Goal: Task Accomplishment & Management: Complete application form

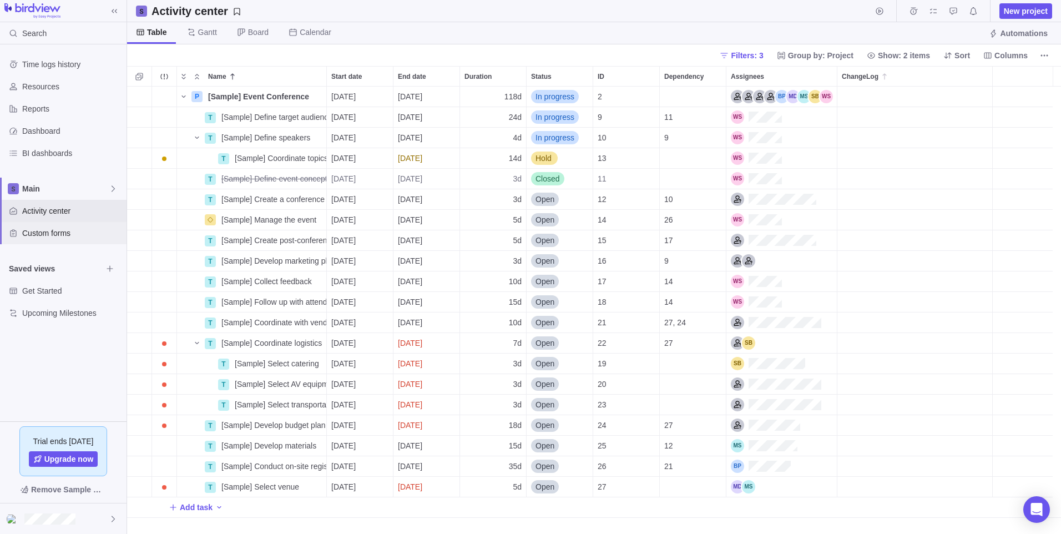
click at [64, 240] on div "Custom forms" at bounding box center [63, 233] width 126 height 22
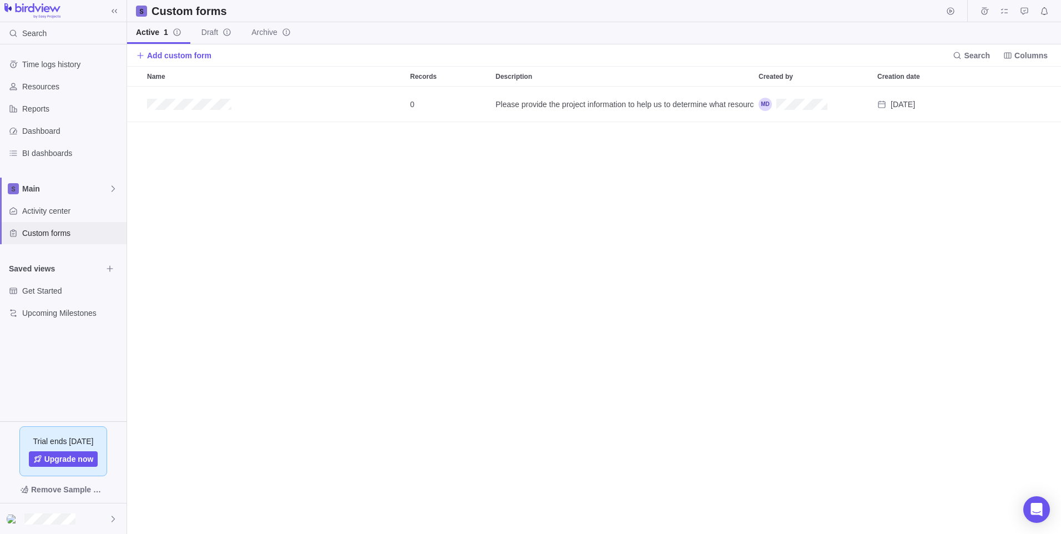
scroll to position [439, 925]
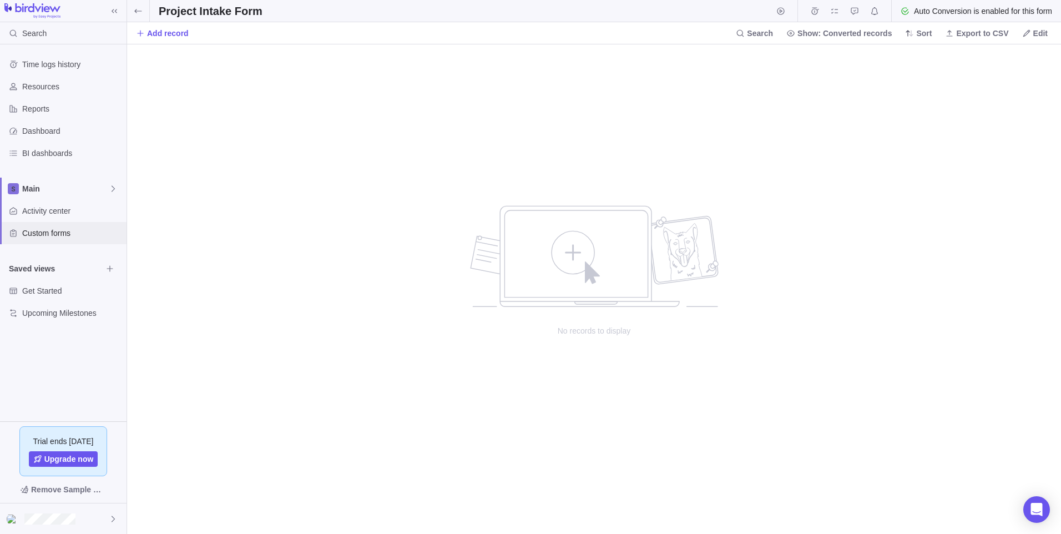
click at [45, 240] on div "Custom forms" at bounding box center [63, 233] width 126 height 22
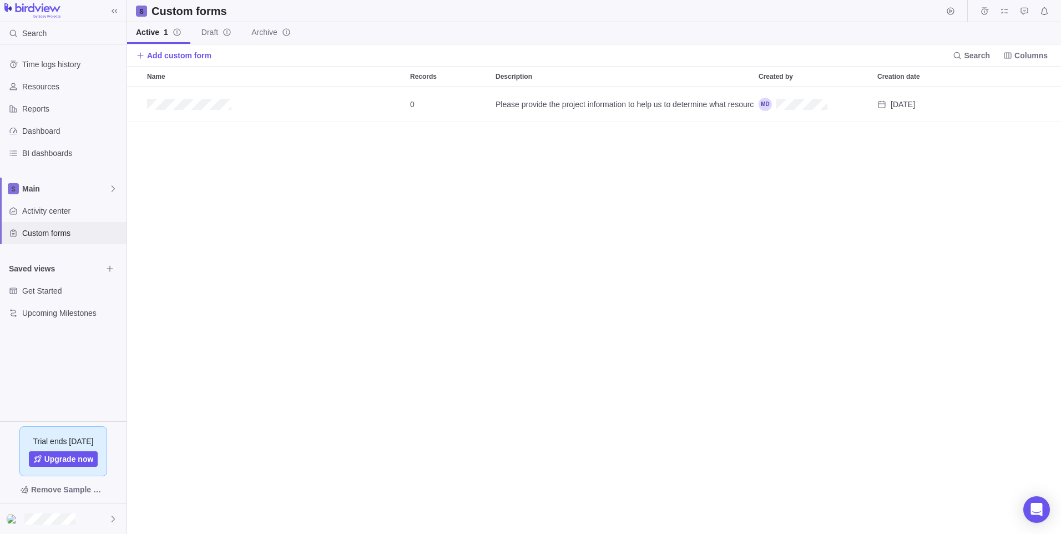
scroll to position [439, 925]
click at [990, 109] on span "Edit" at bounding box center [988, 105] width 16 height 16
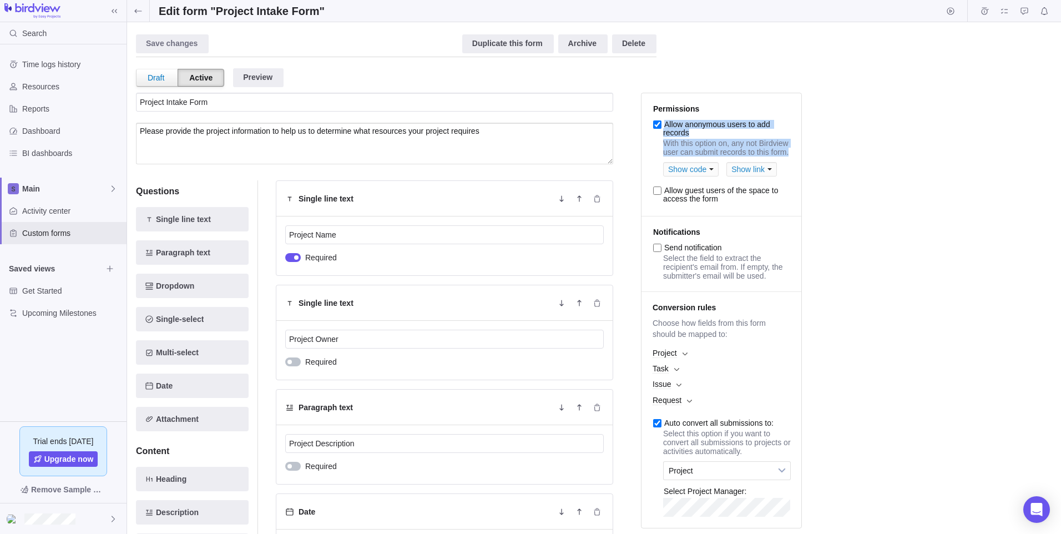
drag, startPoint x: 666, startPoint y: 126, endPoint x: 794, endPoint y: 157, distance: 132.4
click at [794, 157] on li "Permissions Allow anonymous users to add records With this option on, any not B…" at bounding box center [721, 154] width 160 height 123
copy li "Allow anonymous users to add records With this option on, any not Birdview user…"
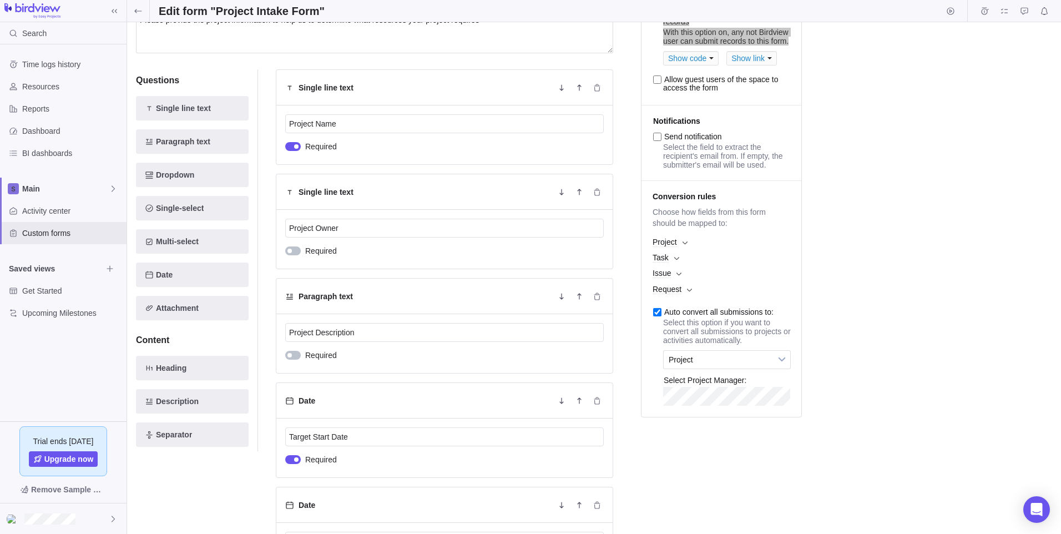
scroll to position [166, 0]
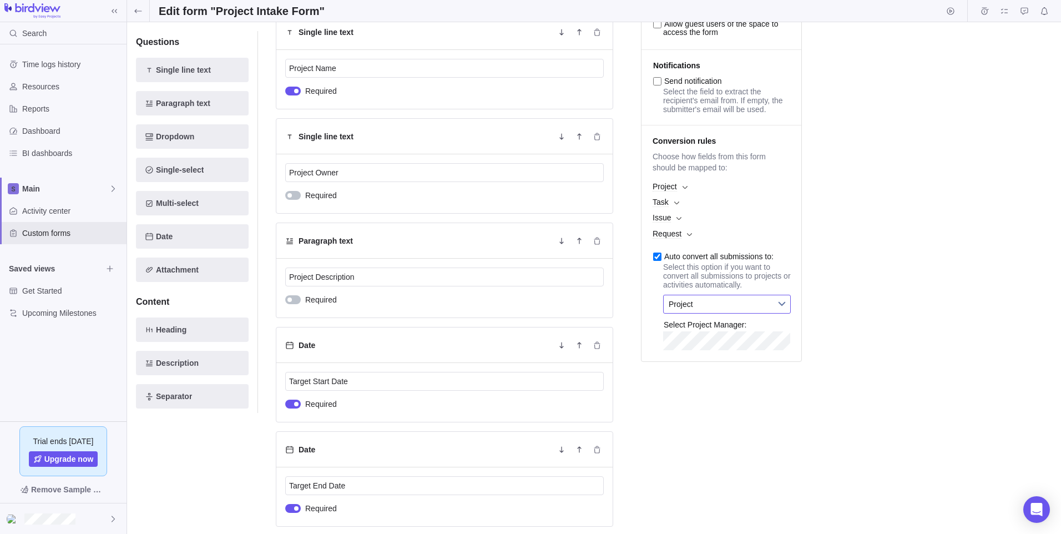
click at [775, 313] on b at bounding box center [781, 304] width 17 height 18
drag, startPoint x: 667, startPoint y: 271, endPoint x: 704, endPoint y: 280, distance: 38.9
click at [704, 280] on div "Auto convert all submissions to: Select this option if you want to convert all …" at bounding box center [721, 295] width 149 height 109
drag, startPoint x: 704, startPoint y: 280, endPoint x: 735, endPoint y: 287, distance: 31.3
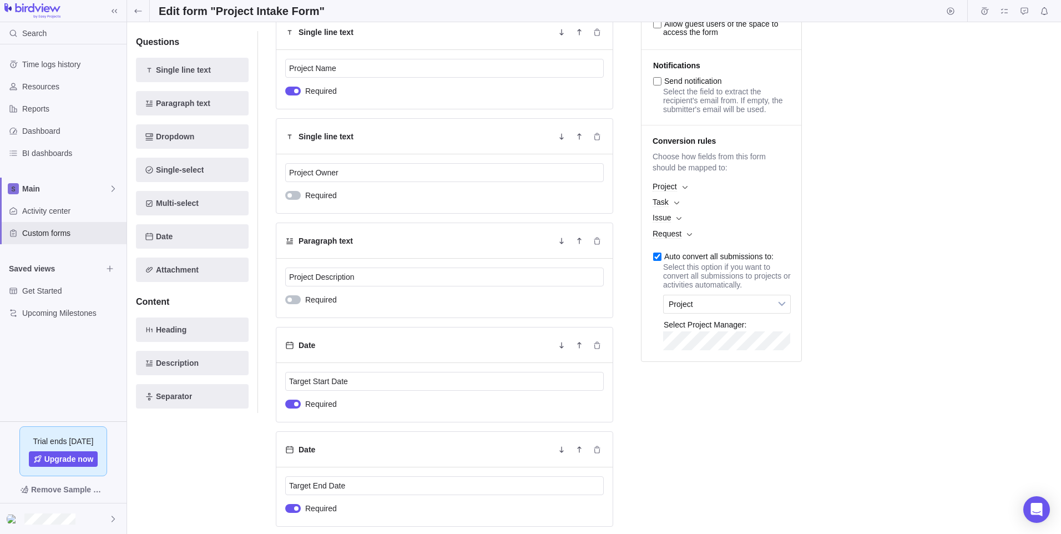
click at [735, 287] on p "Select this option if you want to convert all submissions to projects or activi…" at bounding box center [721, 275] width 149 height 27
click at [769, 313] on span "Project" at bounding box center [719, 304] width 102 height 18
click at [906, 330] on div "Save changes Discard changes Duplicate this form Archive Delete Draft Active Pr…" at bounding box center [594, 112] width 916 height 494
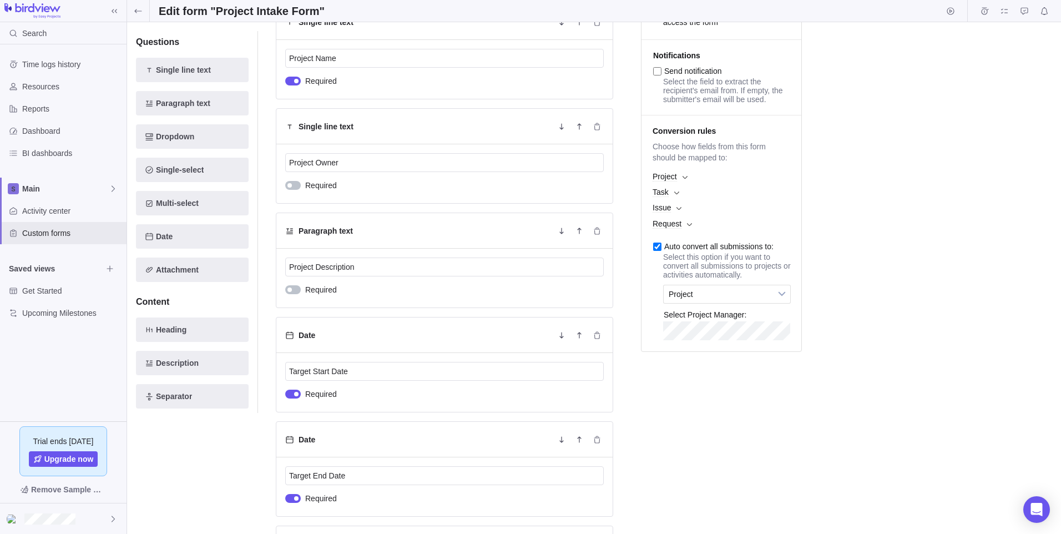
scroll to position [177, 0]
click at [750, 302] on span "Project" at bounding box center [719, 294] width 102 height 18
click at [828, 348] on div "Save changes Discard changes Duplicate this form Archive Delete Draft Active Pr…" at bounding box center [594, 277] width 934 height 511
click at [857, 325] on div "Save changes Discard changes Duplicate this form Archive Delete Draft Active Pr…" at bounding box center [594, 101] width 916 height 494
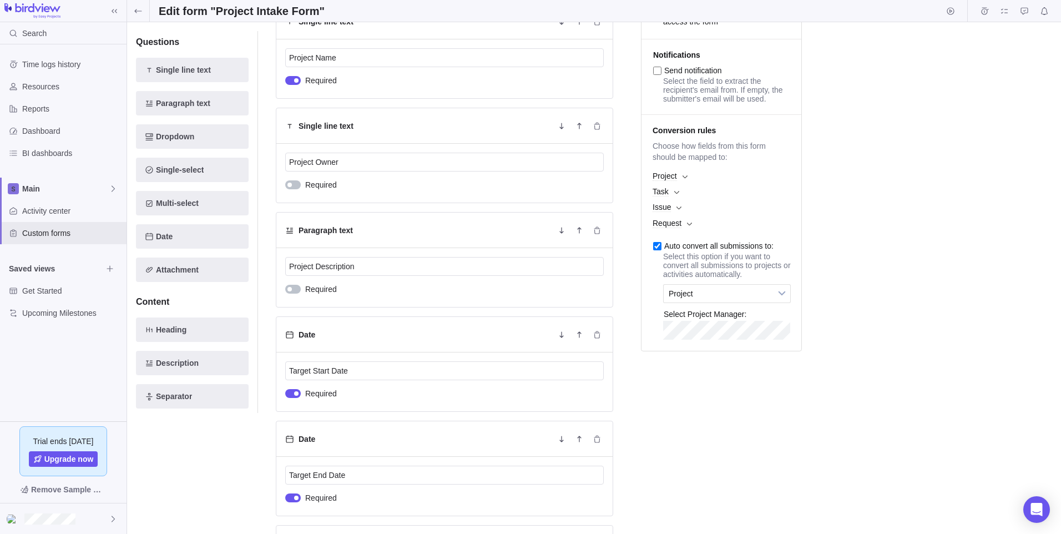
click at [886, 317] on div "Save changes Discard changes Duplicate this form Archive Delete Draft Active Pr…" at bounding box center [594, 101] width 916 height 494
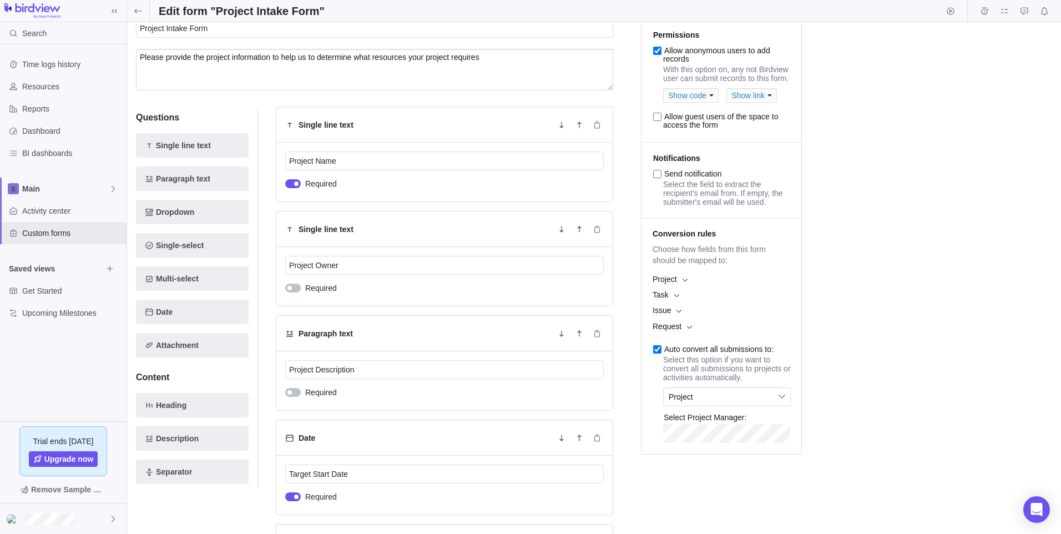
scroll to position [0, 0]
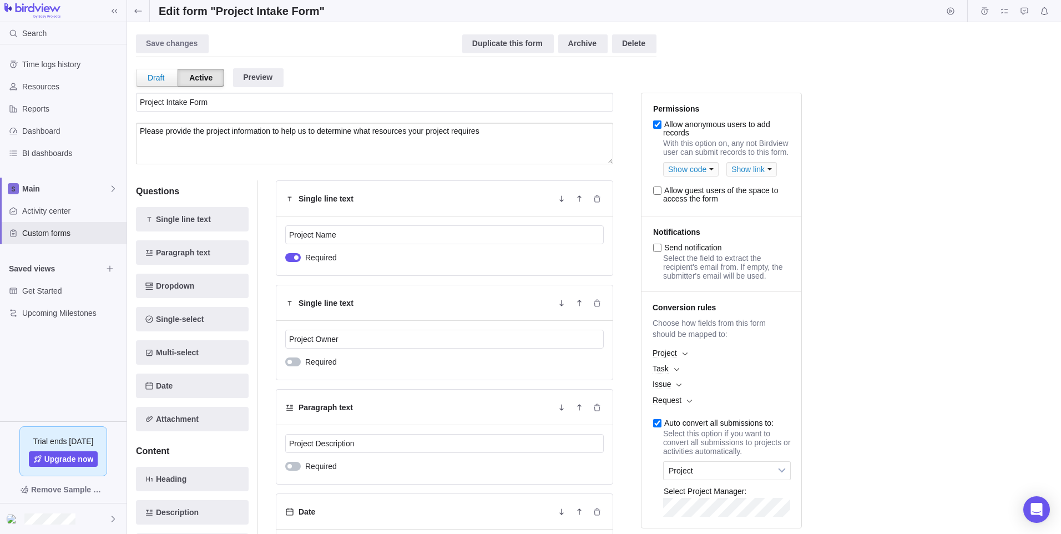
click at [696, 172] on div "Show code" at bounding box center [690, 169] width 55 height 14
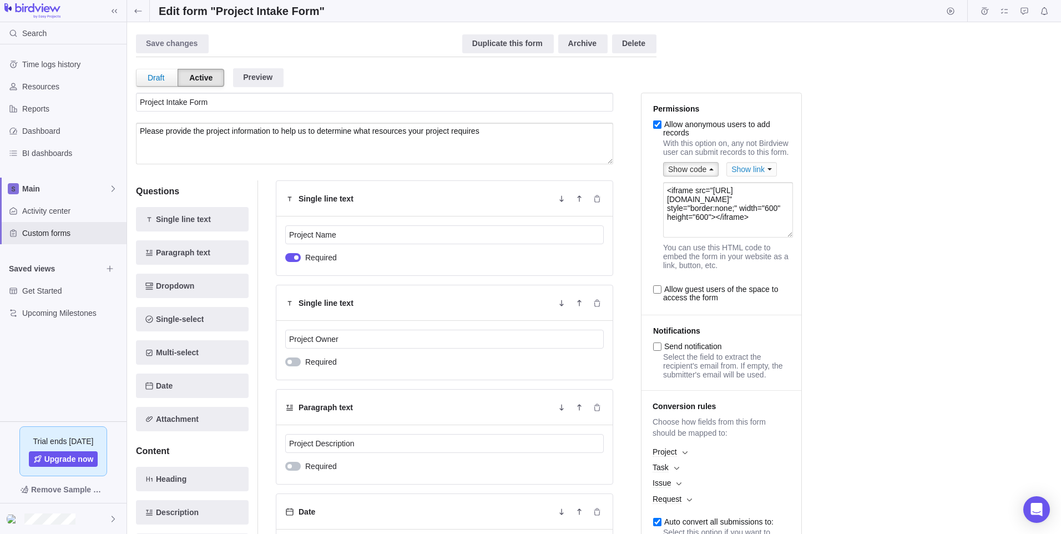
click at [859, 310] on div "Save changes Discard changes Duplicate this form Archive Delete Draft Active Pr…" at bounding box center [594, 278] width 916 height 494
click at [662, 302] on li "Permissions Allow anonymous users to add records With this option on, any not B…" at bounding box center [721, 204] width 160 height 222
click at [658, 293] on input "Allow guest users of the space to access the form" at bounding box center [657, 289] width 8 height 8
checkbox input "true"
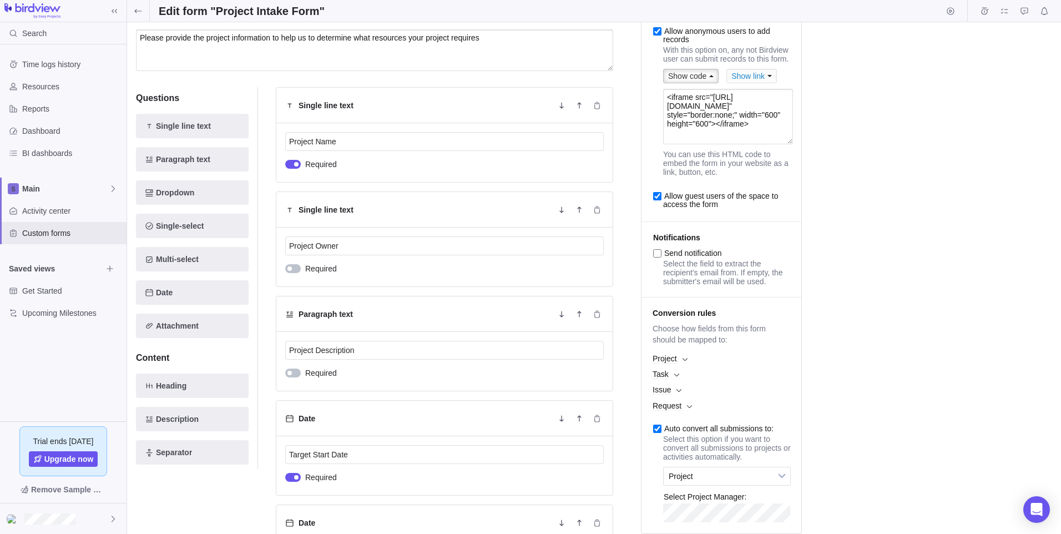
scroll to position [111, 0]
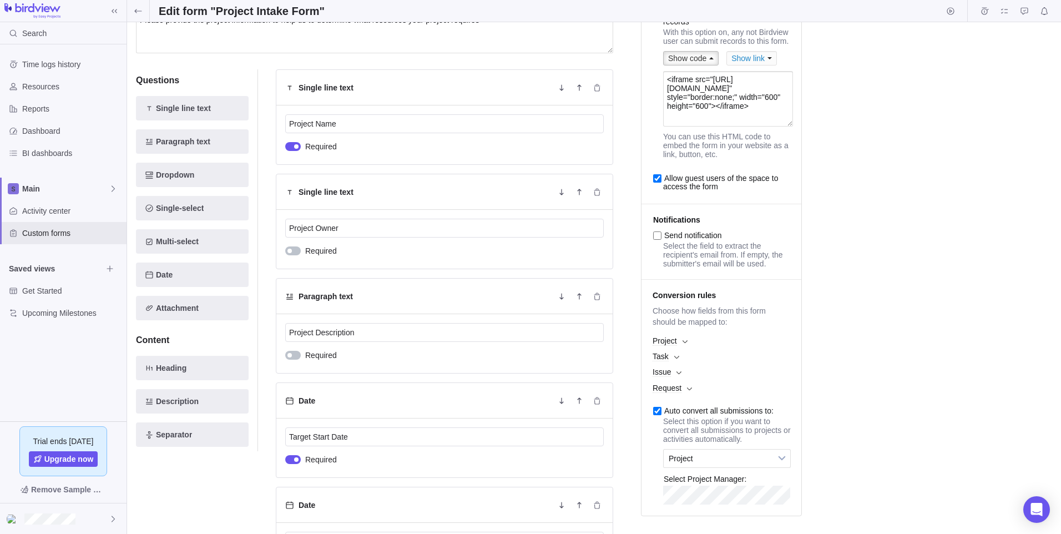
click at [658, 240] on input "Send notification" at bounding box center [657, 235] width 8 height 8
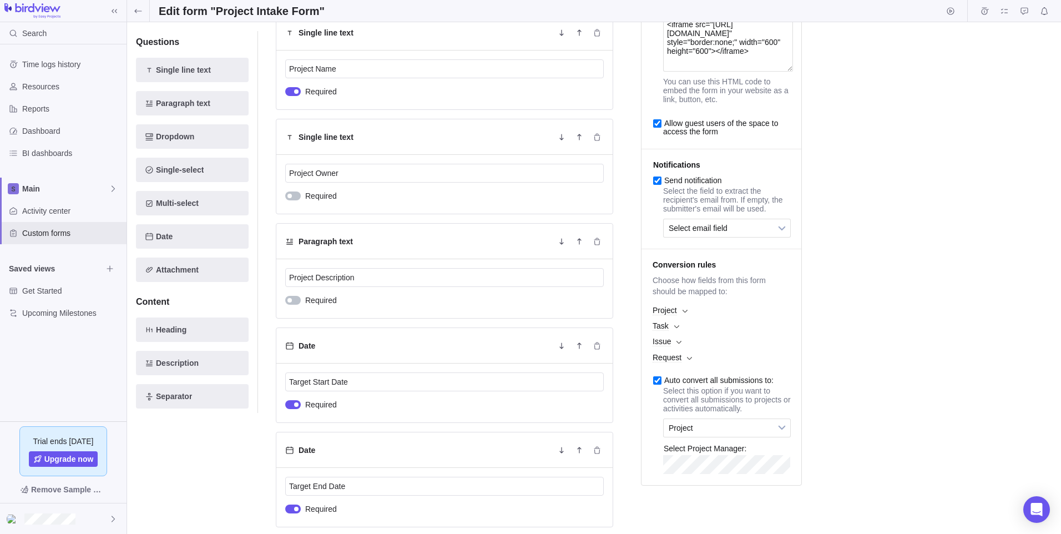
scroll to position [166, 0]
click at [734, 237] on link "Select email field" at bounding box center [727, 227] width 128 height 19
click at [663, 198] on p "Select the field to extract the recipient's email from. If empty, the submitter…" at bounding box center [729, 199] width 133 height 27
click at [656, 184] on input "Send notification" at bounding box center [657, 180] width 8 height 8
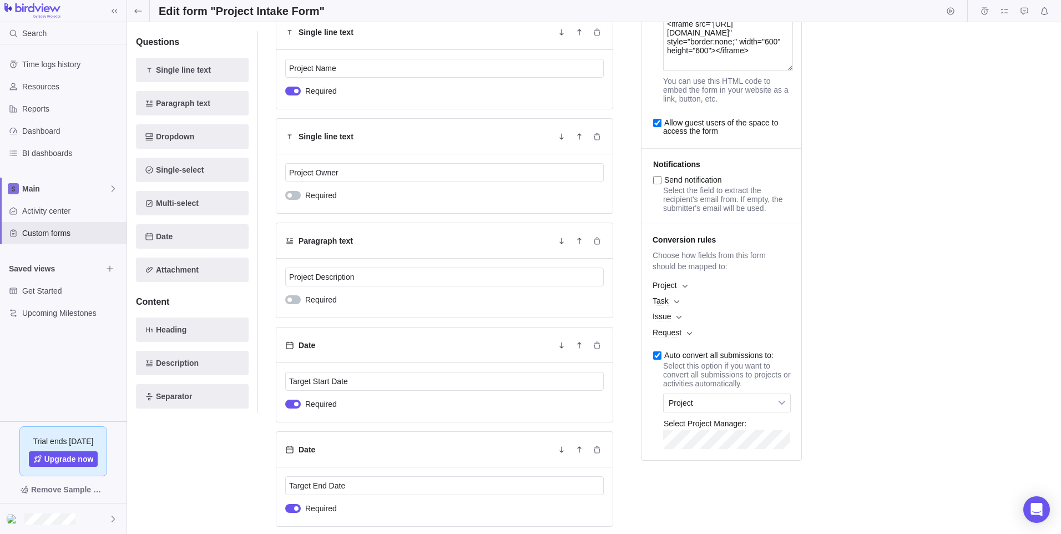
click at [656, 184] on input "Send notification" at bounding box center [657, 180] width 8 height 8
checkbox input "true"
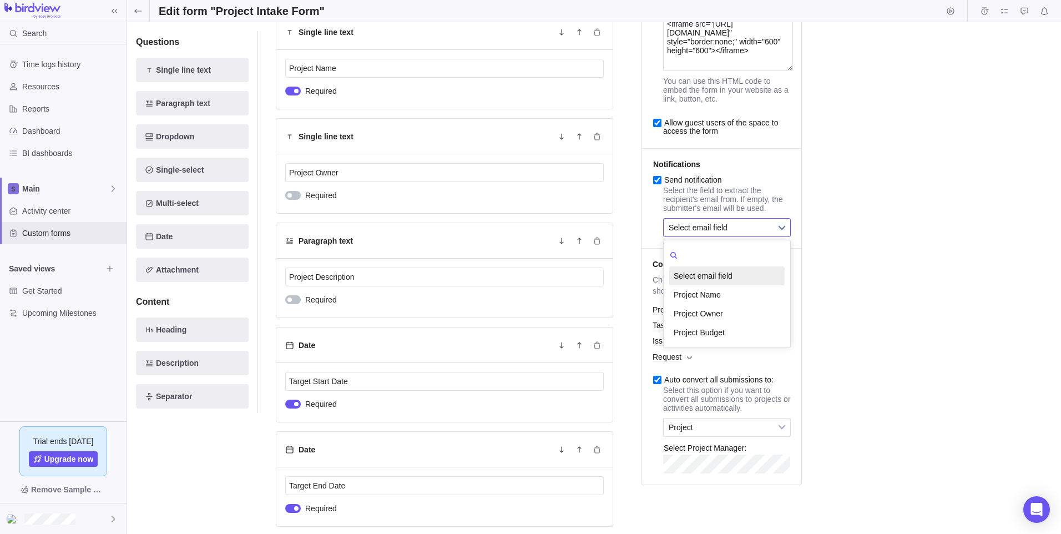
click at [731, 236] on span "Select email field" at bounding box center [719, 228] width 102 height 18
click at [739, 323] on li "Project Owner" at bounding box center [726, 313] width 115 height 19
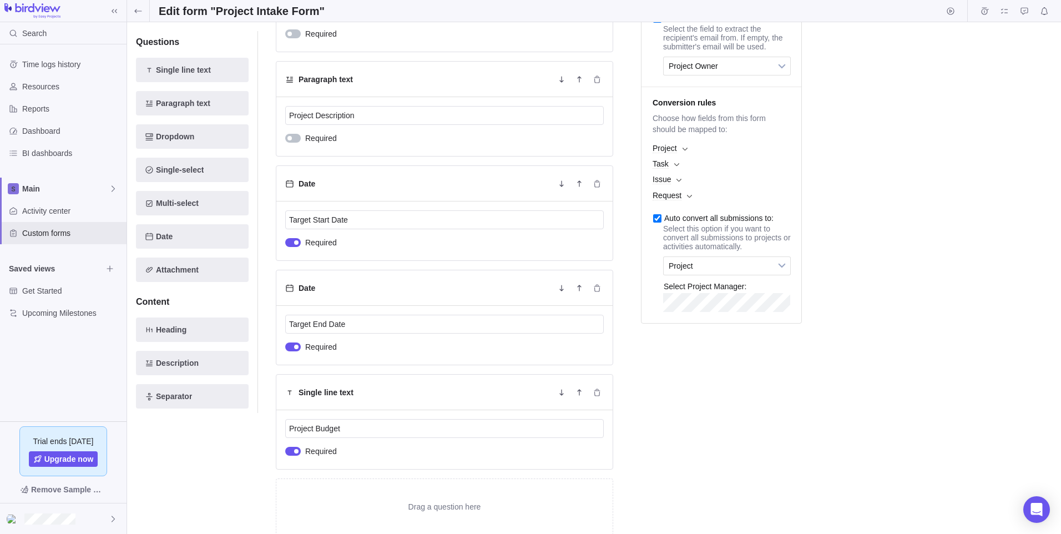
scroll to position [333, 0]
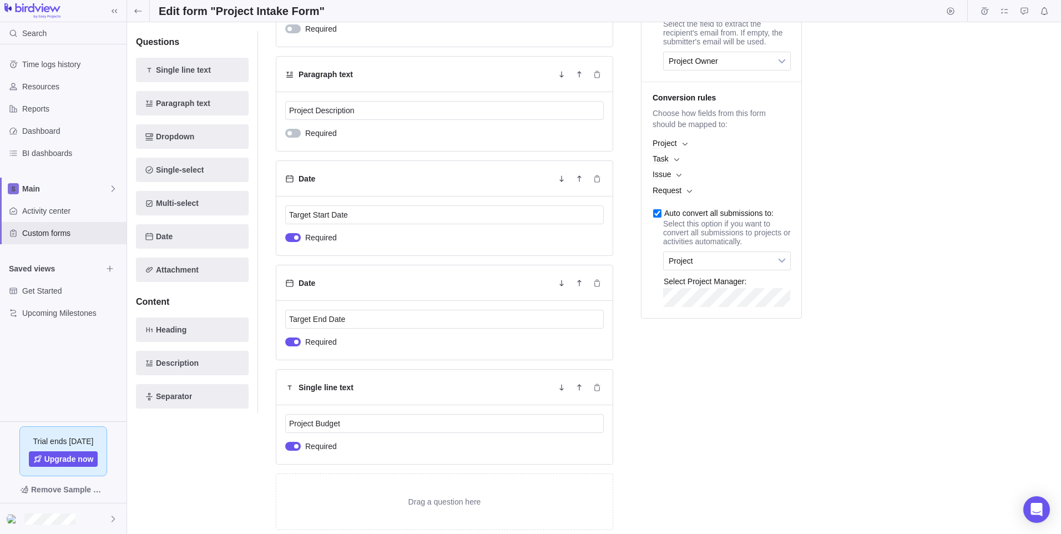
click at [671, 148] on span "Project" at bounding box center [664, 143] width 24 height 9
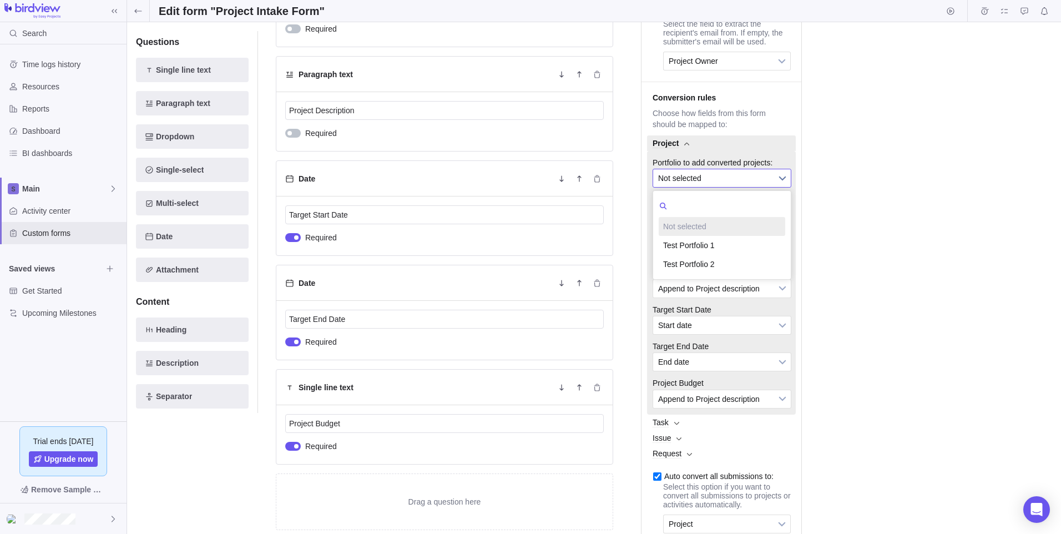
click at [788, 187] on b at bounding box center [782, 178] width 17 height 18
click at [781, 224] on b at bounding box center [782, 215] width 17 height 18
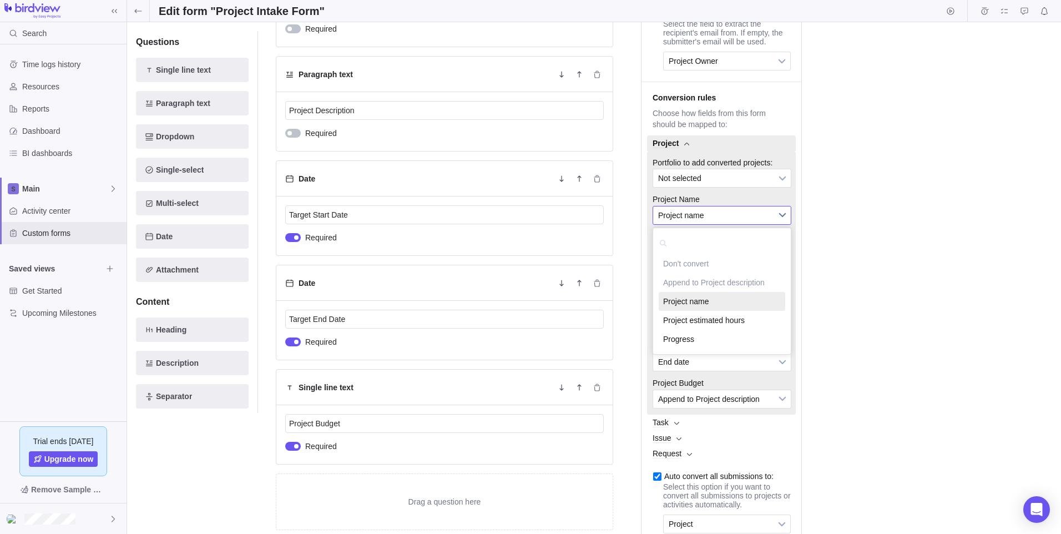
click at [781, 224] on b at bounding box center [782, 215] width 17 height 18
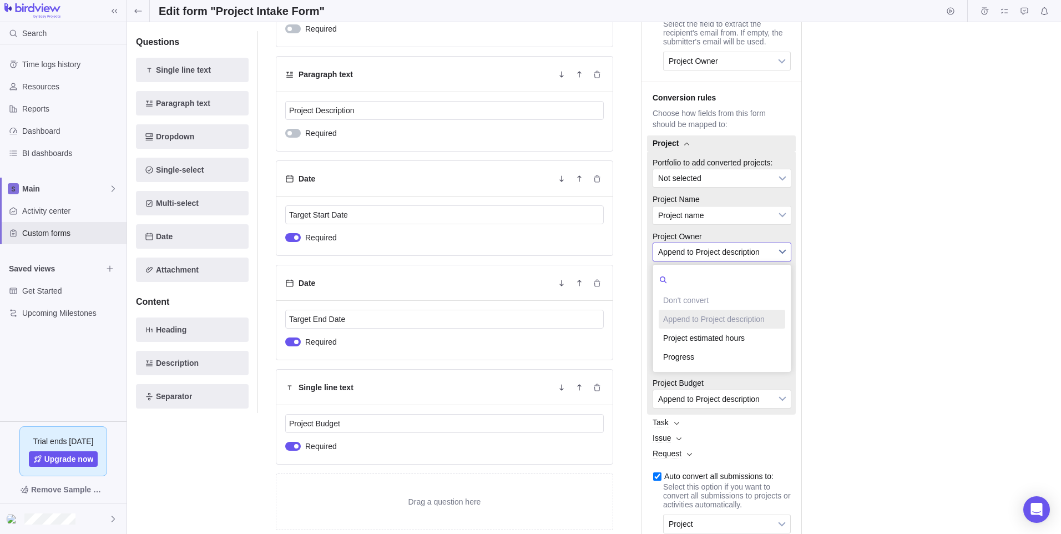
click at [782, 261] on b at bounding box center [782, 252] width 17 height 18
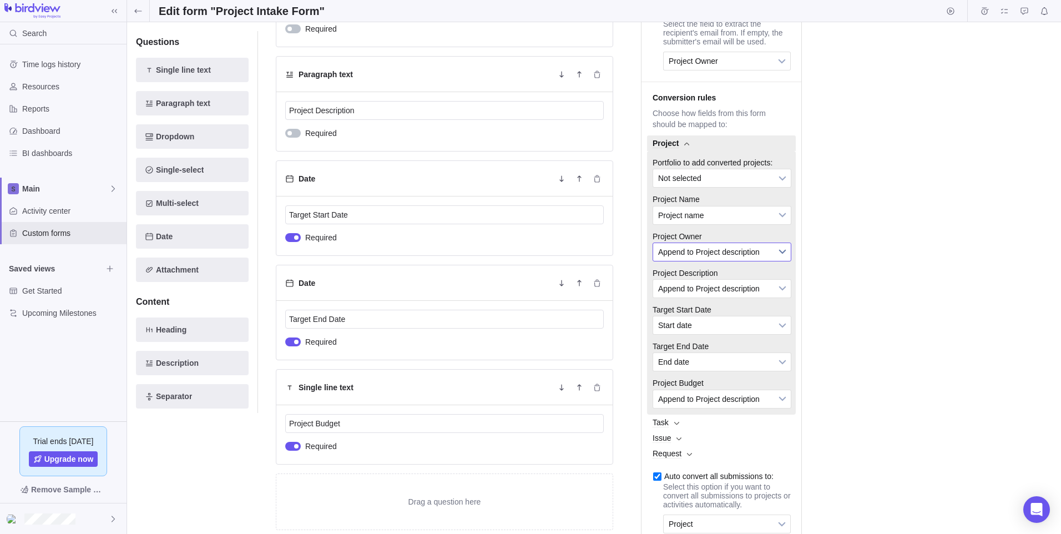
click at [782, 261] on b at bounding box center [782, 252] width 17 height 18
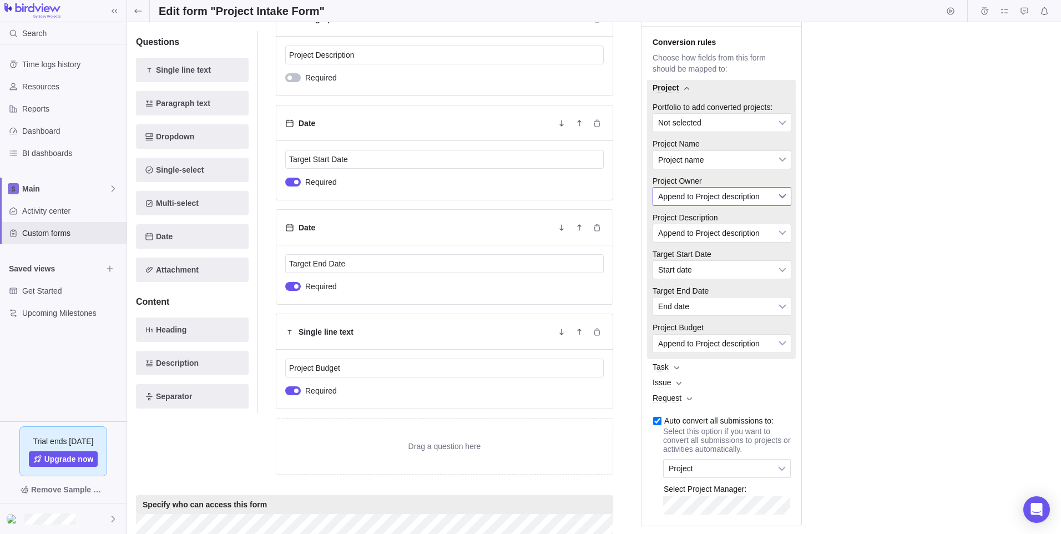
scroll to position [444, 0]
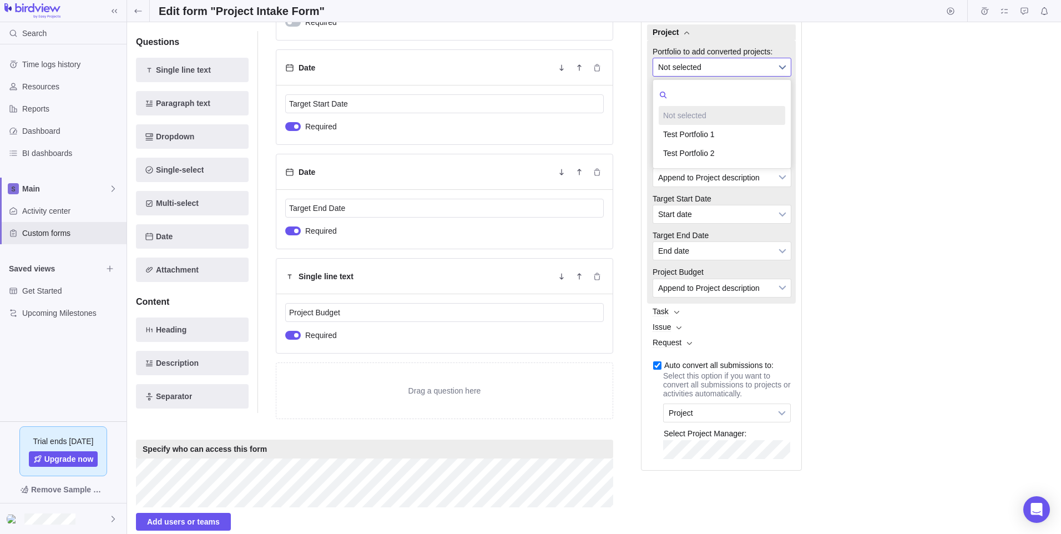
click at [729, 76] on span "Not selected" at bounding box center [714, 67] width 113 height 18
click at [730, 163] on li "Test Portfolio 2" at bounding box center [721, 153] width 126 height 19
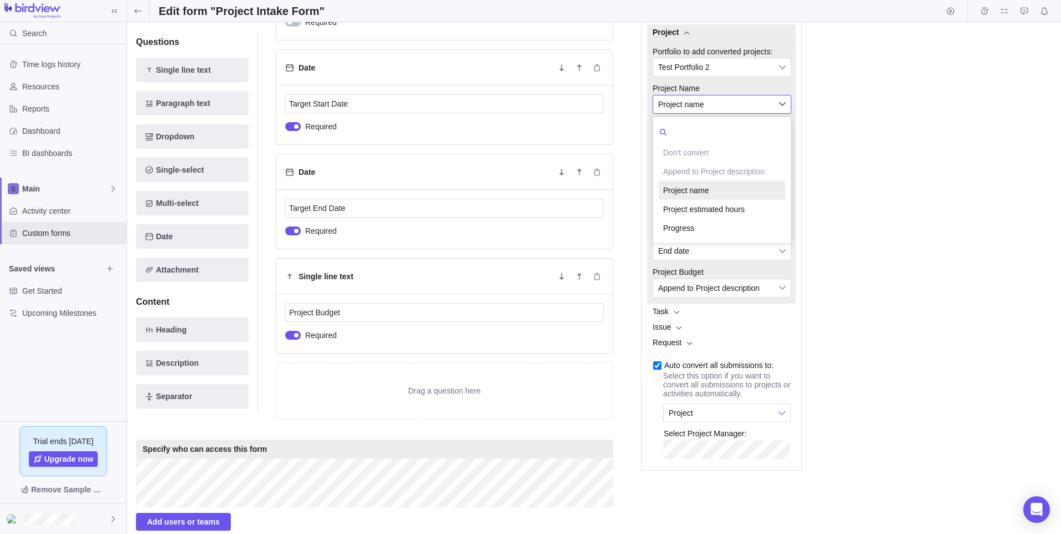
click at [734, 113] on span "Project name" at bounding box center [714, 104] width 113 height 18
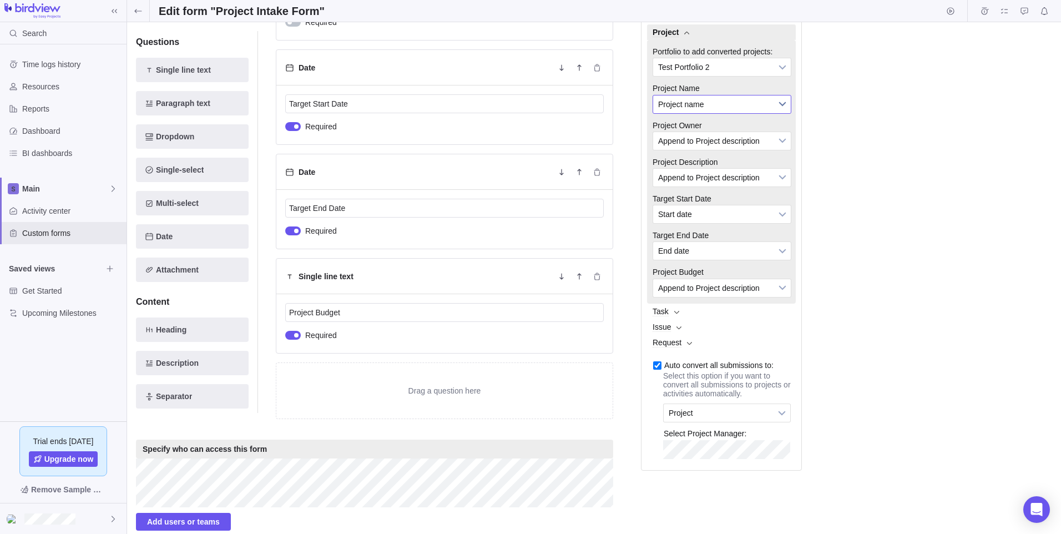
click at [734, 113] on span "Project name" at bounding box center [714, 104] width 113 height 18
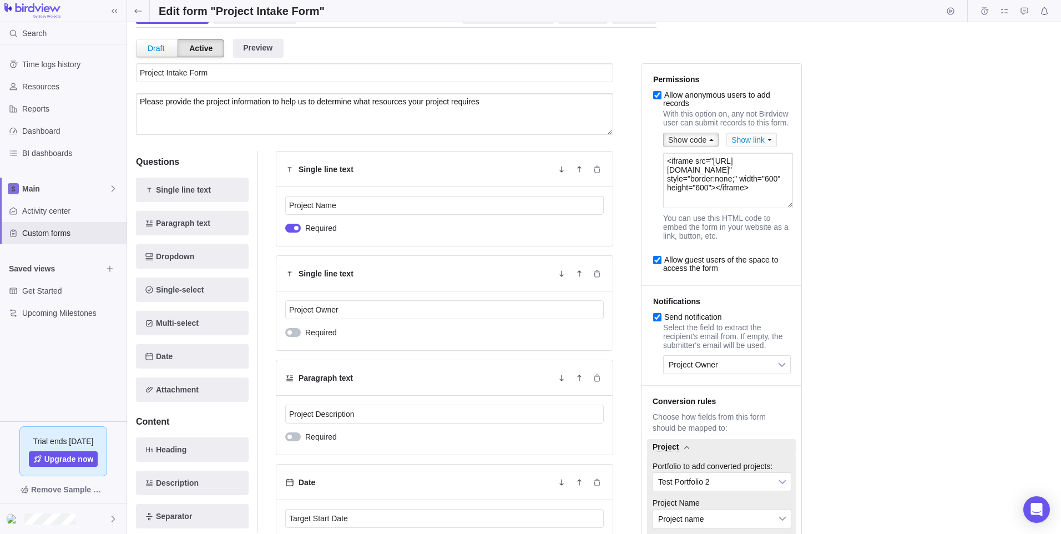
scroll to position [0, 0]
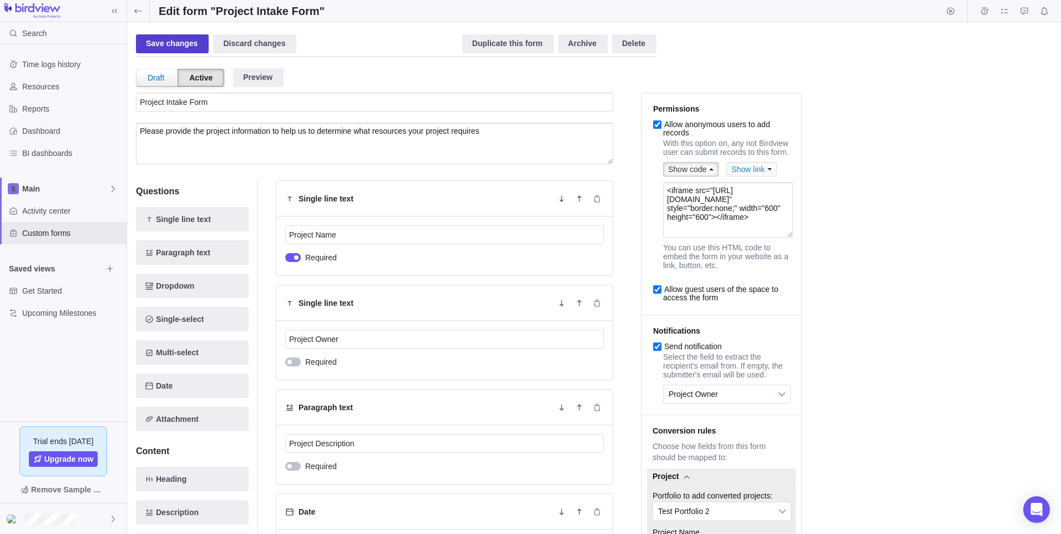
click at [160, 35] on div "Save changes" at bounding box center [172, 43] width 73 height 19
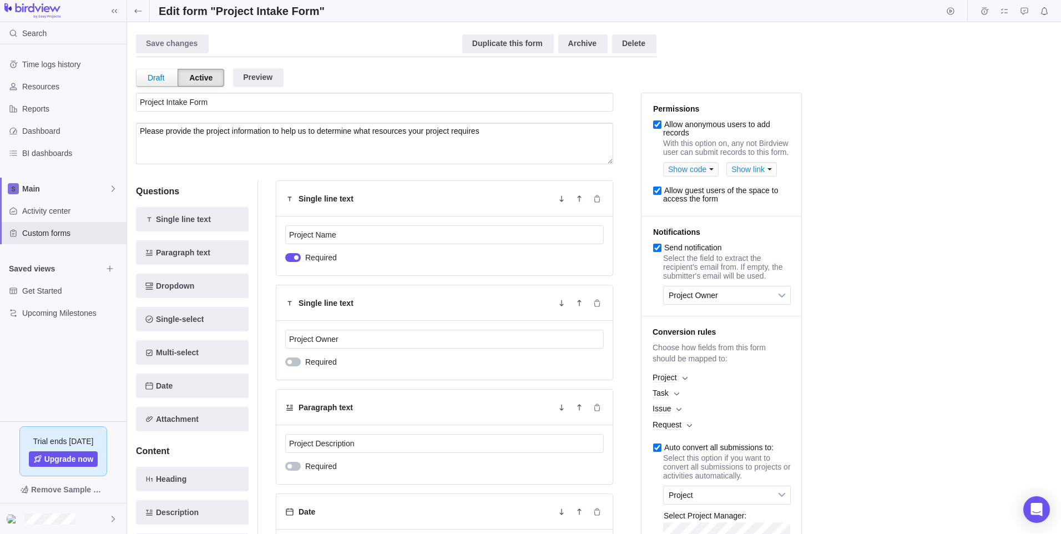
click at [258, 88] on div "Draft Active Preview" at bounding box center [414, 75] width 557 height 36
click at [263, 85] on div "Preview" at bounding box center [258, 77] width 50 height 19
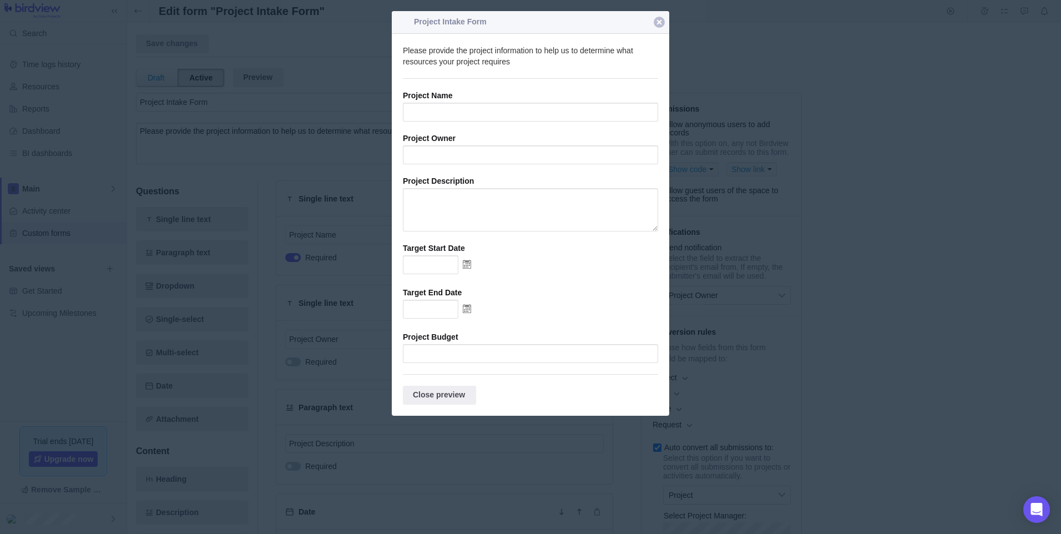
click at [661, 22] on div at bounding box center [658, 22] width 11 height 11
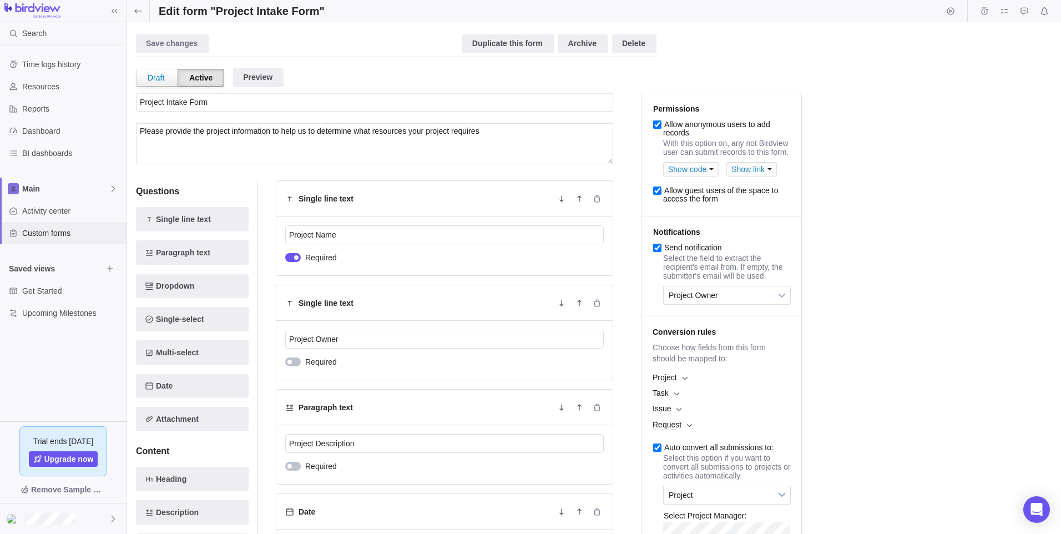
click at [65, 230] on span "Custom forms" at bounding box center [72, 232] width 100 height 11
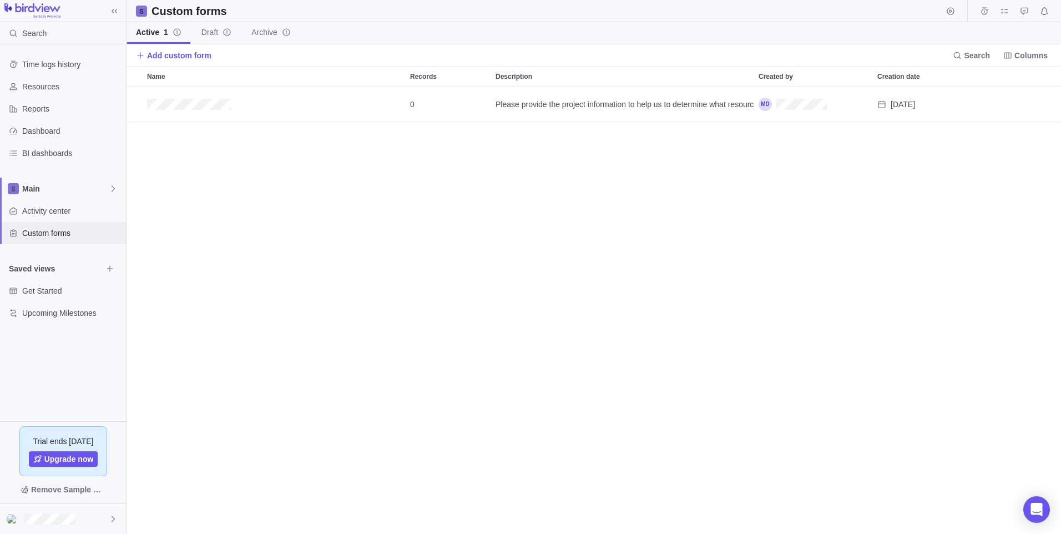
scroll to position [439, 925]
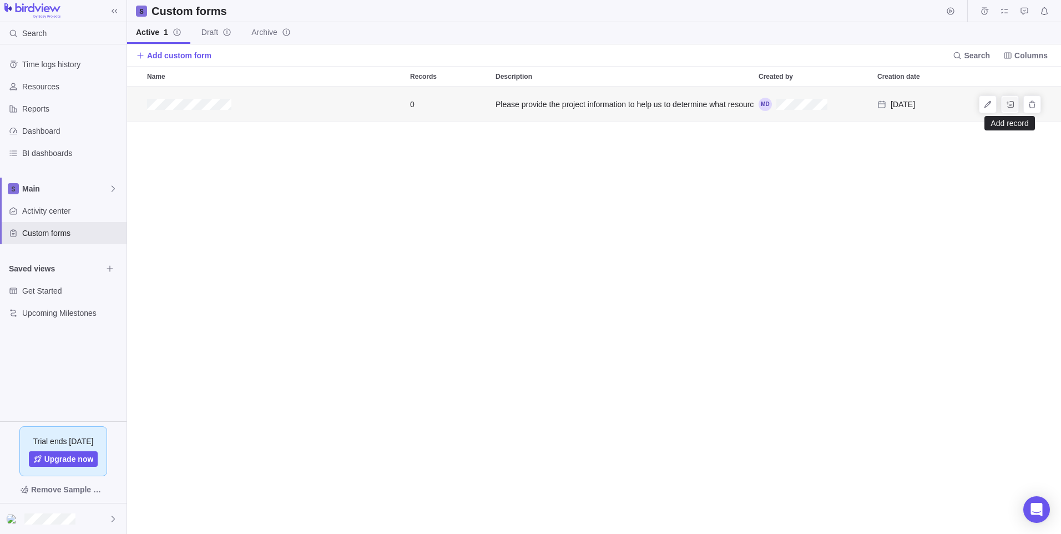
click at [1011, 104] on icon "Add record" at bounding box center [1009, 104] width 9 height 9
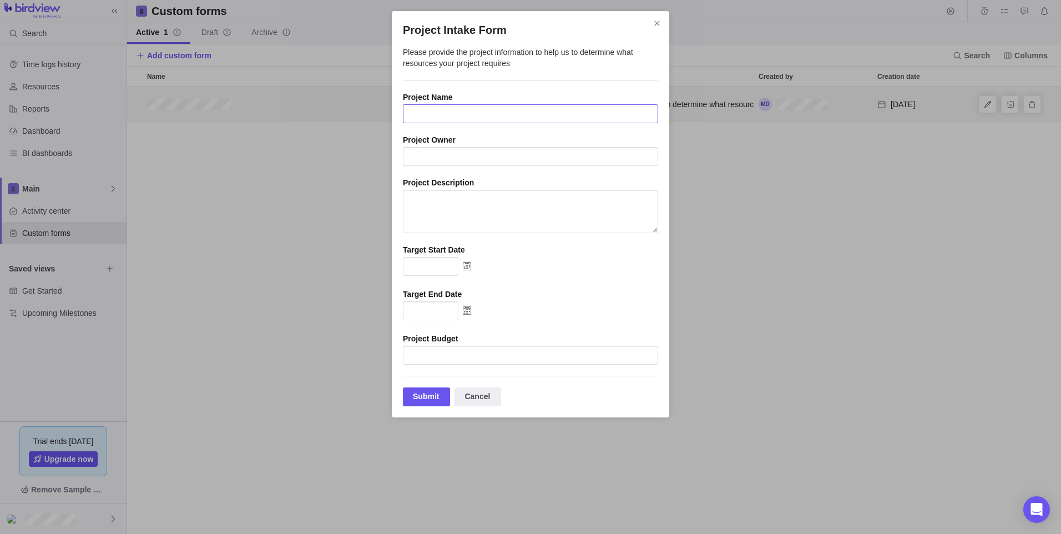
click at [502, 109] on input "Project Intake Form" at bounding box center [530, 113] width 255 height 19
type input "Birdview Form Test"
type input "B"
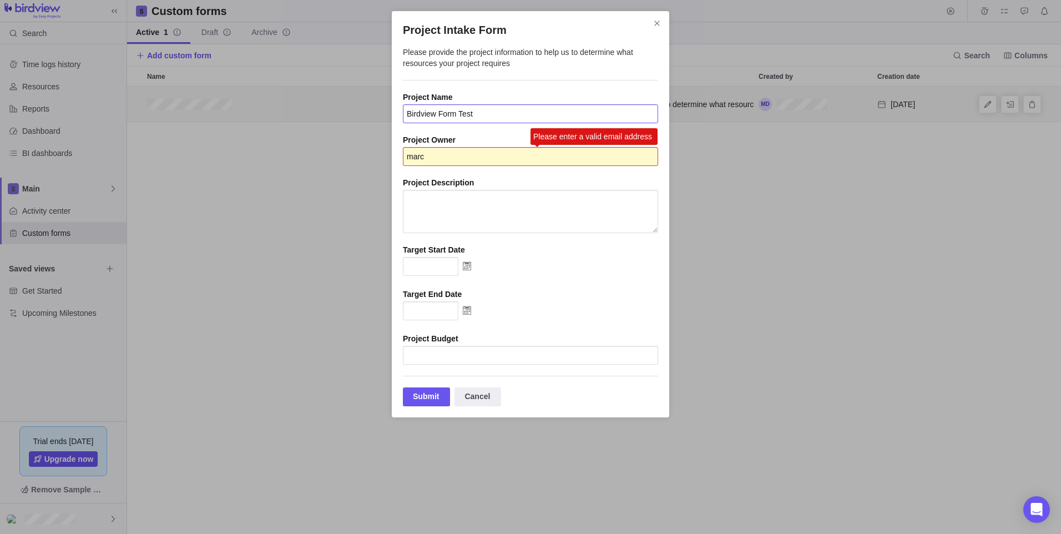
type input "[EMAIL_ADDRESS][PERSON_NAME][PERSON_NAME][DOMAIN_NAME]"
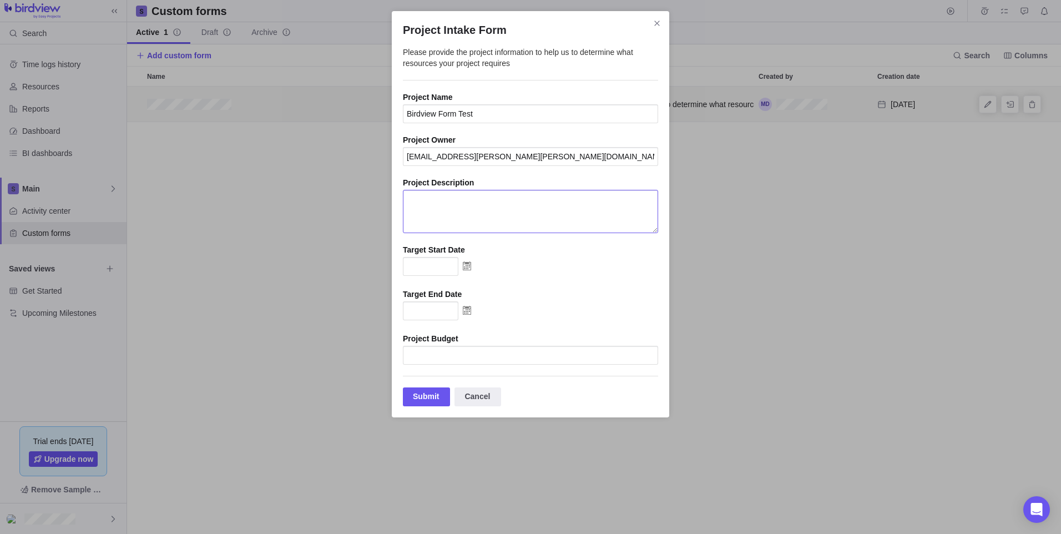
click at [474, 204] on textarea "Project Intake Form" at bounding box center [530, 211] width 255 height 43
type textarea "to test workflows in [GEOGRAPHIC_DATA]"
click at [469, 267] on img "Project Intake Form" at bounding box center [466, 266] width 17 height 18
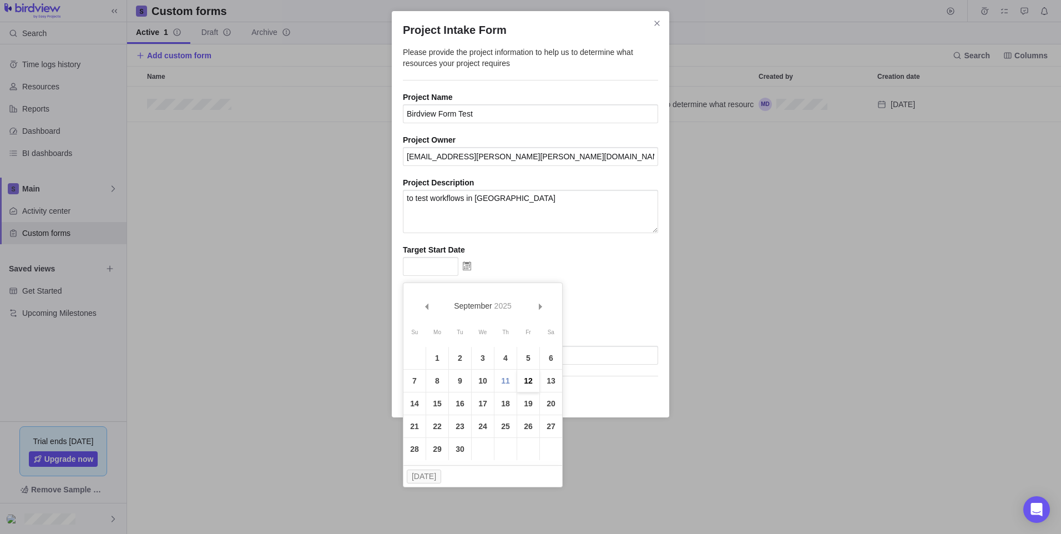
click at [525, 375] on link "12" at bounding box center [528, 380] width 22 height 22
type input "[DATE]"
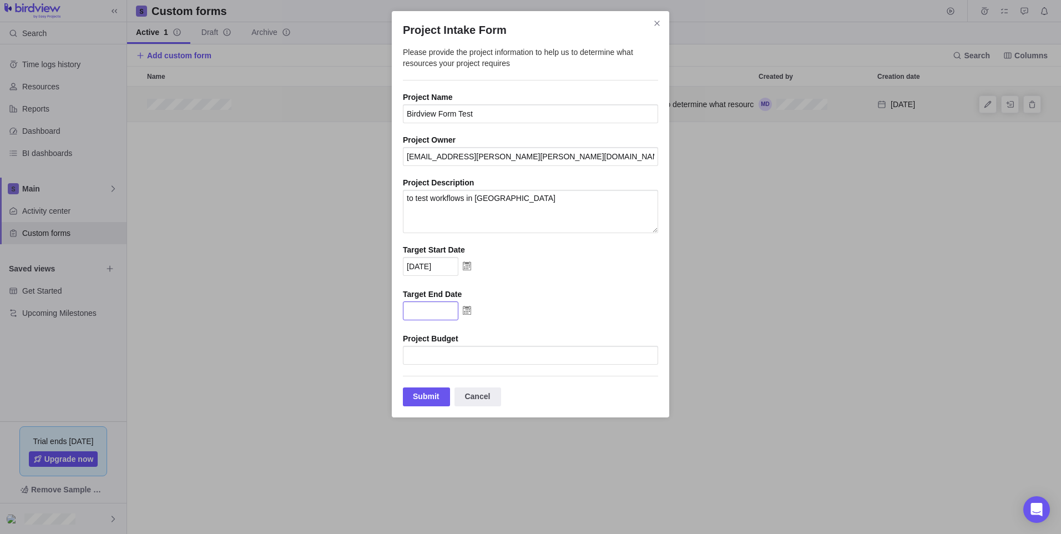
click at [438, 315] on input "Project Intake Form" at bounding box center [430, 310] width 55 height 19
click at [470, 317] on img "Project Intake Form" at bounding box center [466, 310] width 17 height 18
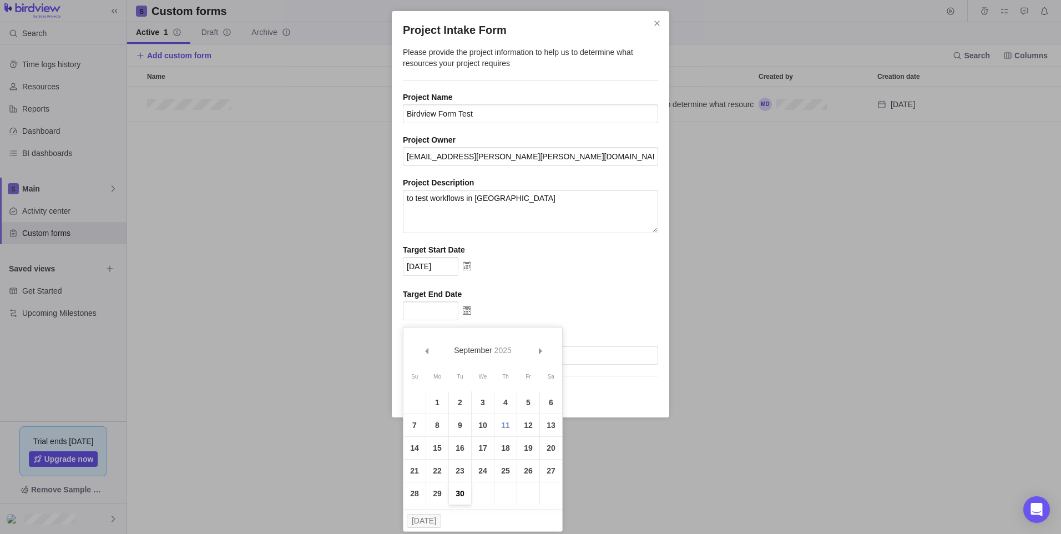
click at [463, 495] on link "30" at bounding box center [460, 493] width 22 height 22
type input "[DATE]"
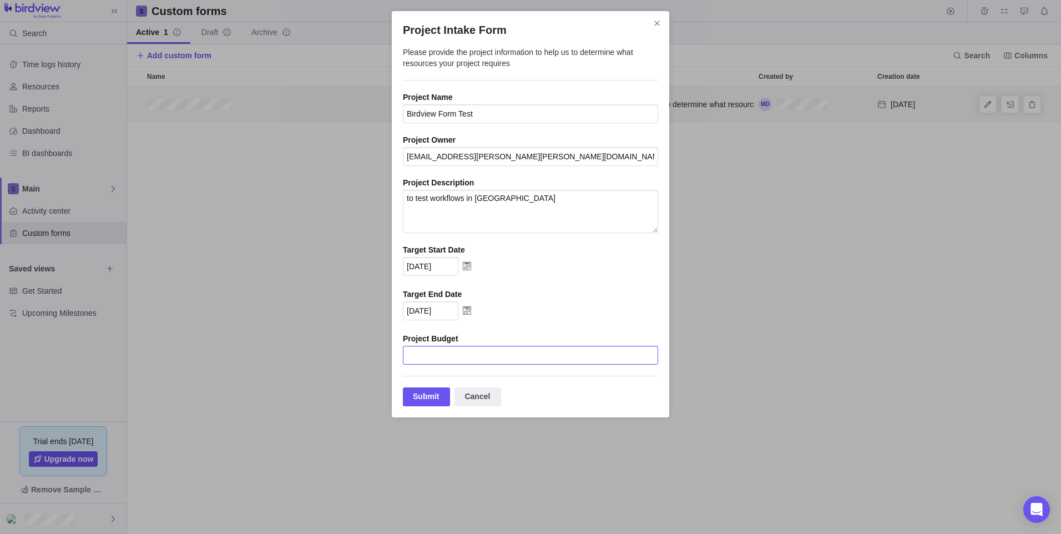
click at [496, 360] on input "Project Intake Form" at bounding box center [530, 355] width 255 height 19
type input "1000"
click at [447, 406] on div "Submit" at bounding box center [426, 396] width 47 height 19
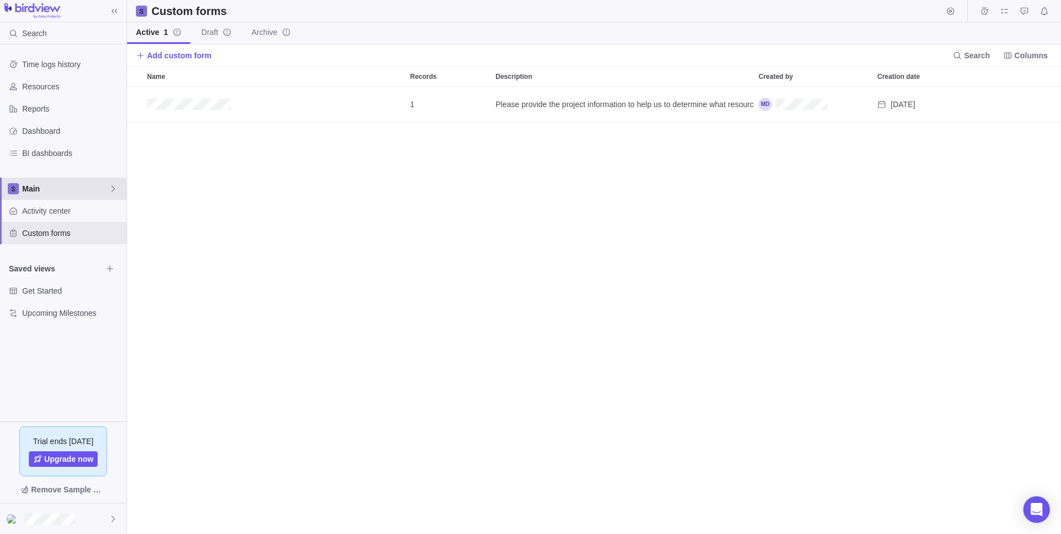
click at [37, 184] on span "Main" at bounding box center [65, 188] width 87 height 11
click at [37, 182] on div "Main" at bounding box center [63, 189] width 126 height 22
click at [36, 186] on span "Main" at bounding box center [65, 188] width 87 height 11
click at [41, 215] on span "Main" at bounding box center [63, 214] width 68 height 11
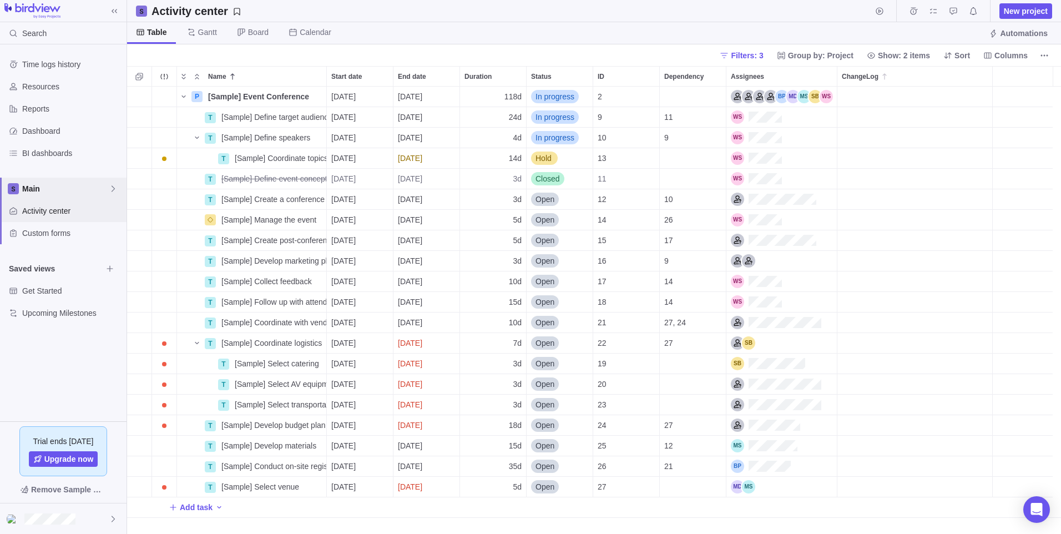
scroll to position [439, 925]
click at [198, 80] on icon "Collapse" at bounding box center [196, 76] width 9 height 9
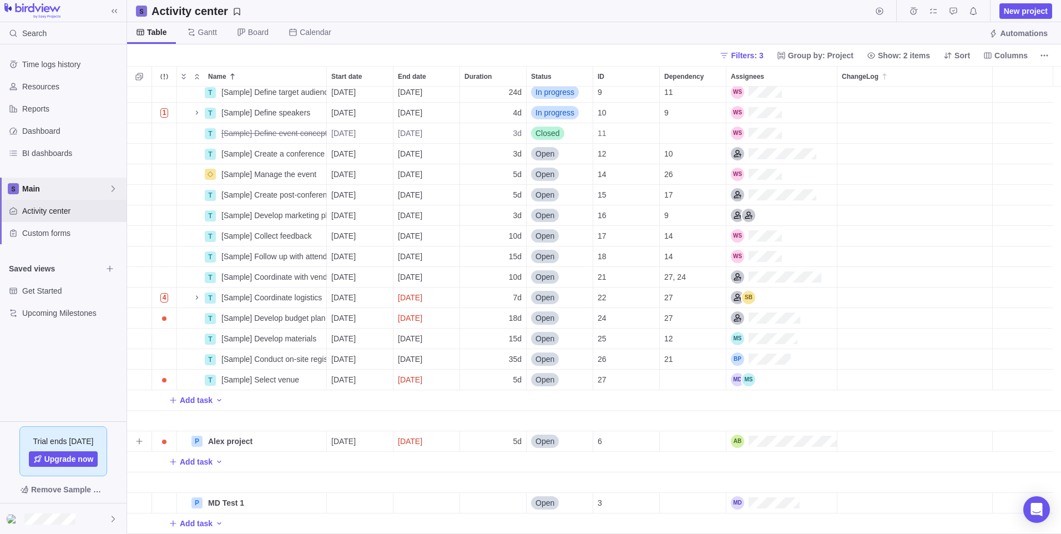
scroll to position [0, 0]
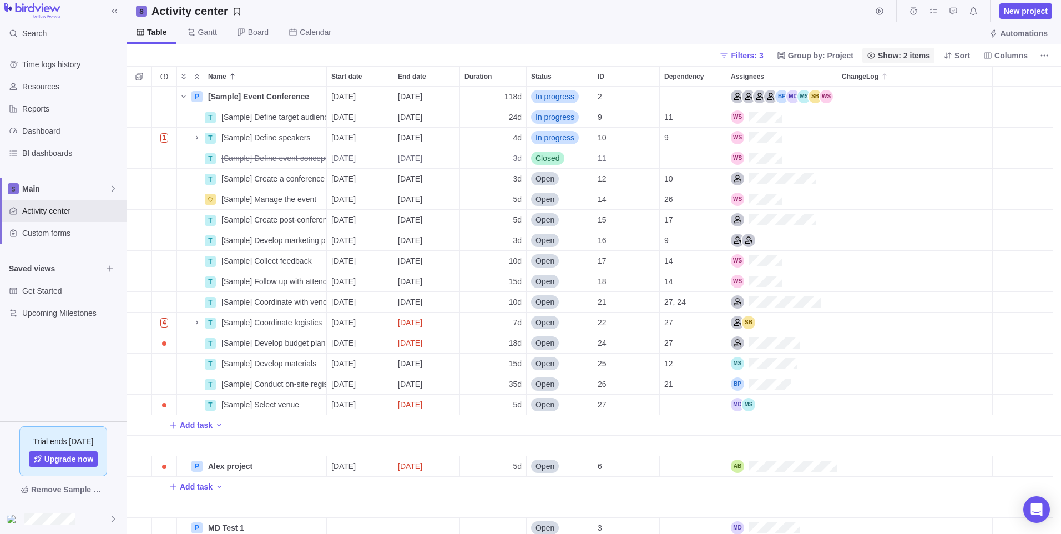
drag, startPoint x: 764, startPoint y: 58, endPoint x: 752, endPoint y: 58, distance: 12.2
click at [752, 58] on span "Filters: 3" at bounding box center [747, 55] width 32 height 11
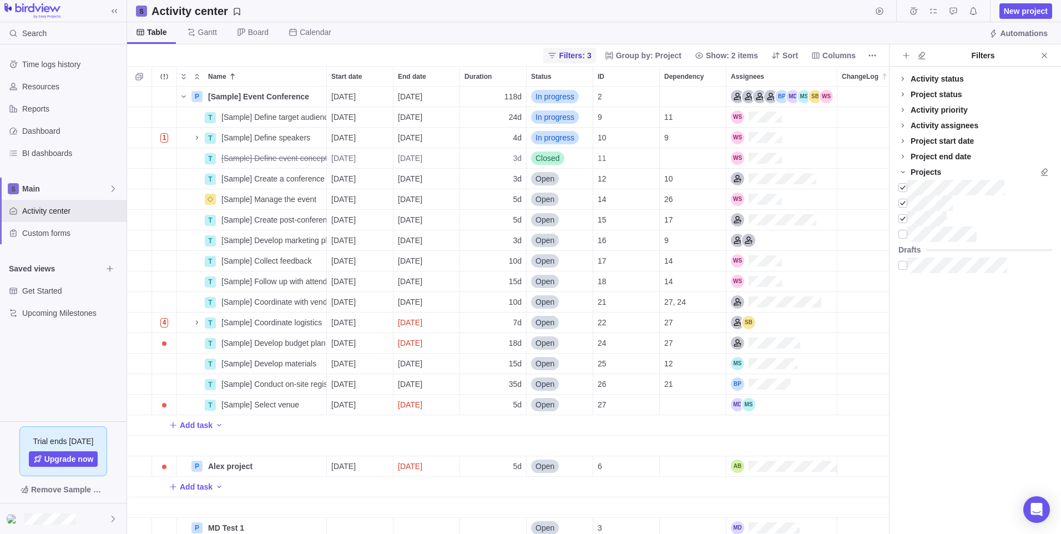
click at [591, 55] on span "Filters: 3" at bounding box center [575, 55] width 32 height 11
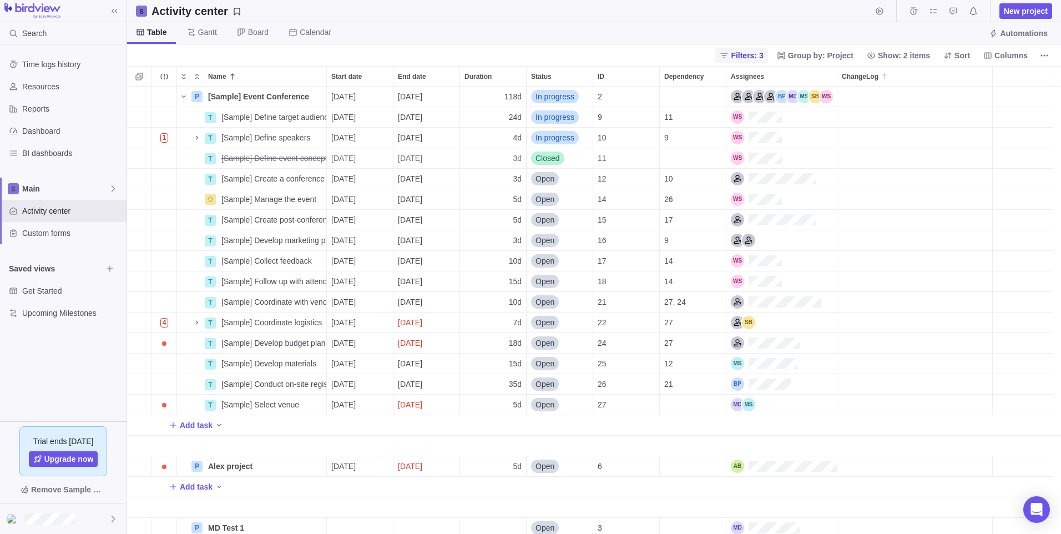
click at [602, 55] on div "Filters: 3 Group by: Project Show: 2 items Sort Columns" at bounding box center [594, 55] width 934 height 22
click at [763, 50] on span "Filters: 3" at bounding box center [747, 55] width 32 height 11
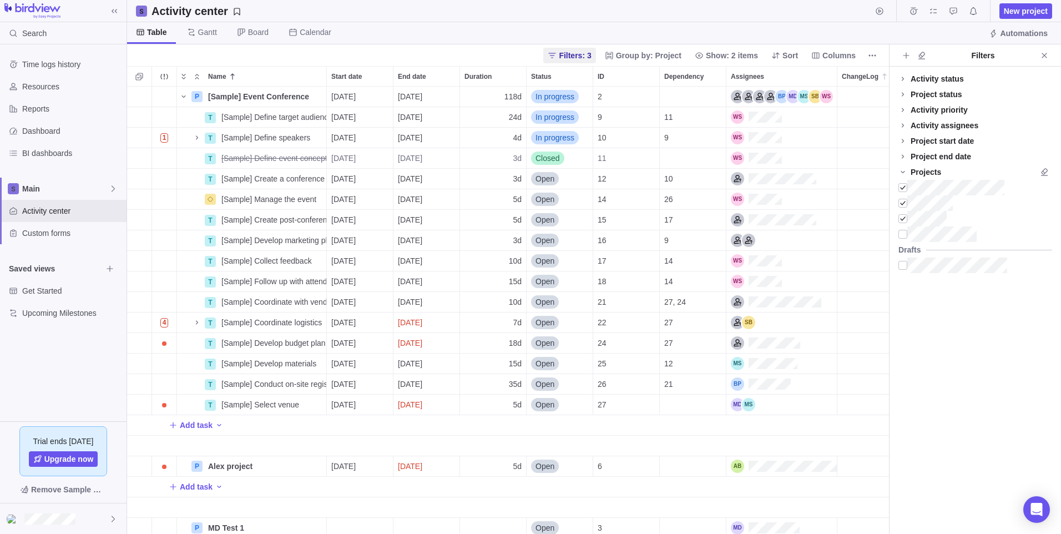
click at [736, 64] on div "Filters: 3 Group by: Project Show: 2 items Sort Columns" at bounding box center [508, 55] width 762 height 22
click at [739, 59] on span "Show: 2 items" at bounding box center [732, 55] width 52 height 11
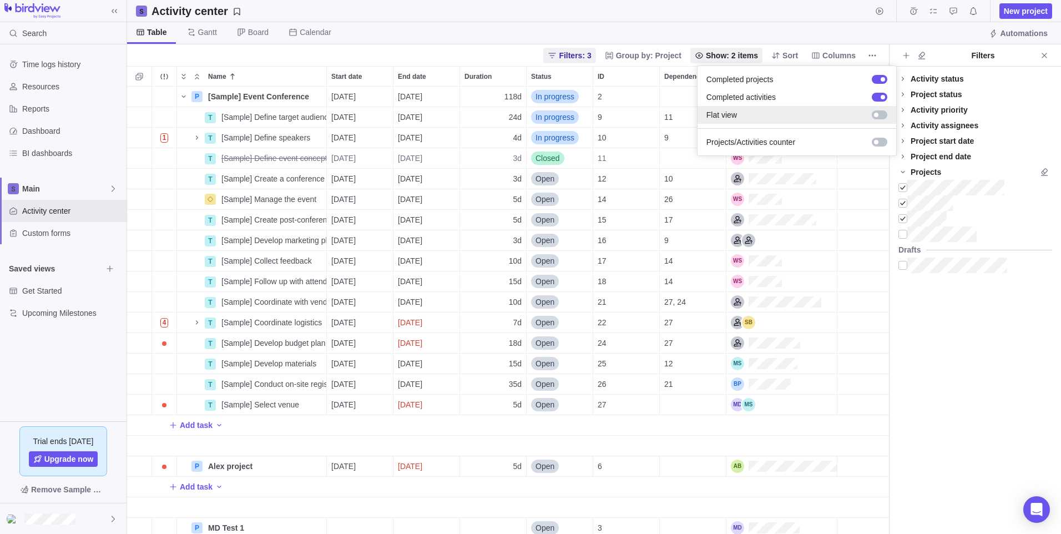
click at [879, 112] on div at bounding box center [879, 114] width 16 height 9
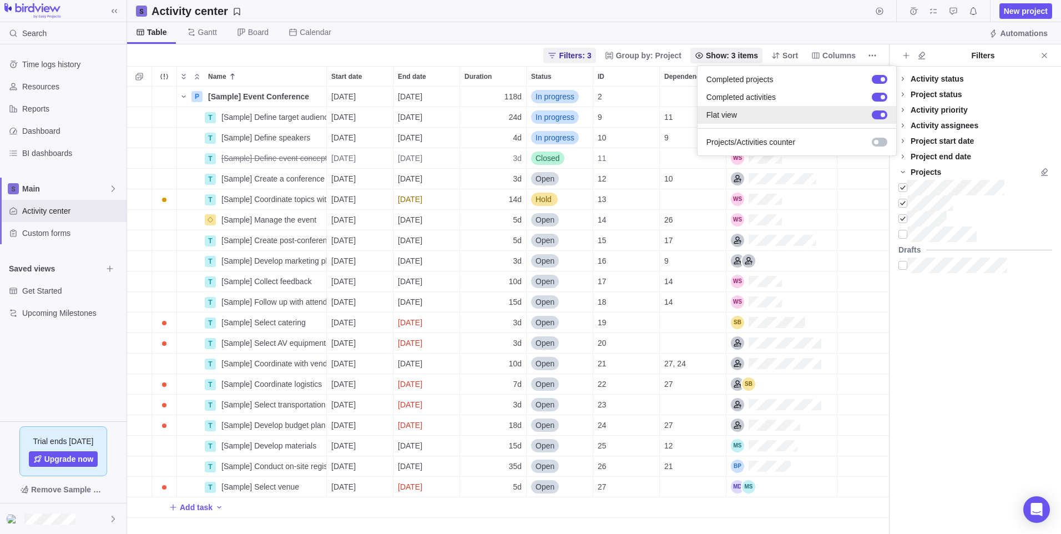
click at [879, 112] on div at bounding box center [879, 114] width 16 height 9
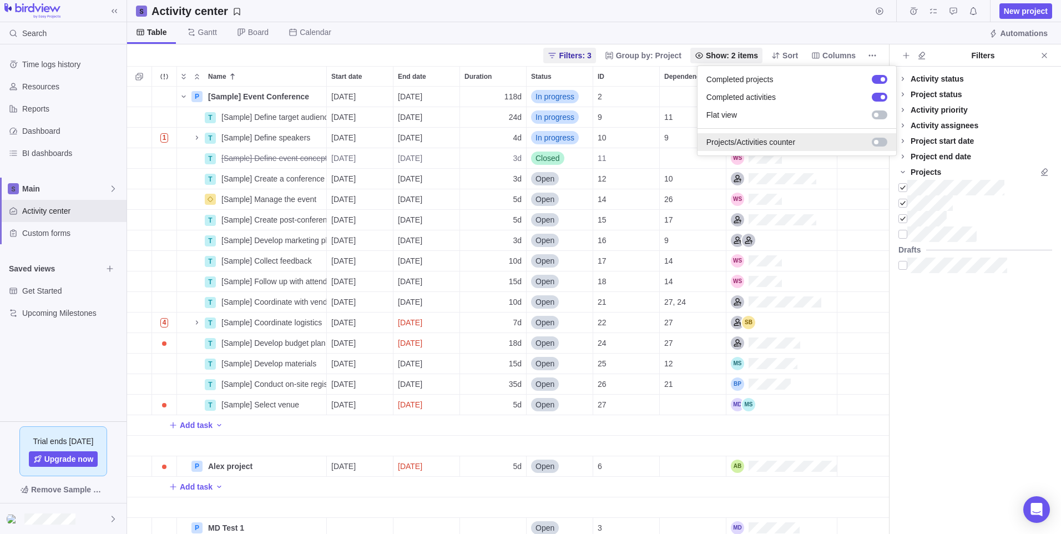
click at [881, 145] on div at bounding box center [879, 142] width 16 height 9
click at [669, 54] on body "Search Time logs history Resources Reports Dashboard BI dashboards Main Activit…" at bounding box center [530, 267] width 1061 height 534
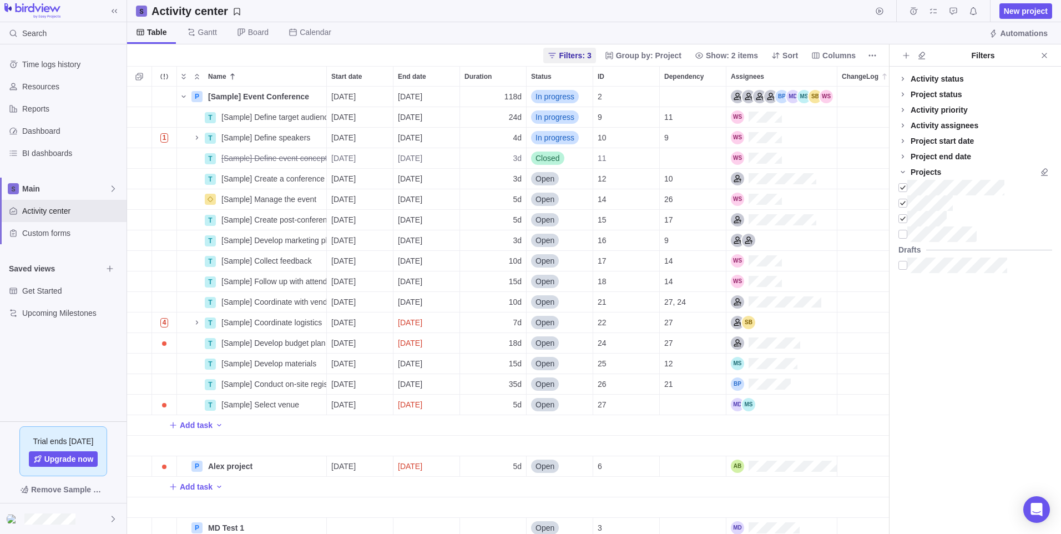
click at [669, 54] on span "Group by: Project" at bounding box center [648, 55] width 65 height 11
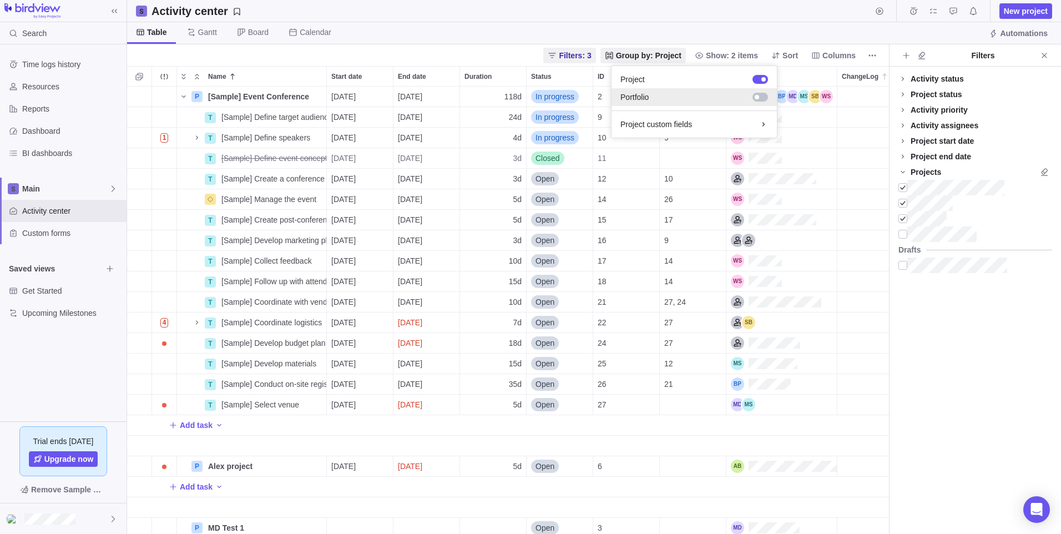
click at [761, 101] on div at bounding box center [760, 97] width 16 height 9
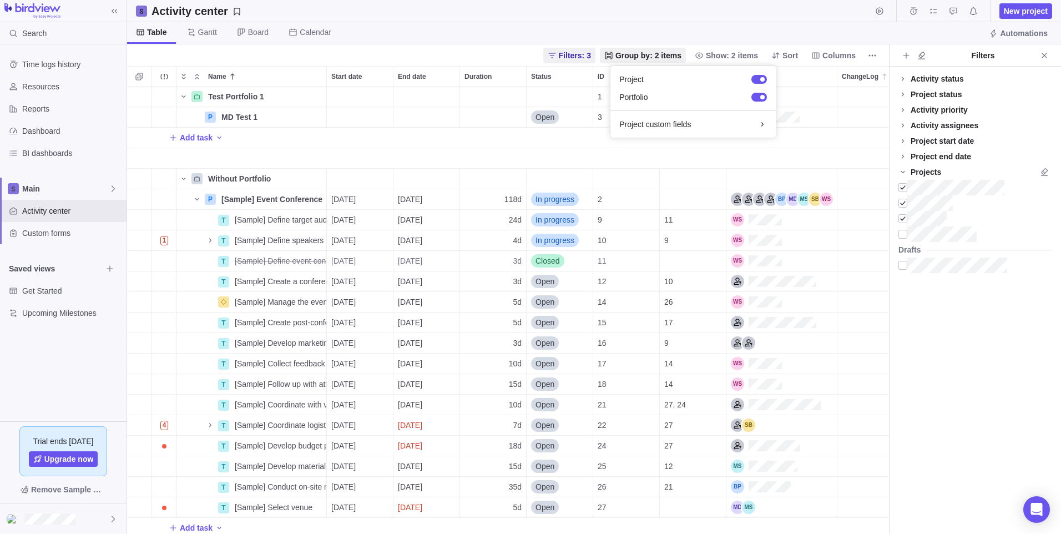
click at [184, 176] on body "Search Time logs history Resources Reports Dashboard BI dashboards Main Activit…" at bounding box center [530, 267] width 1061 height 534
click at [185, 178] on icon "Name" at bounding box center [183, 178] width 9 height 9
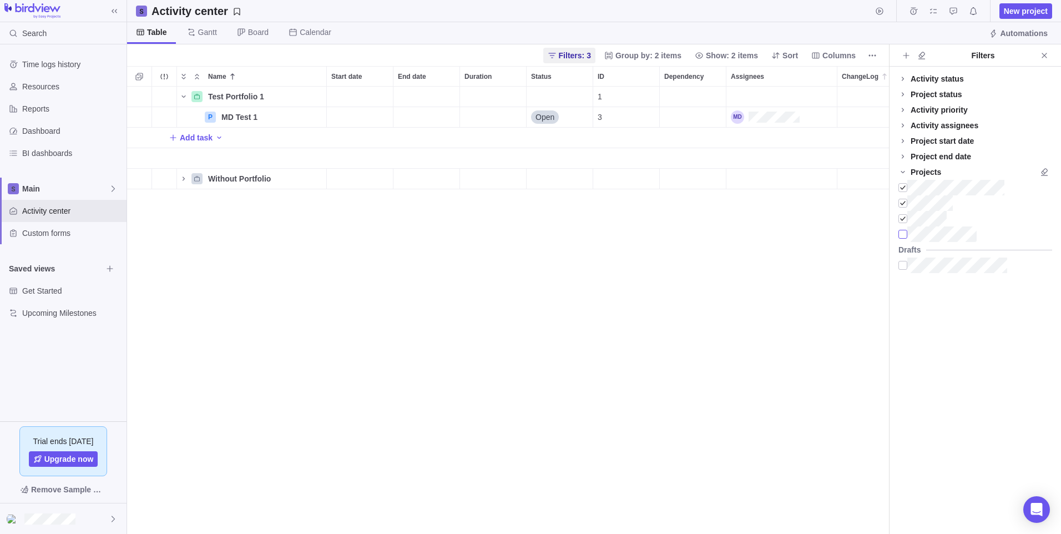
click at [902, 237] on div at bounding box center [902, 234] width 9 height 16
click at [136, 204] on span "Add activity" at bounding box center [139, 199] width 16 height 16
click at [136, 204] on div "Test Portfolio 1 Details 1 P MD Test 1 Details Open 3 Add task Test Portfolio 2…" at bounding box center [508, 310] width 762 height 447
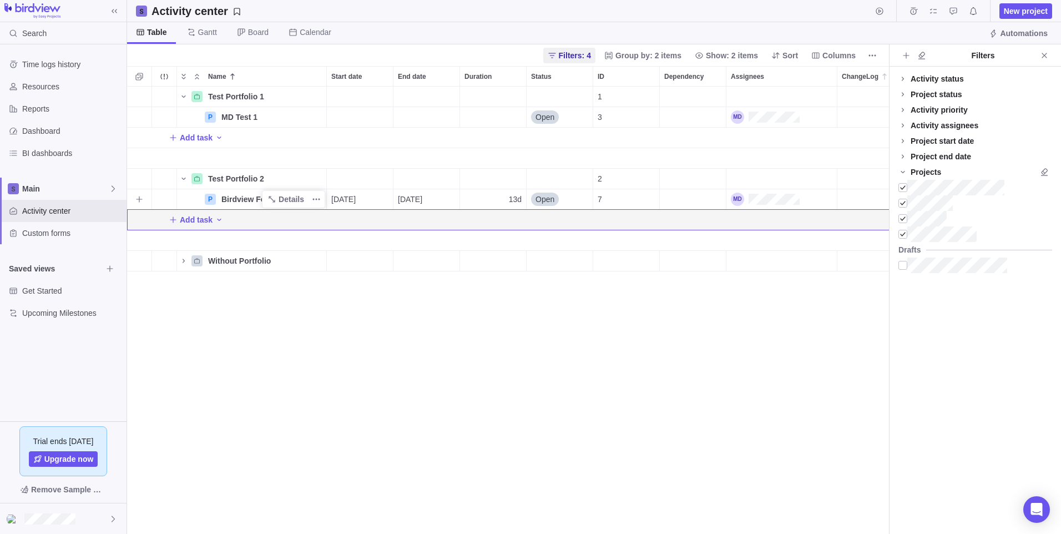
click at [245, 202] on span "Birdview Form Test" at bounding box center [257, 199] width 72 height 11
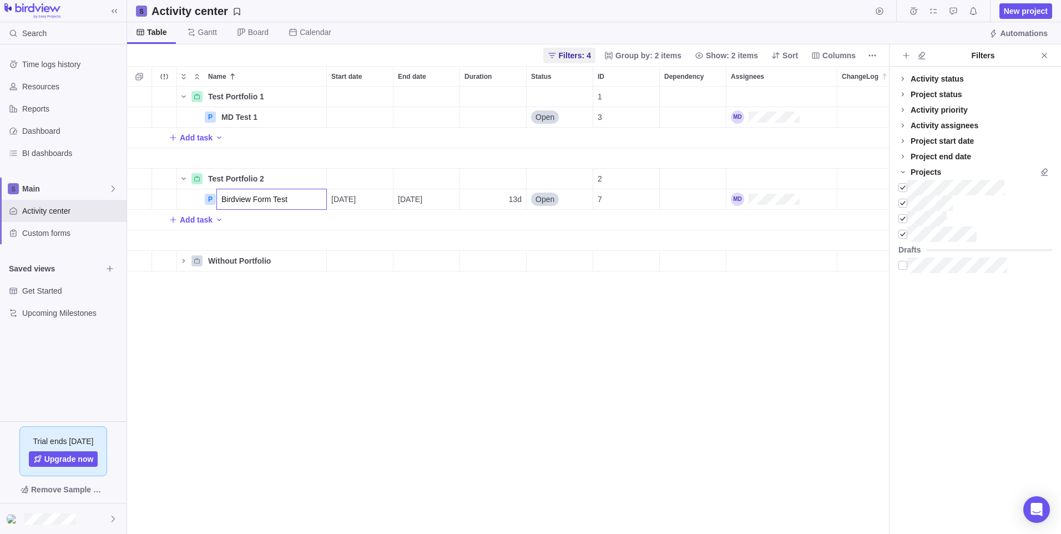
click at [328, 174] on div "Test Portfolio 1 Details 1 P MD Test 1 Details Open 3 Add task Test Portfolio 2…" at bounding box center [508, 310] width 762 height 447
click at [244, 182] on span "Test Portfolio 2" at bounding box center [236, 178] width 56 height 11
click at [288, 195] on span "Details" at bounding box center [291, 199] width 26 height 11
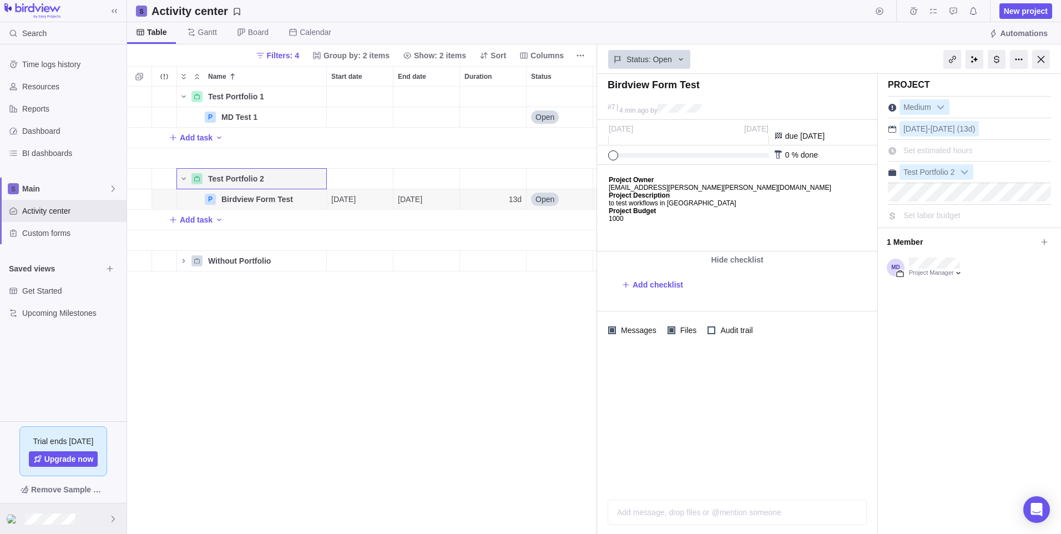
click at [89, 523] on div at bounding box center [63, 518] width 126 height 31
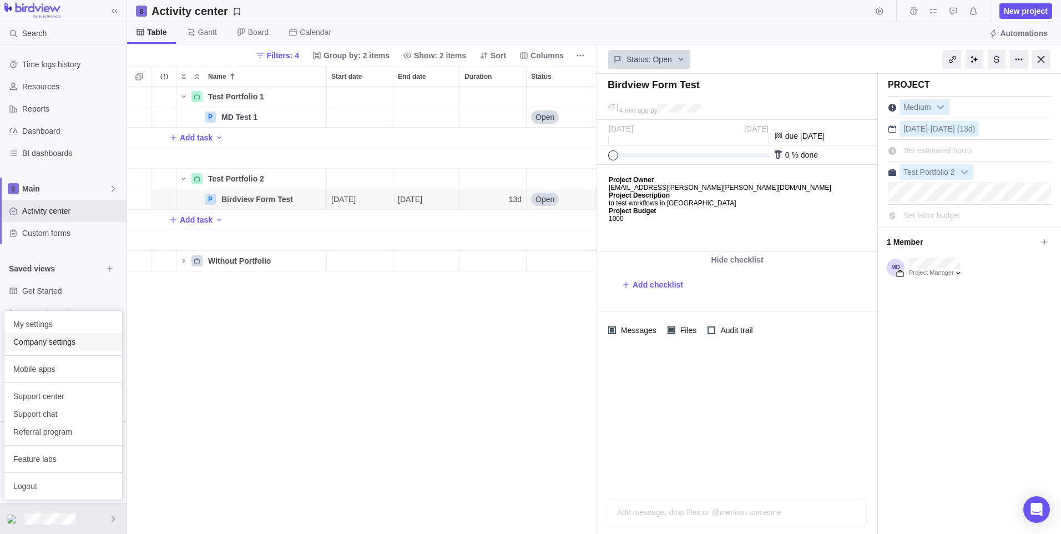
click at [41, 339] on span "Company settings" at bounding box center [63, 341] width 100 height 11
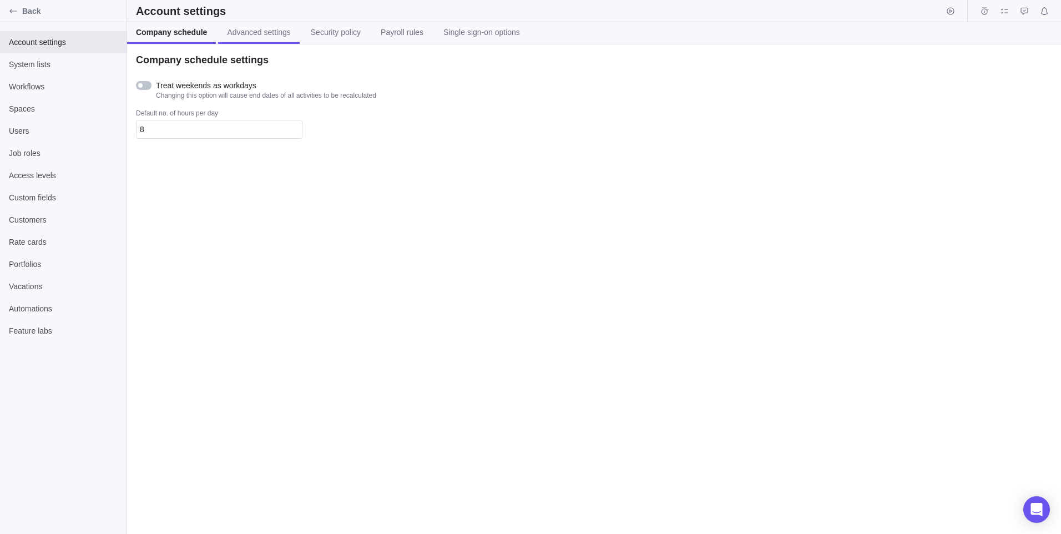
click at [268, 27] on span "Advanced settings" at bounding box center [258, 32] width 63 height 11
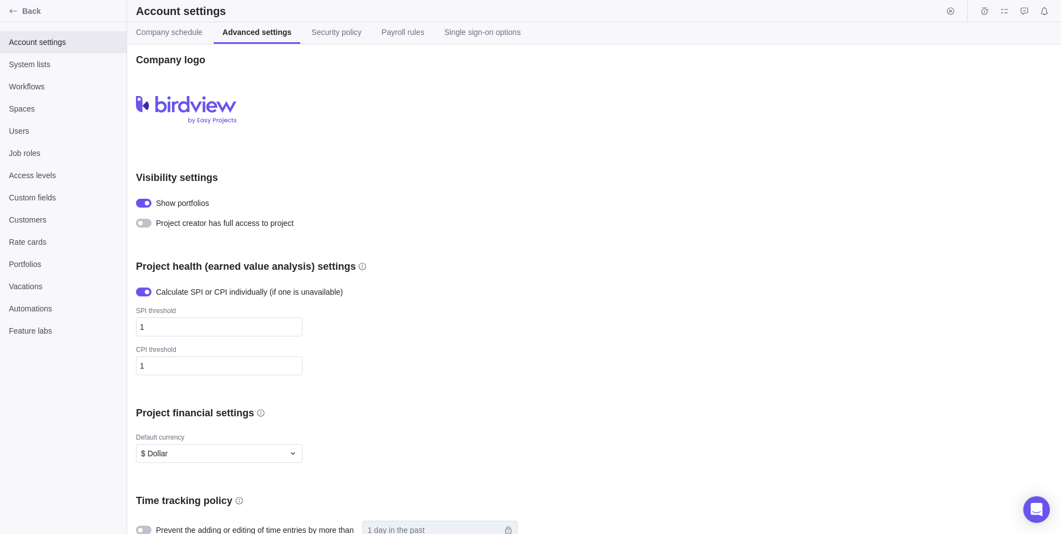
click at [141, 225] on div at bounding box center [140, 223] width 4 height 4
click at [143, 225] on div at bounding box center [144, 223] width 16 height 9
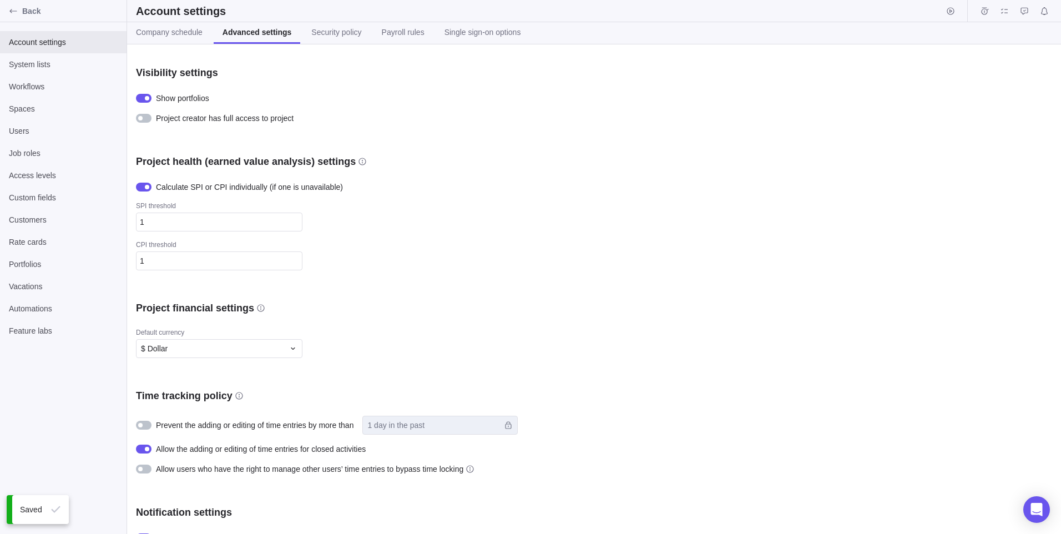
scroll to position [166, 0]
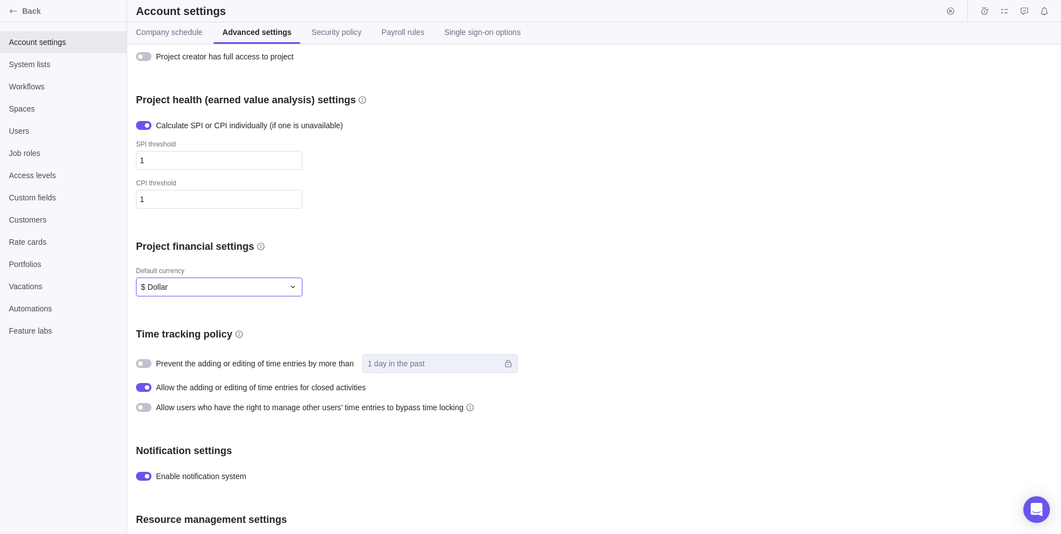
click at [293, 292] on div "$ Dollar" at bounding box center [219, 286] width 166 height 19
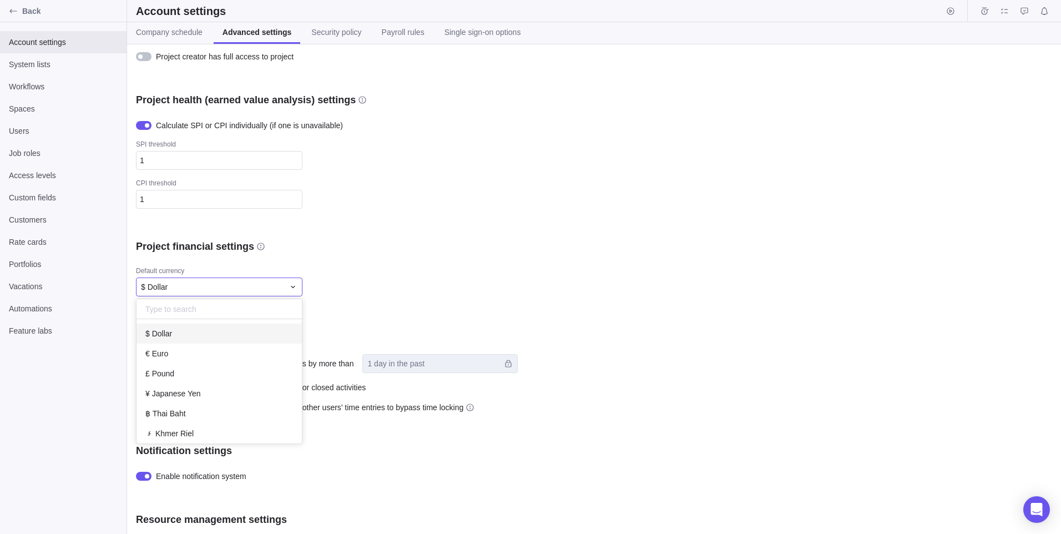
click at [293, 292] on div "$ Dollar" at bounding box center [219, 286] width 166 height 19
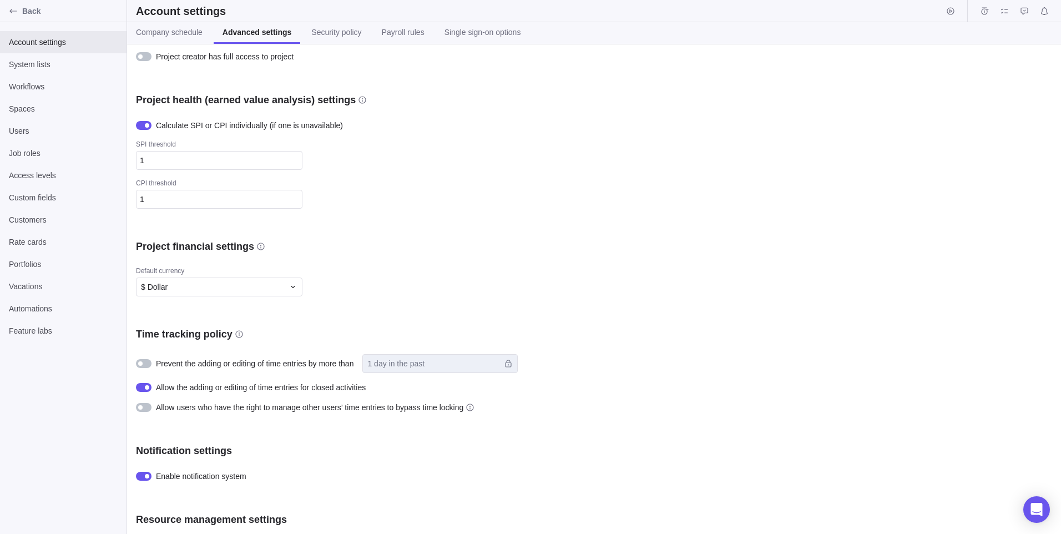
click at [411, 284] on div "Default currency $ Dollar" at bounding box center [330, 281] width 388 height 30
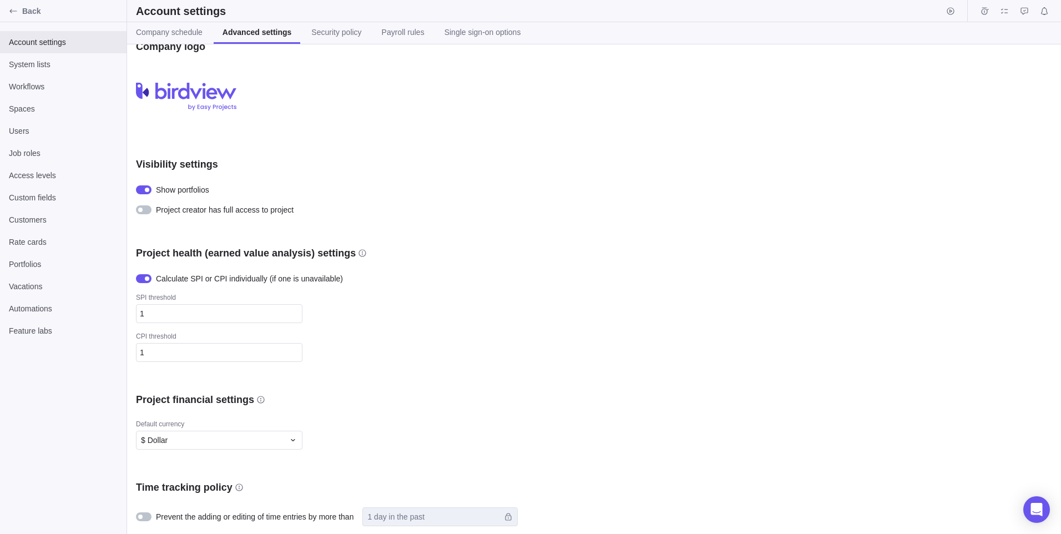
scroll to position [0, 0]
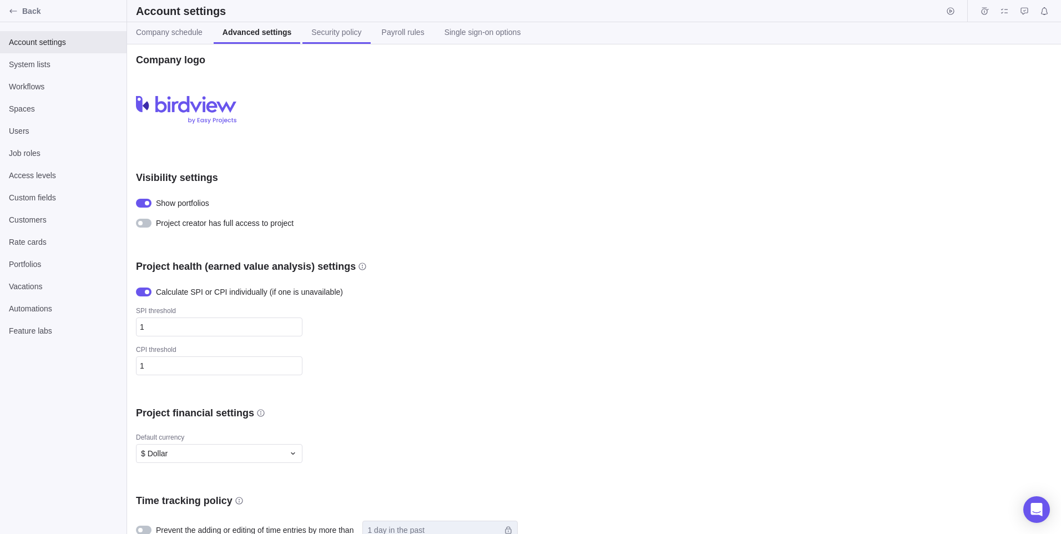
click at [338, 41] on link "Security policy" at bounding box center [336, 33] width 68 height 22
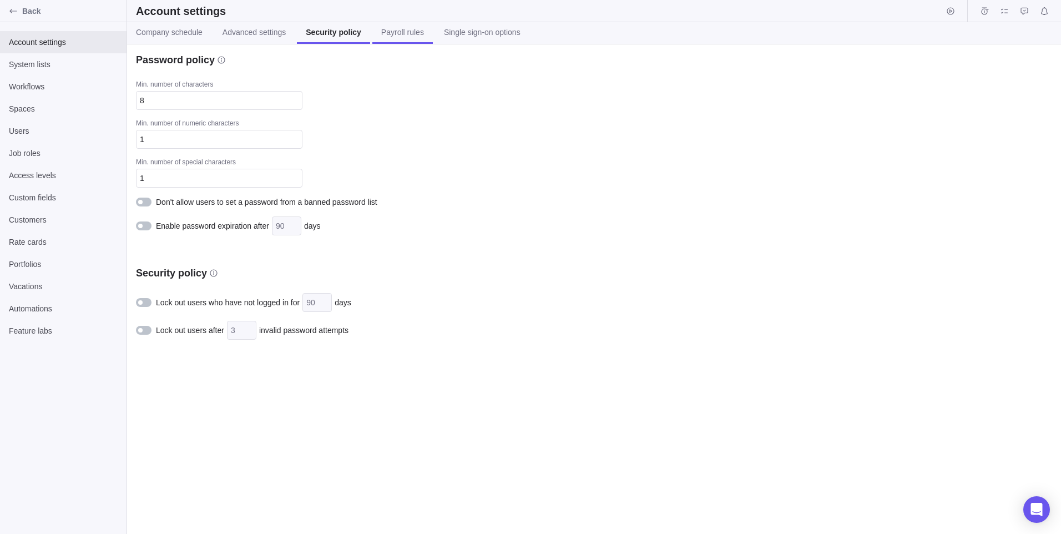
click at [400, 37] on span "Payroll rules" at bounding box center [402, 32] width 43 height 11
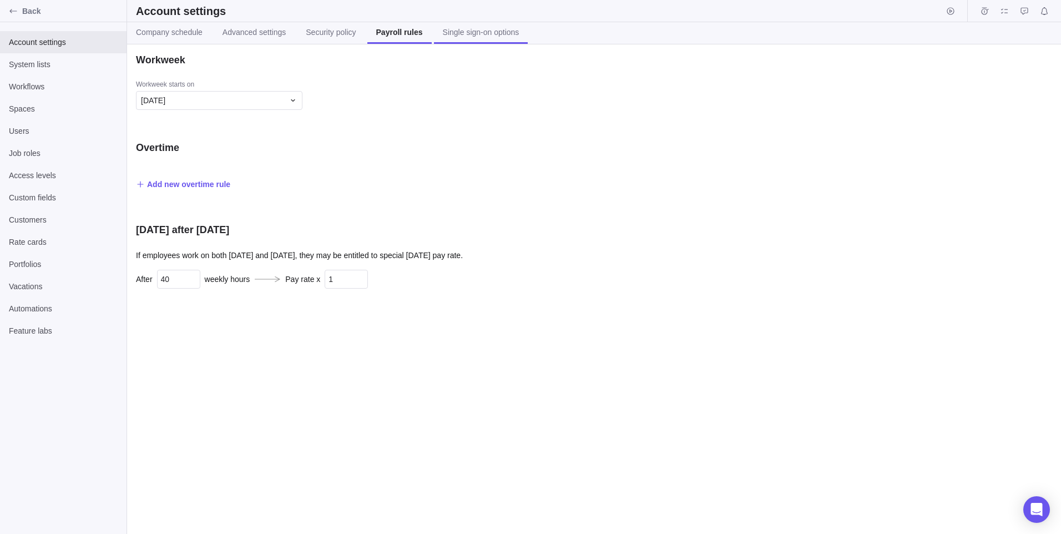
click at [467, 37] on span "Single sign-on options" at bounding box center [481, 32] width 77 height 11
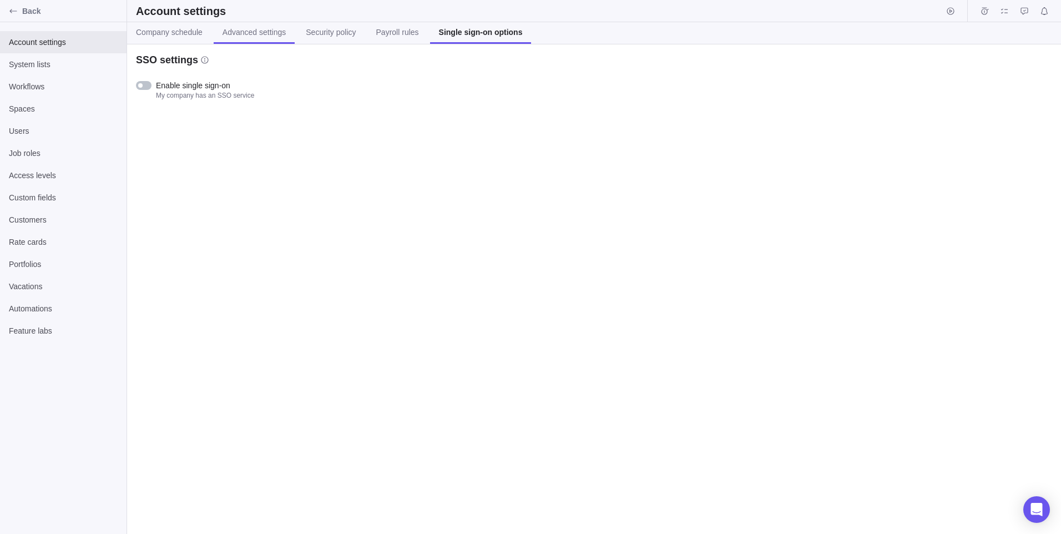
click at [273, 25] on link "Advanced settings" at bounding box center [254, 33] width 81 height 22
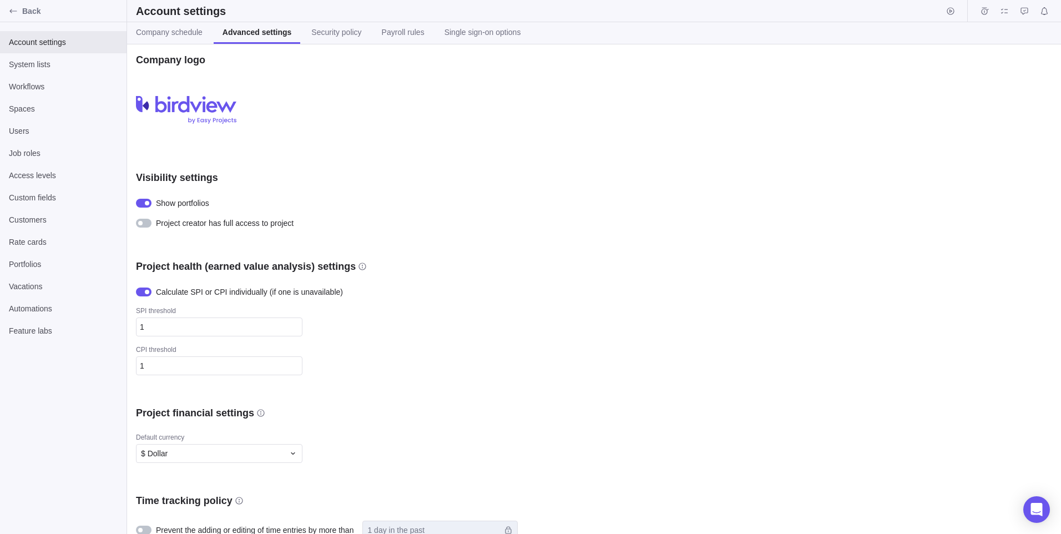
click at [232, 29] on span "Advanced settings" at bounding box center [256, 32] width 69 height 11
click at [48, 267] on span "Portfolios" at bounding box center [63, 263] width 109 height 11
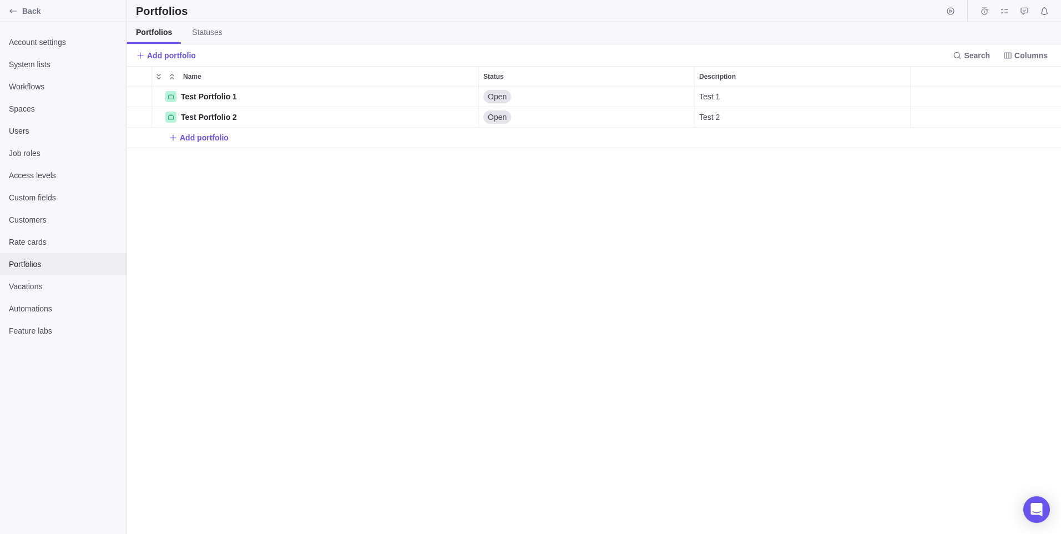
scroll to position [439, 925]
click at [215, 144] on span "Add portfolio" at bounding box center [199, 138] width 60 height 16
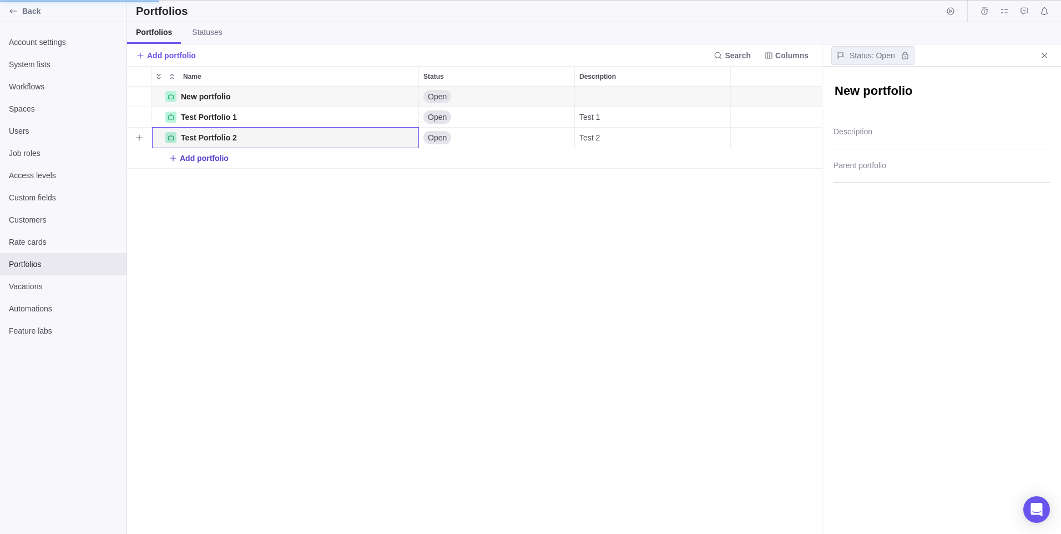
scroll to position [439, 686]
click at [917, 91] on textarea "New portfolio" at bounding box center [941, 92] width 216 height 19
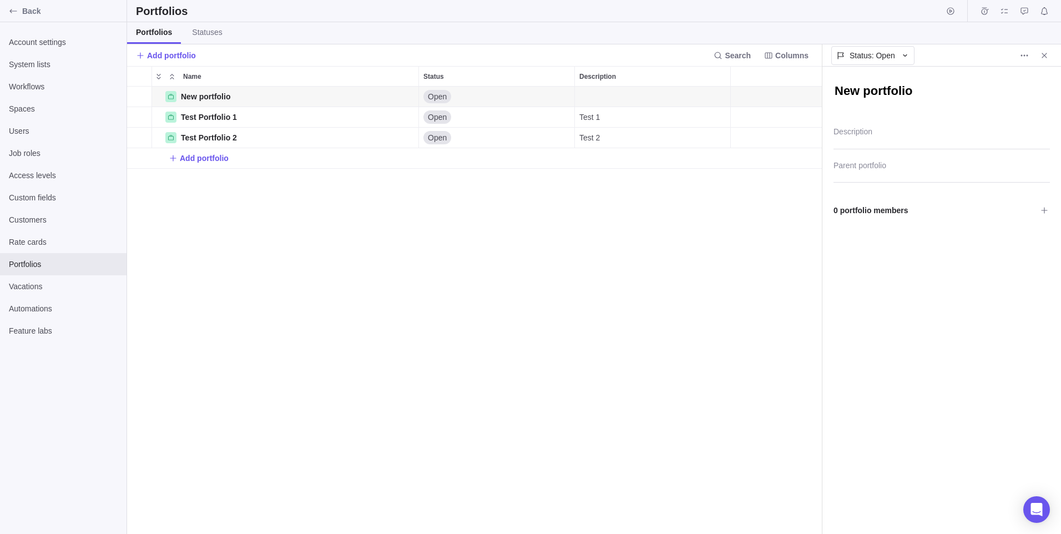
click at [914, 87] on textarea "New portfolio" at bounding box center [941, 92] width 216 height 19
drag, startPoint x: 922, startPoint y: 88, endPoint x: 824, endPoint y: 85, distance: 98.2
click at [824, 85] on div "New portfolio Description Parent portfolio" at bounding box center [941, 125] width 239 height 116
click at [948, 77] on div "New portfolio" at bounding box center [941, 91] width 216 height 49
click at [879, 87] on textarea "New portfolio" at bounding box center [941, 92] width 216 height 19
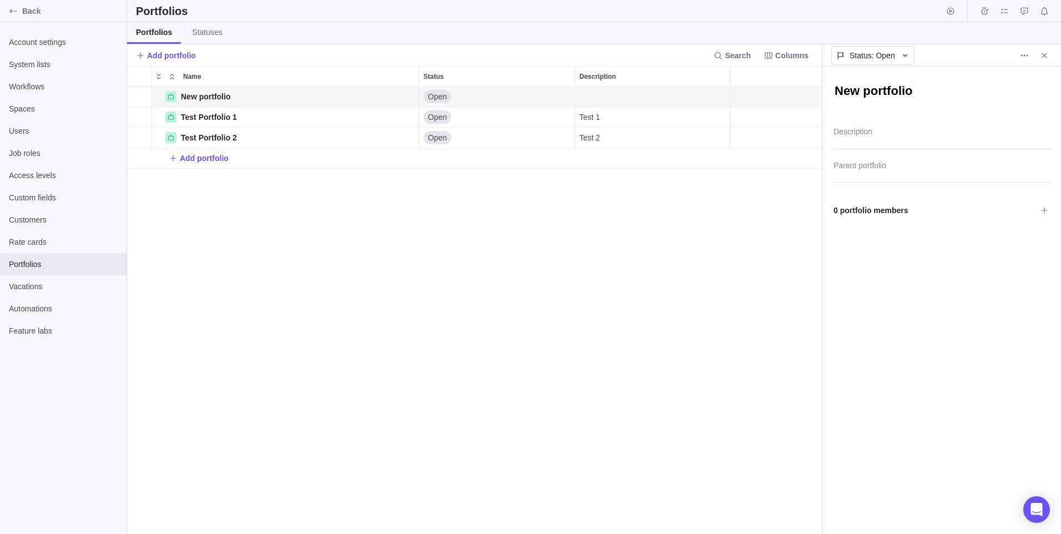
drag, startPoint x: 924, startPoint y: 94, endPoint x: 836, endPoint y: 101, distance: 87.3
click at [836, 101] on textarea "New portfolio" at bounding box center [941, 92] width 216 height 19
type textarea "x"
type textarea "C"
type textarea "x"
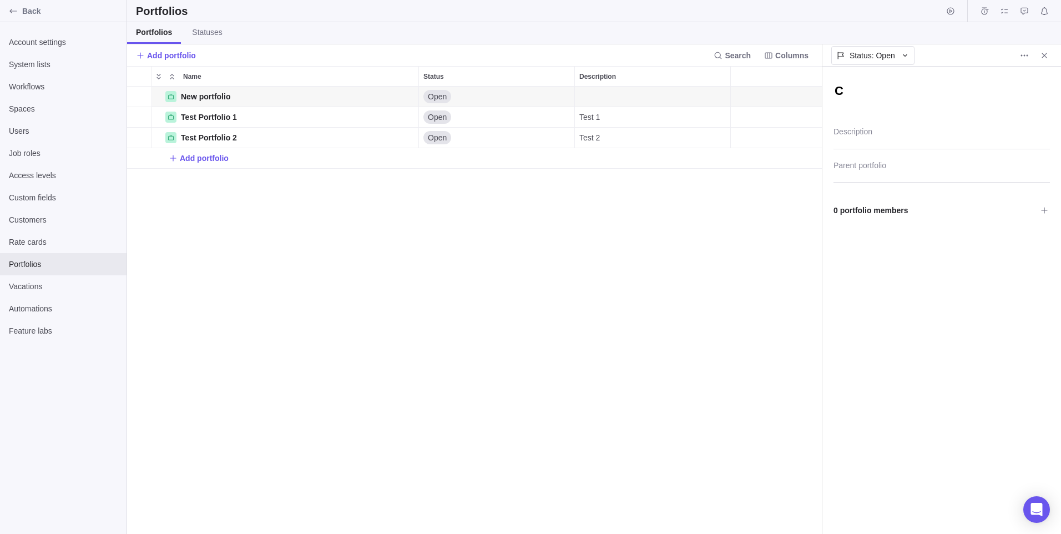
type textarea "Co"
type textarea "x"
type textarea "Cor"
type textarea "x"
type textarea "Core"
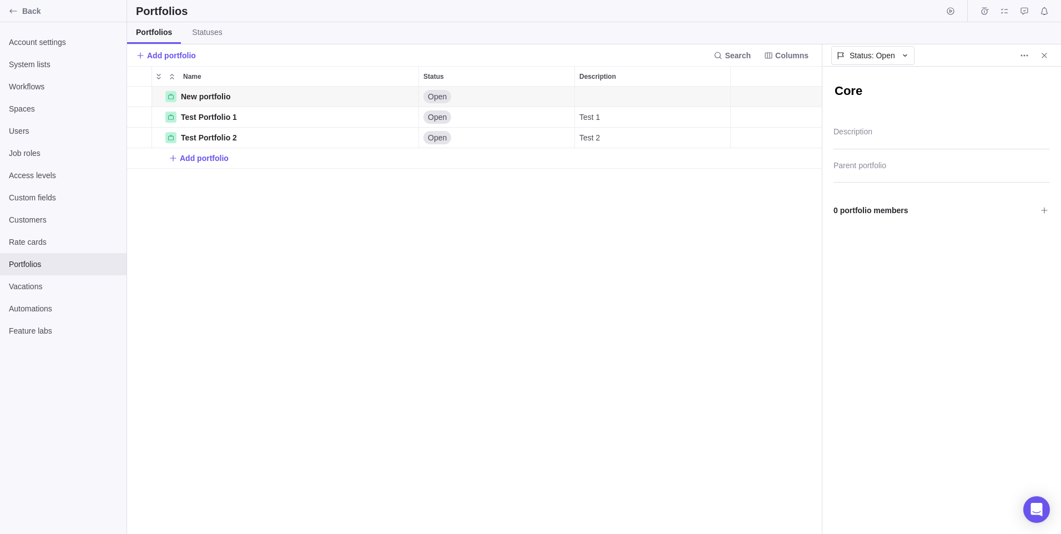
type textarea "x"
type textarea "Core"
type textarea "x"
type textarea "Core B"
type textarea "x"
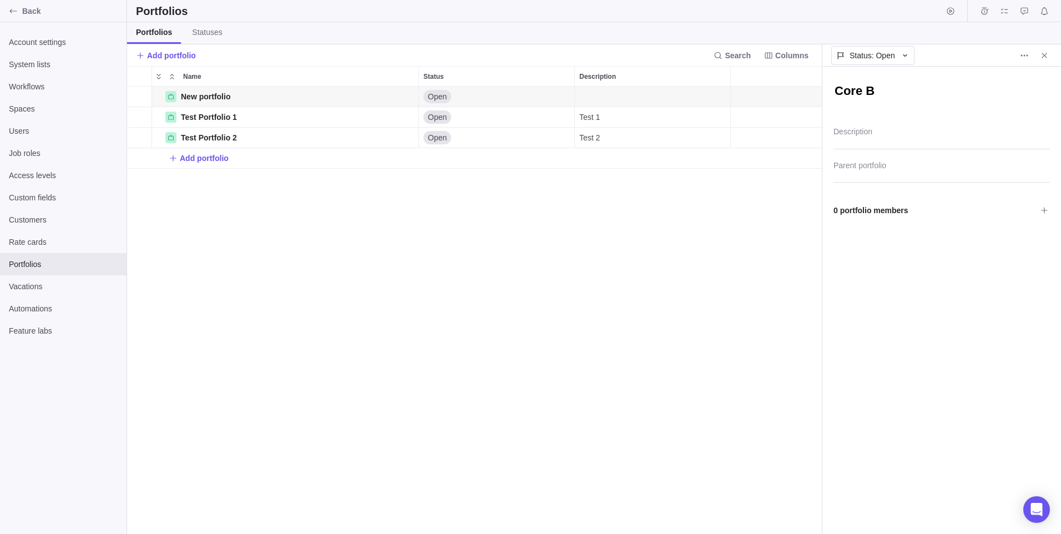
type textarea "Core Ba"
type textarea "x"
type textarea "Core Ban"
type textarea "x"
type textarea "Core Bank"
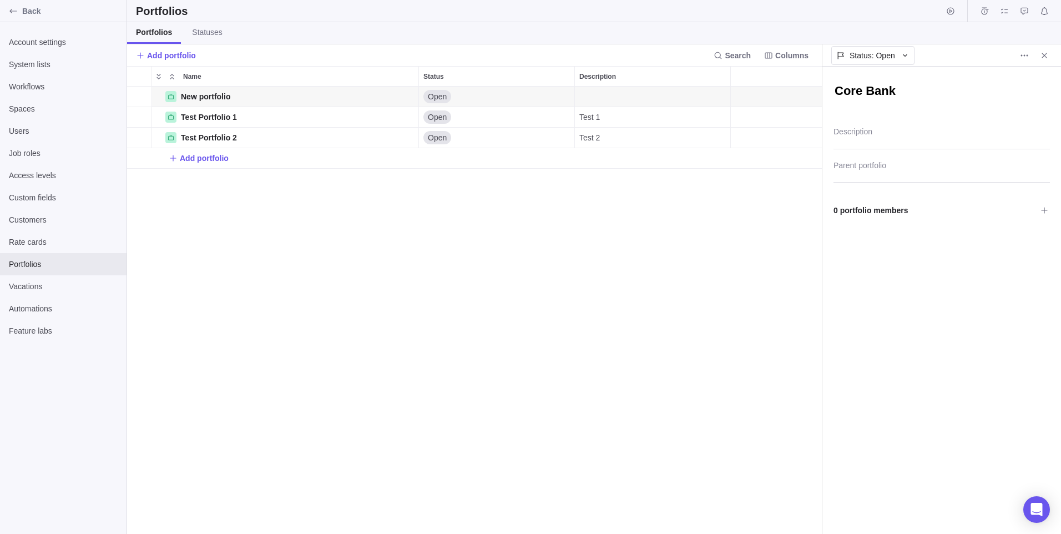
type textarea "x"
type textarea "Core Banki"
type textarea "x"
type textarea "Core Bankin"
type textarea "x"
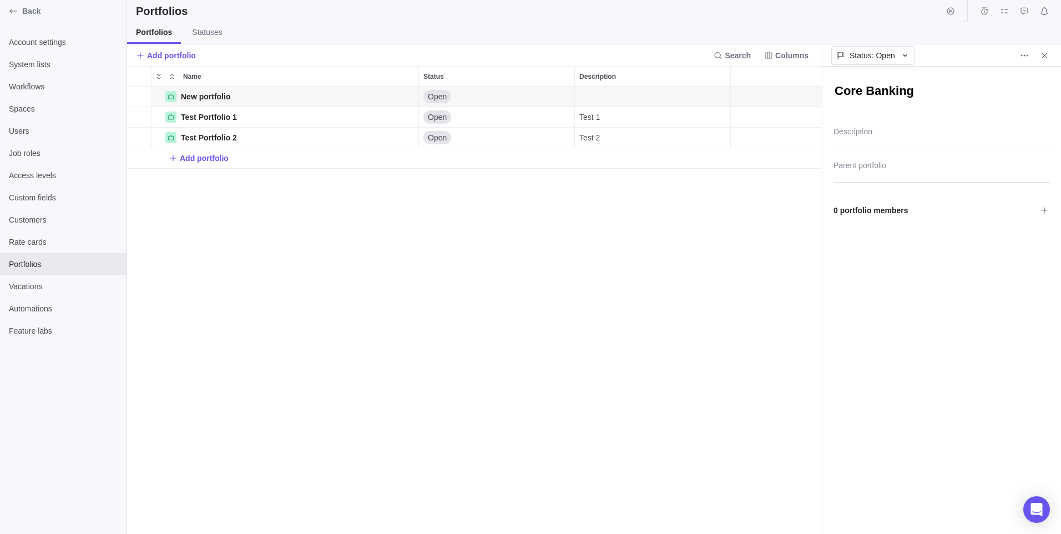
type textarea "Core Banking"
click at [910, 140] on textarea "Description" at bounding box center [941, 135] width 216 height 28
type textarea "x"
type textarea "A"
type textarea "x"
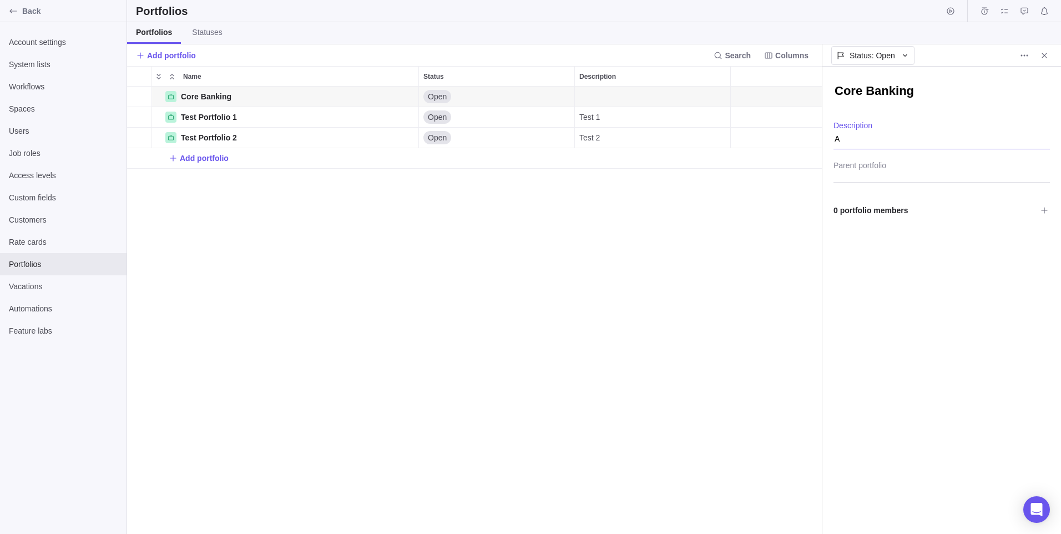
type textarea "Al"
type textarea "x"
type textarea "All"
type textarea "x"
type textarea "All"
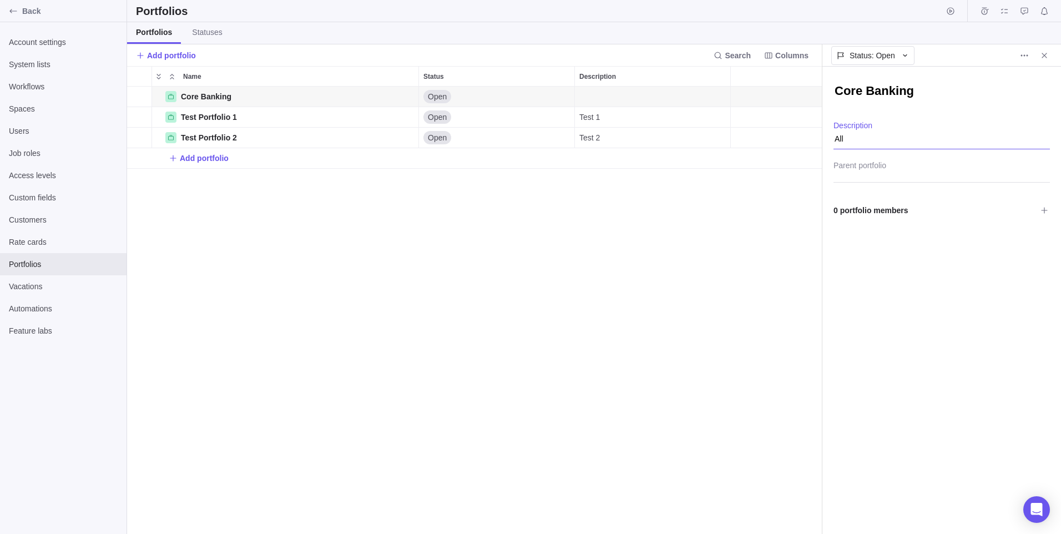
type textarea "x"
type textarea "All P"
type textarea "x"
type textarea "All Pr"
type textarea "x"
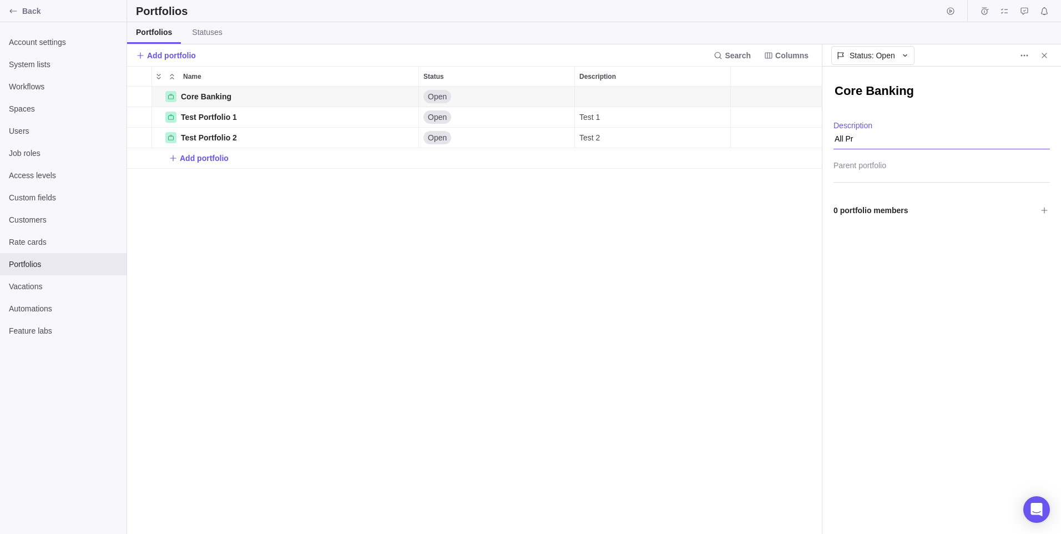
type textarea "All Pro"
type textarea "x"
type textarea "All Proj"
type textarea "x"
type textarea "All Proje"
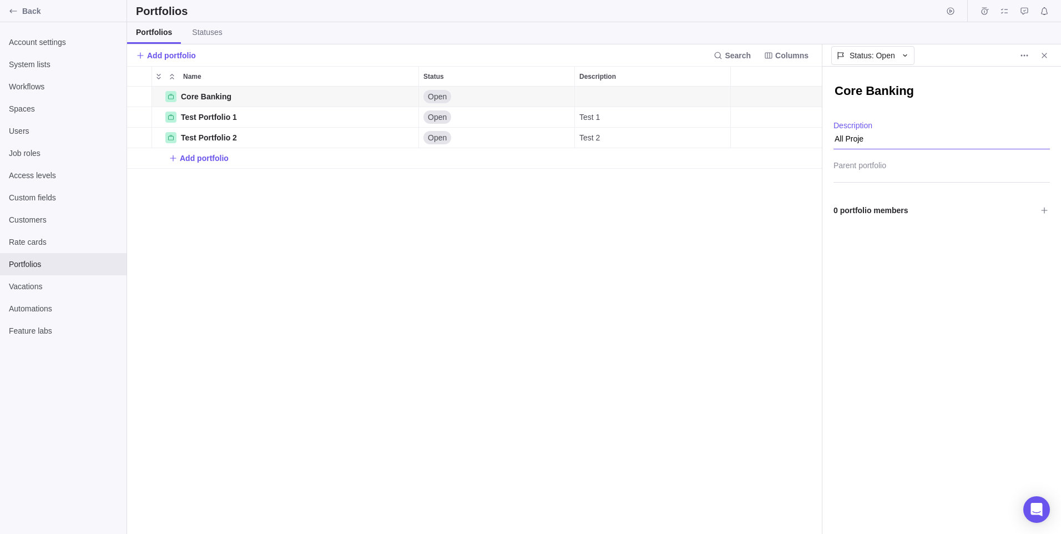
type textarea "x"
type textarea "All Projec"
type textarea "x"
type textarea "All Project"
type textarea "x"
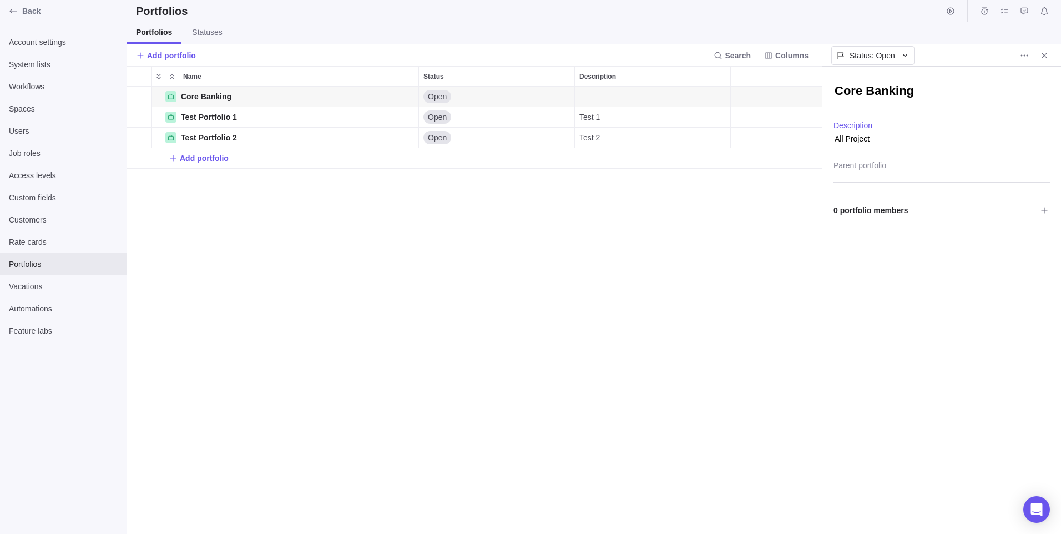
type textarea "All Projects"
type textarea "x"
type textarea "All Projects"
type textarea "x"
type textarea "All Projects f"
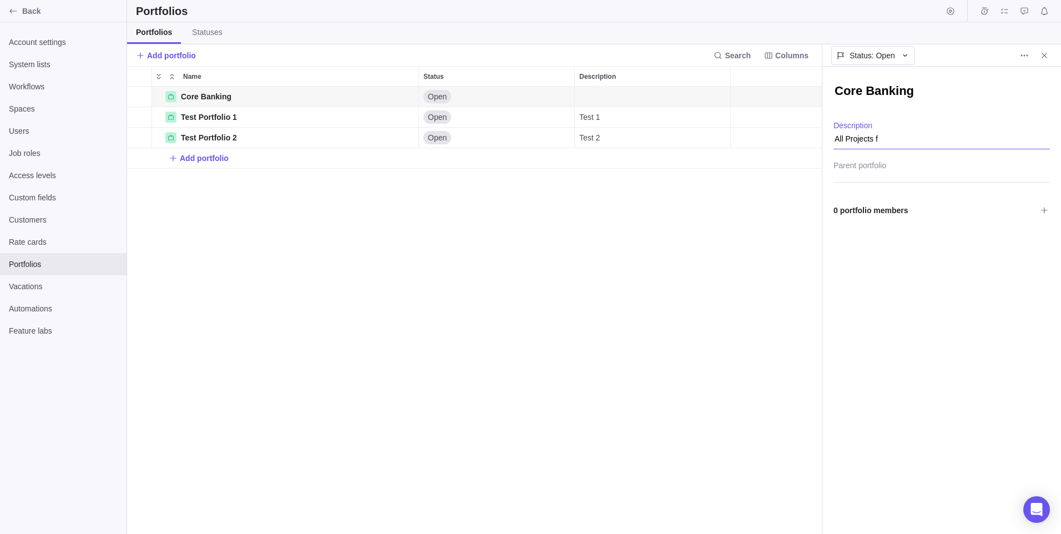
type textarea "x"
type textarea "All Projects fo"
type textarea "x"
type textarea "All Projects for"
type textarea "x"
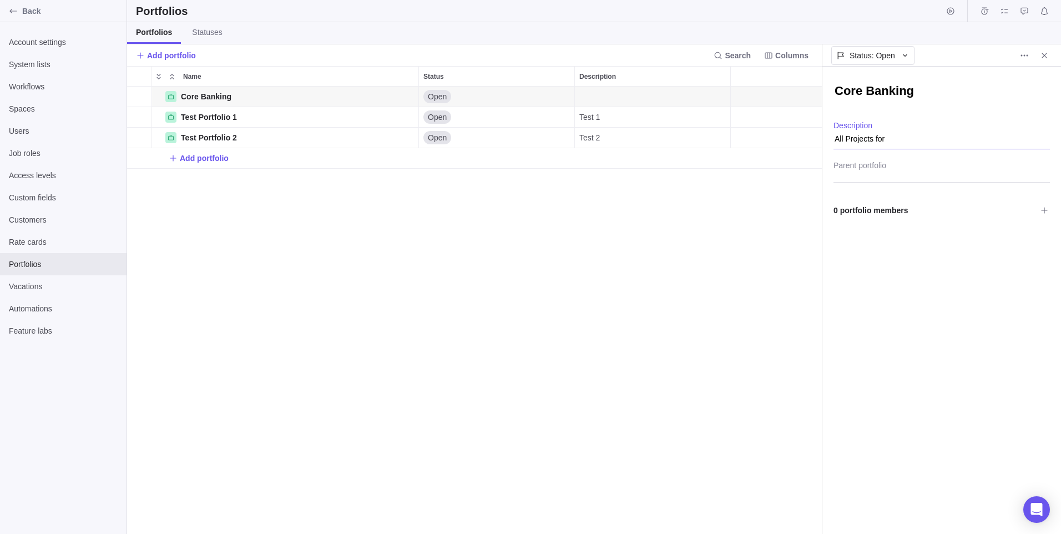
type textarea "All Projects for"
type textarea "x"
type textarea "All Projects for C"
type textarea "x"
type textarea "All Projects for Co"
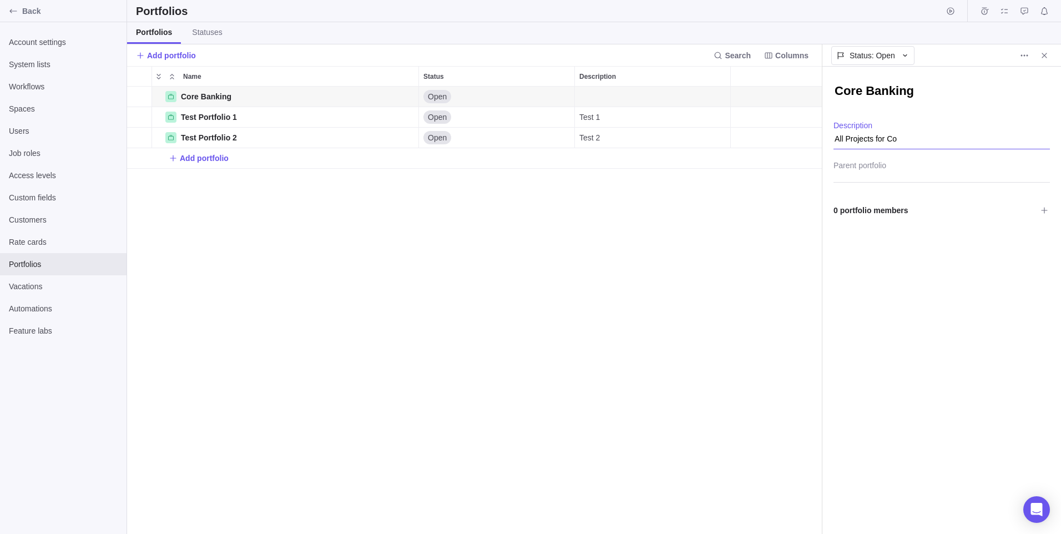
type textarea "x"
type textarea "All Projects for Cor"
type textarea "x"
type textarea "All Projects for Core"
type textarea "x"
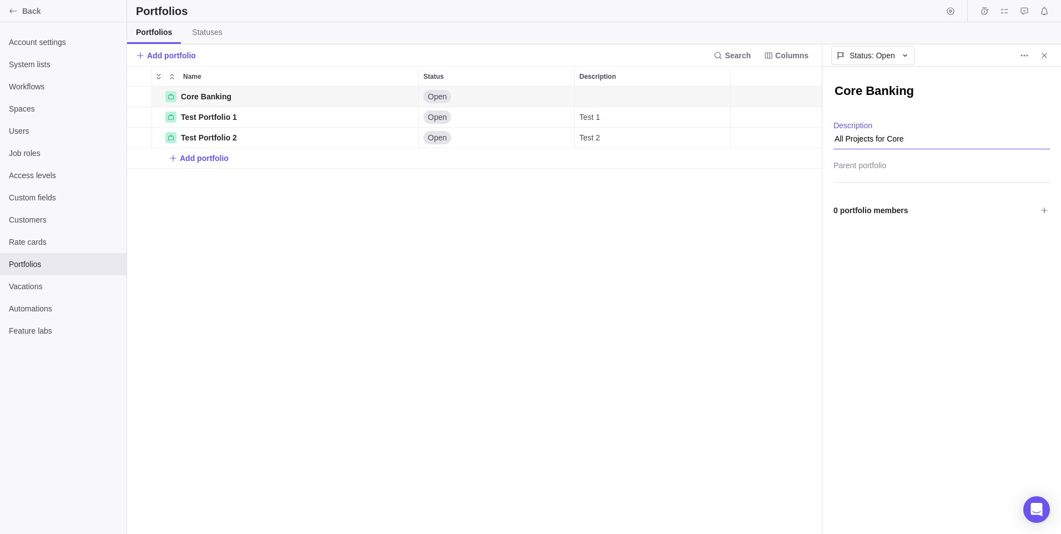
type textarea "All Projects for Core"
type textarea "x"
type textarea "All Projects for Core B"
type textarea "x"
type textarea "All Projects for Core Ba"
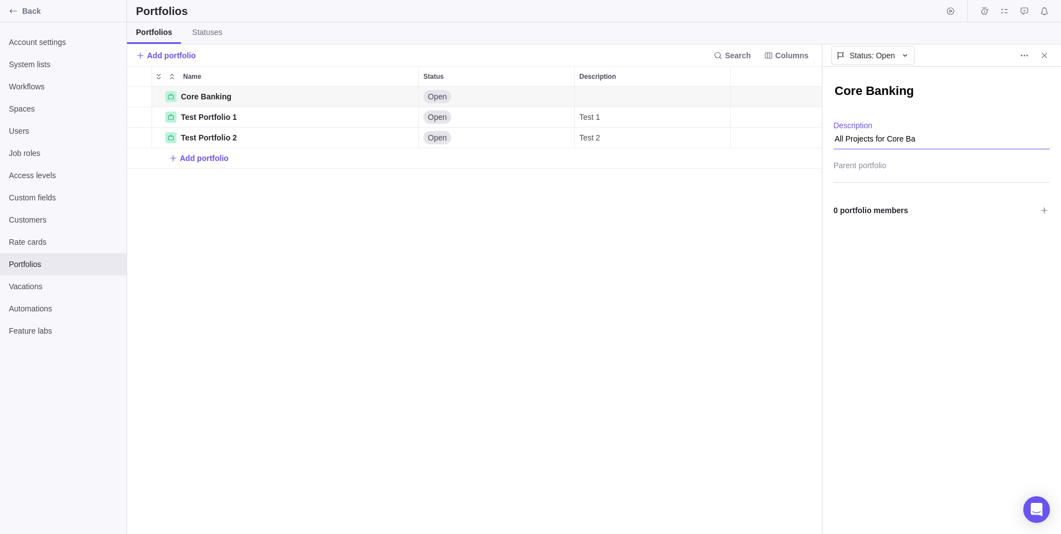
type textarea "x"
type textarea "All Projects for Core Ban"
type textarea "x"
type textarea "All Projects for Core Bank"
type textarea "x"
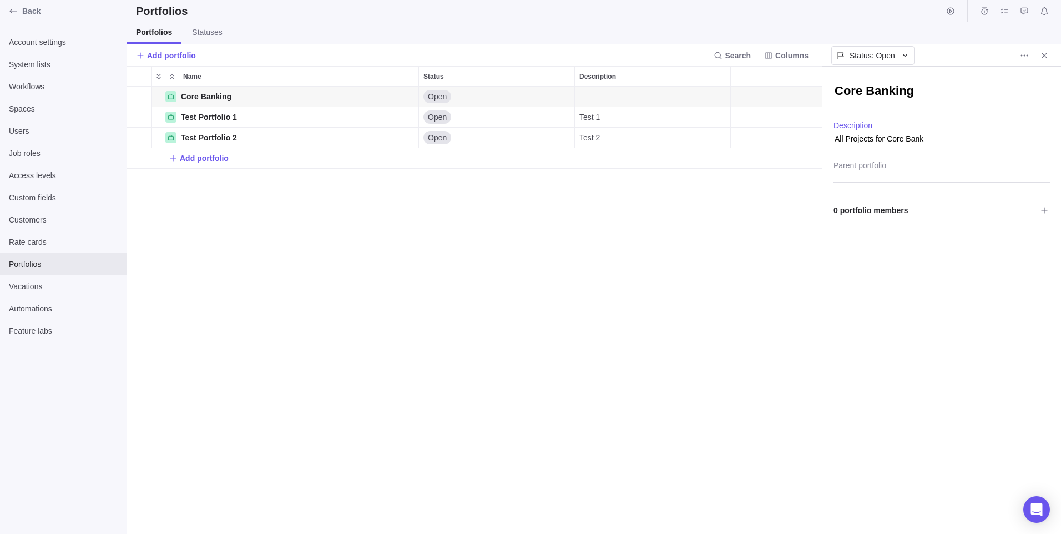
type textarea "All Projects for Core Banki"
type textarea "x"
type textarea "All Projects for Core Bankin"
type textarea "x"
type textarea "All Projects for Core Banking"
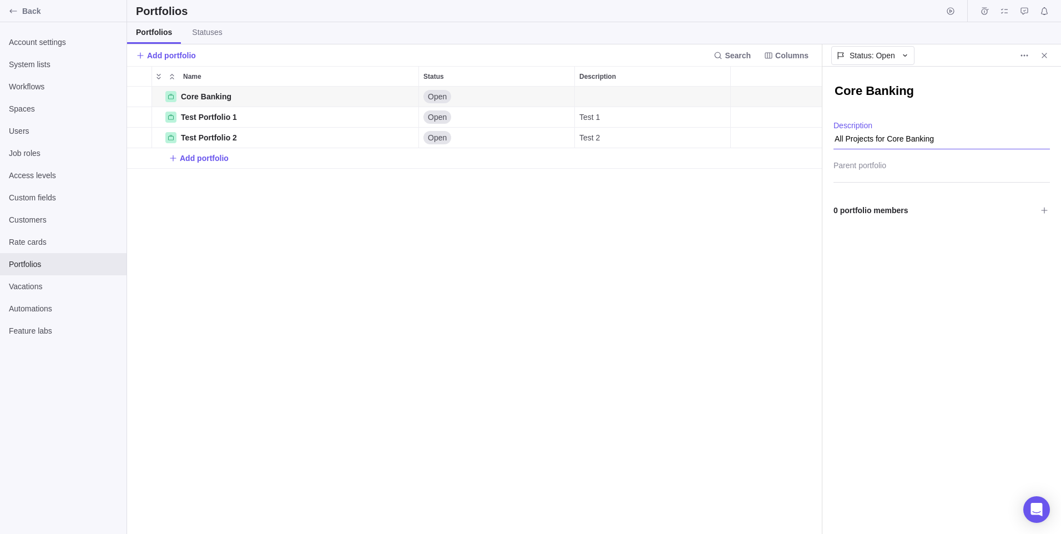
type textarea "x"
type textarea "All Projects for Core Banking"
type textarea "x"
type textarea "All Projects for Core Banking S"
type textarea "x"
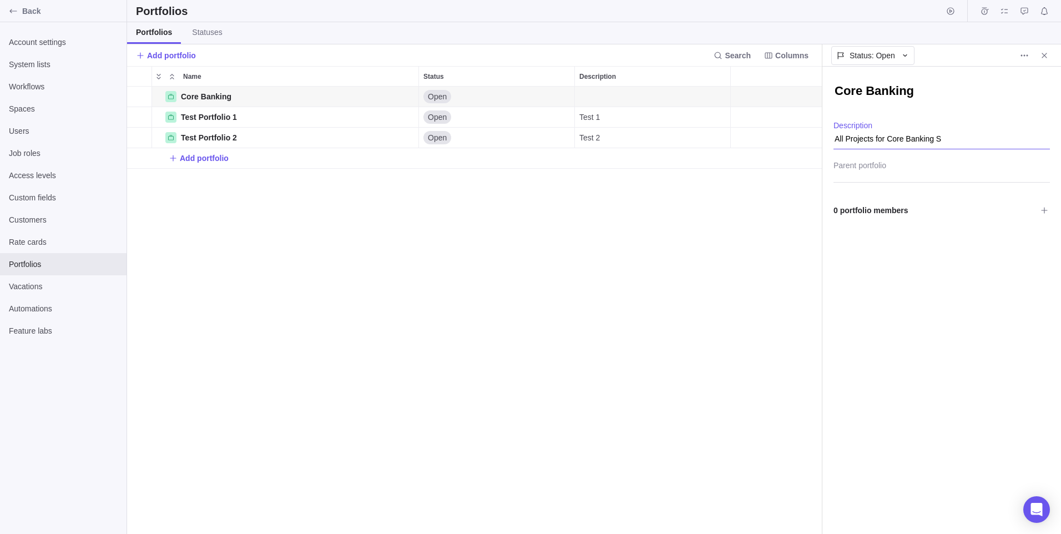
type textarea "All Projects for Core Banking Se"
type textarea "x"
type textarea "All Projects for Core Banking Ser"
type textarea "x"
type textarea "All Projects for Core Banking Serv"
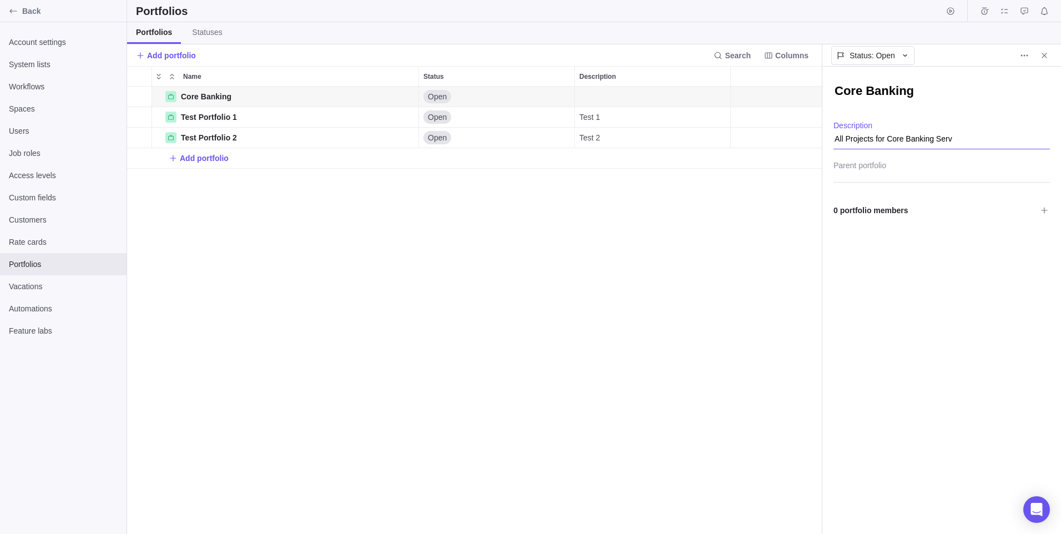
type textarea "x"
type textarea "All Projects for Core Banking Servi"
type textarea "x"
type textarea "All Projects for Core Banking Servic"
type textarea "x"
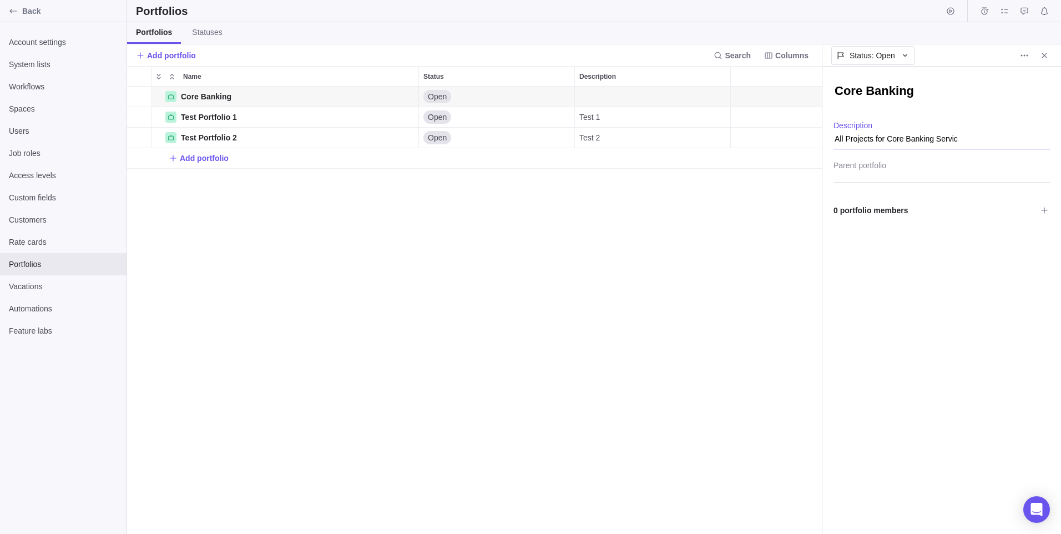
type textarea "All Projects for Core Banking Service"
type textarea "x"
type textarea "All Projects for Core Banking Services"
click at [630, 297] on div "Core Banking Details Open All Projects for Core Banking Services Test Portfolio…" at bounding box center [474, 310] width 694 height 447
click at [935, 348] on div "Core Banking All Projects for Core Banking Services Description Parent portfoli…" at bounding box center [941, 300] width 239 height 467
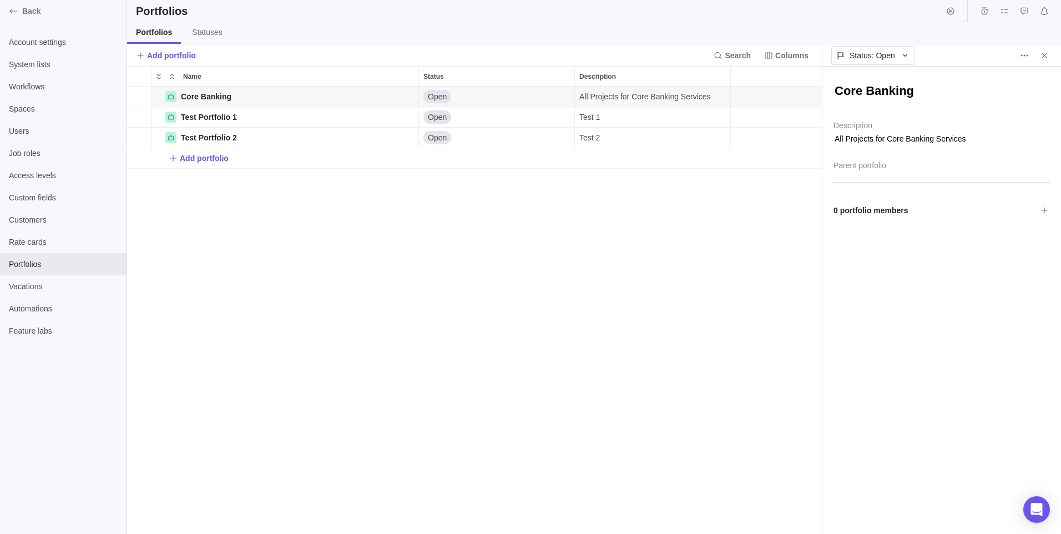
click at [864, 170] on div at bounding box center [941, 169] width 216 height 28
click at [864, 169] on input "text" at bounding box center [941, 169] width 216 height 28
click at [237, 201] on body "Back Account settings System lists Workflows Spaces Users Job roles Access leve…" at bounding box center [530, 267] width 1061 height 534
click at [206, 153] on span "Add portfolio" at bounding box center [204, 158] width 49 height 11
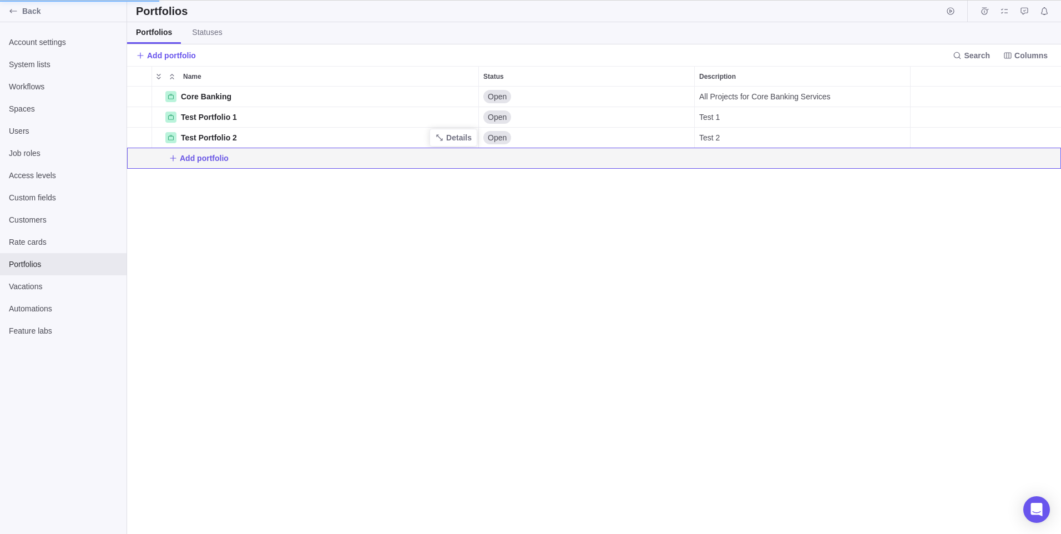
scroll to position [439, 686]
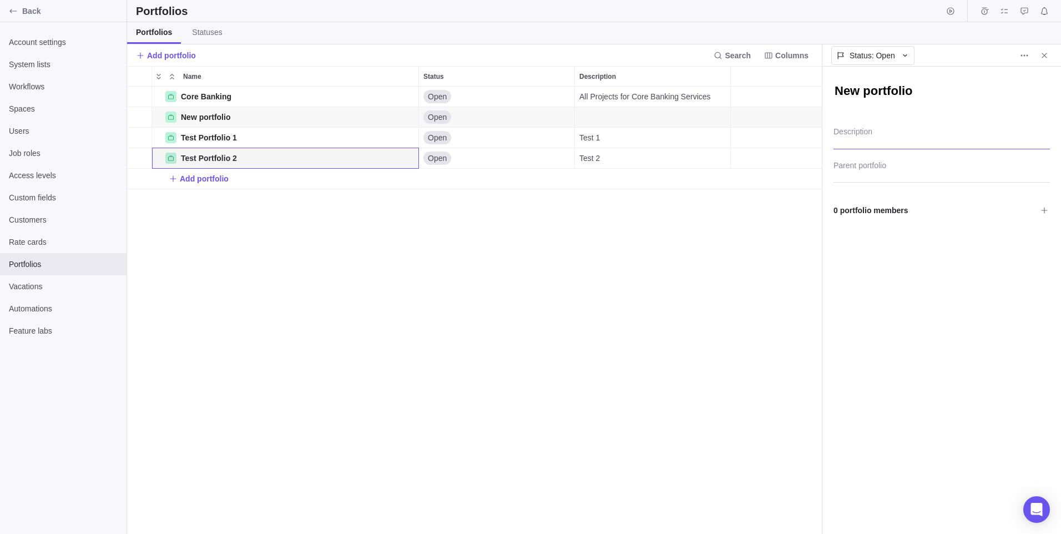
click at [895, 134] on textarea "Description" at bounding box center [941, 135] width 216 height 28
click at [880, 93] on textarea "New portfolio" at bounding box center [941, 92] width 216 height 19
type textarea "x"
type textarea "D"
type textarea "x"
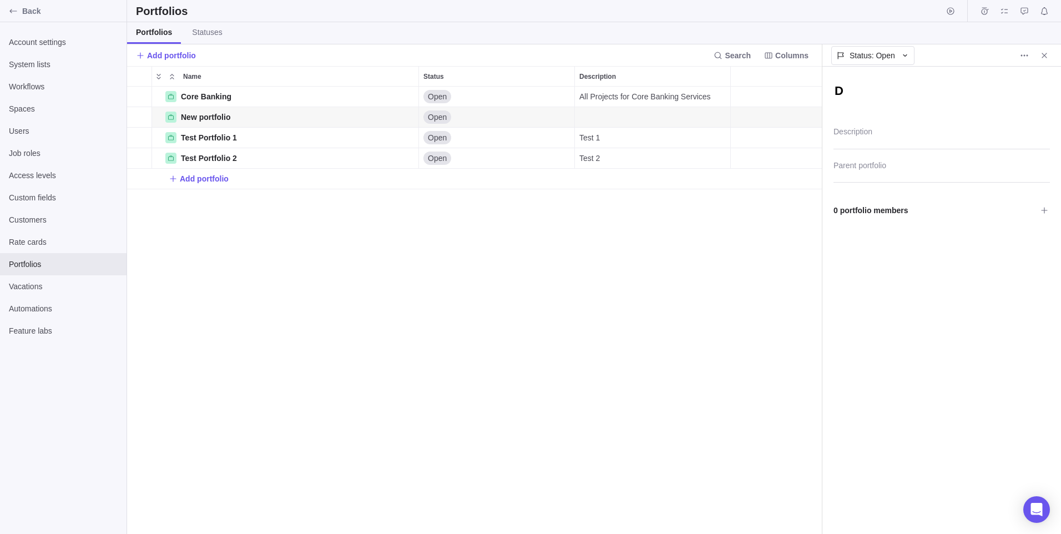
type textarea "DN"
type textarea "x"
type textarea "DNA"
type textarea "x"
type textarea "A"
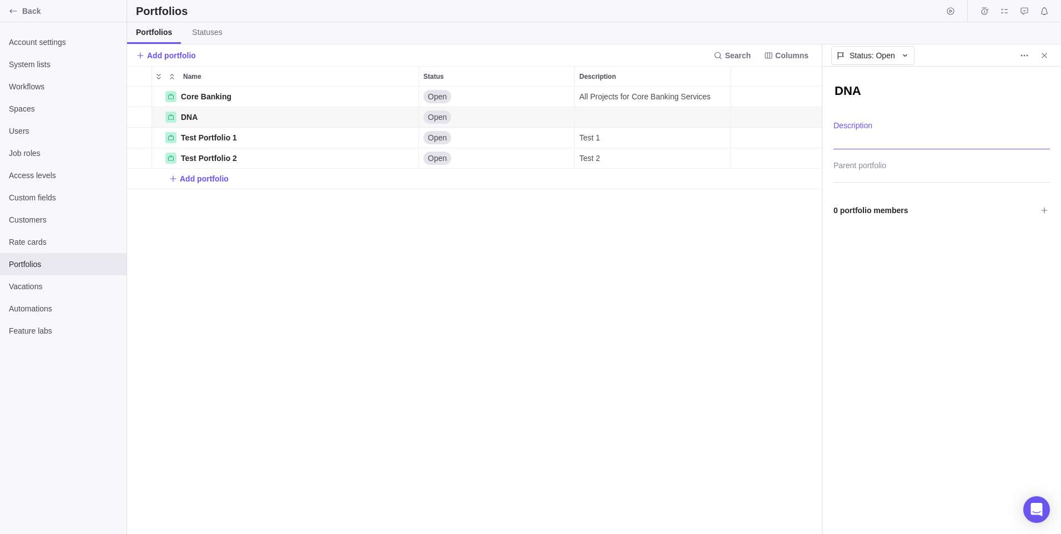
type textarea "x"
type textarea "a"
type textarea "x"
type textarea "aL"
type textarea "x"
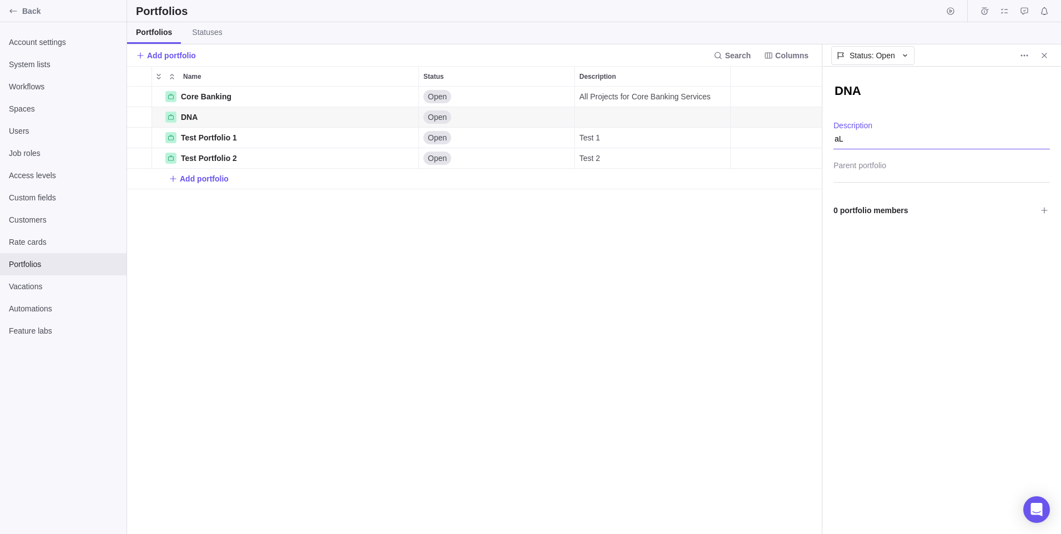
type textarea "aLL"
type textarea "x"
type textarea "aLL"
type textarea "x"
type textarea "aLL"
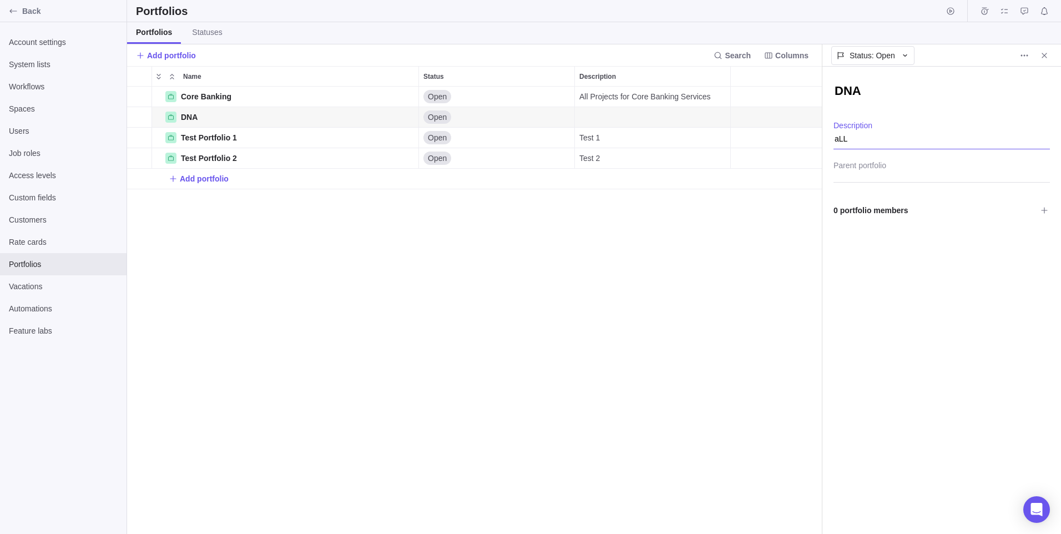
type textarea "x"
type textarea "aL"
type textarea "x"
type textarea "a"
type textarea "x"
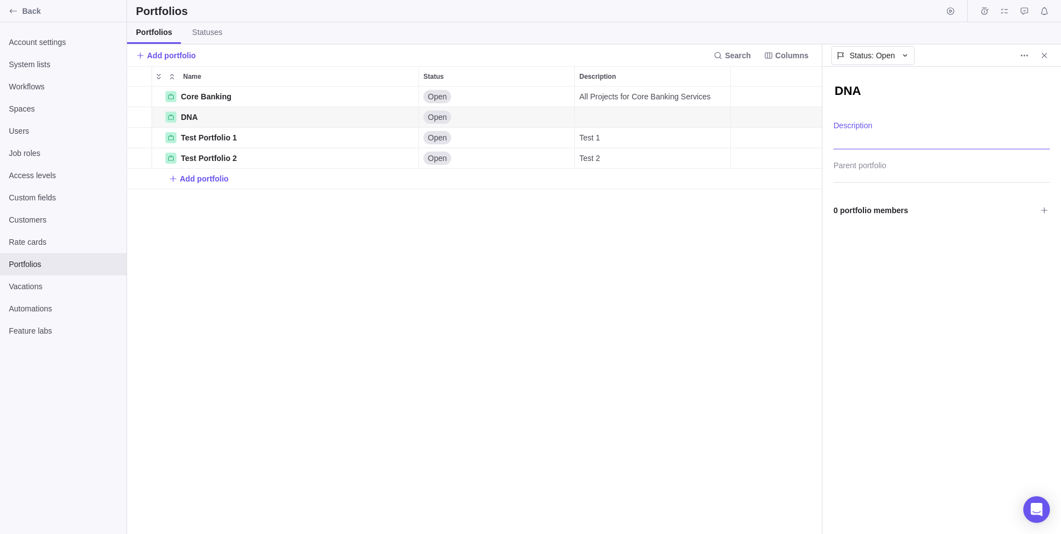
type textarea "A"
type textarea "x"
type textarea "Al"
type textarea "x"
type textarea "All"
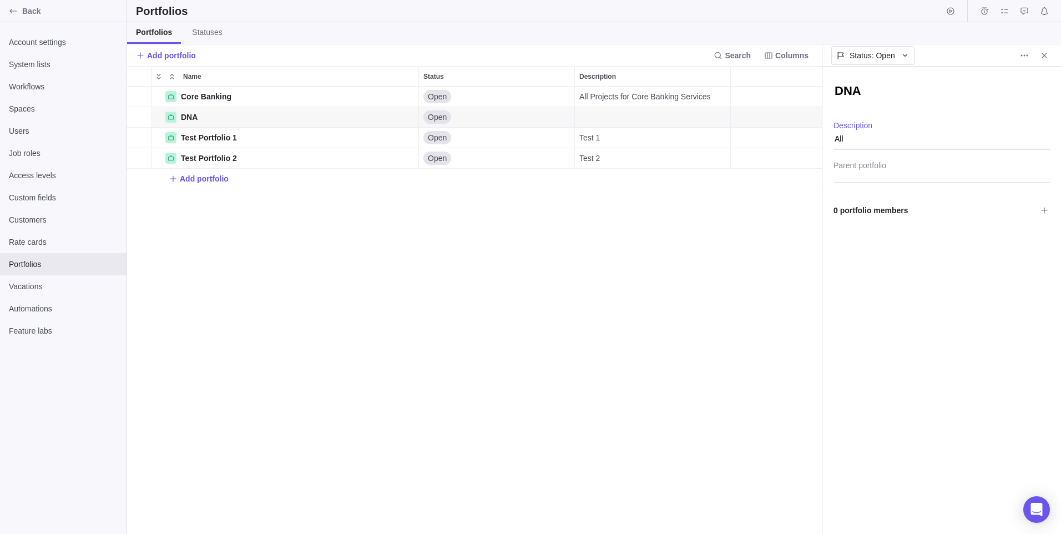
type textarea "x"
type textarea "All"
type textarea "x"
type textarea "All p"
type textarea "x"
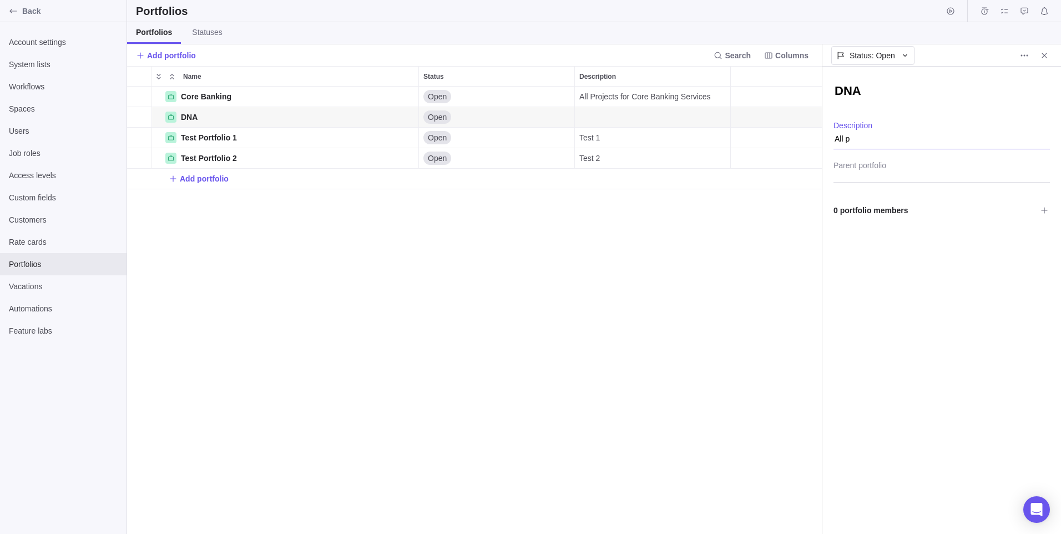
type textarea "All pr"
type textarea "x"
type textarea "All pro"
type textarea "x"
type textarea "All proj"
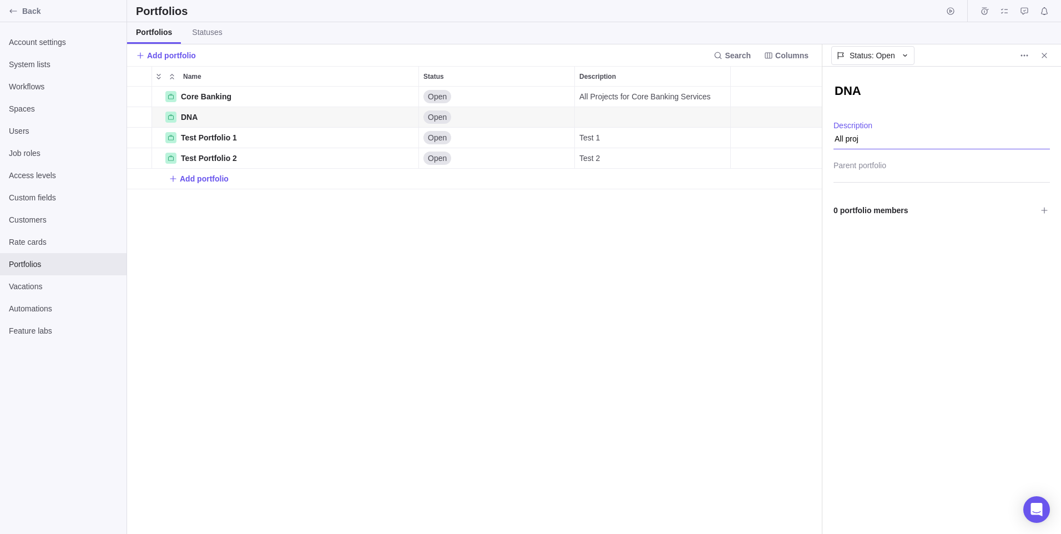
type textarea "x"
type textarea "All proje"
type textarea "x"
type textarea "All projec"
type textarea "x"
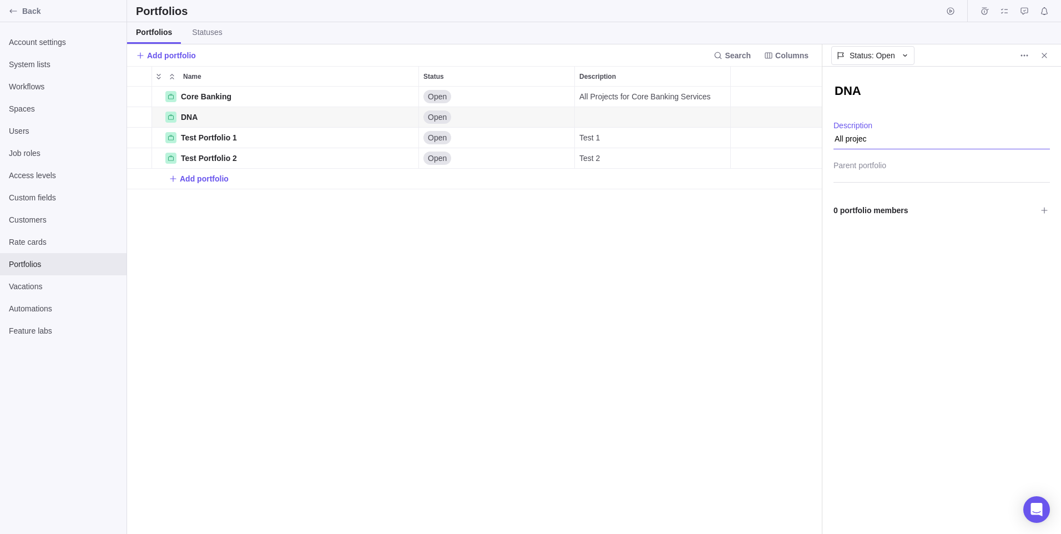
type textarea "All project"
type textarea "x"
type textarea "All projects"
type textarea "x"
type textarea "All projects"
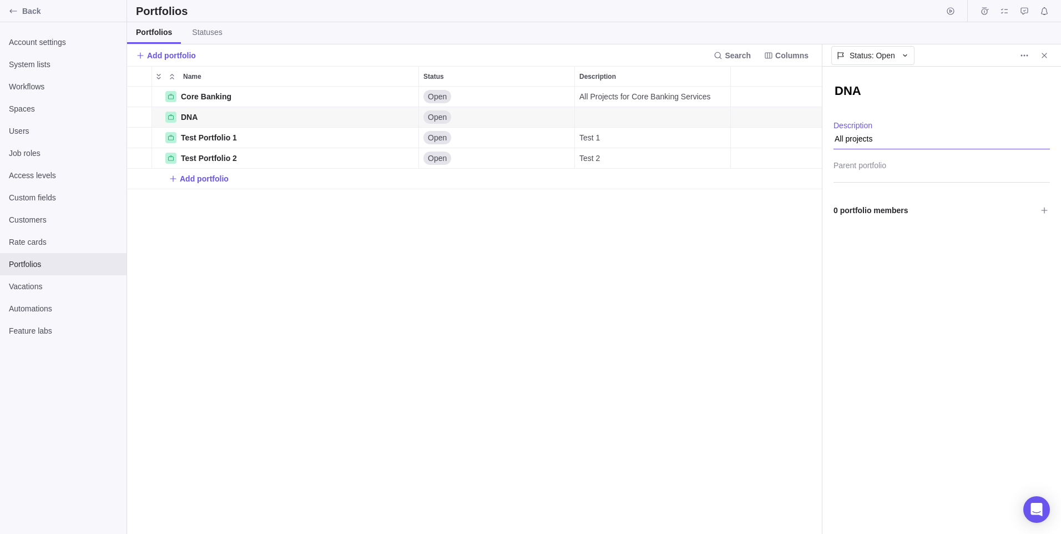
type textarea "x"
type textarea "All projects R"
type textarea "x"
type textarea "All projects Re"
type textarea "x"
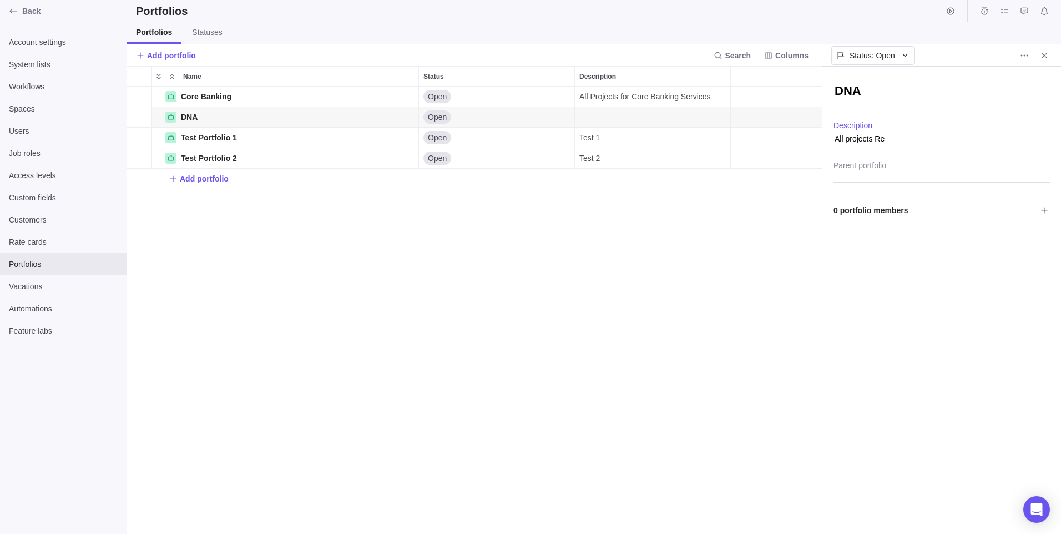
type textarea "All projects Rel"
type textarea "x"
type textarea "All projects [MEDICAL_DATA]"
type textarea "x"
type textarea "All projects Relat"
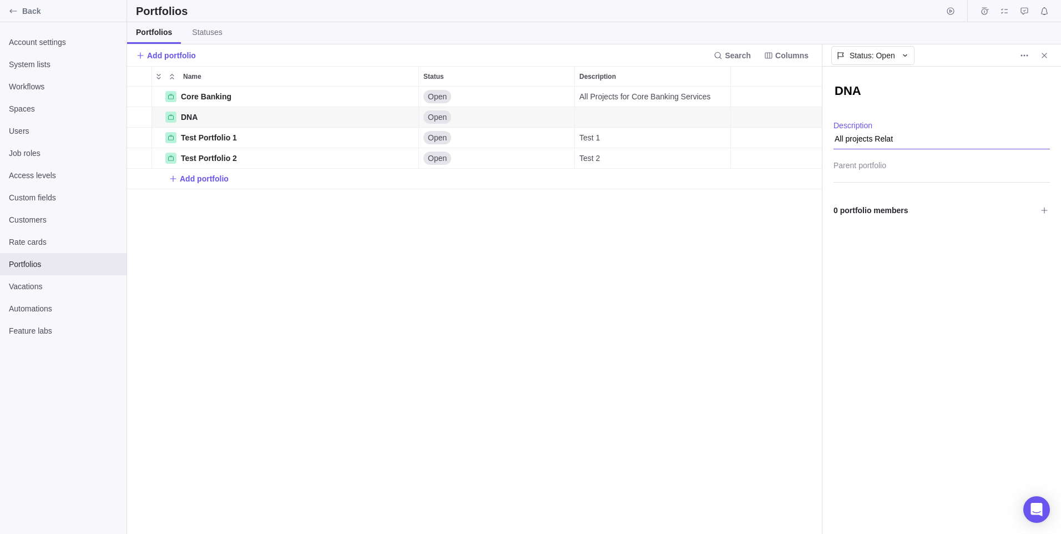
type textarea "x"
type textarea "All projects Relate"
type textarea "x"
type textarea "All projects Related"
type textarea "x"
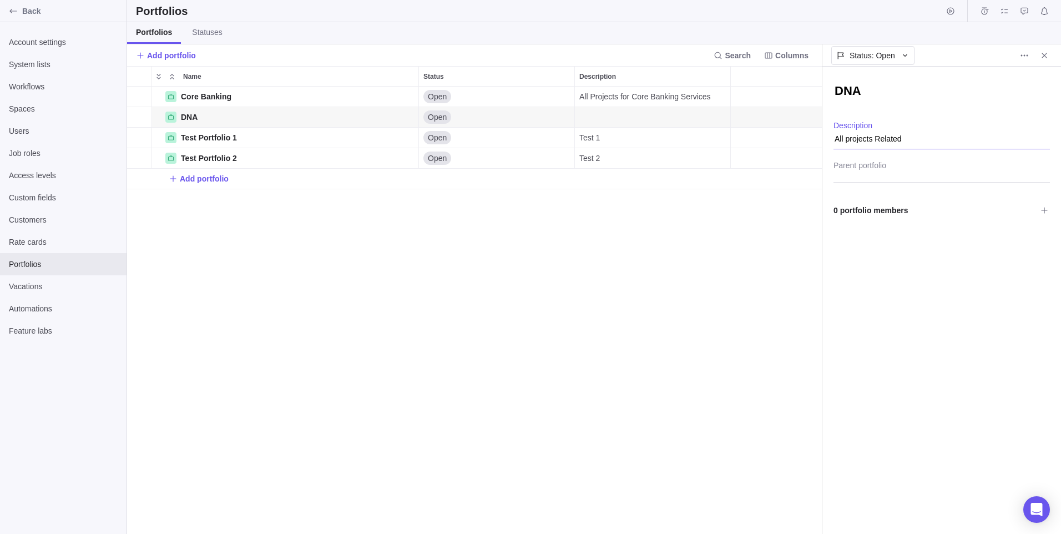
type textarea "All projects Related"
type textarea "x"
type textarea "All projects Related t"
type textarea "x"
type textarea "All projects Related to"
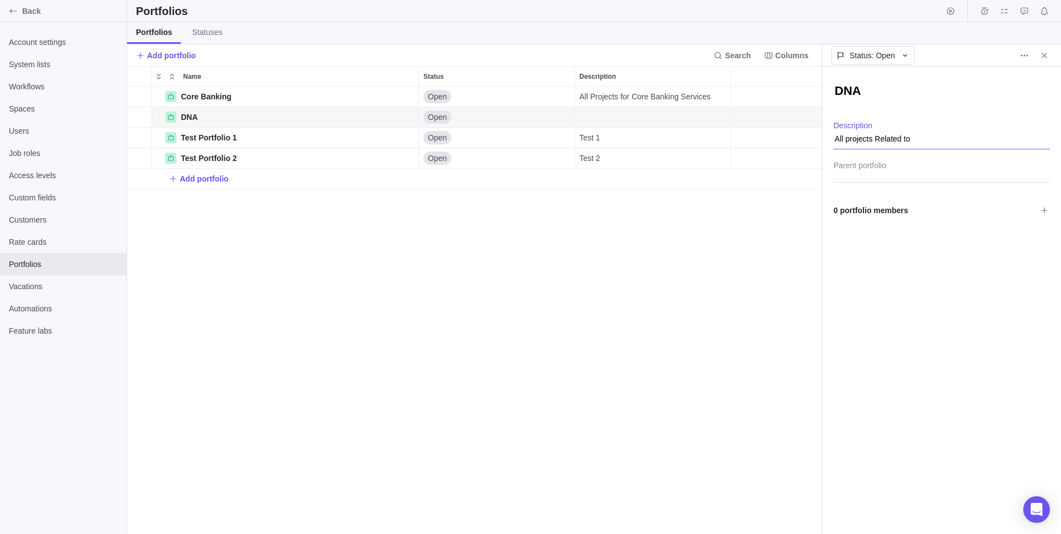
type textarea "x"
type textarea "All projects Related to"
type textarea "x"
type textarea "All projects Related to D"
type textarea "x"
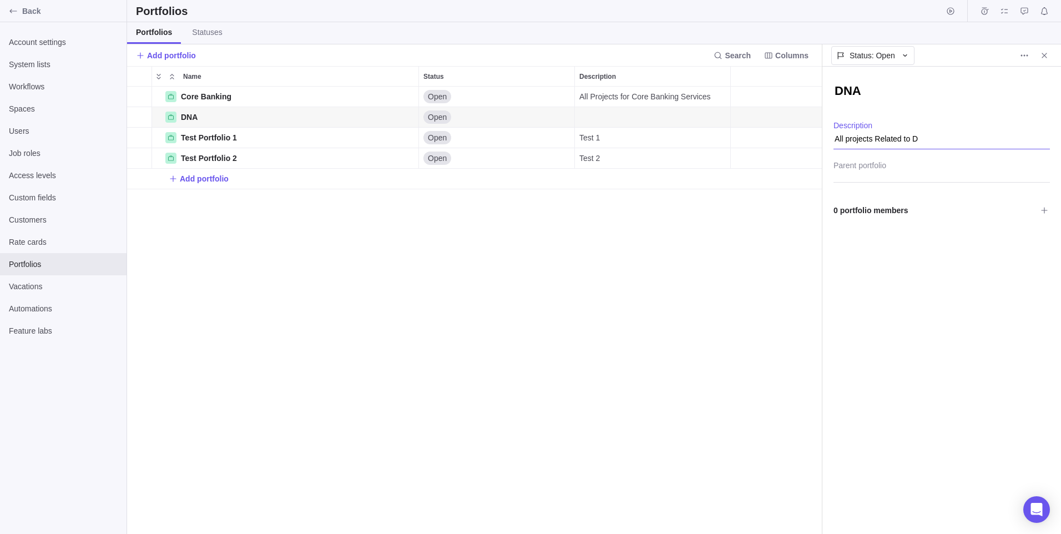
type textarea "All projects Related to DN"
type textarea "x"
type textarea "All projects Related to DNA"
click at [878, 174] on div at bounding box center [941, 169] width 216 height 28
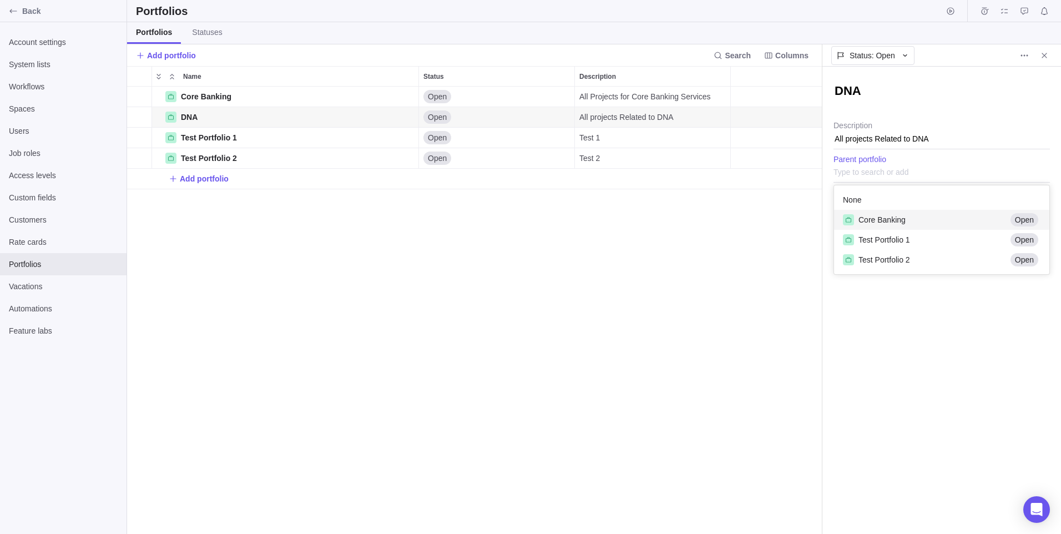
click at [901, 226] on div "Core Banking Open" at bounding box center [941, 220] width 215 height 20
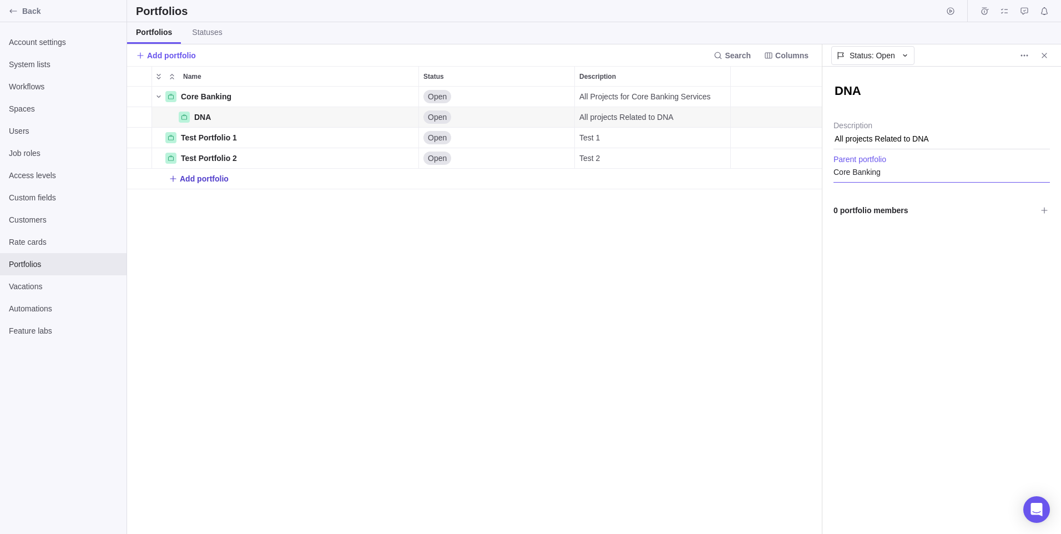
click at [211, 175] on span "Add portfolio" at bounding box center [204, 178] width 49 height 11
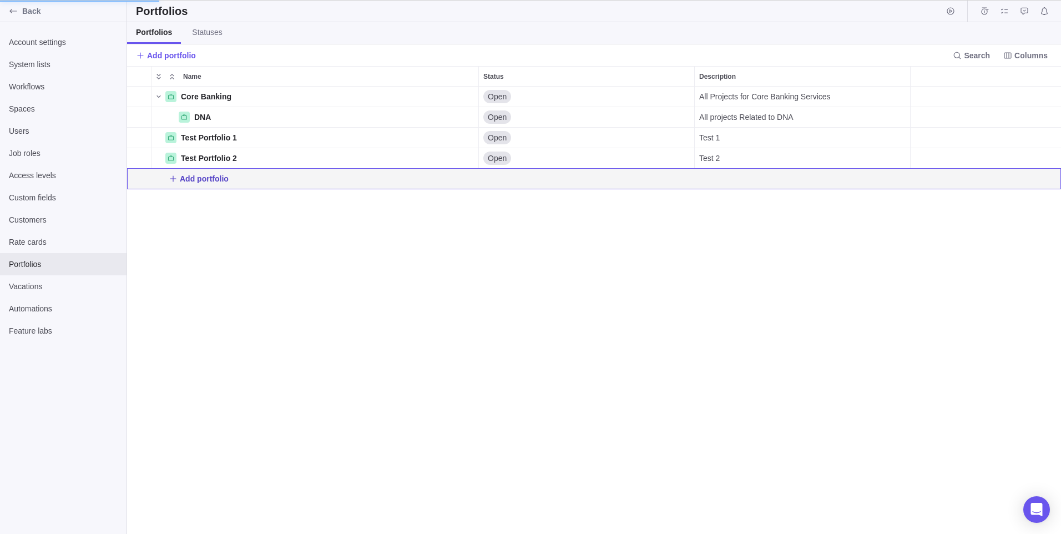
scroll to position [439, 686]
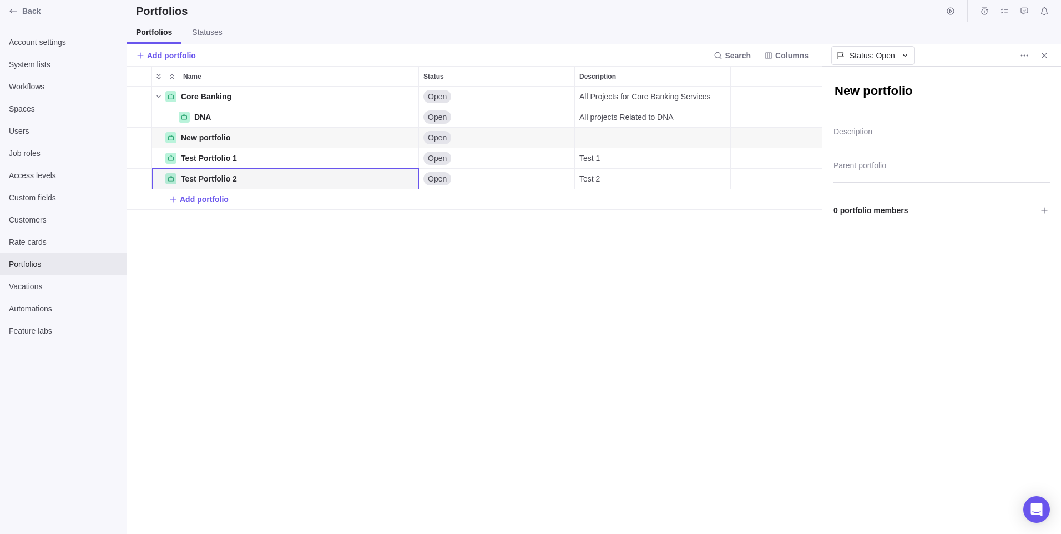
click at [863, 92] on textarea "New portfolio" at bounding box center [941, 92] width 216 height 19
type textarea "x"
type textarea "L"
type textarea "x"
type textarea "Lo"
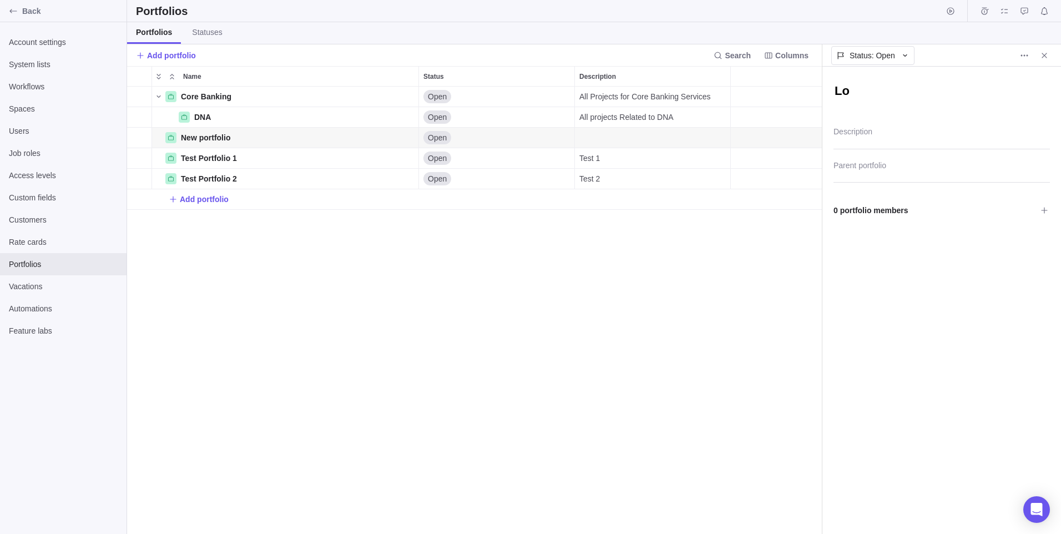
type textarea "x"
type textarea "Loa"
type textarea "x"
type textarea "Load"
type textarea "x"
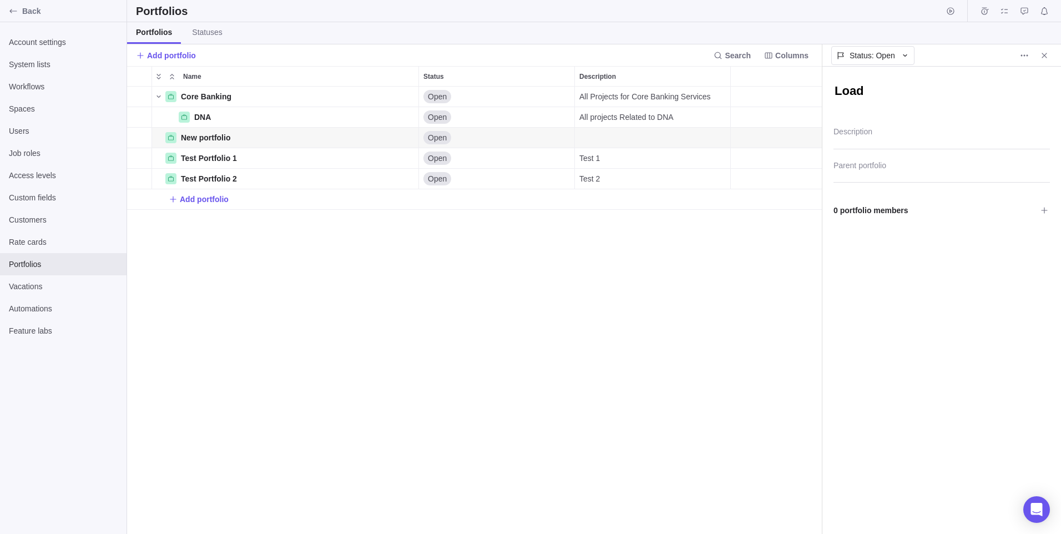
type textarea "Loads"
type textarea "x"
type textarea "Loadst"
type textarea "x"
click at [878, 169] on div at bounding box center [941, 169] width 216 height 28
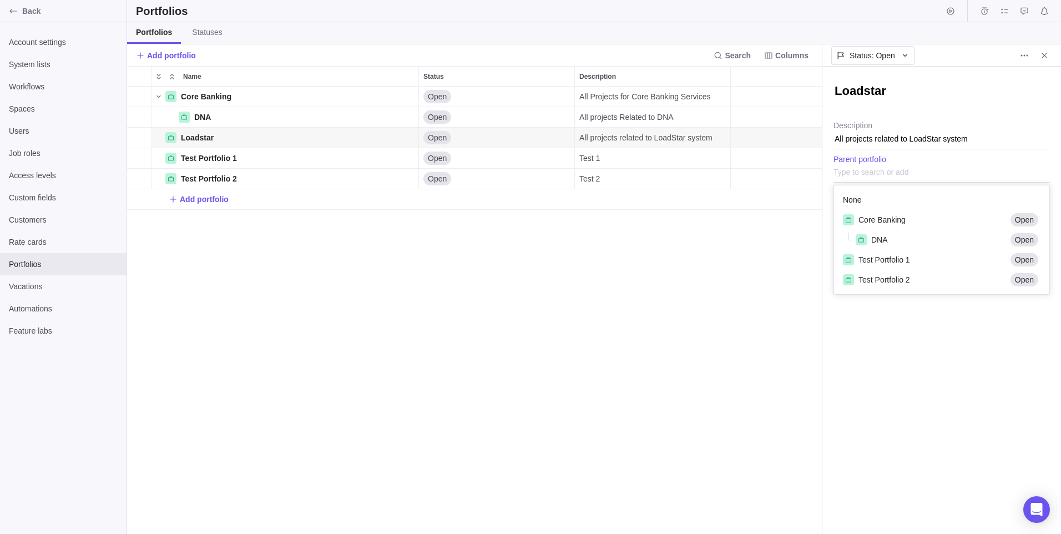
scroll to position [100, 207]
click at [893, 225] on div "Core Banking" at bounding box center [924, 220] width 163 height 12
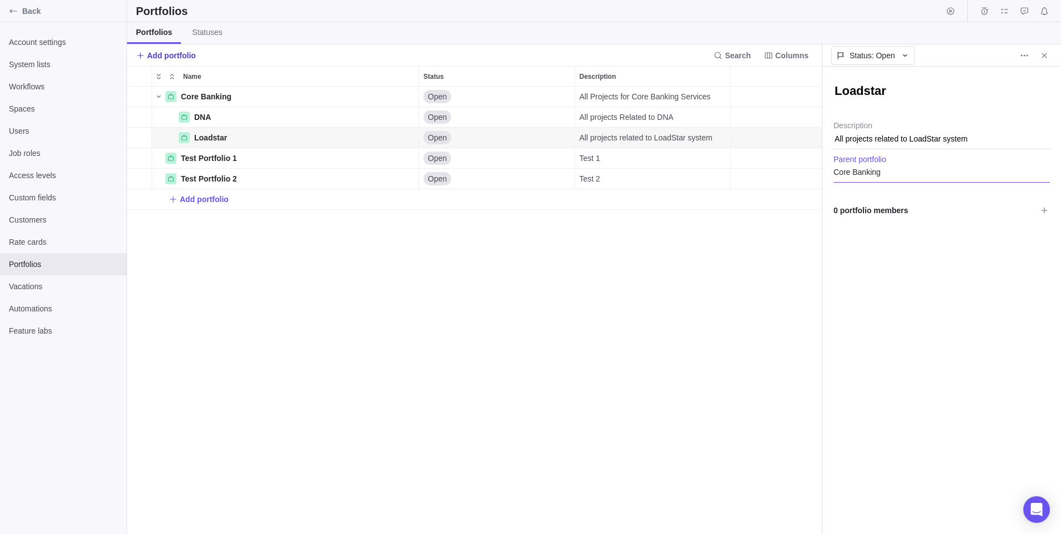
click at [174, 50] on span "Add portfolio" at bounding box center [171, 55] width 49 height 11
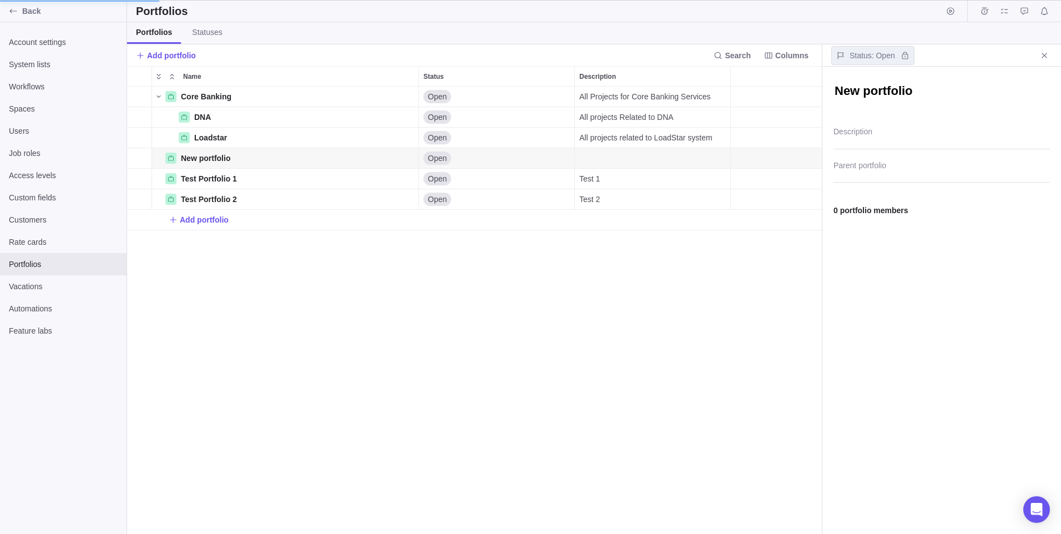
scroll to position [439, 686]
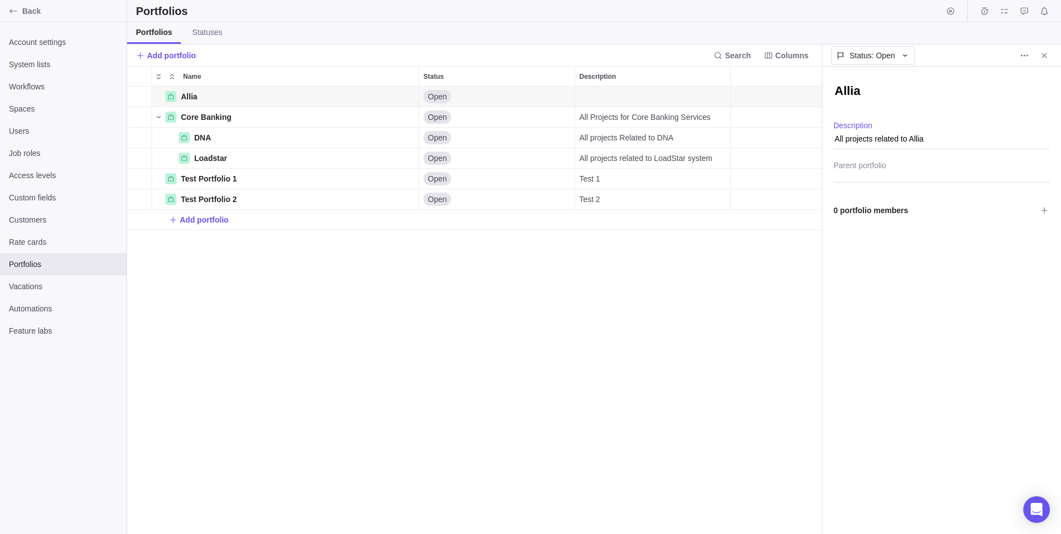
click at [879, 184] on div "0 portfolio members" at bounding box center [941, 201] width 239 height 37
click at [895, 169] on div at bounding box center [941, 169] width 216 height 28
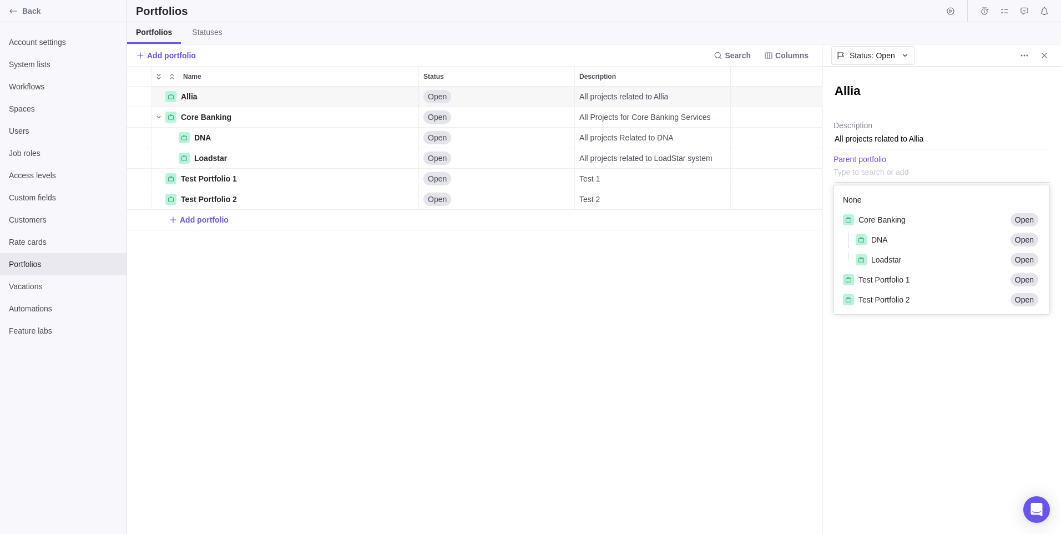
scroll to position [120, 207]
click at [906, 220] on div "Core Banking" at bounding box center [924, 220] width 163 height 12
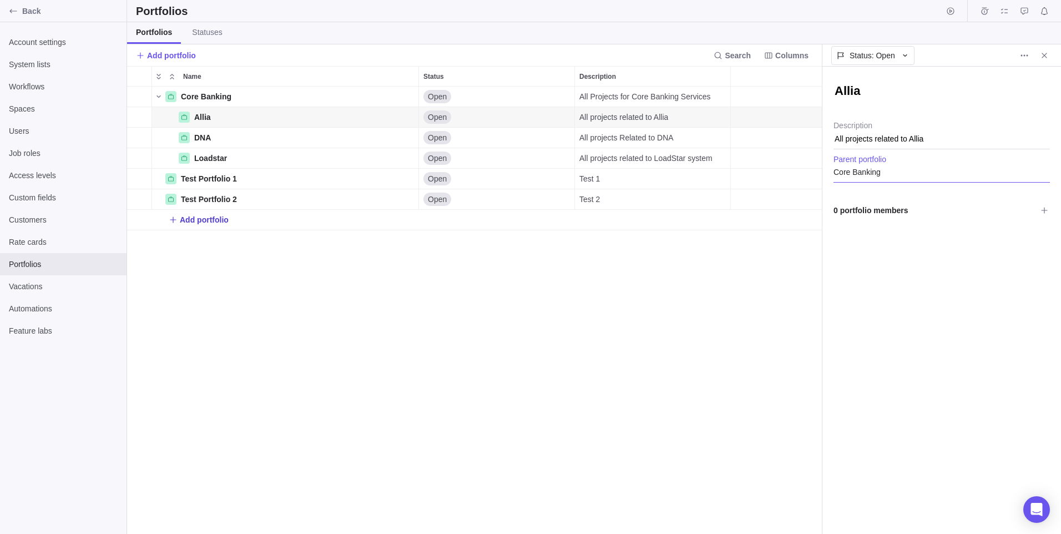
click at [195, 222] on span "Add portfolio" at bounding box center [204, 219] width 49 height 11
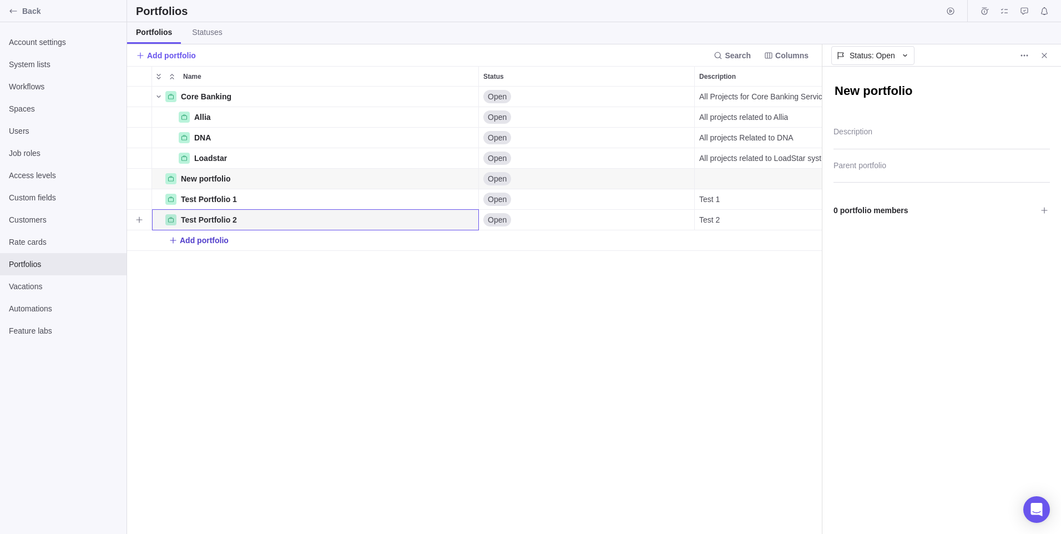
scroll to position [439, 686]
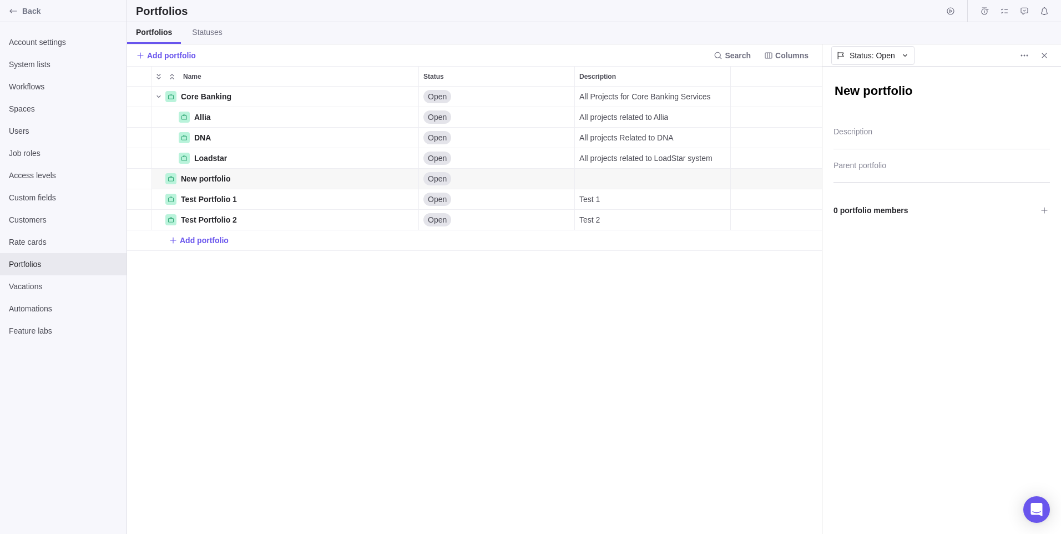
click at [886, 95] on textarea "New portfolio" at bounding box center [941, 92] width 216 height 19
click at [894, 139] on textarea "Description" at bounding box center [941, 135] width 216 height 28
click at [214, 243] on span "Add portfolio" at bounding box center [204, 240] width 49 height 11
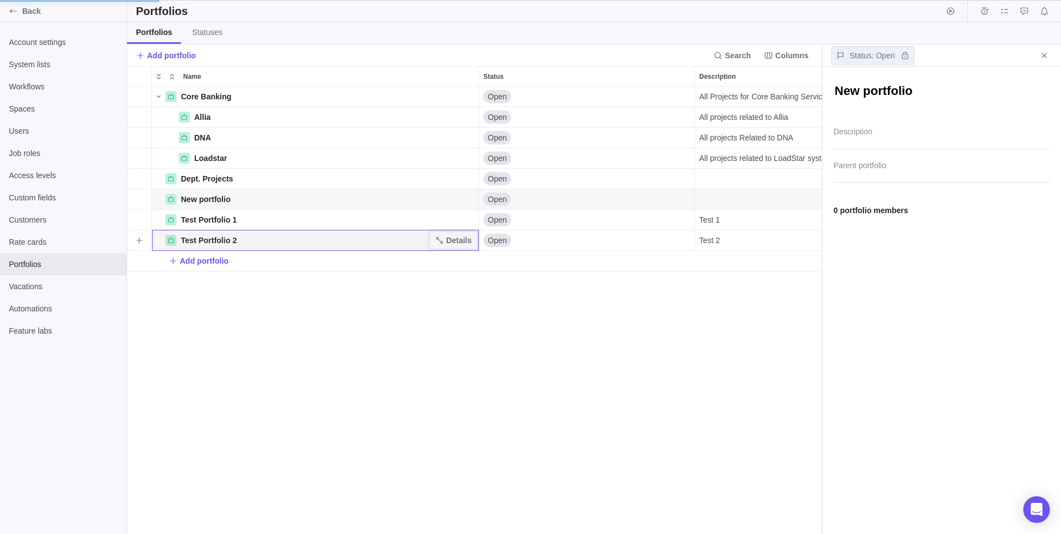
scroll to position [439, 686]
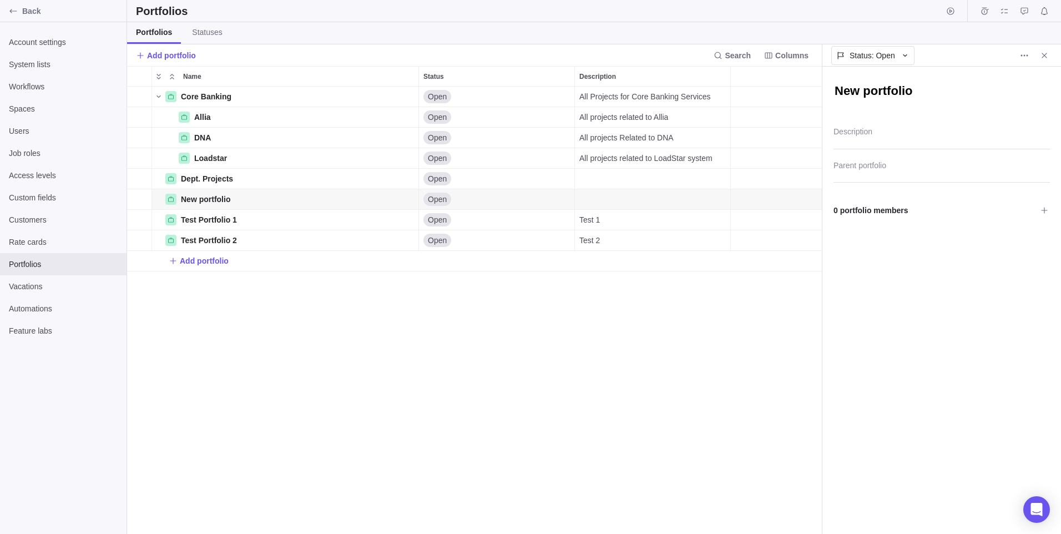
click at [898, 90] on textarea "New portfolio" at bounding box center [941, 92] width 216 height 19
click at [874, 139] on textarea "Description" at bounding box center [941, 135] width 216 height 28
click at [891, 163] on div at bounding box center [941, 169] width 216 height 28
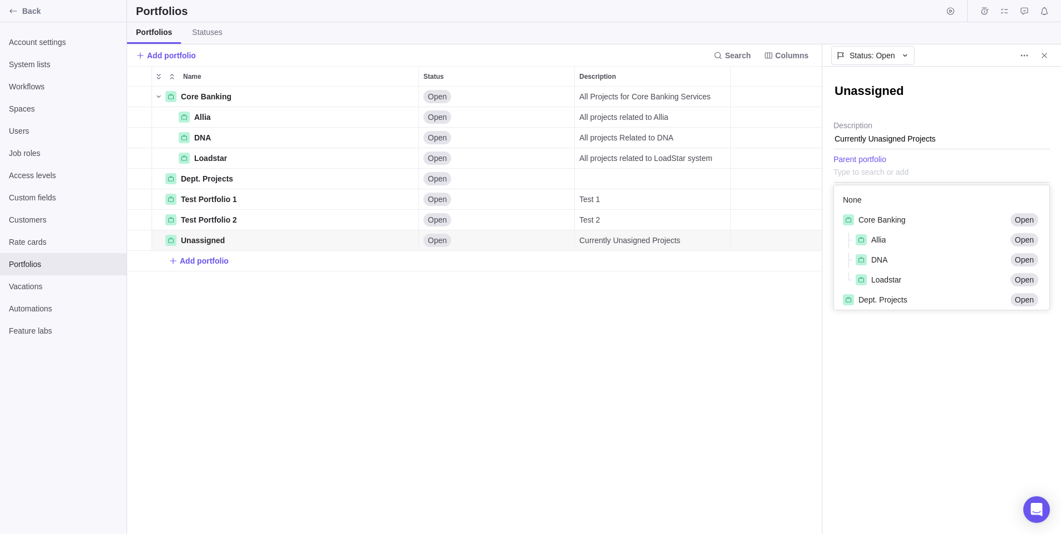
scroll to position [116, 207]
click at [958, 141] on div "Unassigned Currently Unasigned Projects Description None Core Banking Open Alli…" at bounding box center [941, 300] width 239 height 467
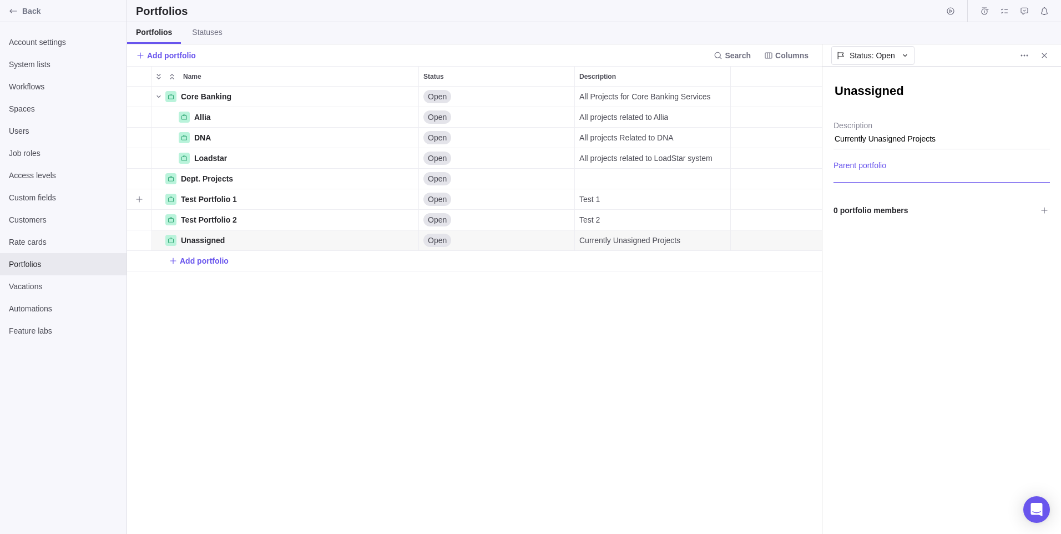
click at [778, 202] on div "grid" at bounding box center [776, 199] width 91 height 21
click at [195, 201] on span "Test Portfolio 1" at bounding box center [209, 199] width 56 height 11
click at [1047, 49] on span "Close" at bounding box center [1044, 56] width 16 height 16
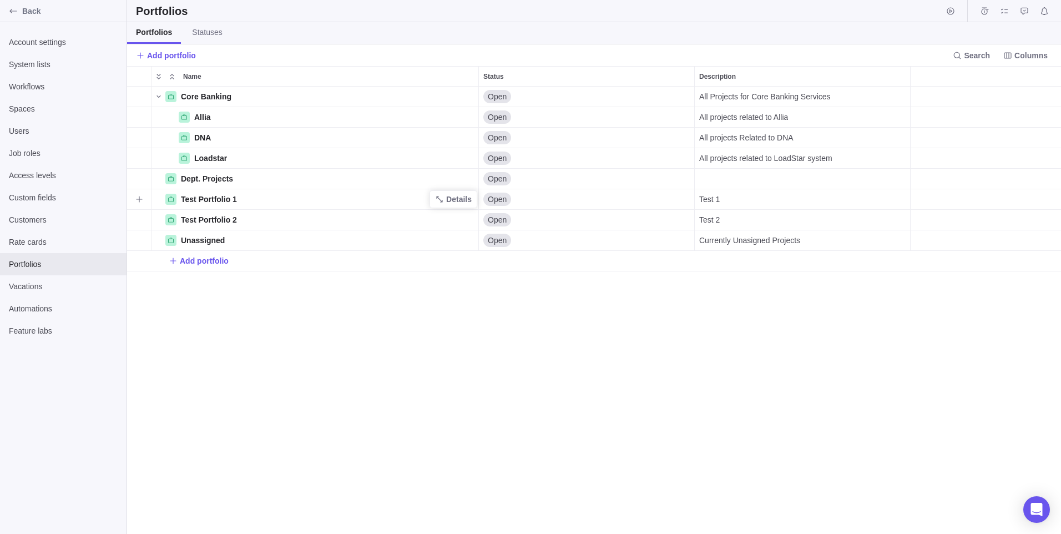
click at [228, 202] on span "Test Portfolio 1" at bounding box center [209, 199] width 56 height 11
click at [467, 205] on span "Details" at bounding box center [452, 199] width 45 height 16
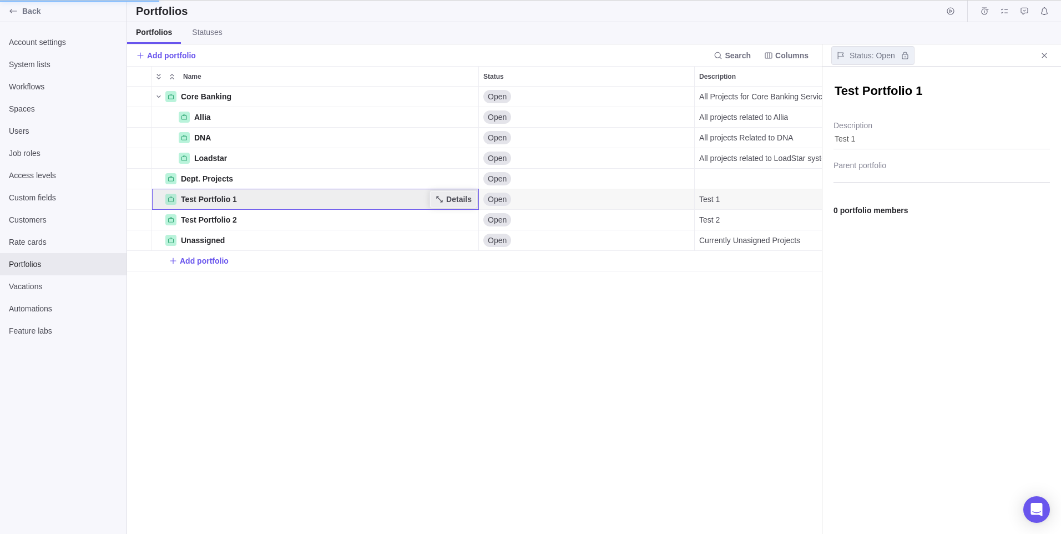
scroll to position [439, 686]
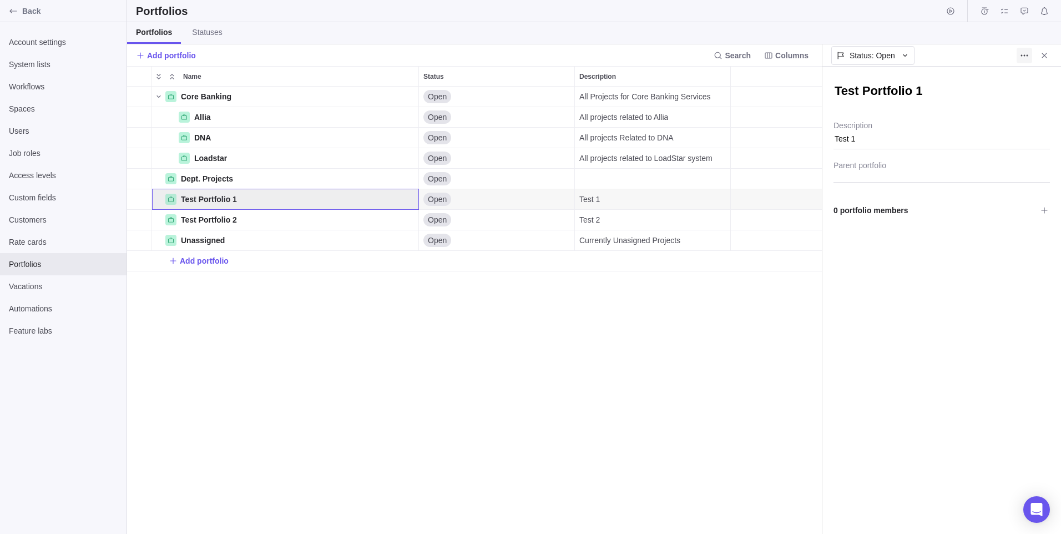
click at [1027, 59] on icon "More actions" at bounding box center [1024, 55] width 9 height 9
click at [1032, 74] on span "Delete" at bounding box center [1037, 79] width 22 height 11
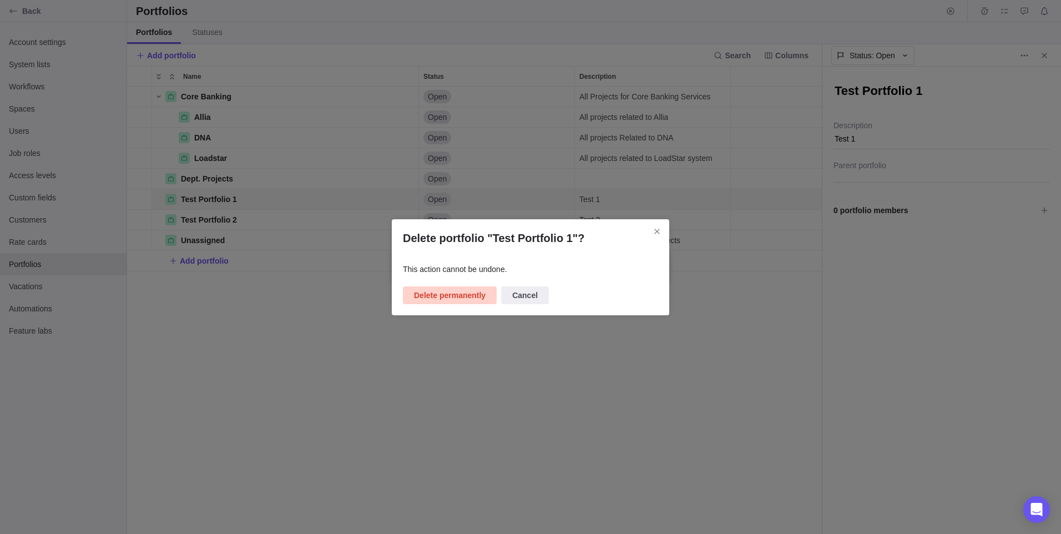
click at [424, 288] on span "Delete permanently" at bounding box center [450, 294] width 72 height 13
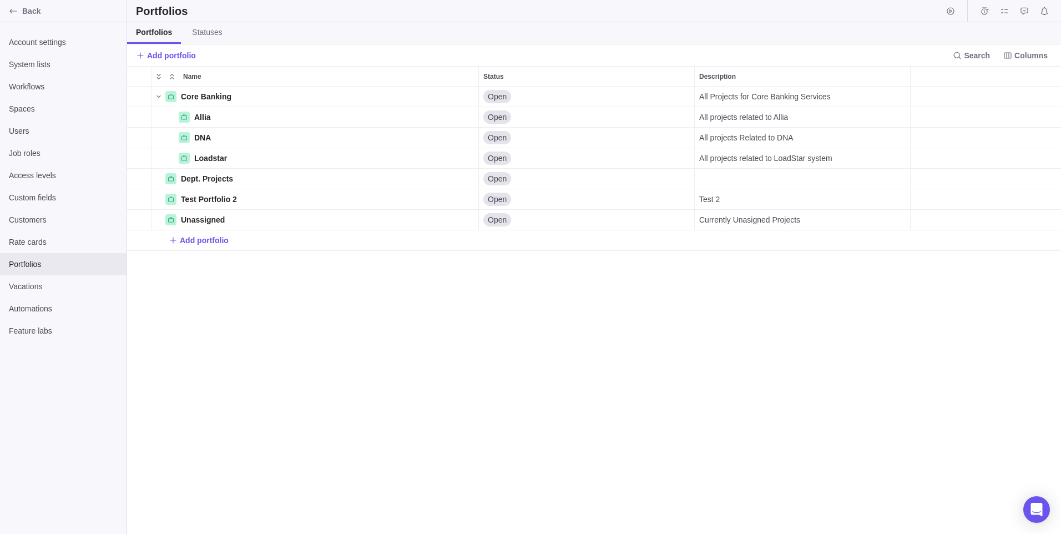
scroll to position [439, 925]
click at [207, 197] on span "Test Portfolio 2" at bounding box center [209, 199] width 56 height 11
click at [458, 204] on span "Details" at bounding box center [459, 199] width 26 height 11
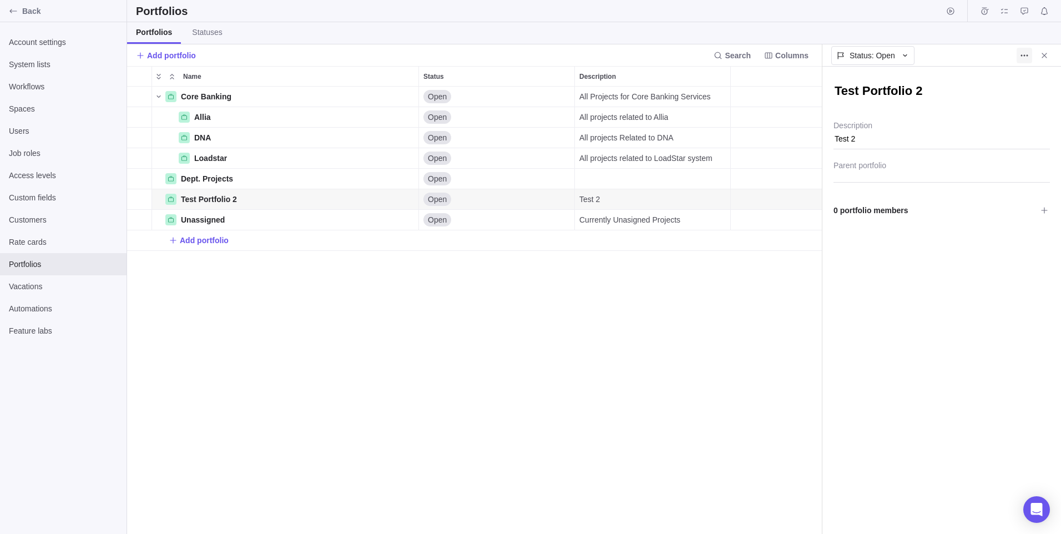
click at [1028, 56] on icon "More actions" at bounding box center [1024, 55] width 9 height 9
click at [1026, 72] on div "Delete" at bounding box center [1037, 79] width 40 height 18
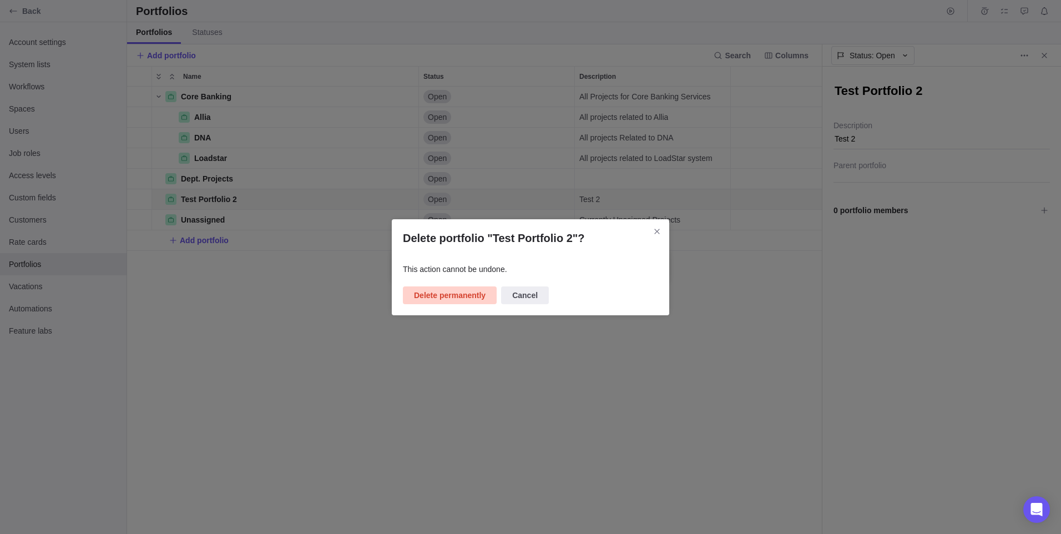
click at [441, 294] on span "Delete permanently" at bounding box center [450, 294] width 72 height 13
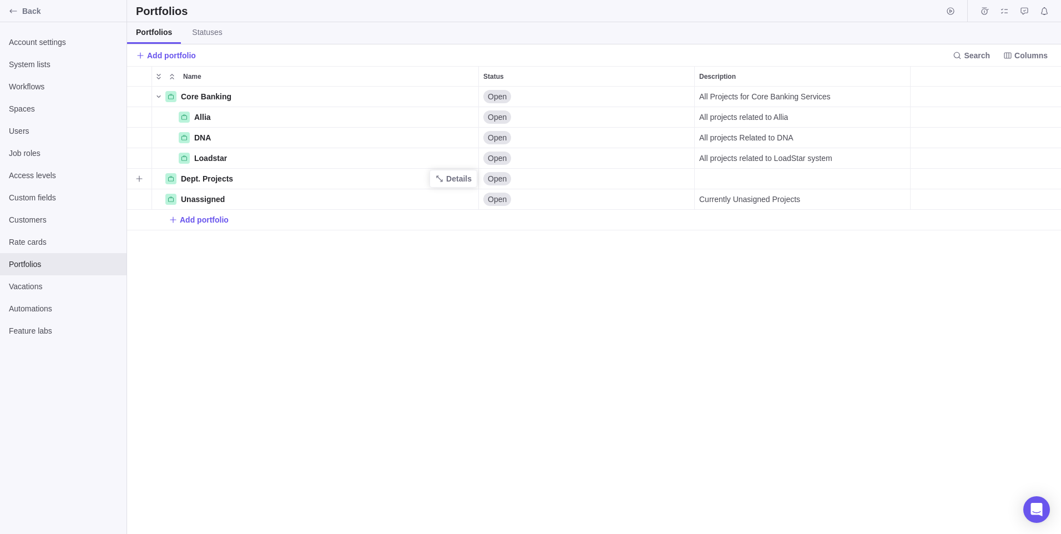
click at [276, 179] on div "Dept. Projects" at bounding box center [314, 178] width 327 height 21
click at [460, 184] on span "Details" at bounding box center [452, 179] width 45 height 16
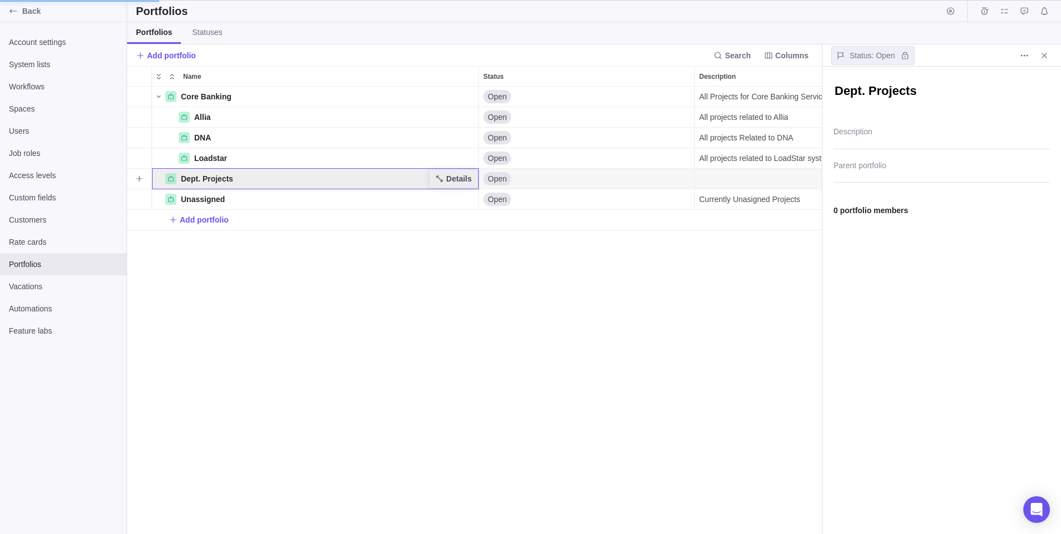
scroll to position [439, 686]
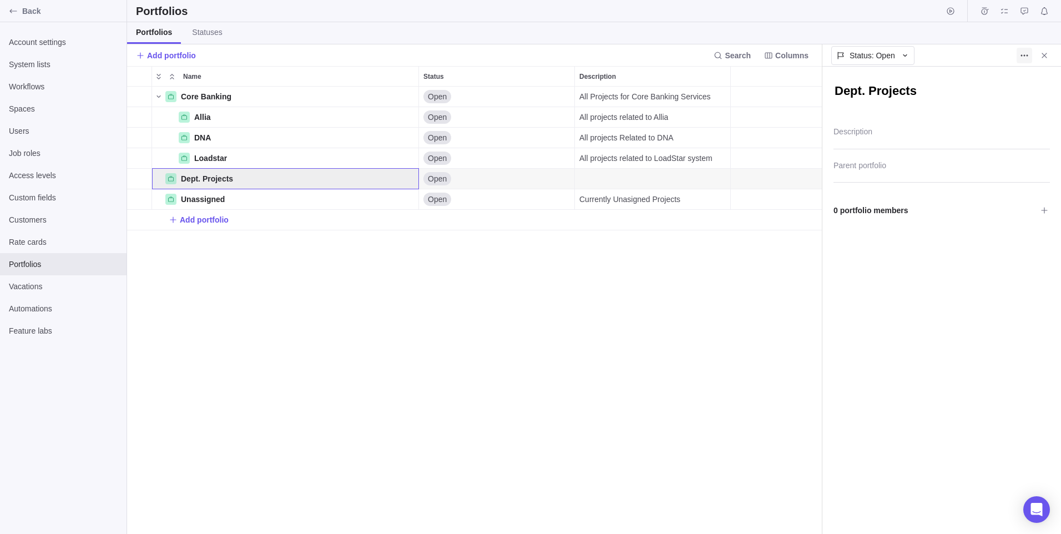
click at [1028, 56] on icon "More actions" at bounding box center [1024, 55] width 9 height 9
click at [1032, 82] on span "Delete" at bounding box center [1037, 79] width 22 height 11
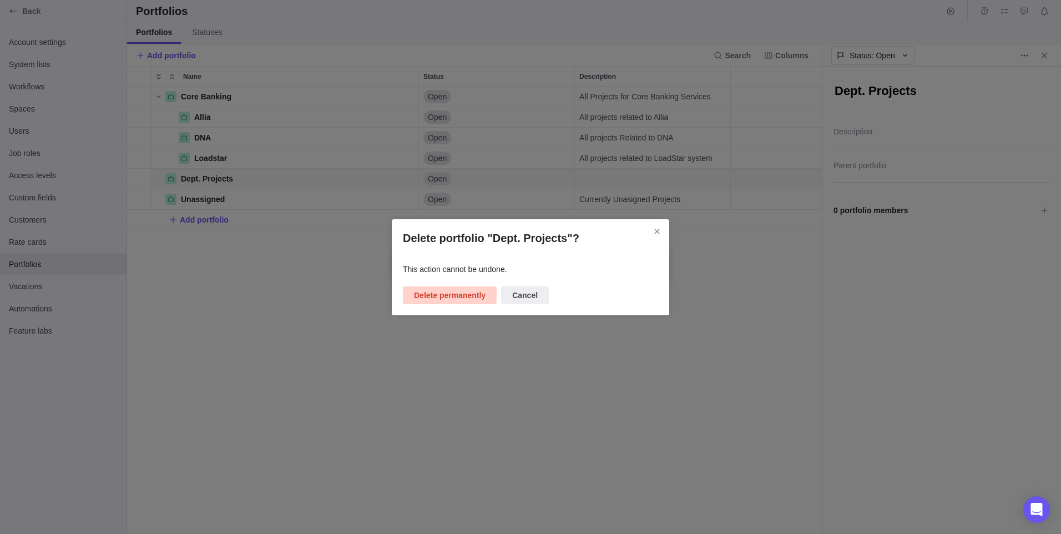
click at [465, 287] on span "Delete permanently" at bounding box center [450, 295] width 94 height 18
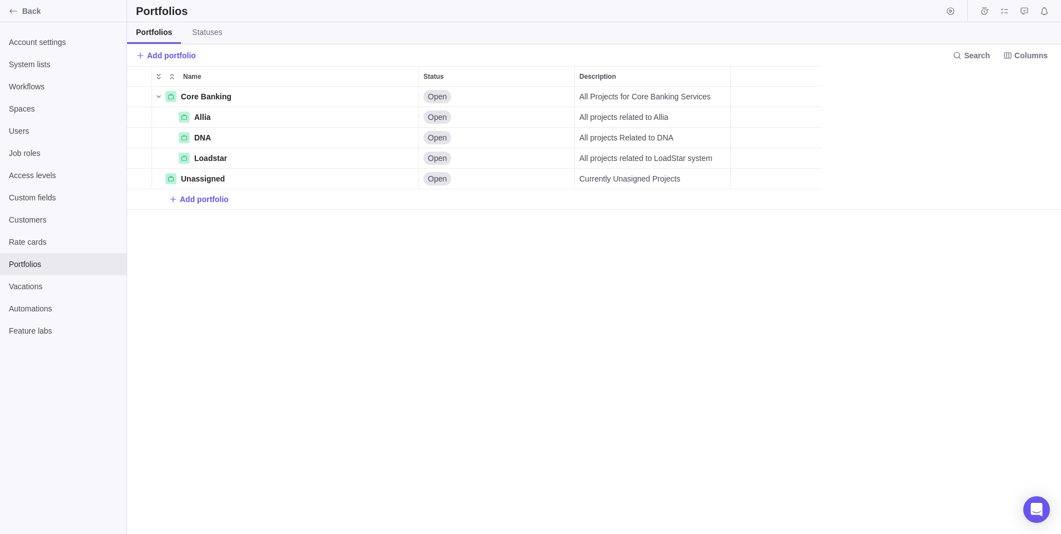
scroll to position [439, 925]
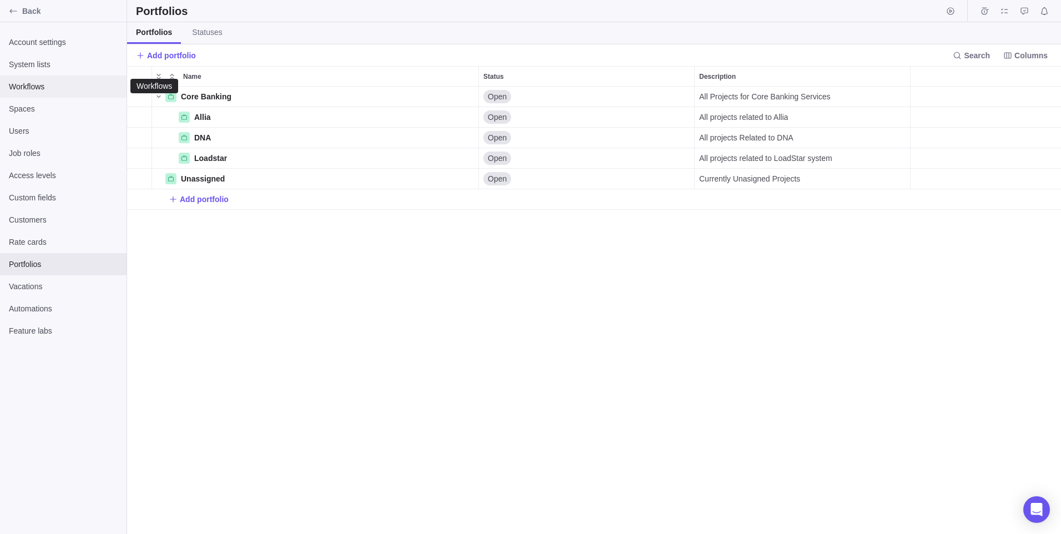
click at [47, 80] on div "Workflows" at bounding box center [63, 86] width 126 height 22
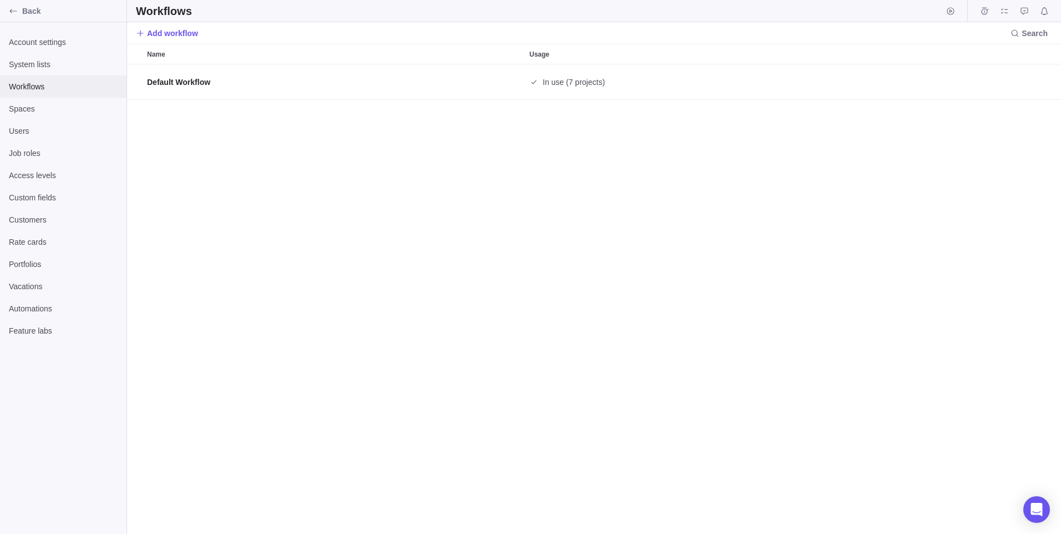
scroll to position [461, 925]
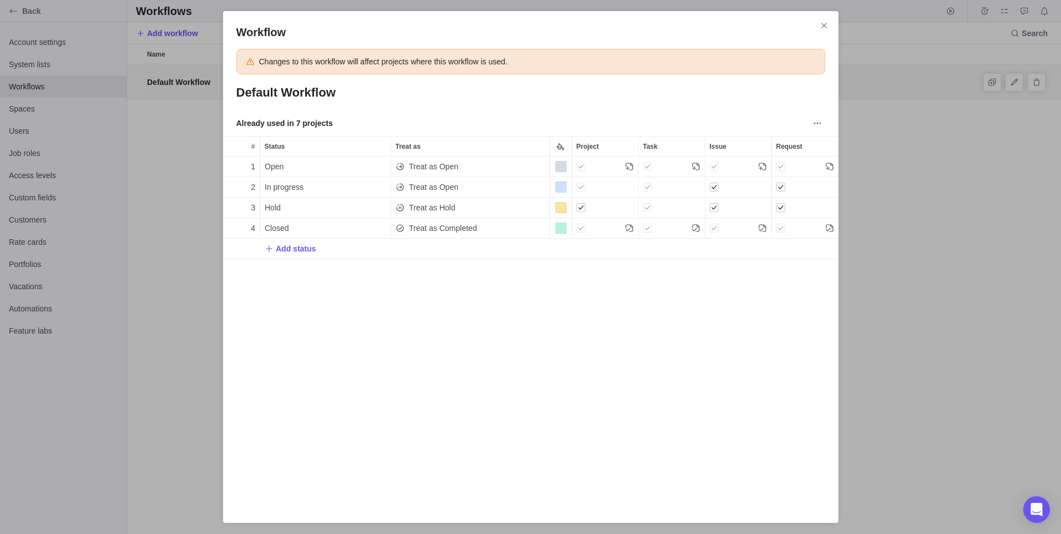
scroll to position [331, 607]
click at [299, 250] on span "Add status" at bounding box center [296, 248] width 40 height 11
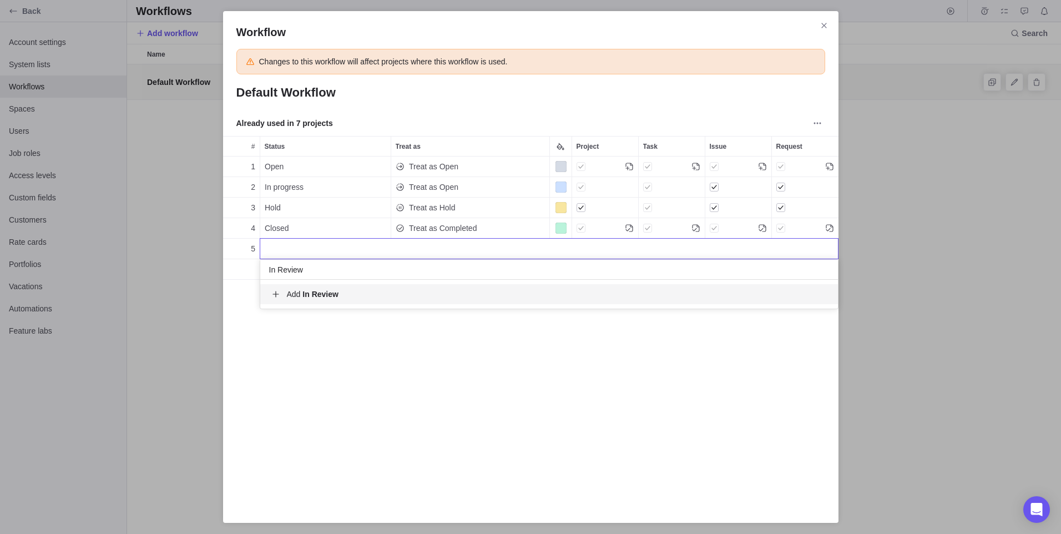
click at [325, 292] on b "In Review" at bounding box center [320, 294] width 36 height 9
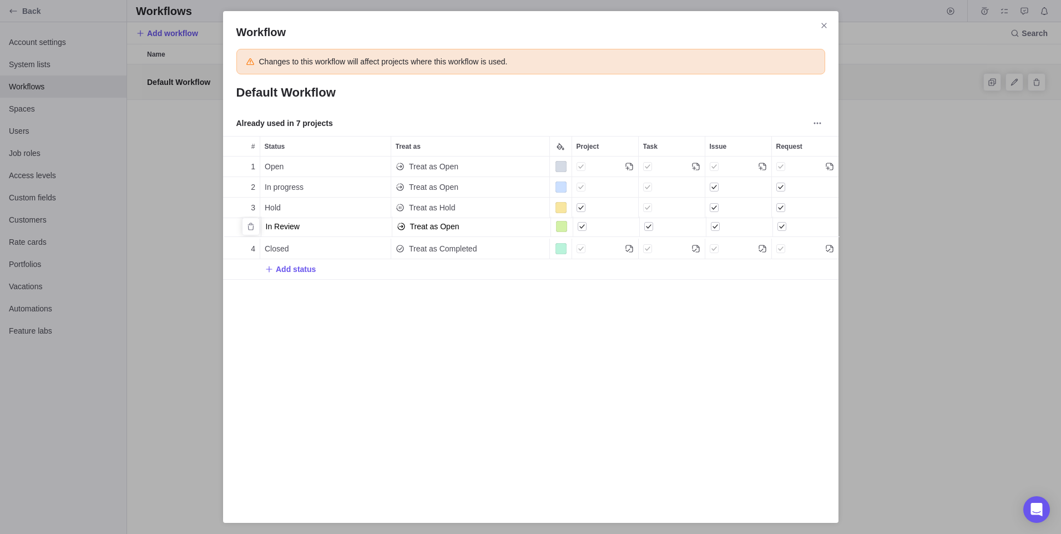
drag, startPoint x: 231, startPoint y: 252, endPoint x: 232, endPoint y: 225, distance: 26.6
click at [825, 27] on icon "Close" at bounding box center [823, 25] width 5 height 5
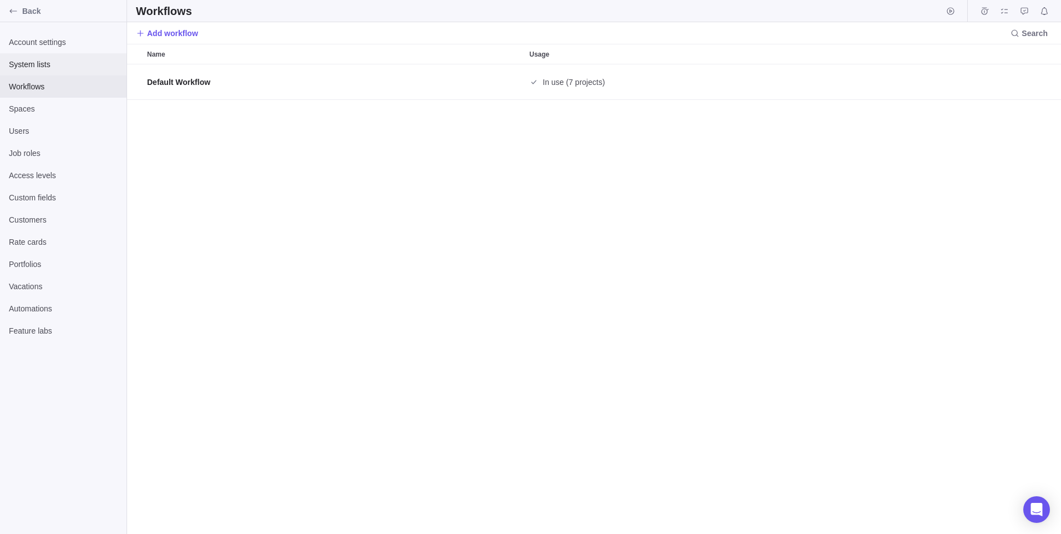
click at [65, 65] on span "System lists" at bounding box center [63, 64] width 109 height 11
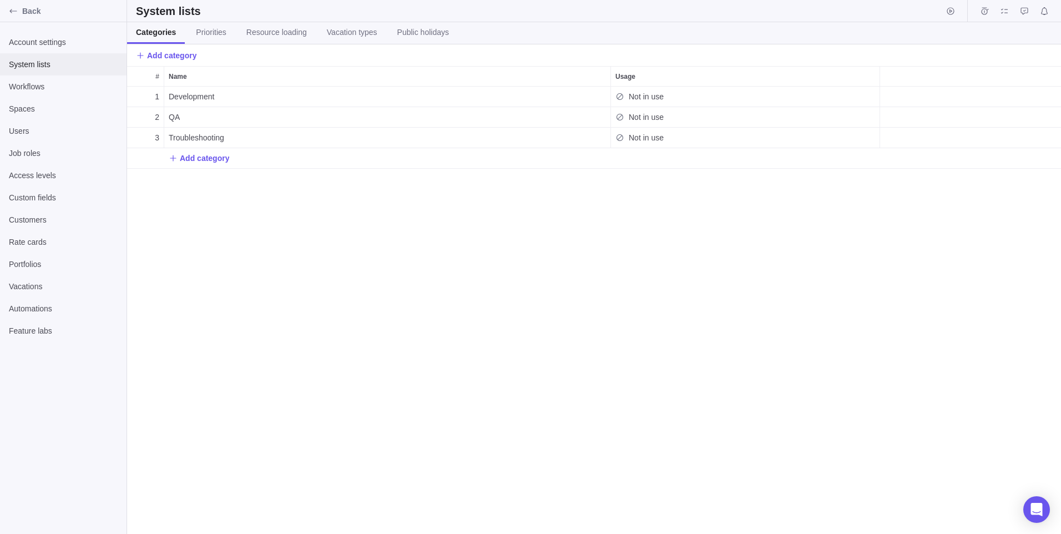
scroll to position [439, 925]
click at [213, 36] on span "Priorities" at bounding box center [211, 32] width 30 height 11
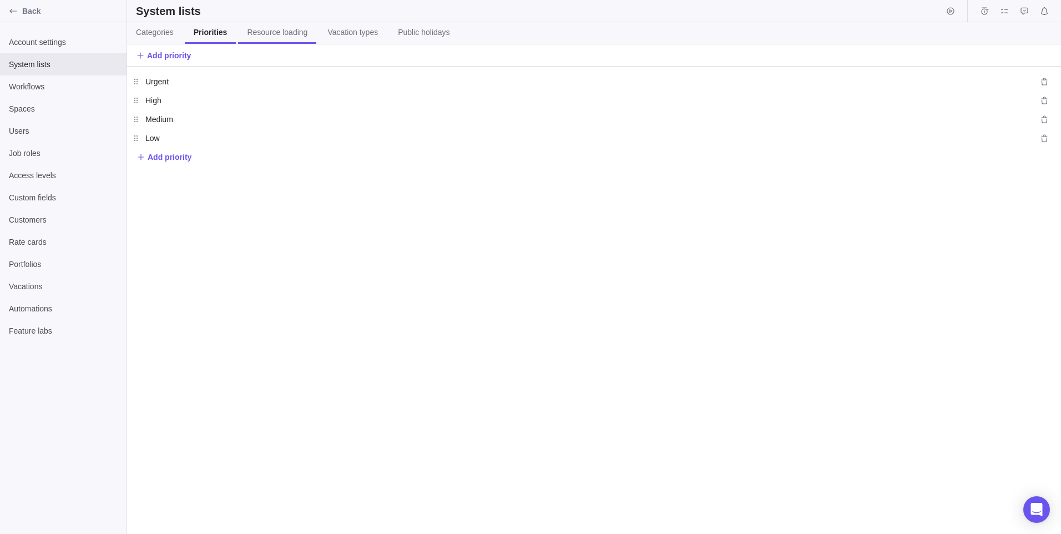
click at [257, 30] on span "Resource loading" at bounding box center [277, 32] width 60 height 11
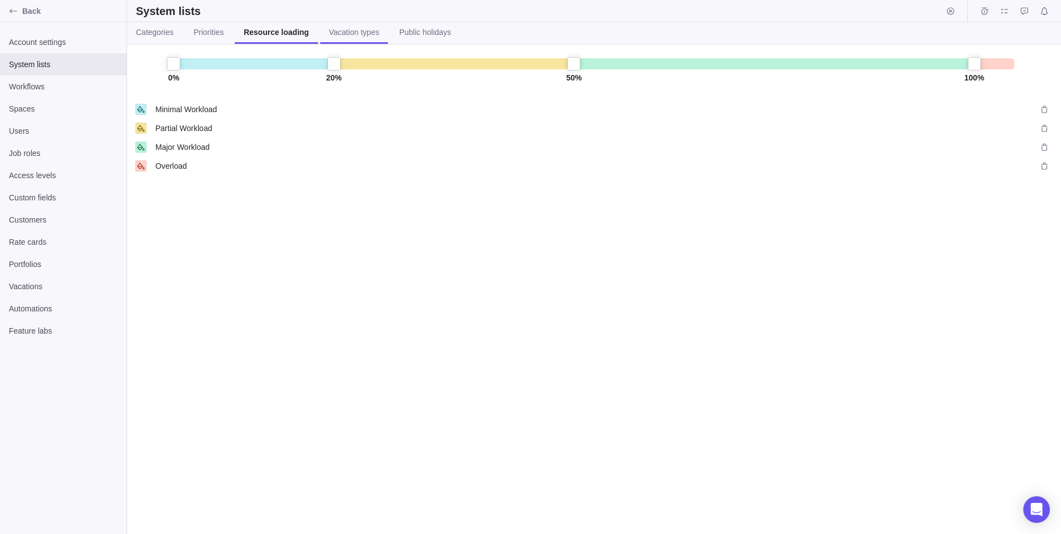
click at [341, 36] on span "Vacation types" at bounding box center [354, 32] width 50 height 11
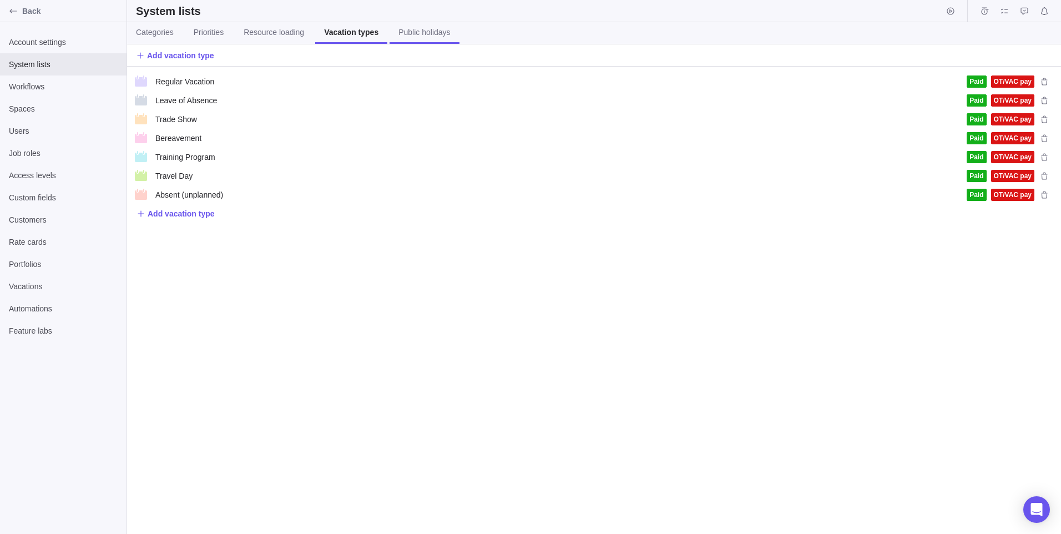
click at [420, 37] on span "Public holidays" at bounding box center [424, 32] width 52 height 11
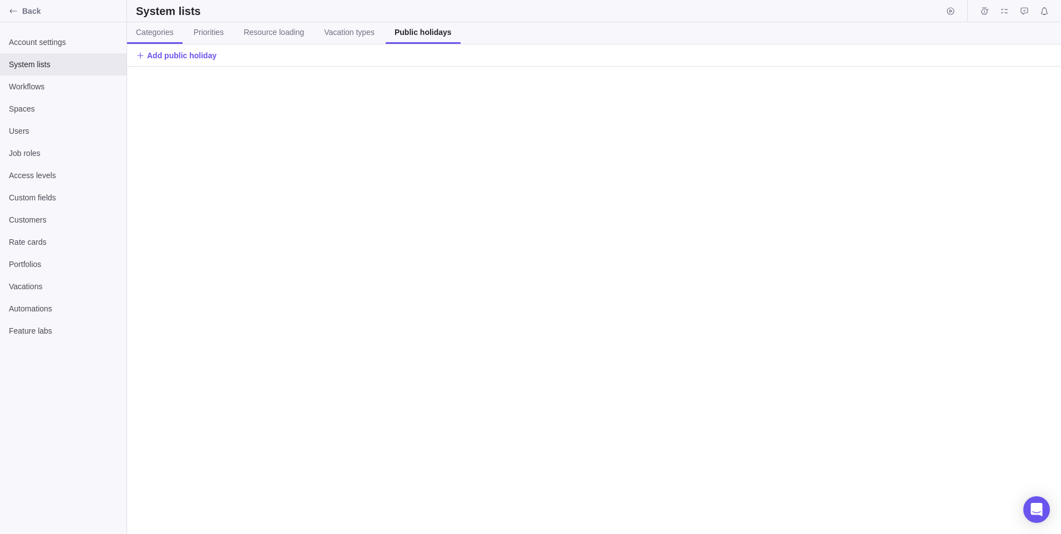
click at [180, 34] on link "Categories" at bounding box center [154, 33] width 55 height 22
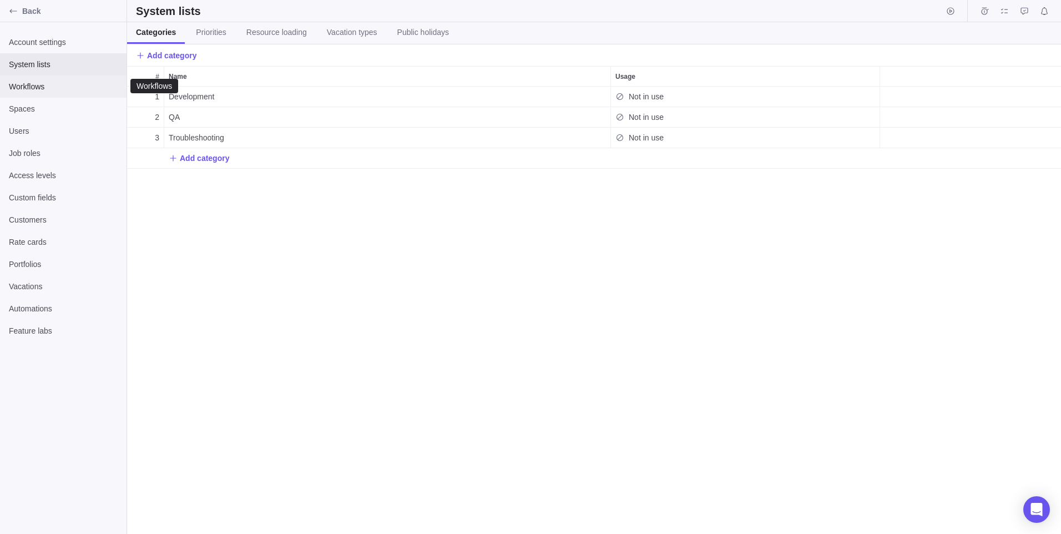
click at [77, 92] on span "Workflows" at bounding box center [63, 86] width 109 height 11
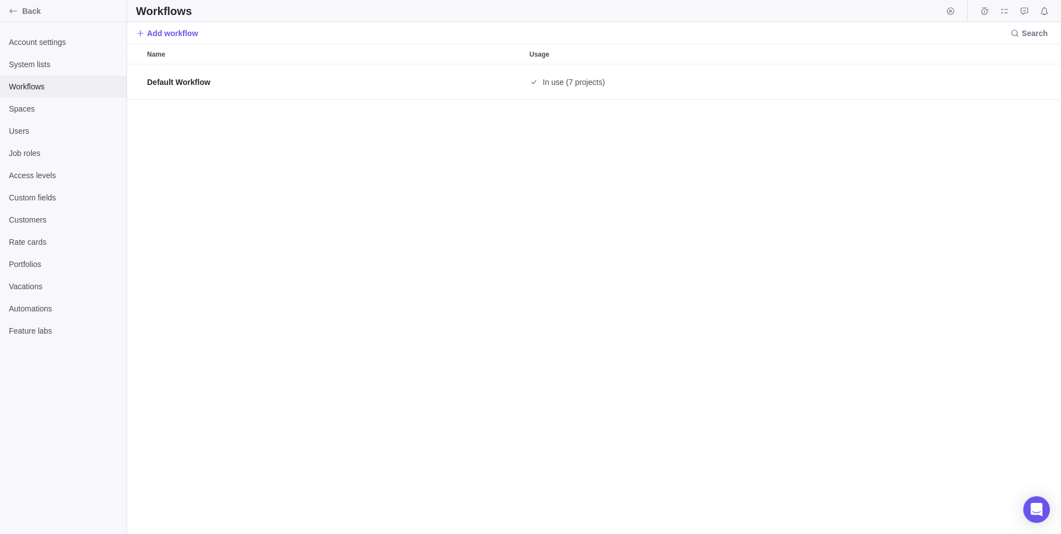
scroll to position [461, 925]
click at [70, 109] on span "Spaces" at bounding box center [63, 108] width 109 height 11
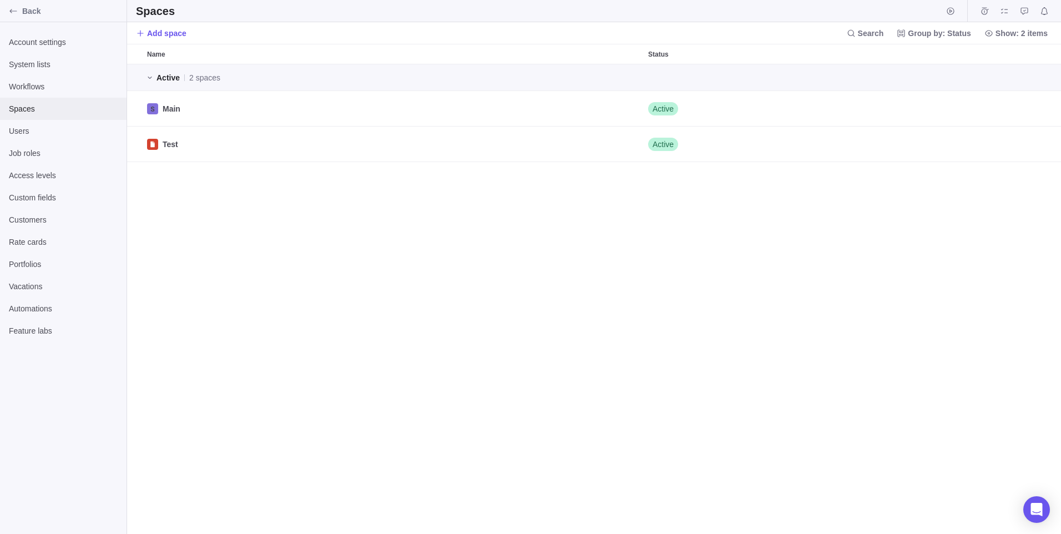
scroll to position [461, 925]
click at [1013, 107] on icon "Edit" at bounding box center [1009, 108] width 9 height 9
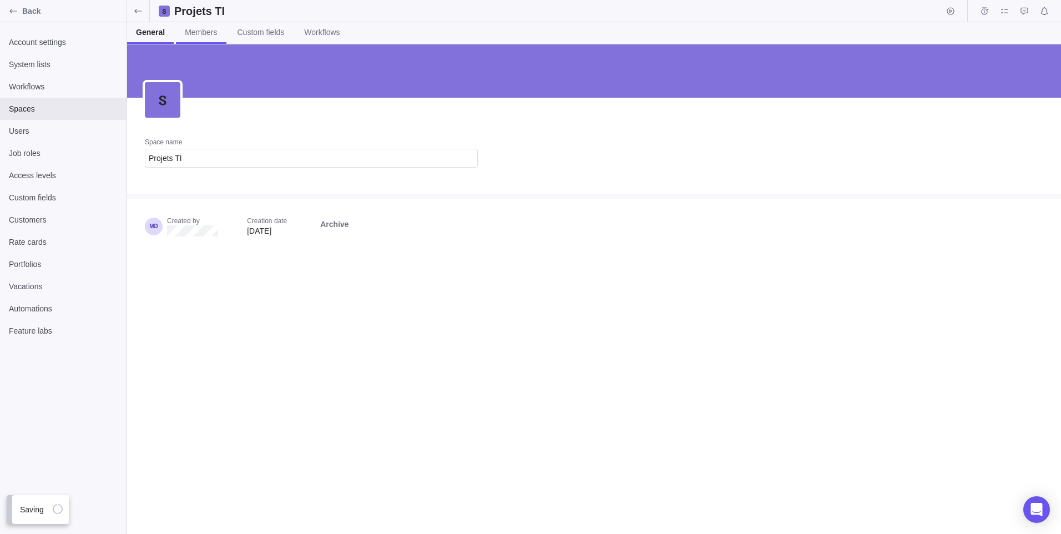
click at [199, 36] on span "Members" at bounding box center [201, 32] width 32 height 11
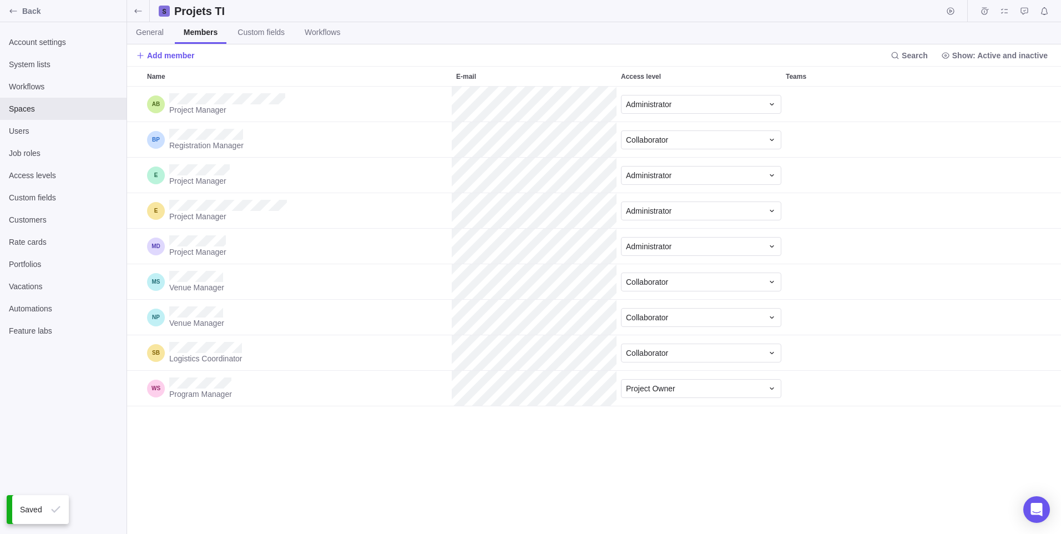
scroll to position [439, 925]
click at [154, 32] on span "General" at bounding box center [150, 32] width 28 height 11
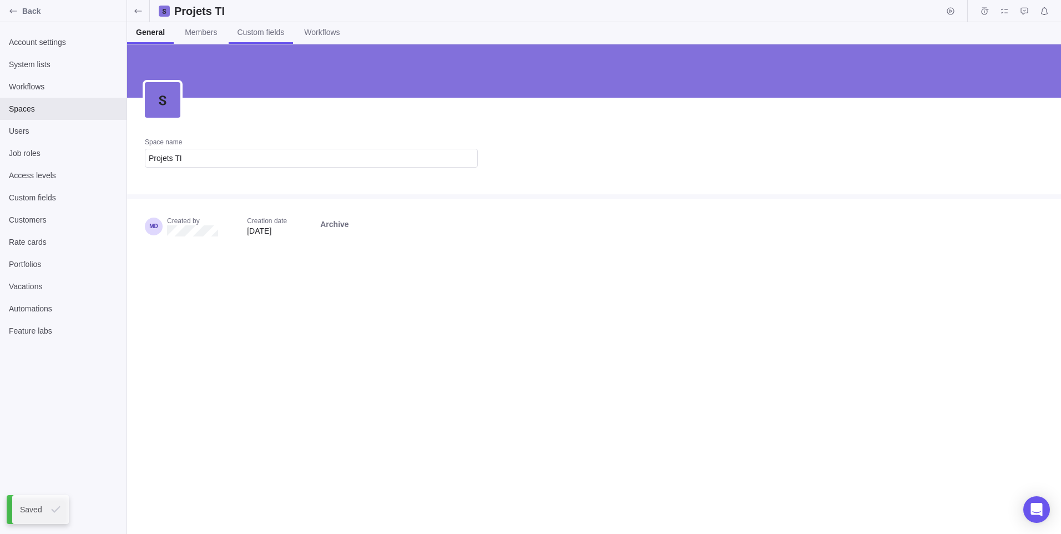
click at [251, 31] on span "Custom fields" at bounding box center [260, 32] width 47 height 11
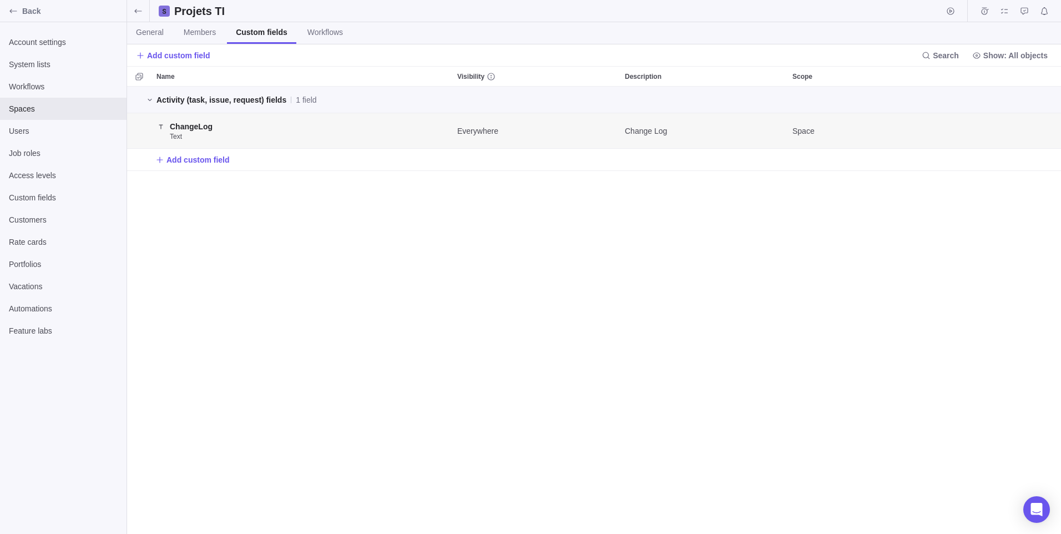
scroll to position [439, 925]
click at [320, 32] on span "Workflows" at bounding box center [325, 32] width 36 height 11
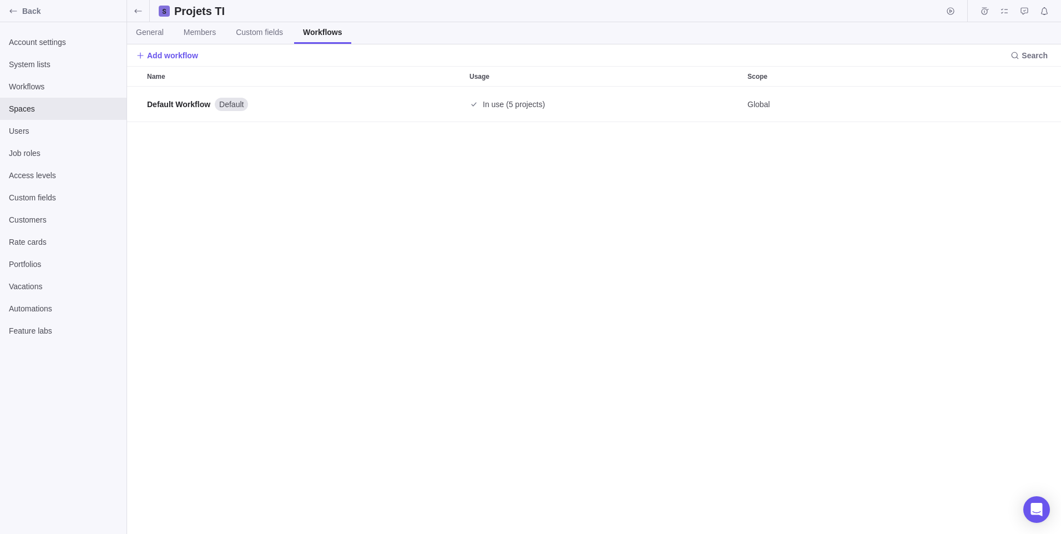
scroll to position [9, 9]
click at [161, 34] on span "General" at bounding box center [150, 32] width 28 height 11
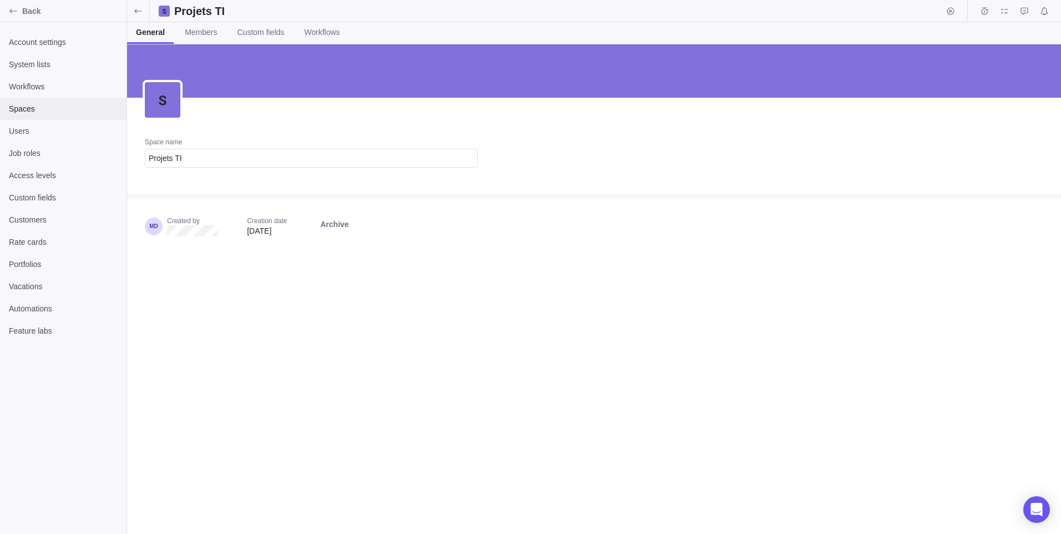
click at [39, 107] on span "Spaces" at bounding box center [63, 108] width 109 height 11
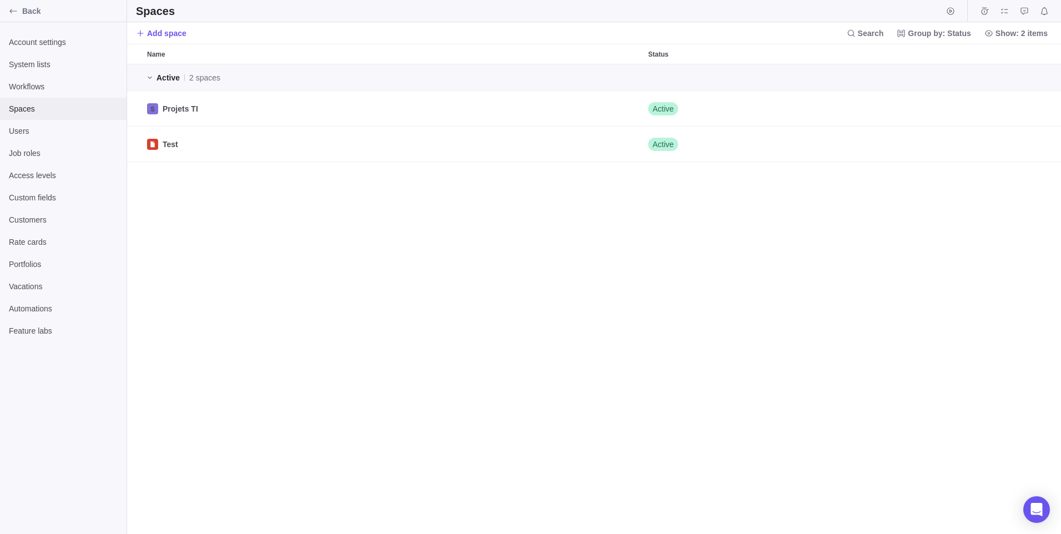
scroll to position [461, 925]
click at [38, 124] on div "Users" at bounding box center [63, 131] width 126 height 22
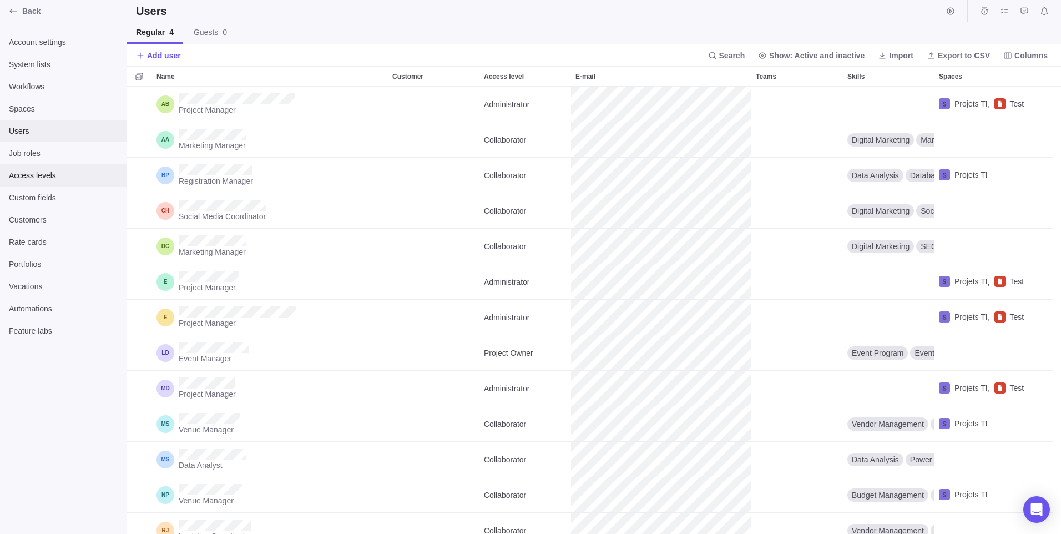
scroll to position [439, 925]
click at [34, 167] on div "Access levels" at bounding box center [63, 175] width 126 height 22
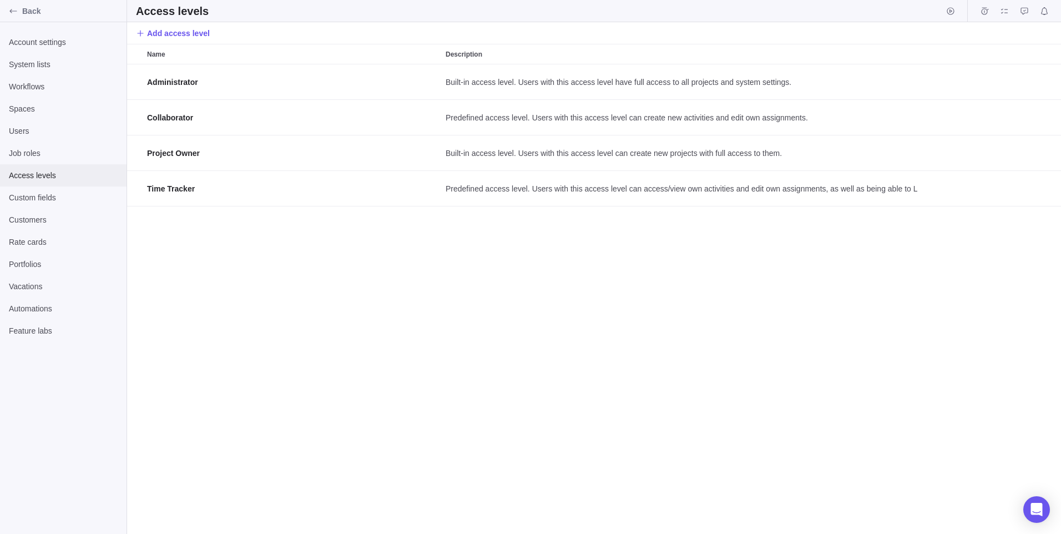
scroll to position [461, 925]
click at [58, 263] on span "Portfolios" at bounding box center [63, 263] width 109 height 11
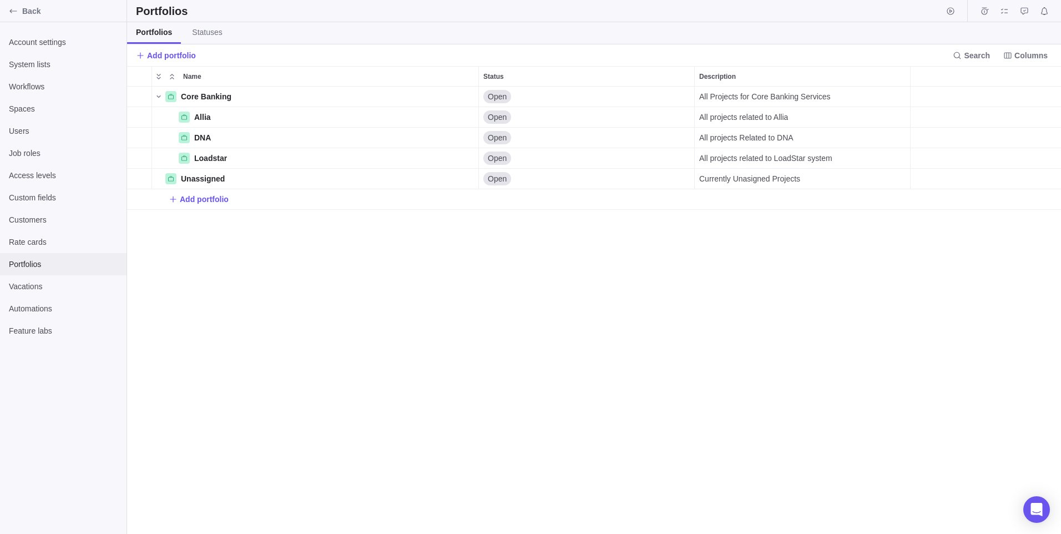
scroll to position [439, 925]
click at [56, 282] on span "Vacations" at bounding box center [63, 286] width 109 height 11
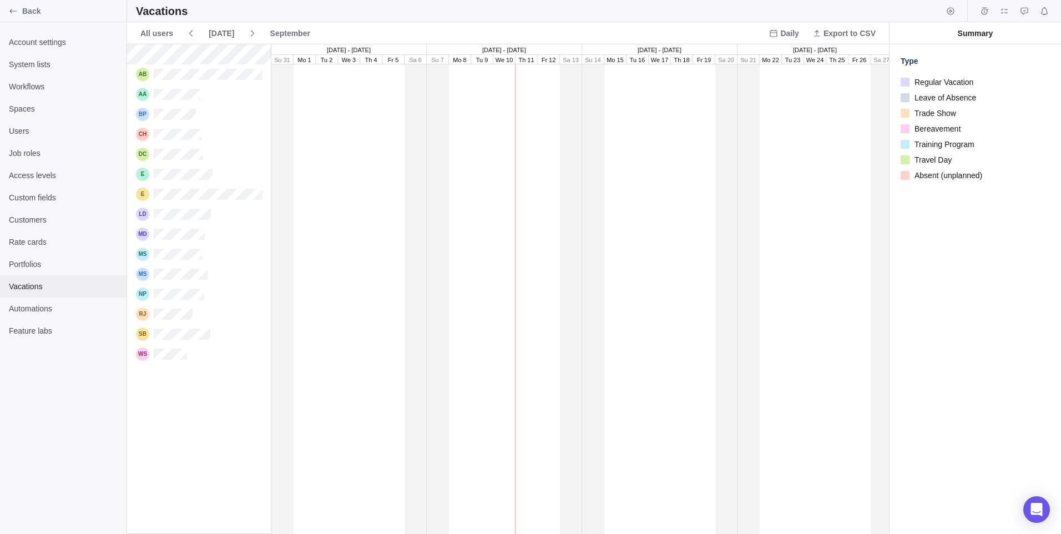
scroll to position [481, 753]
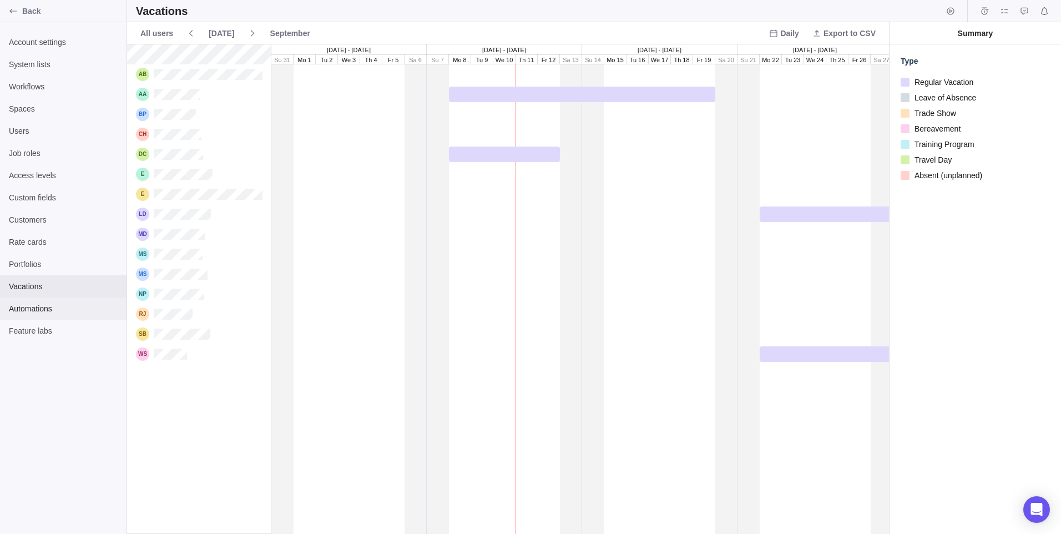
click at [56, 308] on span "Automations" at bounding box center [63, 308] width 109 height 11
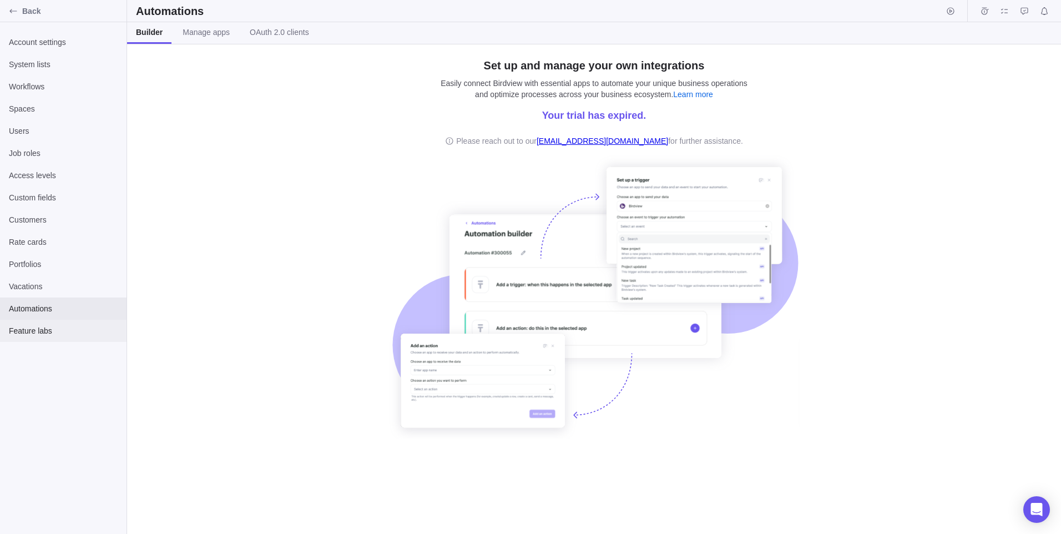
click at [45, 322] on div "Feature labs" at bounding box center [63, 331] width 126 height 22
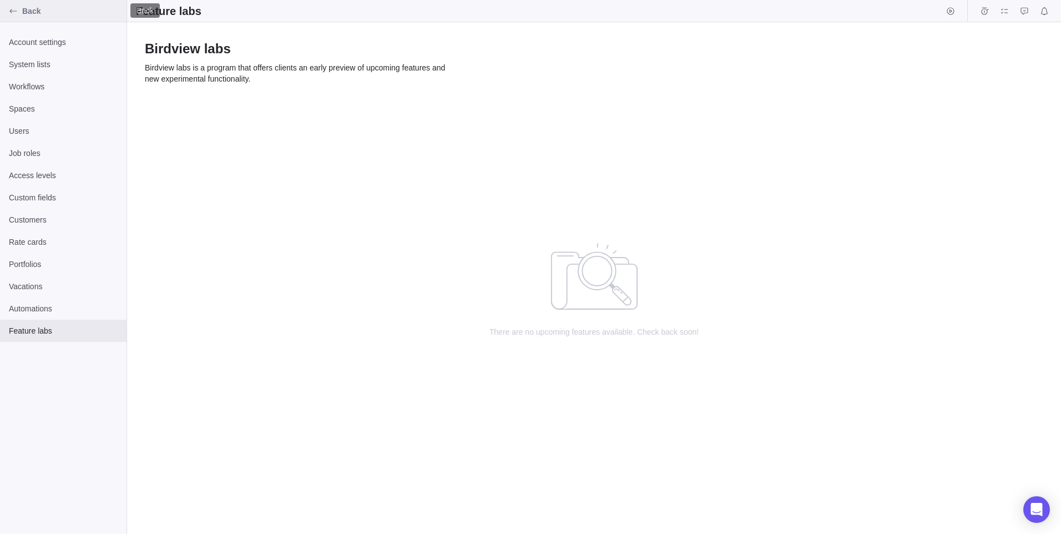
click at [22, 12] on div "Back" at bounding box center [13, 11] width 18 height 18
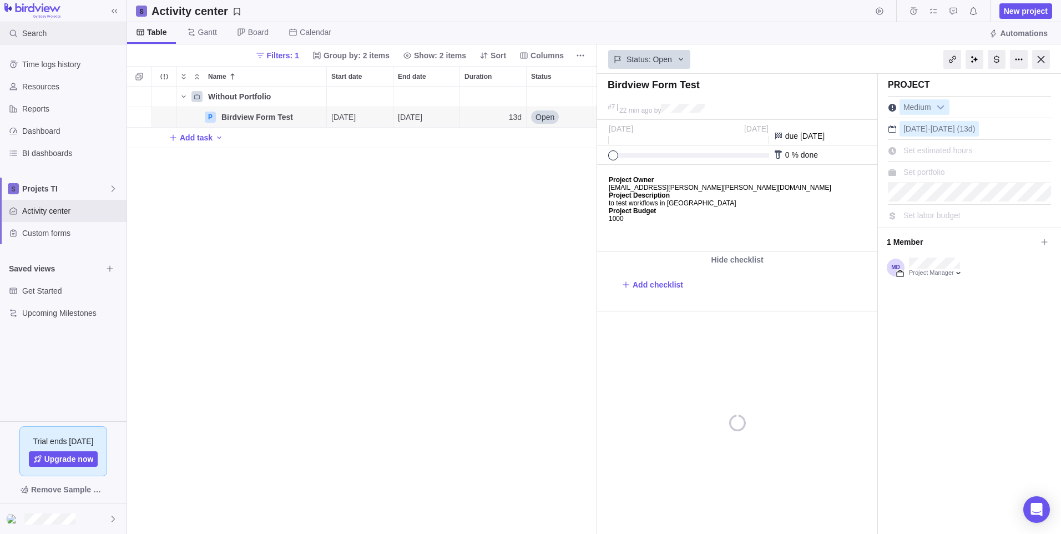
scroll to position [439, 462]
click at [77, 240] on div "Custom forms" at bounding box center [63, 233] width 126 height 22
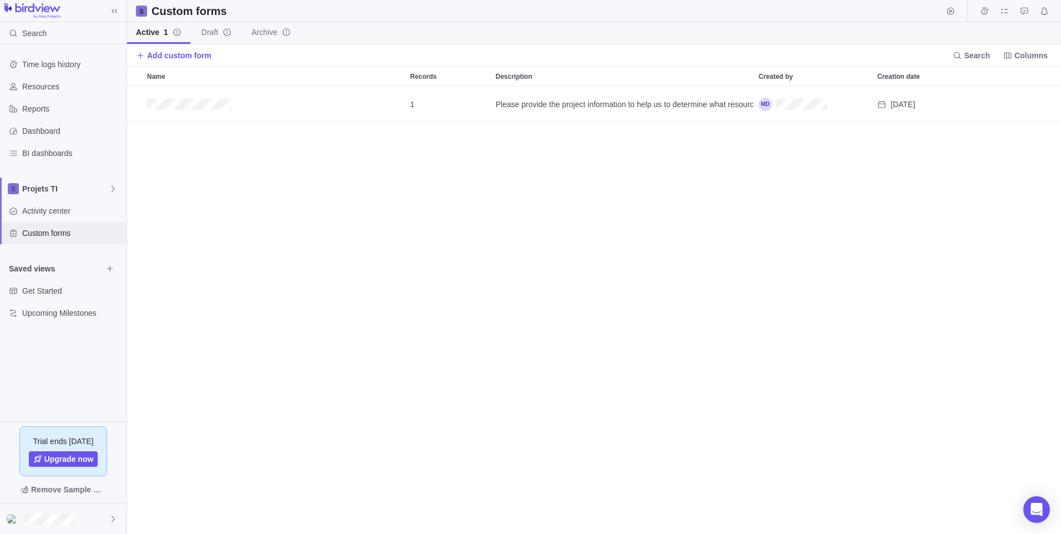
scroll to position [439, 925]
click at [112, 188] on icon at bounding box center [113, 188] width 9 height 9
click at [165, 59] on span "Add custom form" at bounding box center [179, 55] width 64 height 11
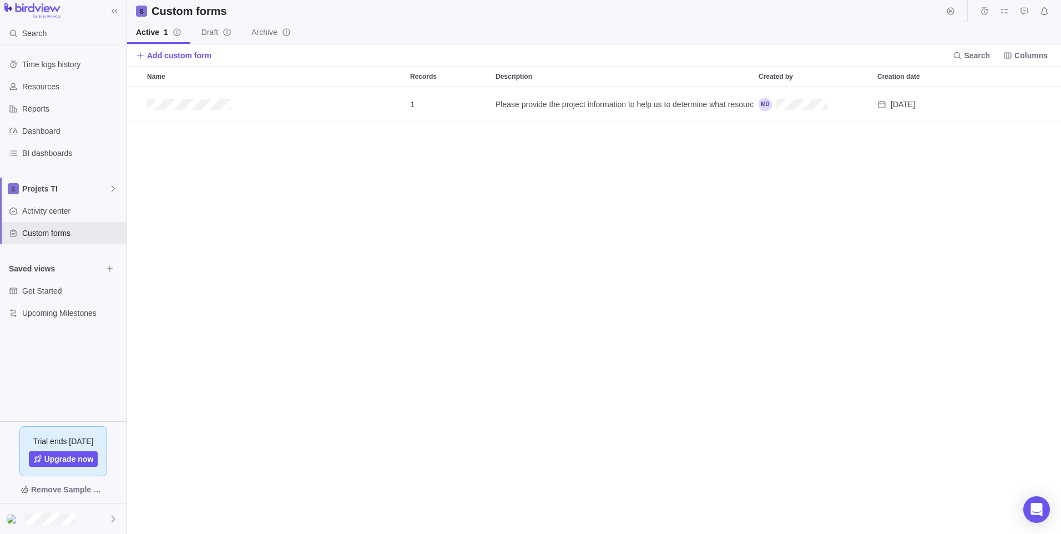
scroll to position [439, 925]
click at [985, 100] on icon "Edit" at bounding box center [987, 104] width 9 height 9
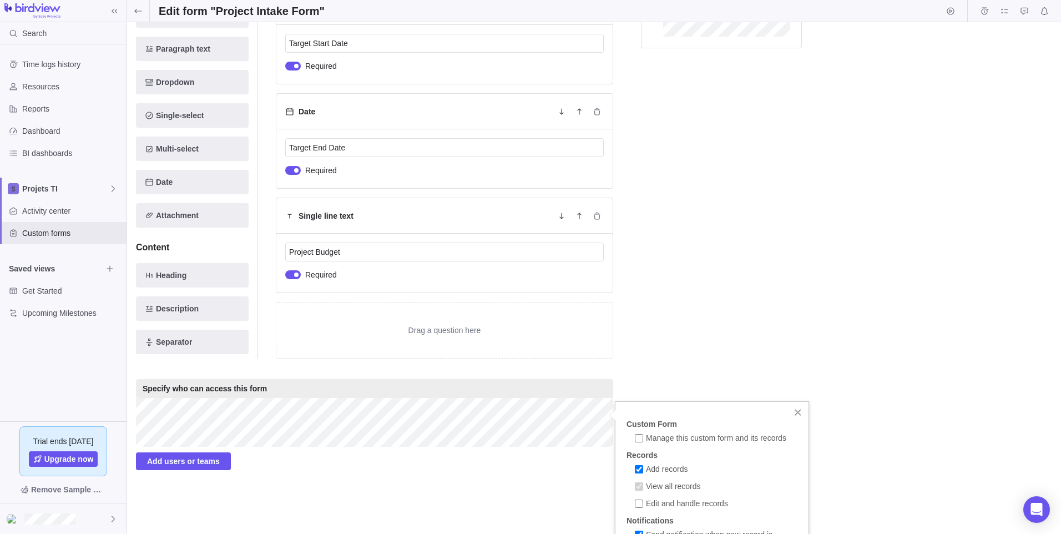
scroll to position [564, 0]
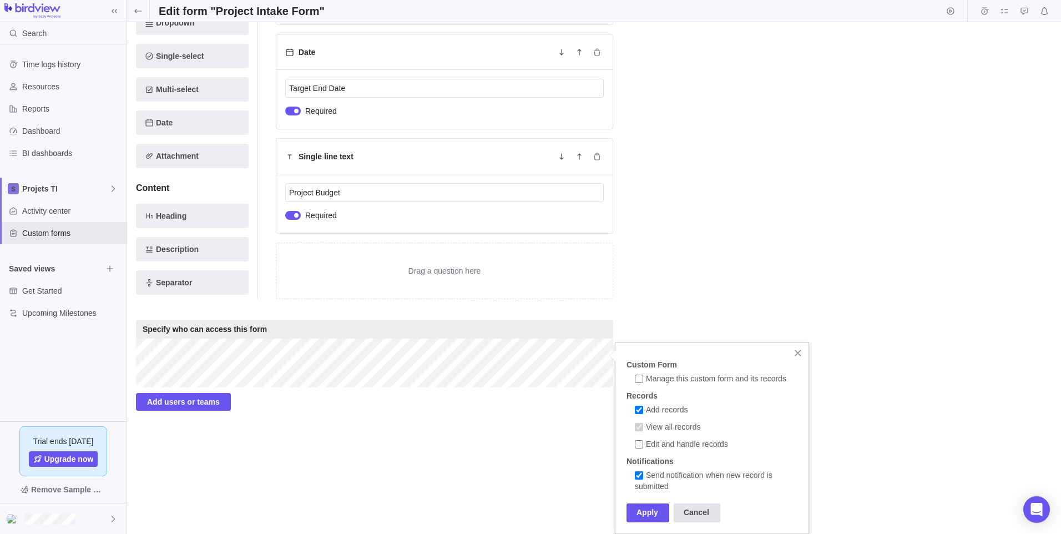
click at [703, 509] on div "Cancel" at bounding box center [696, 512] width 47 height 19
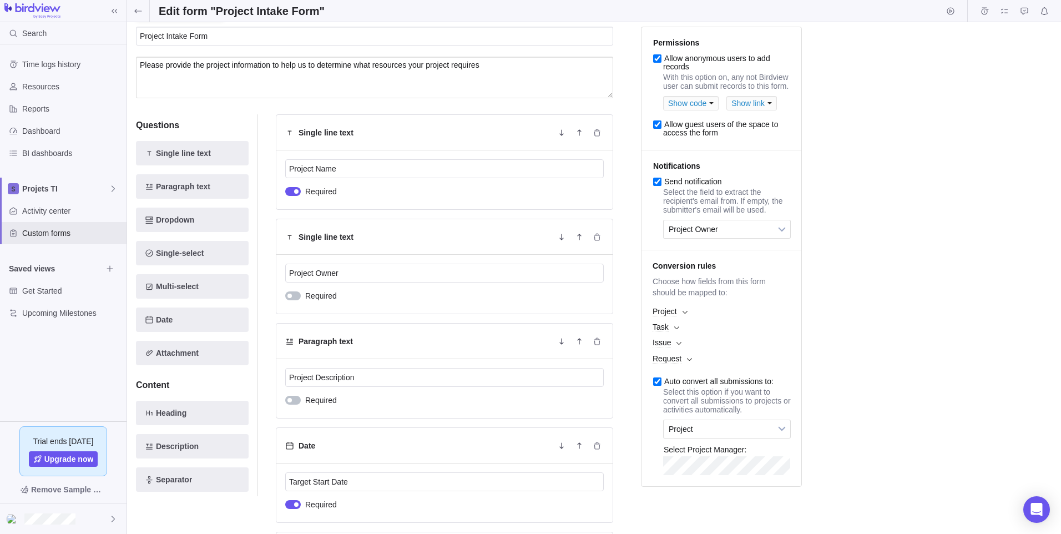
scroll to position [0, 0]
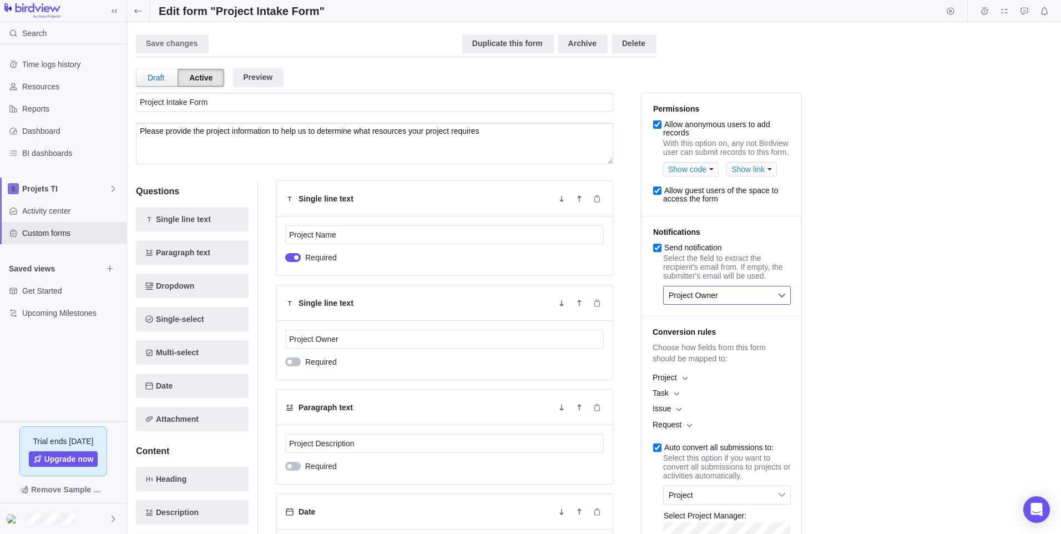
click at [751, 304] on span "Project Owner" at bounding box center [719, 295] width 102 height 18
click at [818, 306] on div "Save changes Discard changes Duplicate this form Archive Delete Draft Active Pr…" at bounding box center [594, 278] width 916 height 494
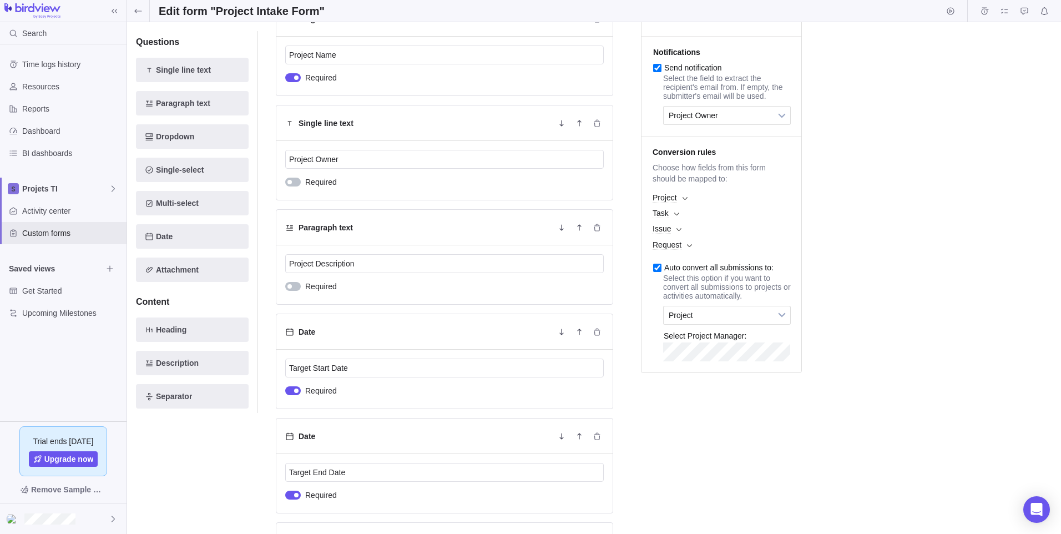
scroll to position [222, 0]
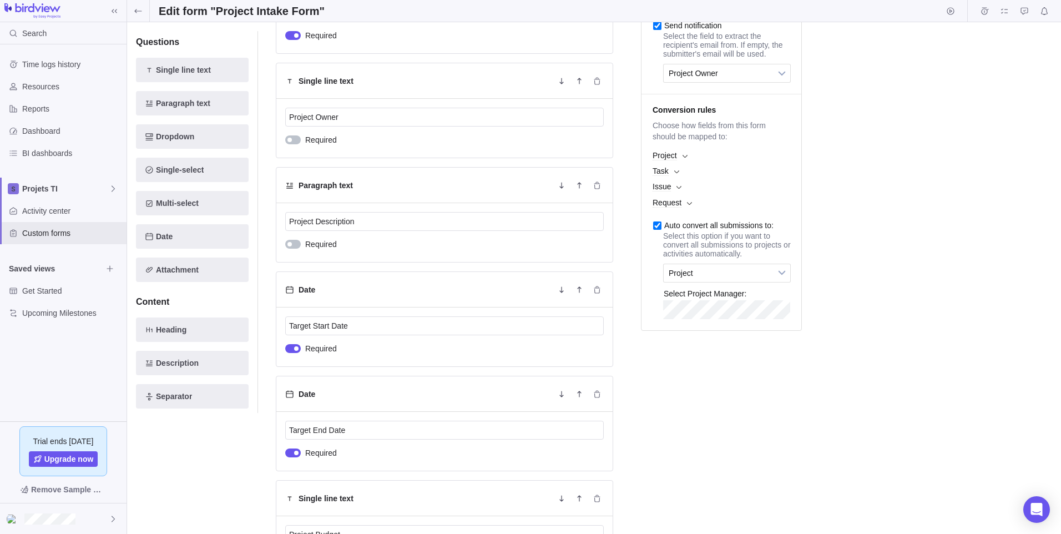
click at [670, 160] on span "Project" at bounding box center [664, 155] width 24 height 9
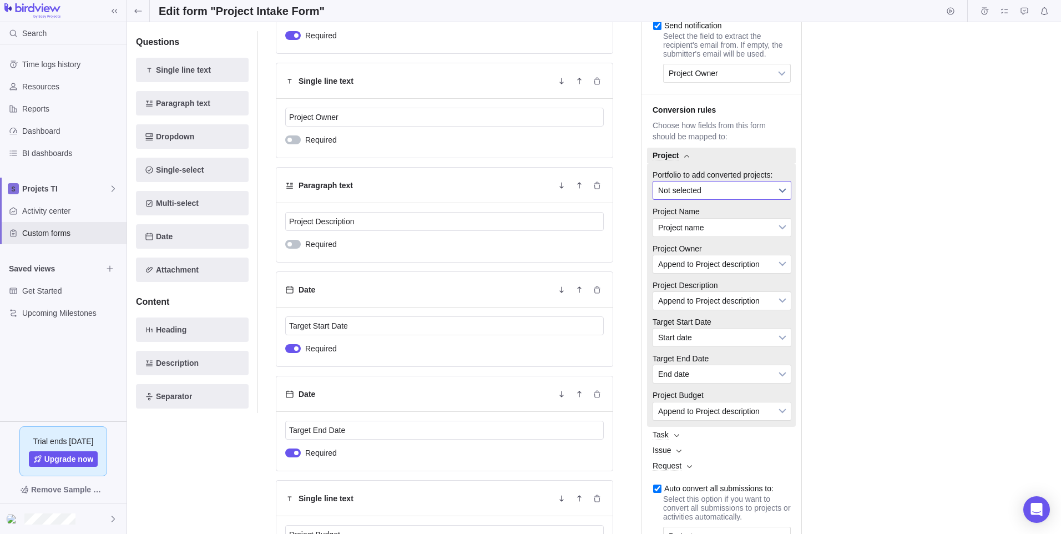
click at [778, 199] on b at bounding box center [782, 190] width 17 height 18
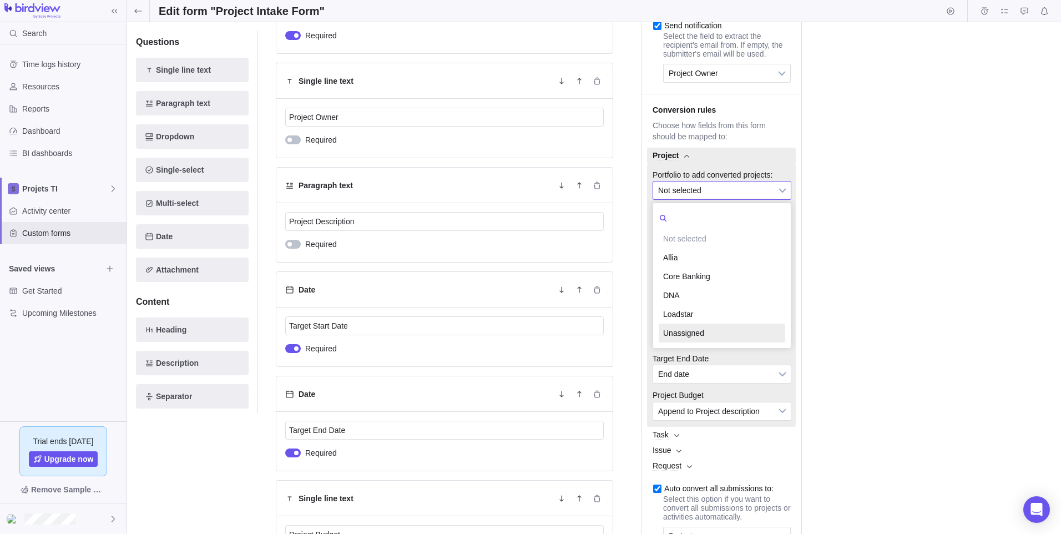
click at [737, 342] on li "Unassigned" at bounding box center [721, 332] width 126 height 19
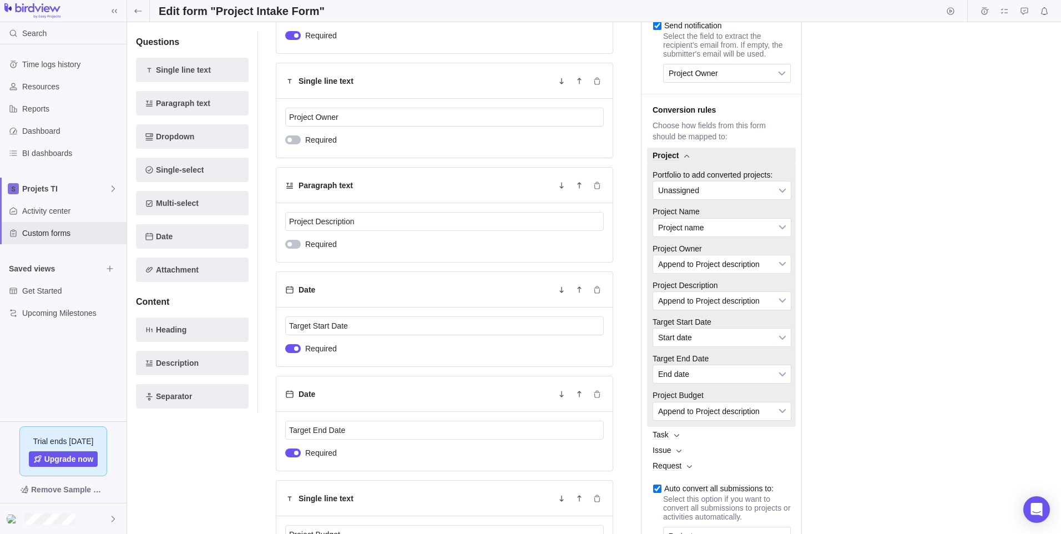
scroll to position [454, 0]
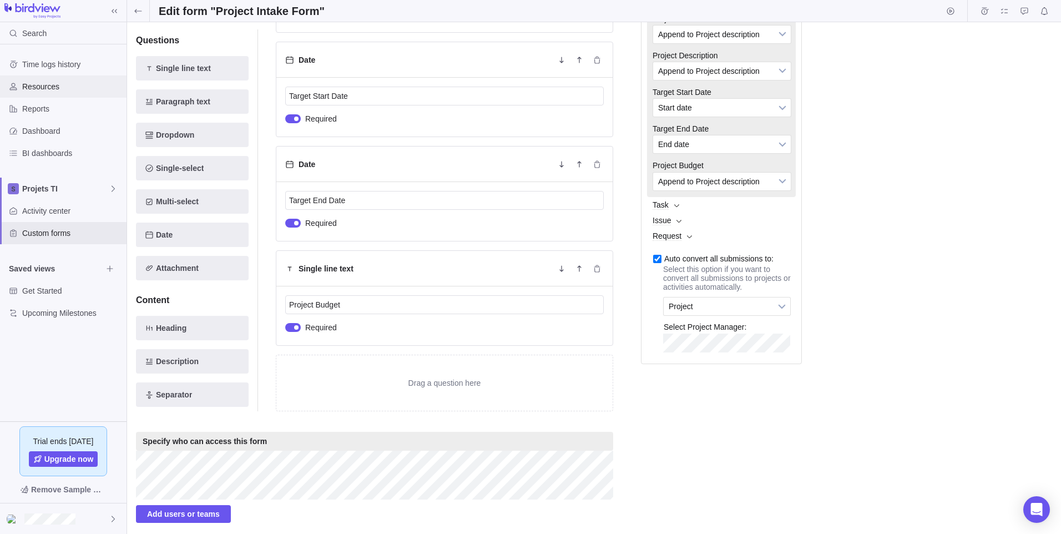
click at [48, 90] on span "Resources" at bounding box center [72, 86] width 100 height 11
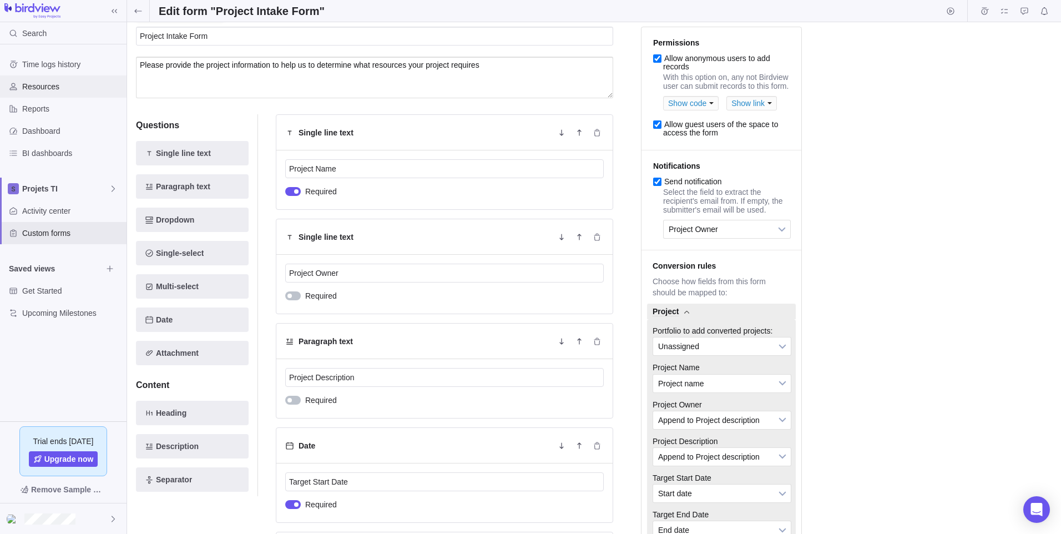
scroll to position [0, 0]
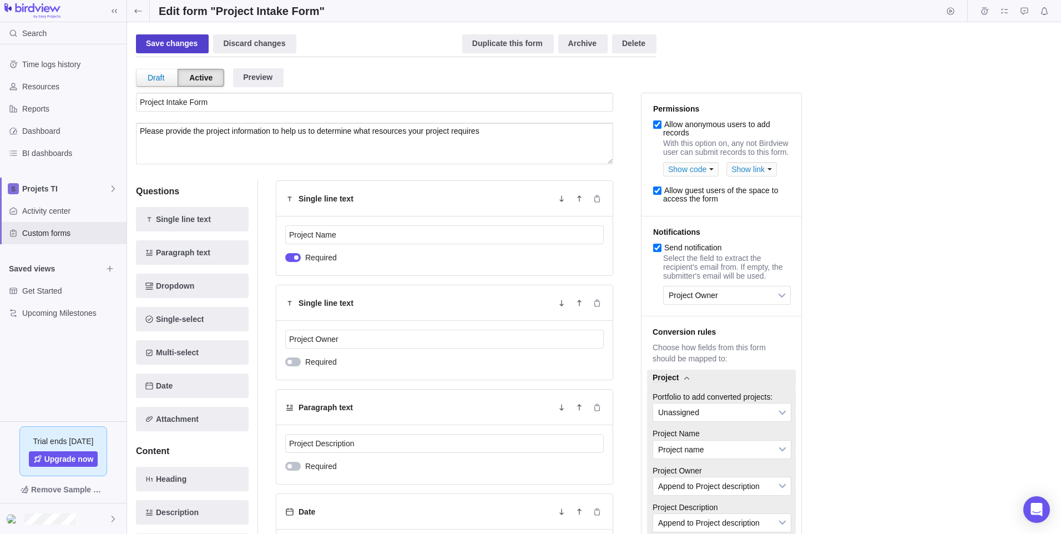
click at [172, 43] on div "Save changes" at bounding box center [172, 43] width 73 height 19
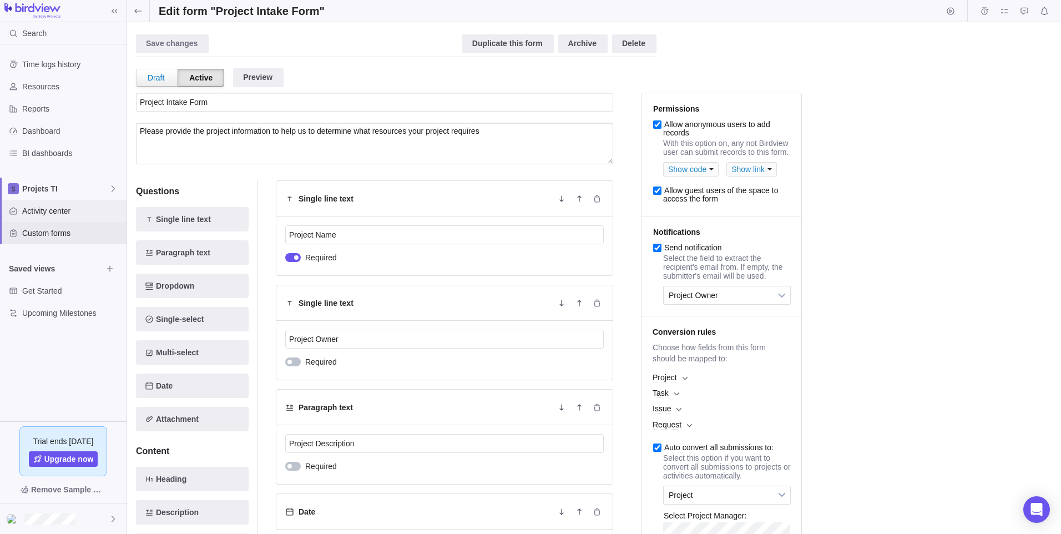
click at [45, 216] on div "Activity center" at bounding box center [63, 211] width 126 height 22
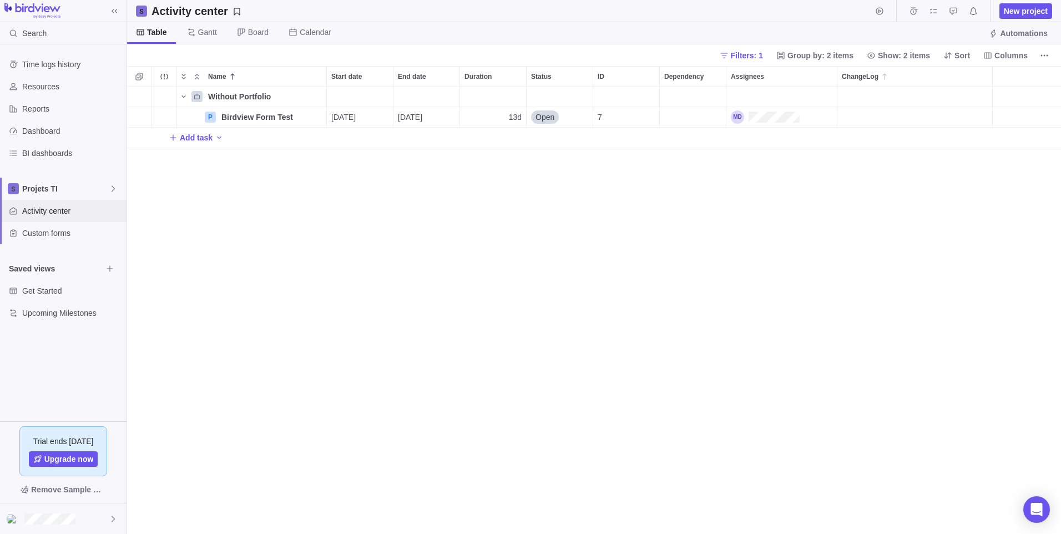
scroll to position [439, 925]
click at [139, 115] on icon "Add activity" at bounding box center [139, 117] width 9 height 9
click at [139, 115] on div "Name Start date End date Duration Status ID Dependency Assignees ChangeLog With…" at bounding box center [594, 300] width 934 height 468
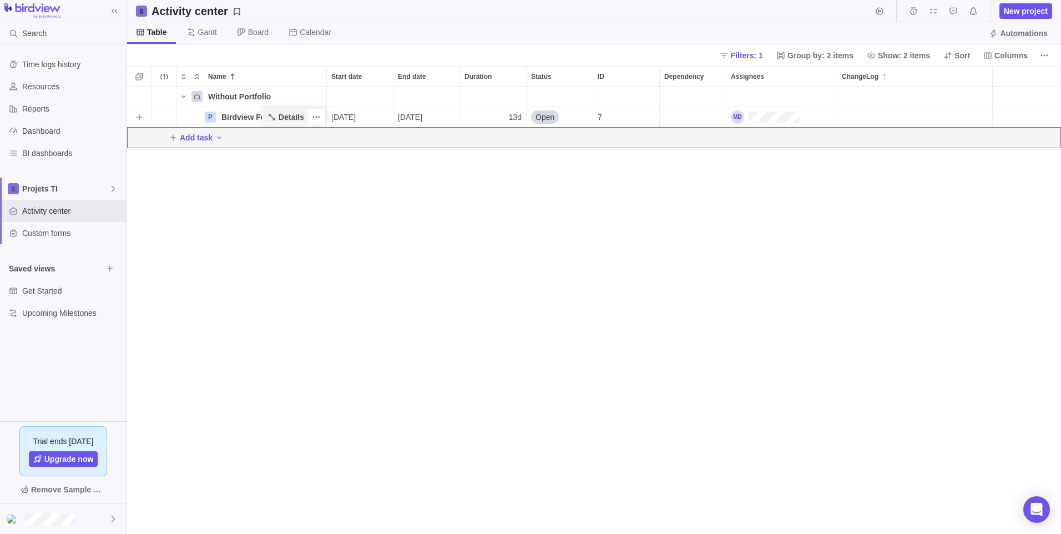
click at [301, 116] on span "Details" at bounding box center [291, 116] width 26 height 11
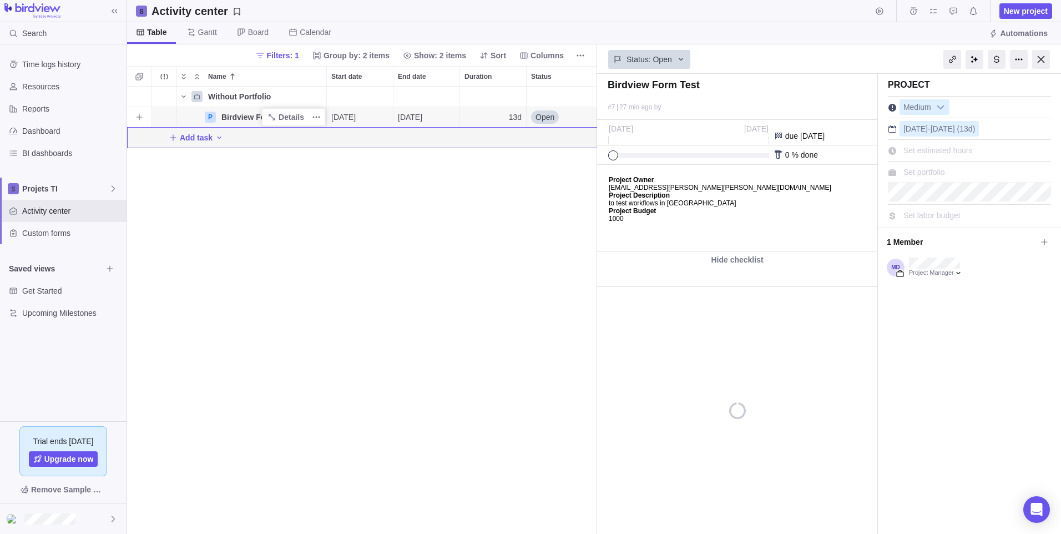
click at [233, 116] on span "Birdview Form Test" at bounding box center [257, 116] width 72 height 11
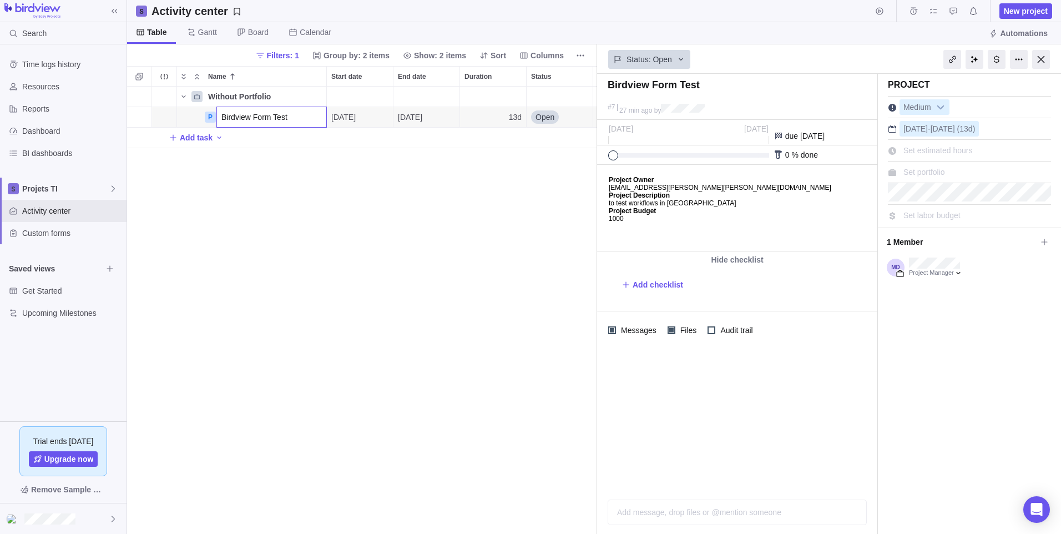
click at [317, 168] on div "Without Portfolio P Birdview Form Test [DATE] [DATE] 13d Open 7 Add task" at bounding box center [362, 310] width 470 height 447
click at [955, 175] on div "Set portfolio" at bounding box center [969, 170] width 163 height 19
click at [930, 175] on span "Set portfolio" at bounding box center [924, 172] width 42 height 9
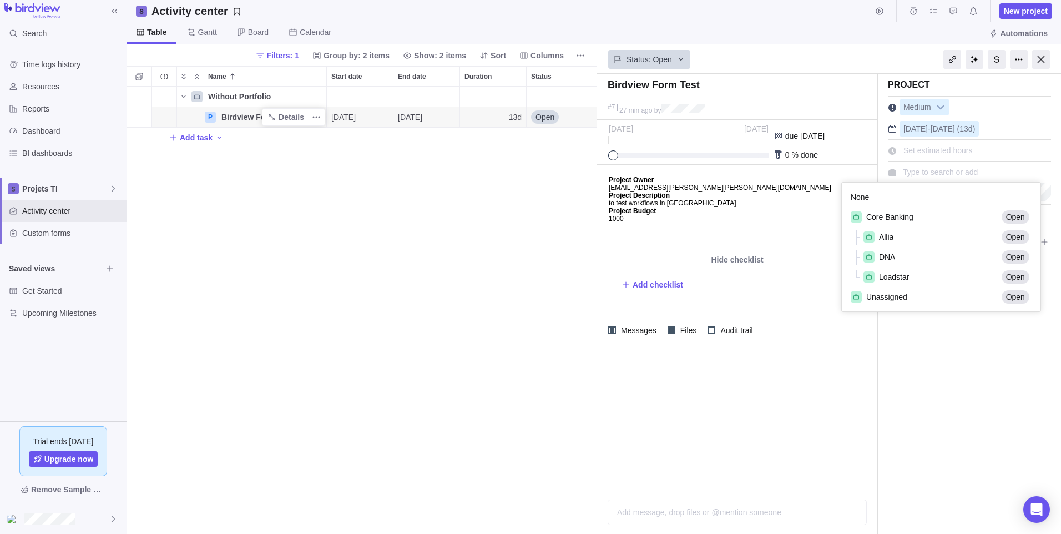
scroll to position [120, 190]
click at [900, 291] on div "Unassigned" at bounding box center [923, 297] width 146 height 12
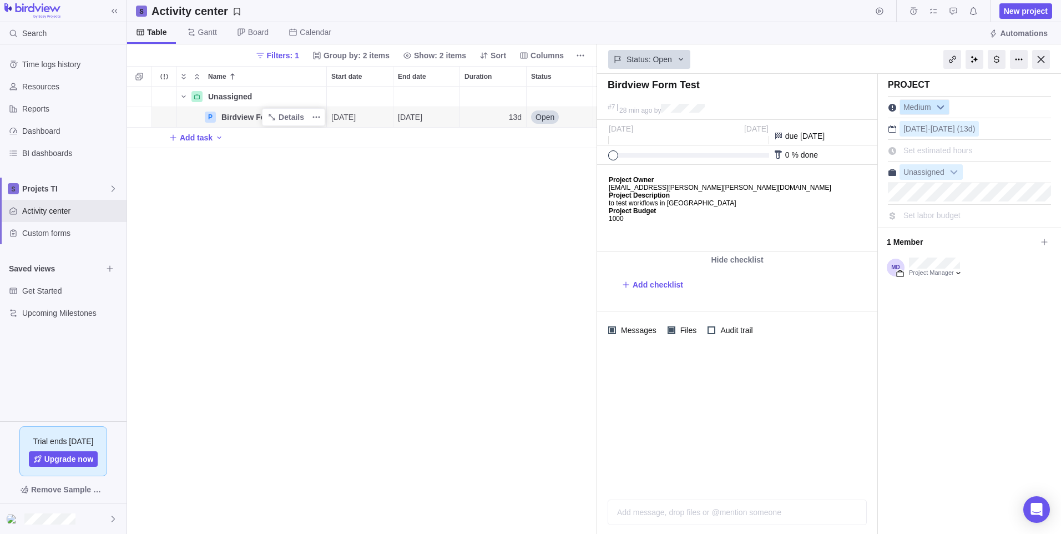
click at [937, 105] on b at bounding box center [940, 107] width 17 height 14
click at [934, 148] on li "High" at bounding box center [968, 152] width 126 height 19
click at [709, 327] on div at bounding box center [711, 330] width 8 height 8
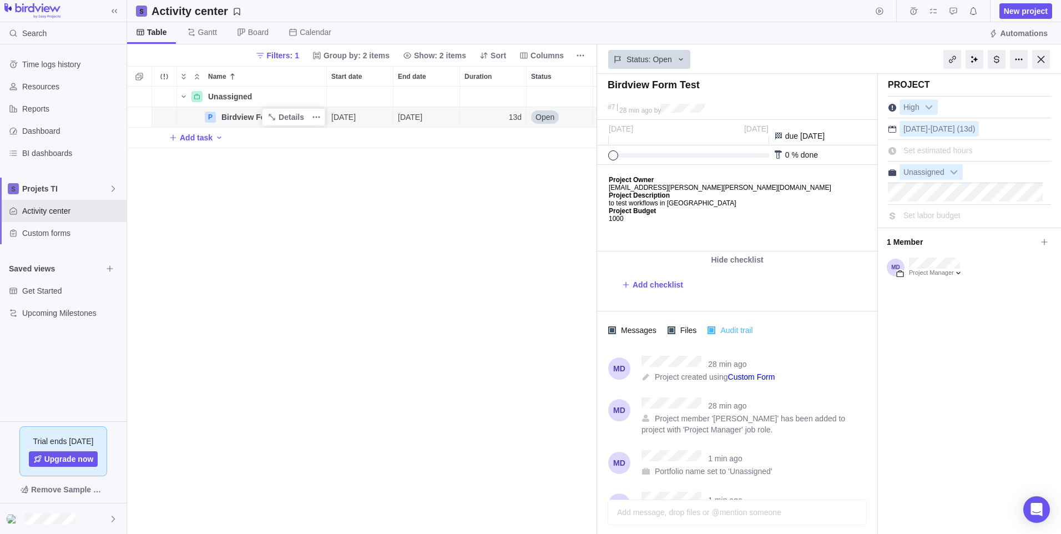
click at [709, 327] on div at bounding box center [711, 330] width 8 height 8
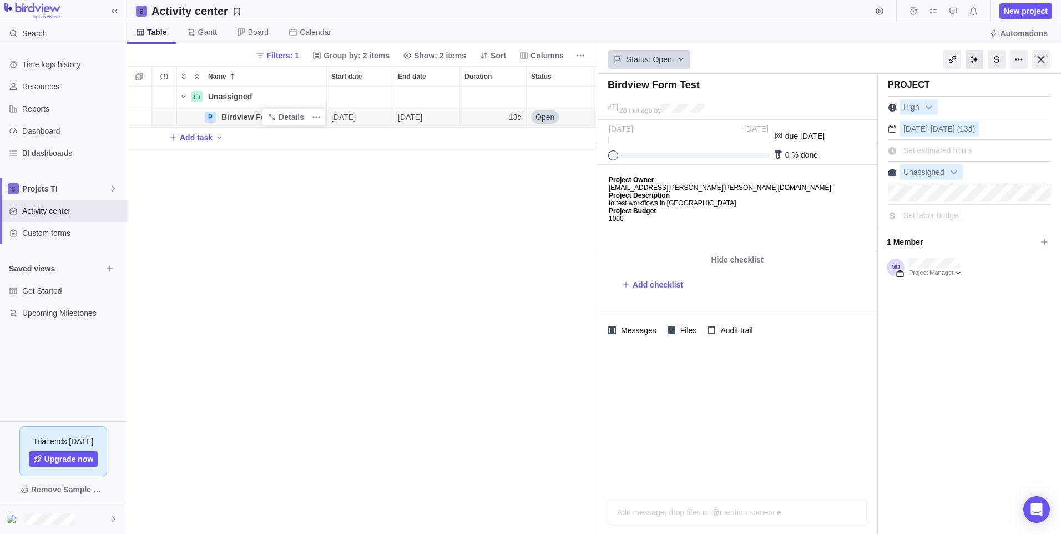
click at [982, 63] on div at bounding box center [974, 59] width 18 height 19
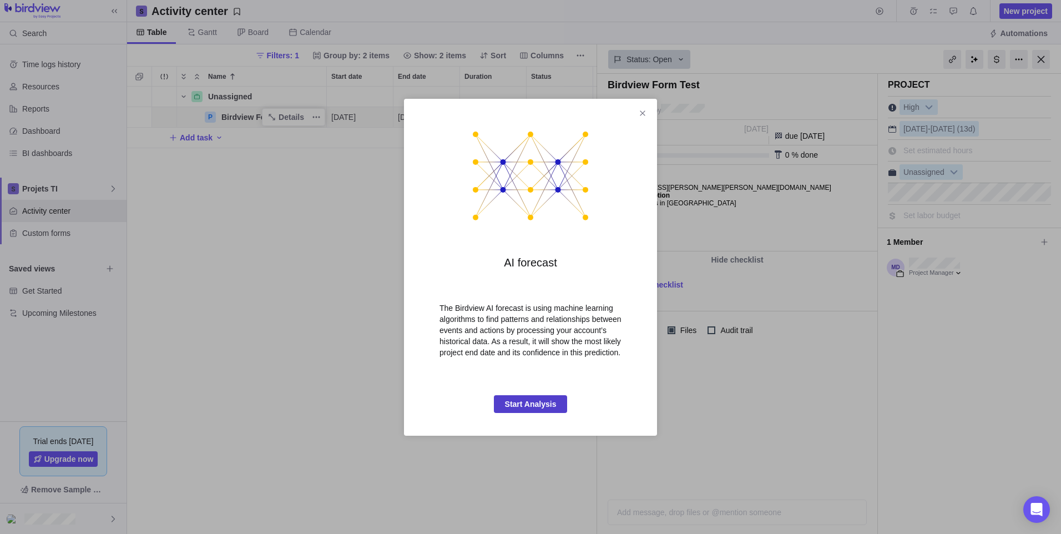
click at [524, 406] on span "Start Analysis" at bounding box center [531, 403] width 52 height 13
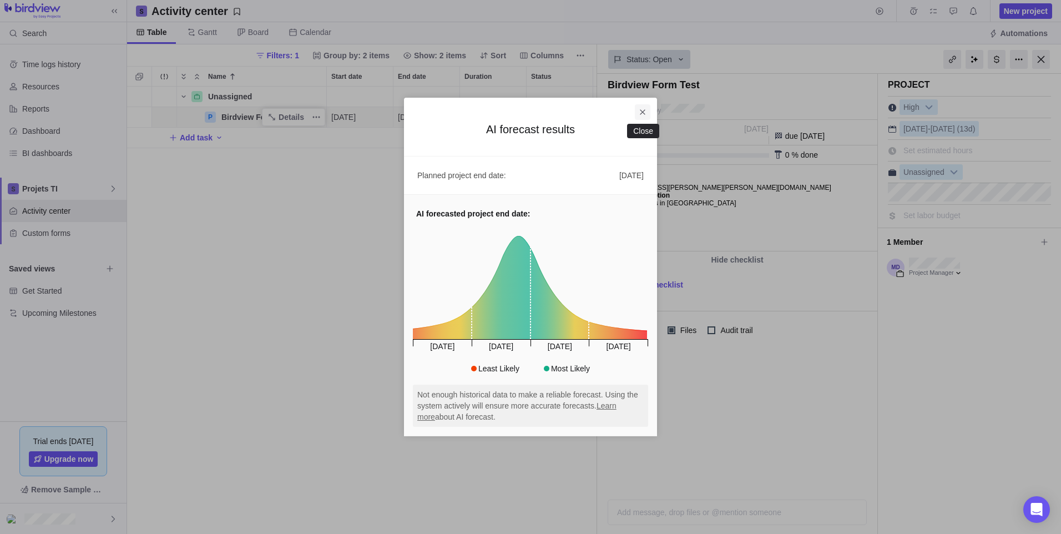
click at [643, 114] on icon "Close" at bounding box center [642, 112] width 9 height 9
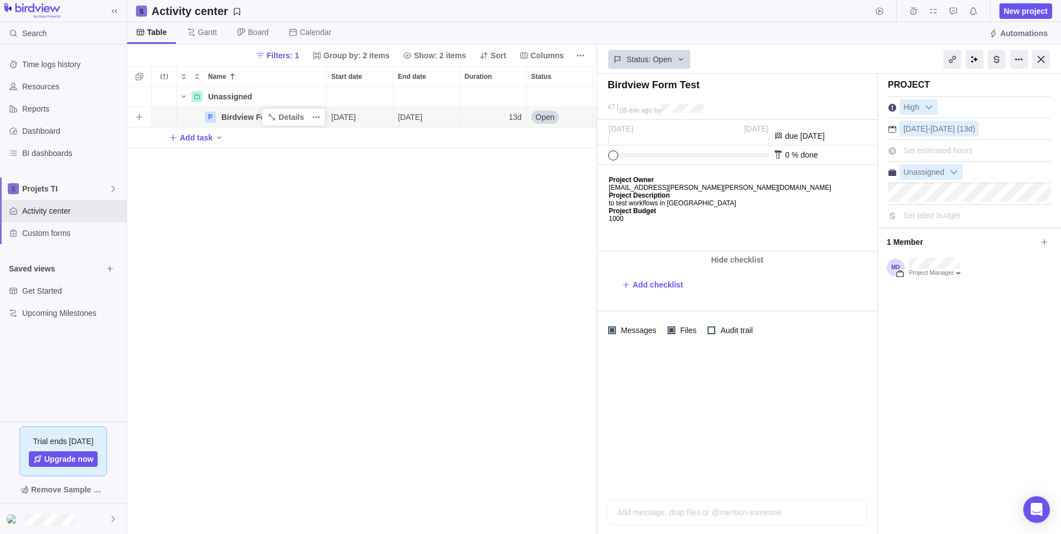
click at [239, 117] on span "Birdview Form Test" at bounding box center [257, 116] width 72 height 11
click at [308, 145] on div "Unassigned Details 8 P Birdview Form Test [DATE] [DATE] 13d Open 7 Add task" at bounding box center [362, 310] width 470 height 447
click at [319, 119] on icon "More actions" at bounding box center [316, 117] width 9 height 9
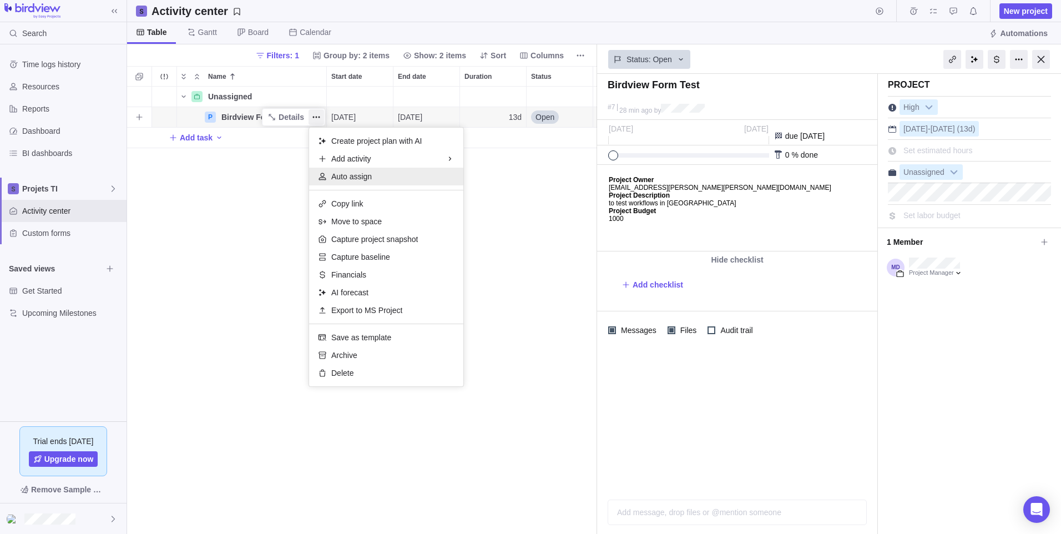
click at [403, 175] on div "Auto assign" at bounding box center [386, 177] width 154 height 18
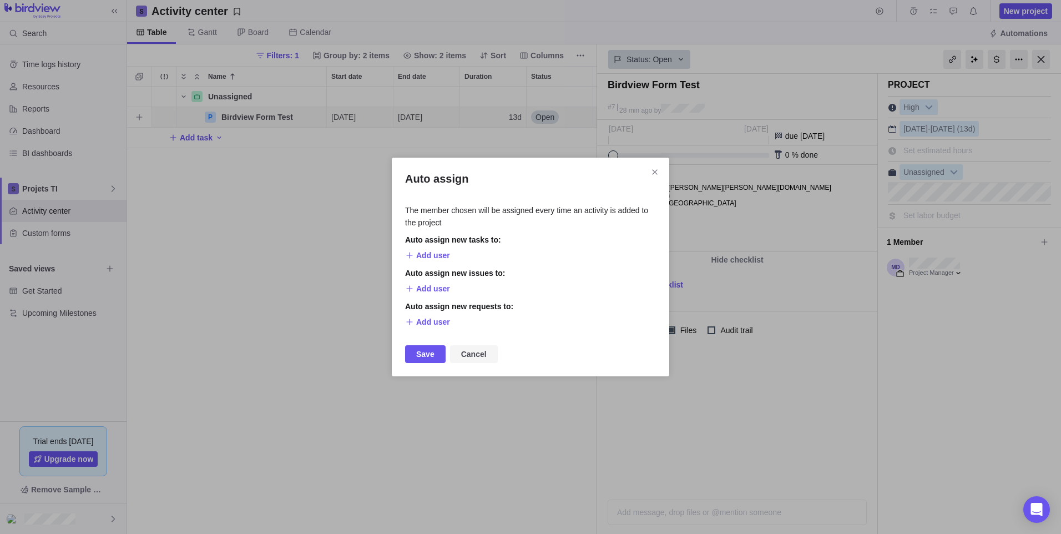
click at [474, 353] on span "Cancel" at bounding box center [474, 353] width 26 height 13
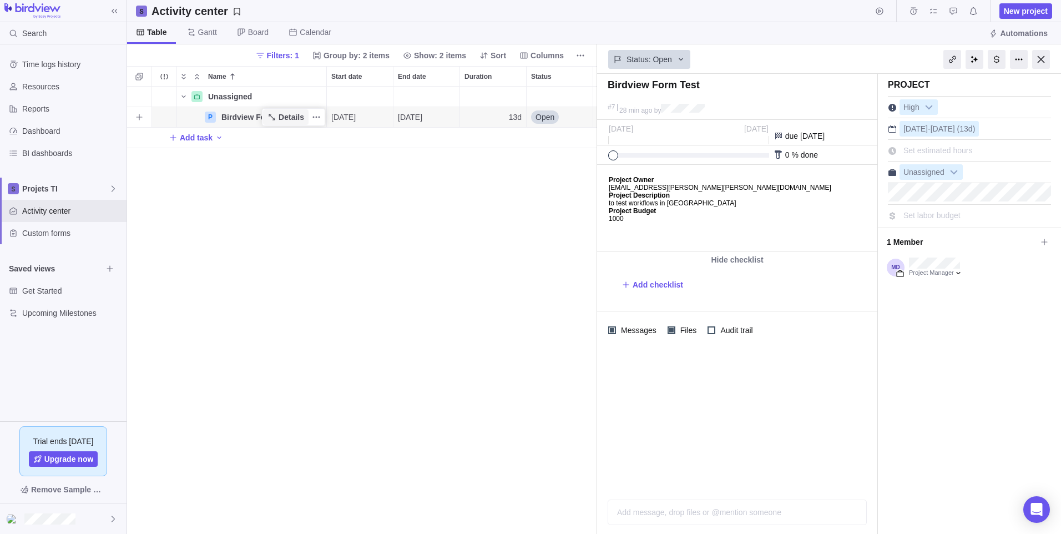
click at [278, 118] on span "Details" at bounding box center [285, 117] width 45 height 16
click at [239, 118] on span "Birdview Form Test" at bounding box center [257, 116] width 72 height 11
click at [189, 139] on div "Unassigned Details 8 P Birdview Form Test [DATE] [DATE] 13d Open 7 Add task" at bounding box center [362, 310] width 470 height 447
click at [190, 138] on span "Add task" at bounding box center [196, 137] width 33 height 11
click at [258, 135] on input "Name" at bounding box center [278, 137] width 97 height 21
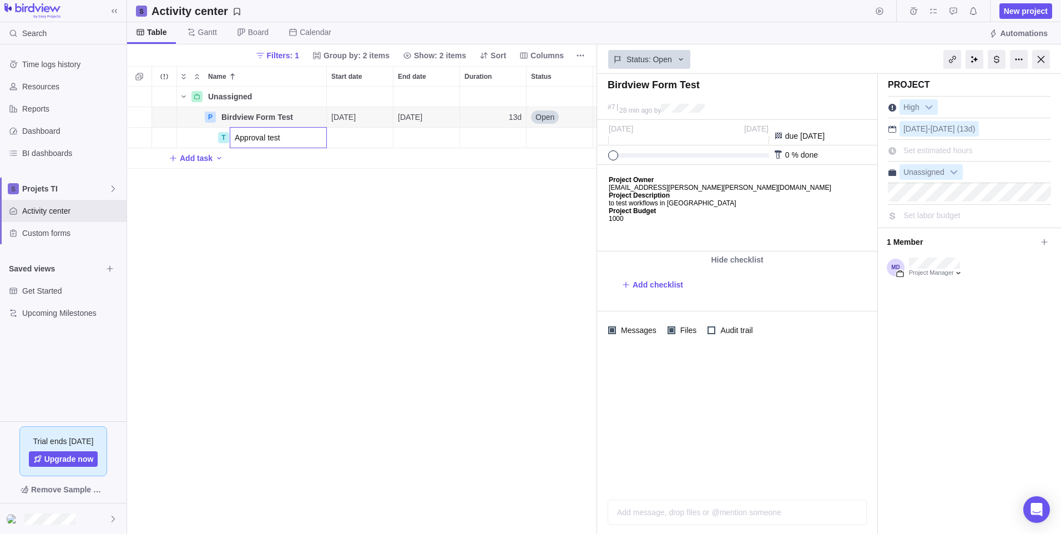
click at [378, 176] on div "Unassigned Details 8 P Birdview Form Test Details [DATE] [DATE] 13d Open 7 T Ap…" at bounding box center [362, 310] width 470 height 447
click at [374, 144] on div "Start date" at bounding box center [360, 138] width 66 height 20
click at [535, 165] on div "Unassigned Details 8 P Birdview Form Test Details [DATE] [DATE] 13d Open 7 T Ap…" at bounding box center [362, 310] width 470 height 447
click at [264, 138] on span "Details" at bounding box center [285, 138] width 45 height 16
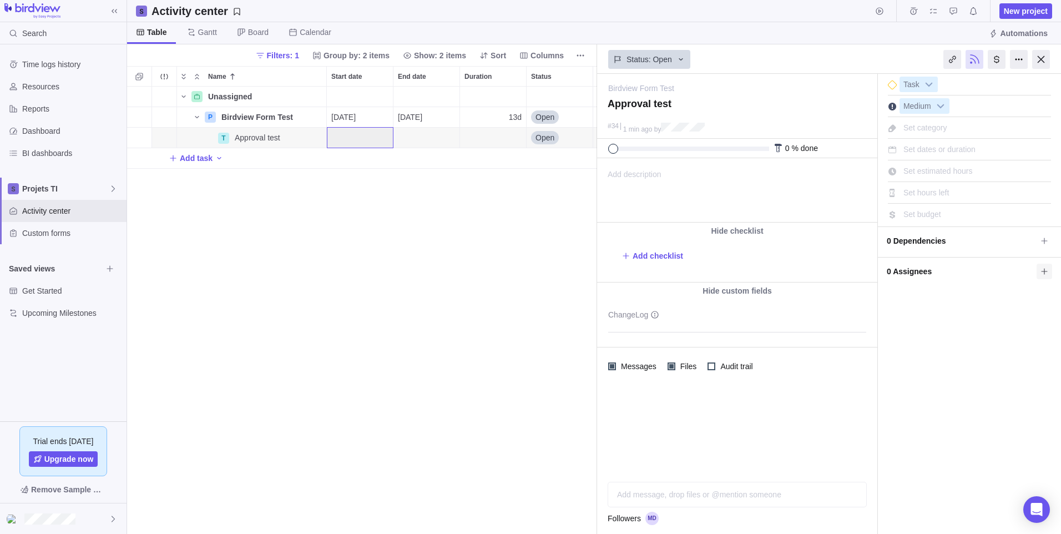
click at [1045, 269] on icon at bounding box center [1044, 271] width 9 height 9
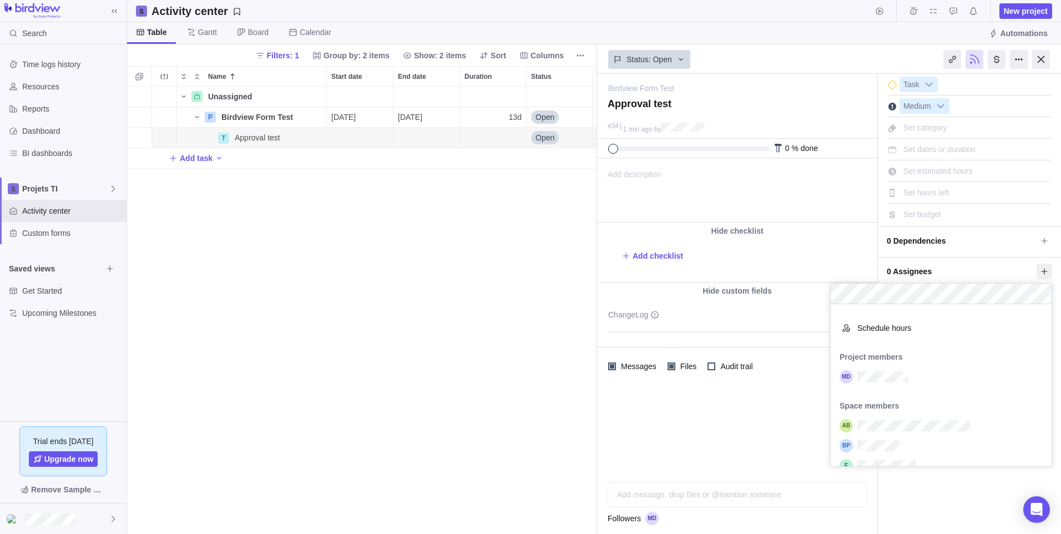
scroll to position [111, 0]
click at [387, 246] on body "Search Time logs history Resources Reports Dashboard BI dashboards Projets TI A…" at bounding box center [530, 267] width 1061 height 534
click at [64, 206] on span "Activity center" at bounding box center [72, 210] width 100 height 11
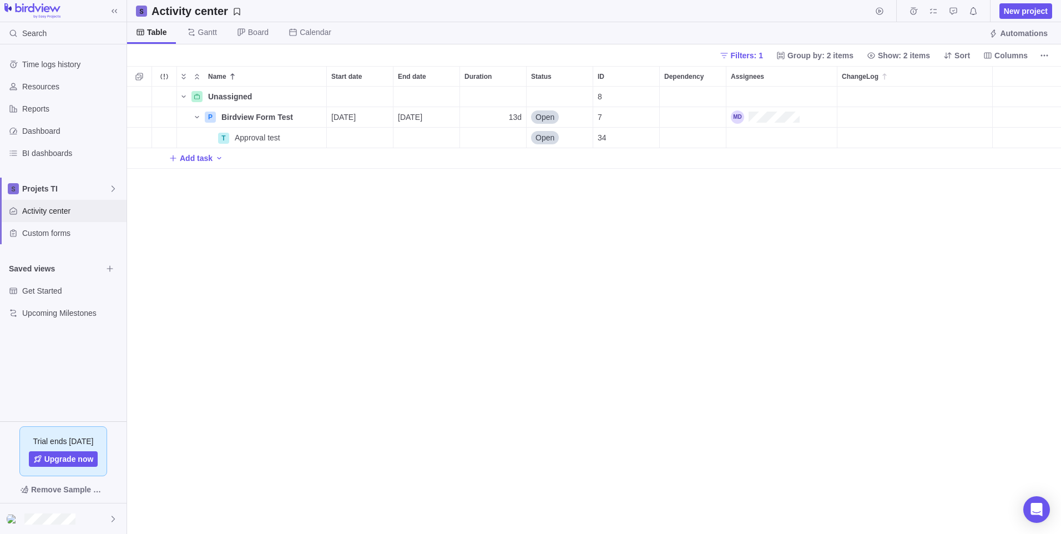
scroll to position [439, 925]
click at [250, 135] on span "Approval test" at bounding box center [257, 137] width 45 height 11
click at [387, 141] on div "Name Start date End date Duration Status ID Dependency Assignees ChangeLog Unas…" at bounding box center [594, 300] width 934 height 468
click at [275, 139] on icon "Name" at bounding box center [271, 137] width 6 height 6
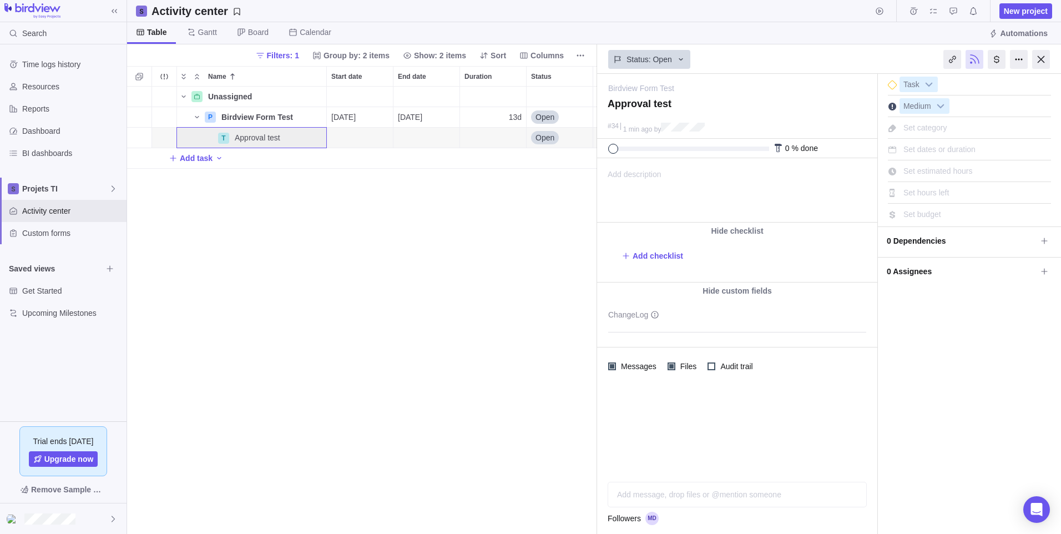
click at [723, 424] on div at bounding box center [737, 429] width 280 height 88
click at [708, 495] on div "Add message, drop files or @mention someone AI" at bounding box center [736, 482] width 259 height 50
click at [650, 497] on icon "Request approval" at bounding box center [650, 494] width 7 height 7
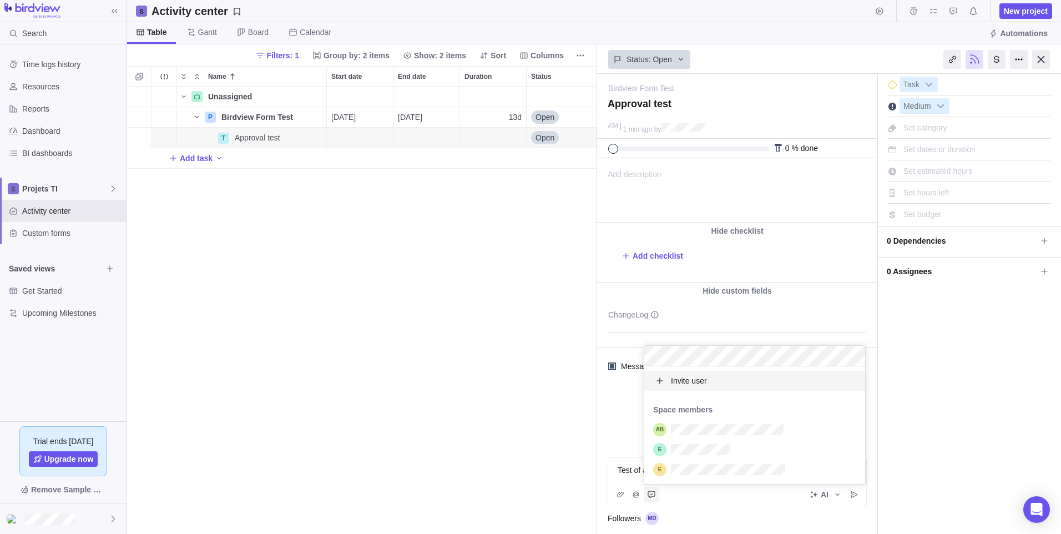
scroll to position [109, 212]
click at [734, 456] on div "grid" at bounding box center [754, 449] width 221 height 20
click at [855, 493] on div "Birdview Form Test — change Approval test #34 1 min ago by Activity was complet…" at bounding box center [829, 304] width 464 height 460
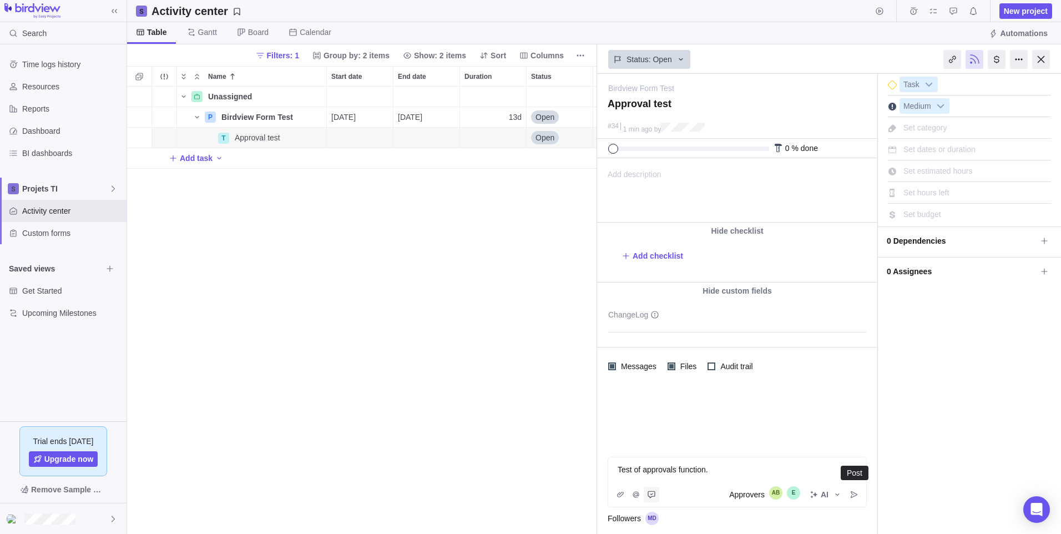
click at [855, 493] on icon "Post" at bounding box center [853, 493] width 7 height 7
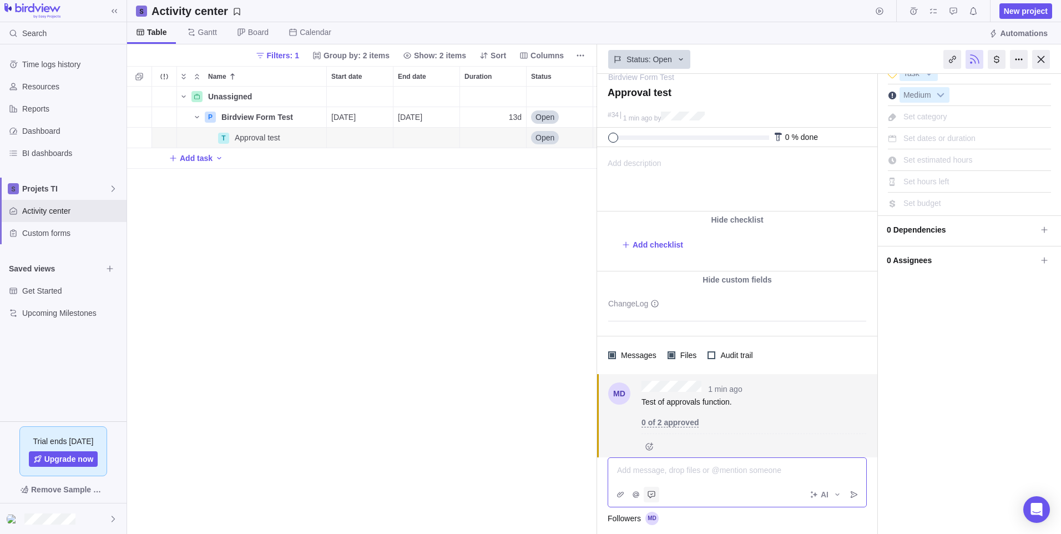
scroll to position [14, 0]
click at [40, 14] on img at bounding box center [32, 11] width 56 height 16
click at [40, 219] on div "Activity center" at bounding box center [63, 211] width 126 height 22
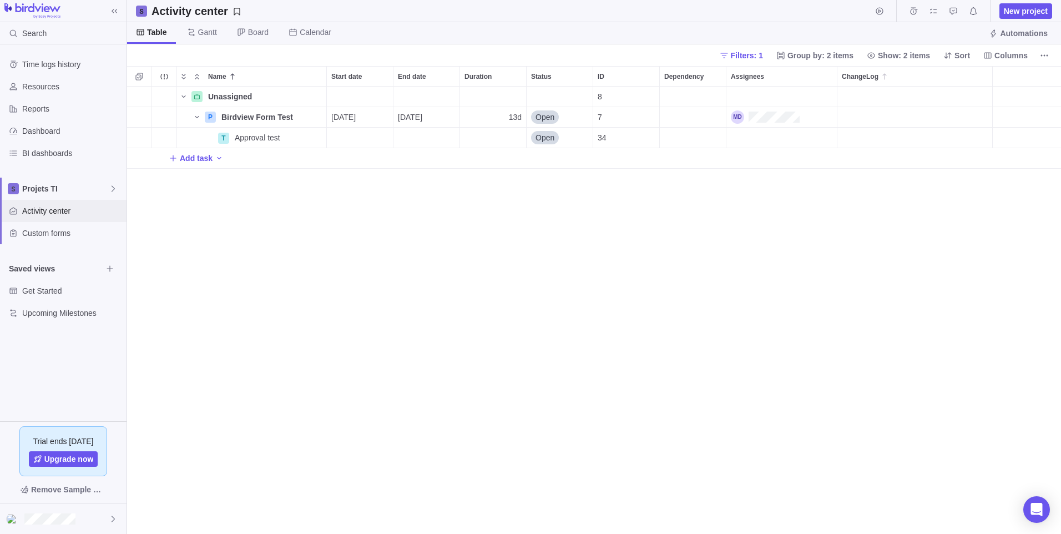
scroll to position [439, 925]
click at [49, 63] on span "Time logs history" at bounding box center [72, 64] width 100 height 11
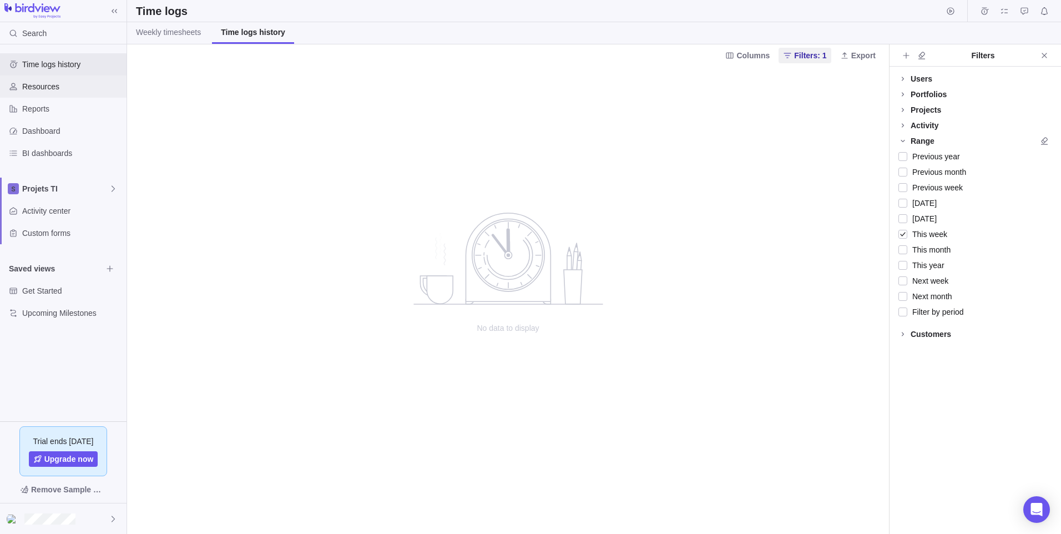
click at [67, 89] on span "Resources" at bounding box center [72, 86] width 100 height 11
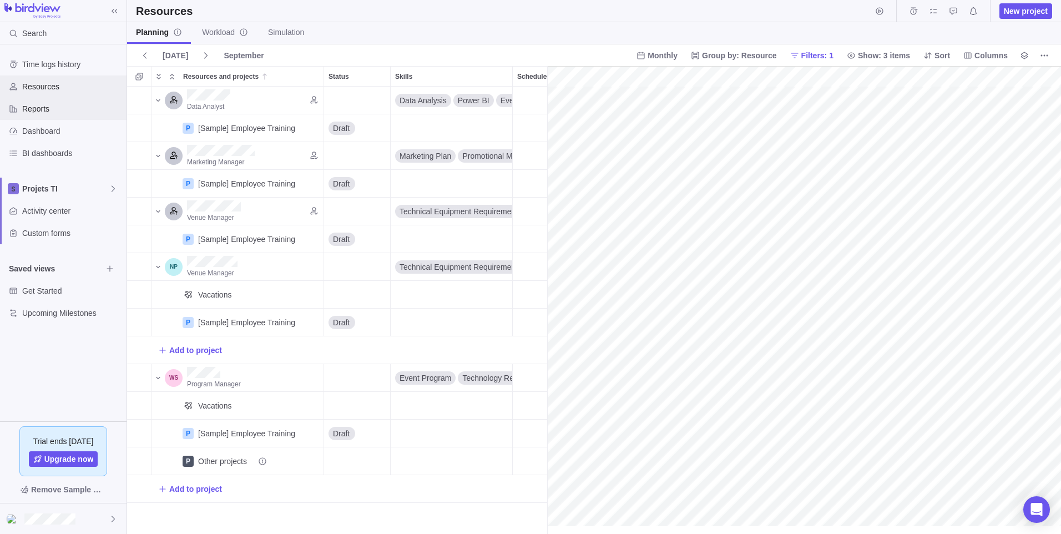
scroll to position [0, 270]
click at [69, 129] on span "Dashboard" at bounding box center [72, 130] width 100 height 11
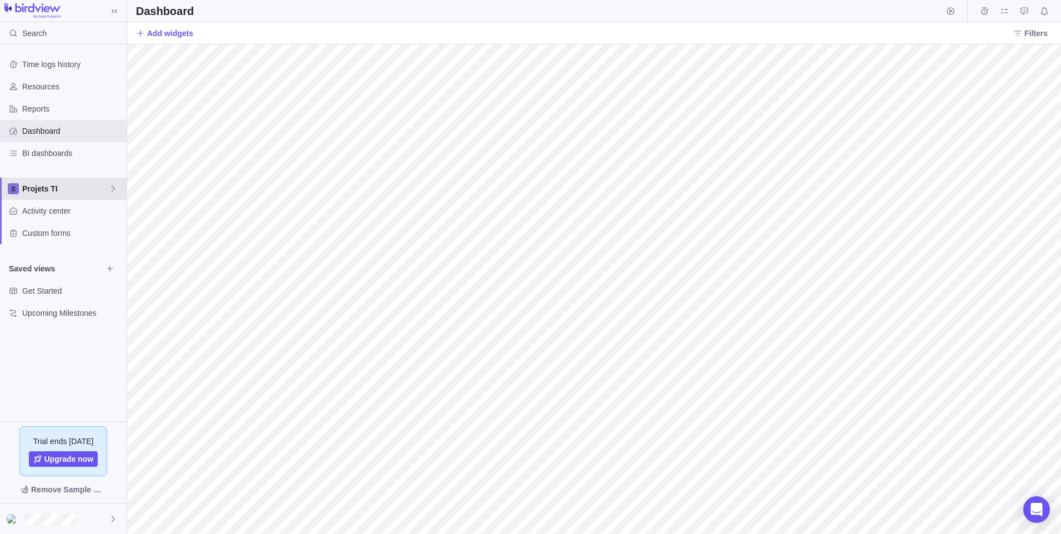
click at [57, 191] on span "Projets TI" at bounding box center [65, 188] width 87 height 11
click at [51, 211] on span "Projets TI" at bounding box center [63, 214] width 68 height 11
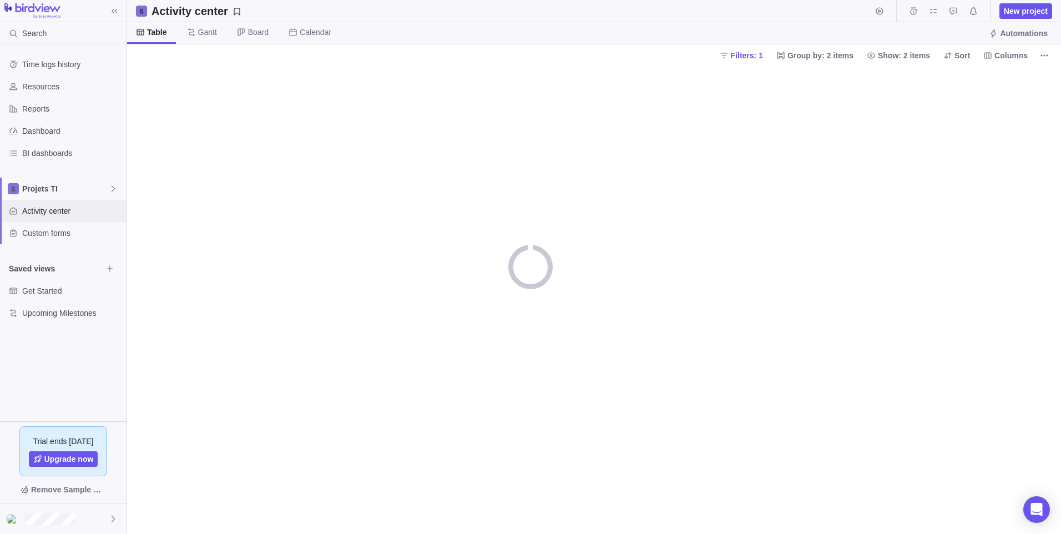
click at [59, 215] on span "Activity center" at bounding box center [72, 210] width 100 height 11
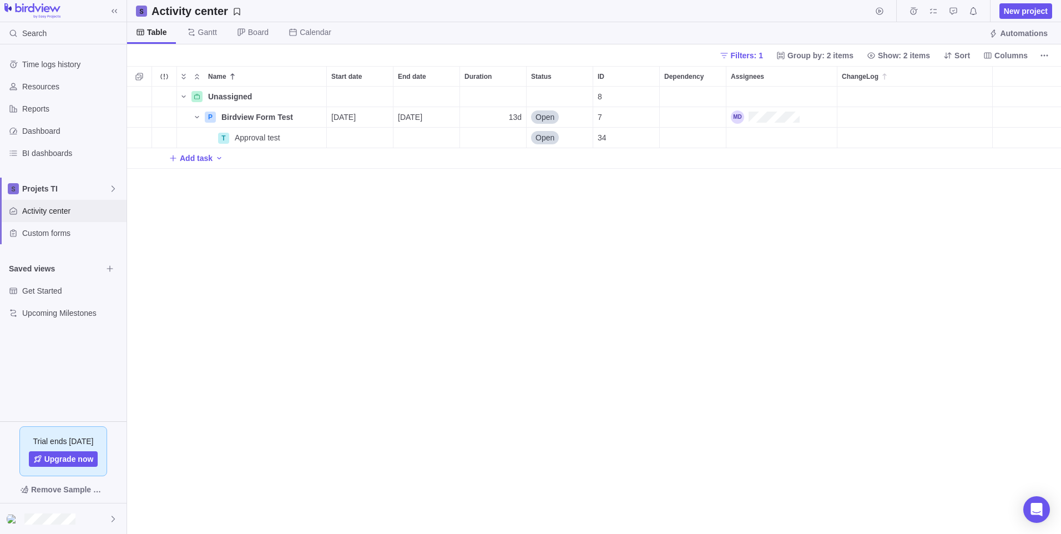
scroll to position [439, 925]
click at [261, 144] on div "Approval test" at bounding box center [278, 138] width 96 height 20
click at [543, 139] on div "Name Start date End date Duration Status ID Dependency Assignees ChangeLog Unas…" at bounding box center [594, 300] width 934 height 468
click at [227, 139] on div "T" at bounding box center [223, 138] width 11 height 11
click at [245, 137] on div "Name Start date End date Duration Status ID Dependency Assignees ChangeLog Unas…" at bounding box center [594, 300] width 934 height 468
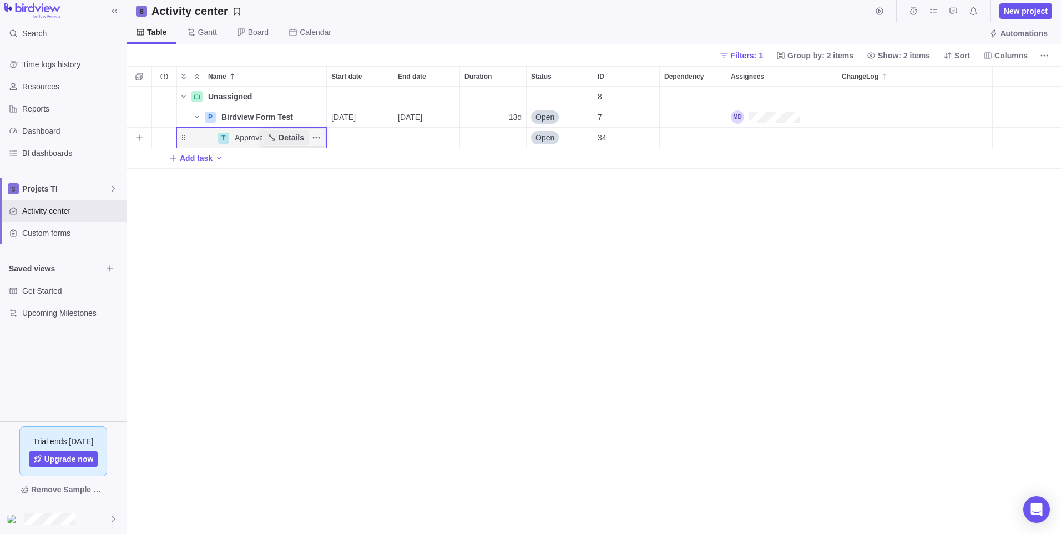
click at [293, 137] on span "Details" at bounding box center [291, 137] width 26 height 11
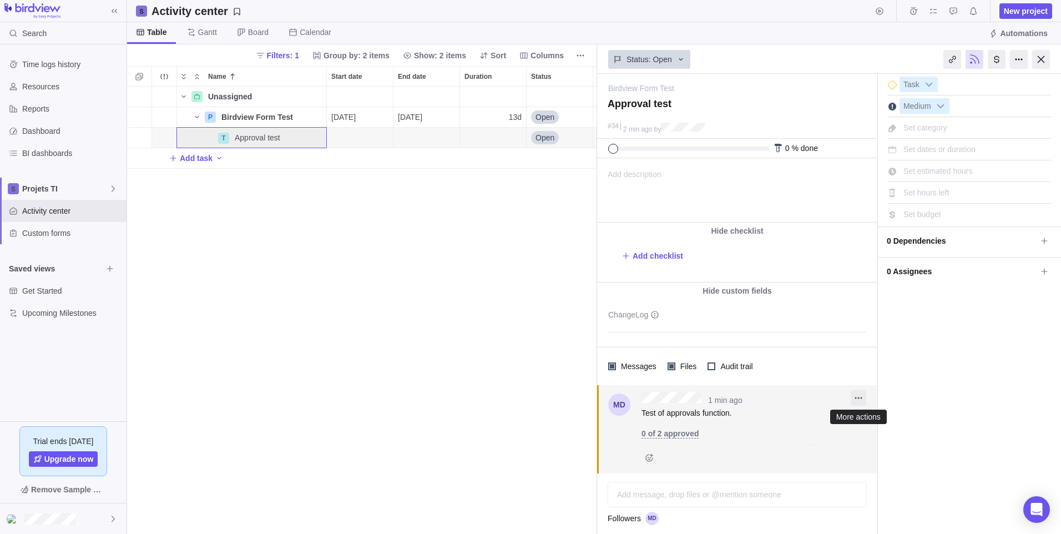
click at [860, 399] on icon "More actions" at bounding box center [858, 397] width 9 height 9
click at [880, 423] on span "Edit" at bounding box center [879, 421] width 13 height 11
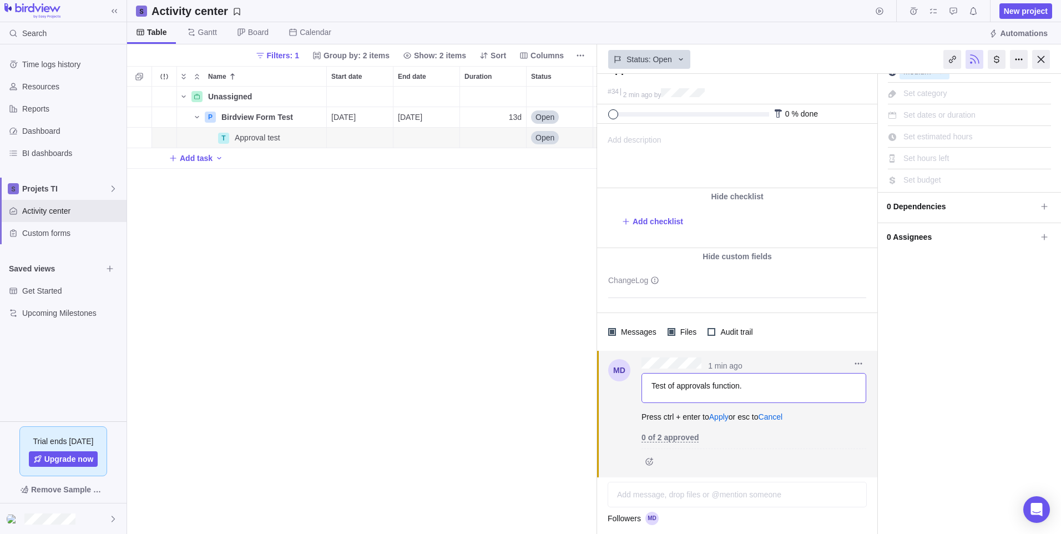
scroll to position [37, 0]
click at [913, 362] on div "I'm done Task Medium Set category Set dates or duration Set estimated hours Set…" at bounding box center [969, 286] width 183 height 499
click at [203, 160] on span "Add task" at bounding box center [196, 158] width 33 height 11
click at [413, 197] on div "Unassigned Details 8 P Birdview Form Test Details [DATE] [DATE] 13d Open 7 T Ap…" at bounding box center [362, 310] width 470 height 447
click at [546, 159] on span "Open" at bounding box center [544, 158] width 19 height 11
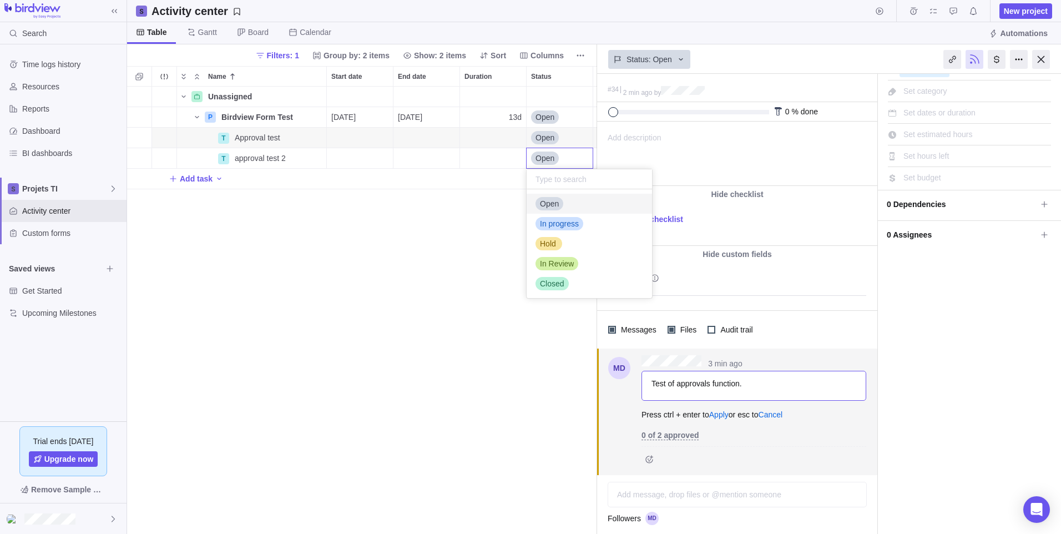
click at [457, 214] on div "Unassigned Details 8 P Birdview Form Test Details [DATE] [DATE] 13d Open 7 T Ap…" at bounding box center [362, 310] width 470 height 447
click at [241, 161] on span "approval test 2" at bounding box center [260, 158] width 51 height 11
click at [347, 160] on div "Unassigned Details 8 P Birdview Form Test Details [DATE] [DATE] 13d Open 7 T Ap…" at bounding box center [362, 310] width 470 height 447
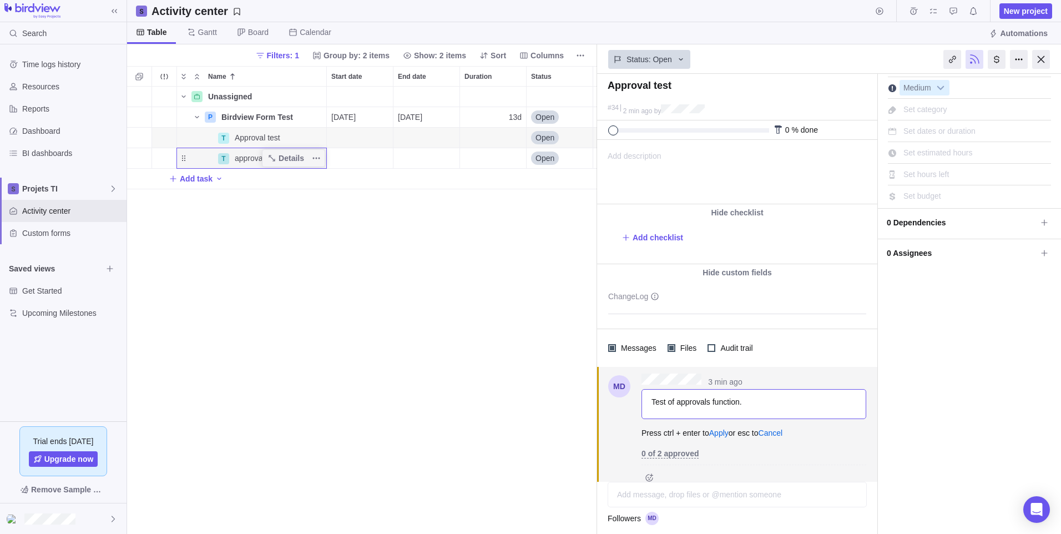
scroll to position [0, 0]
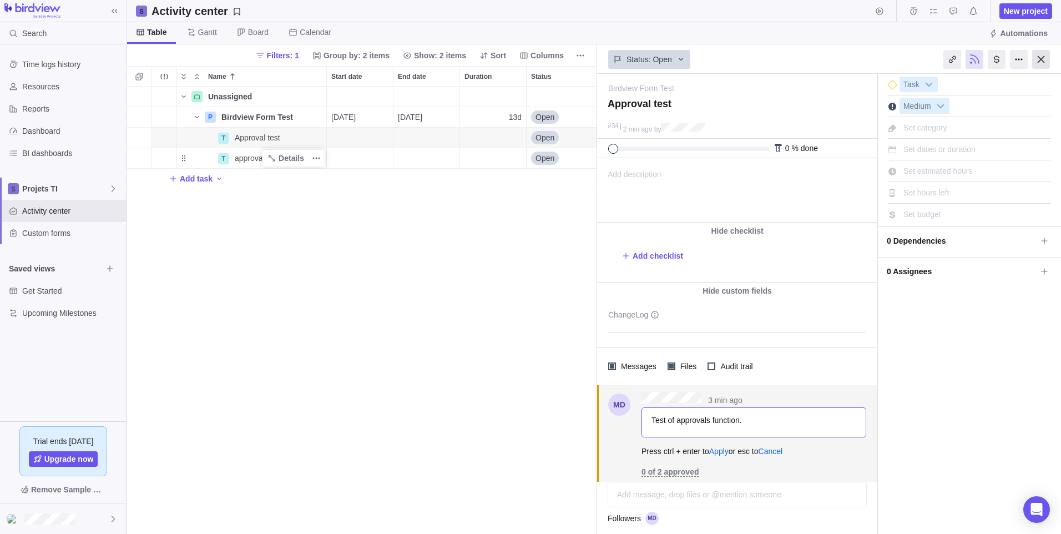
click at [1043, 59] on div at bounding box center [1041, 59] width 18 height 19
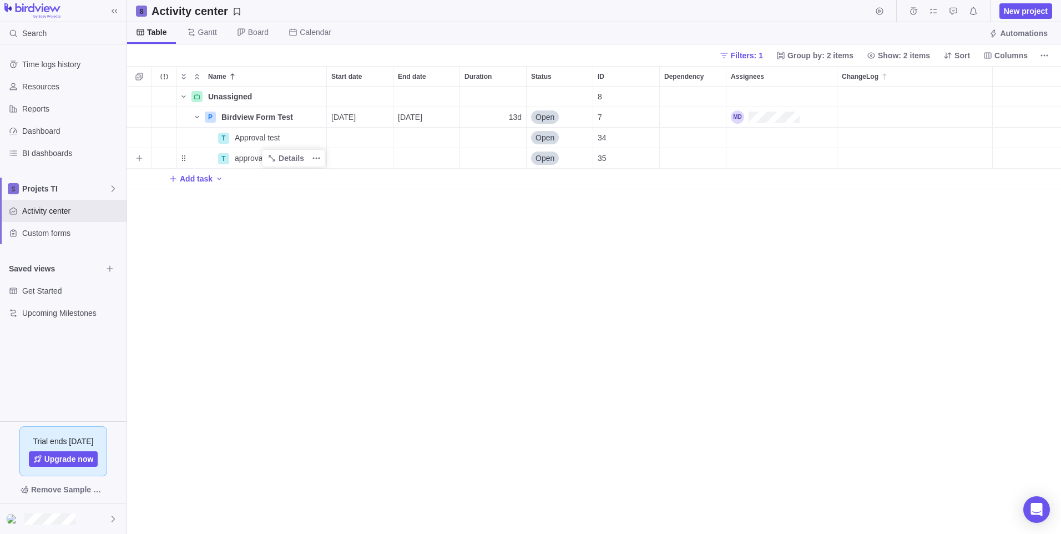
click at [251, 155] on span "approval test 2" at bounding box center [260, 158] width 51 height 11
click at [324, 221] on div "Name Start date End date Duration Status ID Dependency Assignees ChangeLog Unas…" at bounding box center [594, 300] width 934 height 468
click at [227, 158] on div "T" at bounding box center [223, 158] width 11 height 11
click at [361, 154] on div "Start date" at bounding box center [360, 158] width 66 height 20
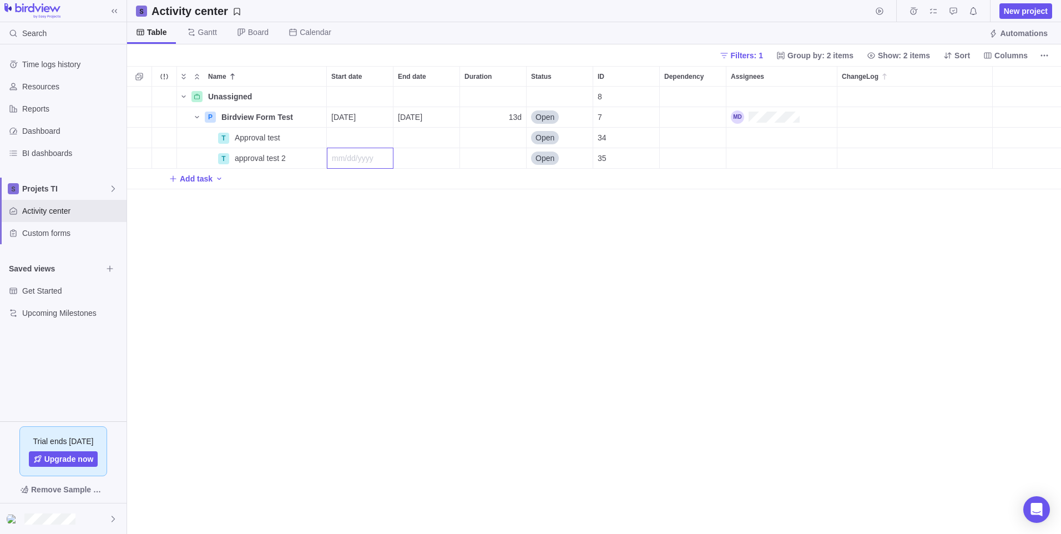
click at [697, 158] on div "Name Start date End date Duration Status ID Dependency Assignees ChangeLog Unas…" at bounding box center [594, 300] width 934 height 468
click at [787, 160] on div "Assignees" at bounding box center [781, 158] width 110 height 20
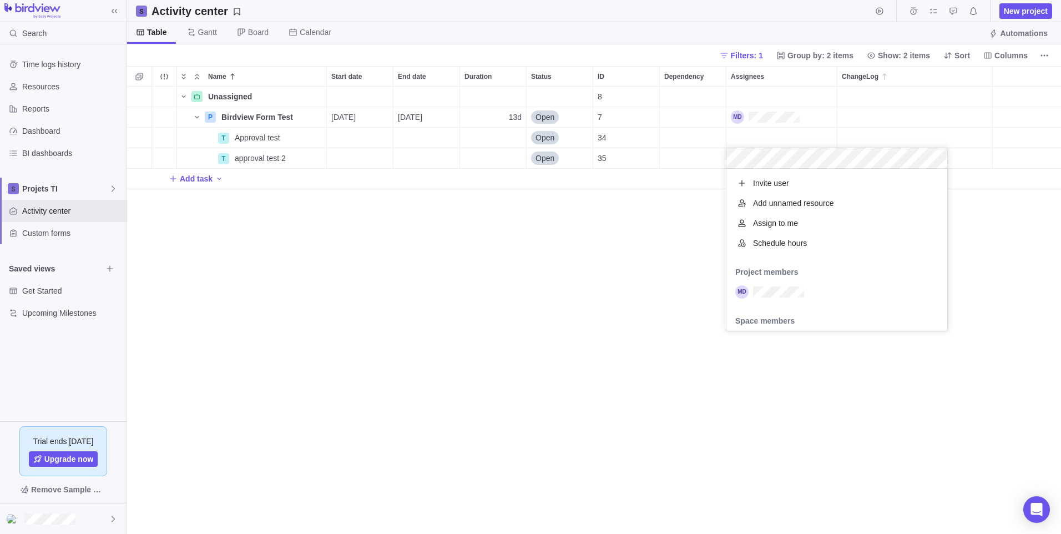
scroll to position [154, 212]
click at [823, 286] on div "grid" at bounding box center [836, 292] width 221 height 20
click at [982, 246] on div "Name Start date End date Duration Status ID Dependency Assignees ChangeLog Unas…" at bounding box center [594, 300] width 934 height 468
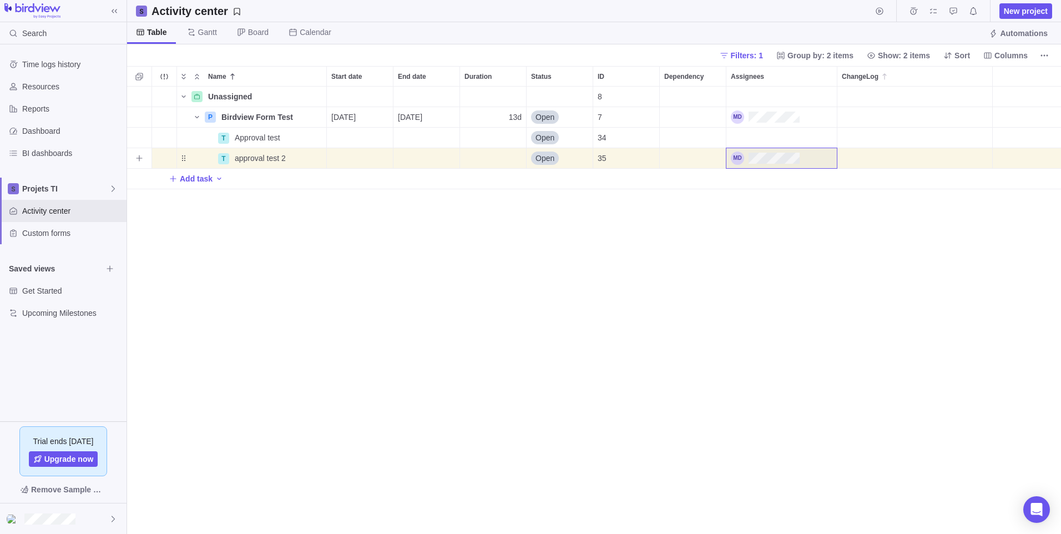
click at [814, 157] on div "Assignees" at bounding box center [781, 158] width 110 height 20
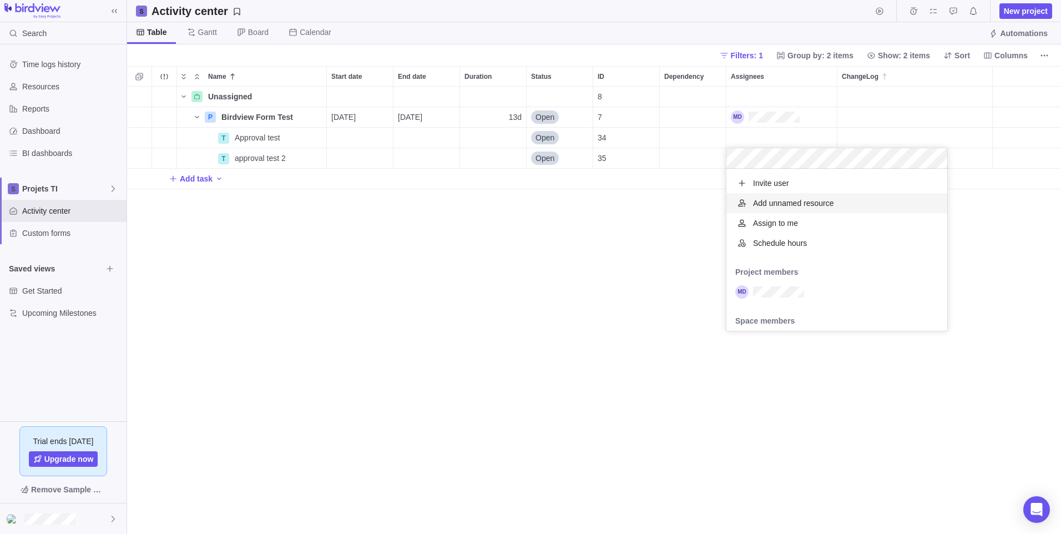
click at [595, 244] on div "Name Start date End date Duration Status ID Dependency Assignees ChangeLog Unas…" at bounding box center [594, 300] width 934 height 468
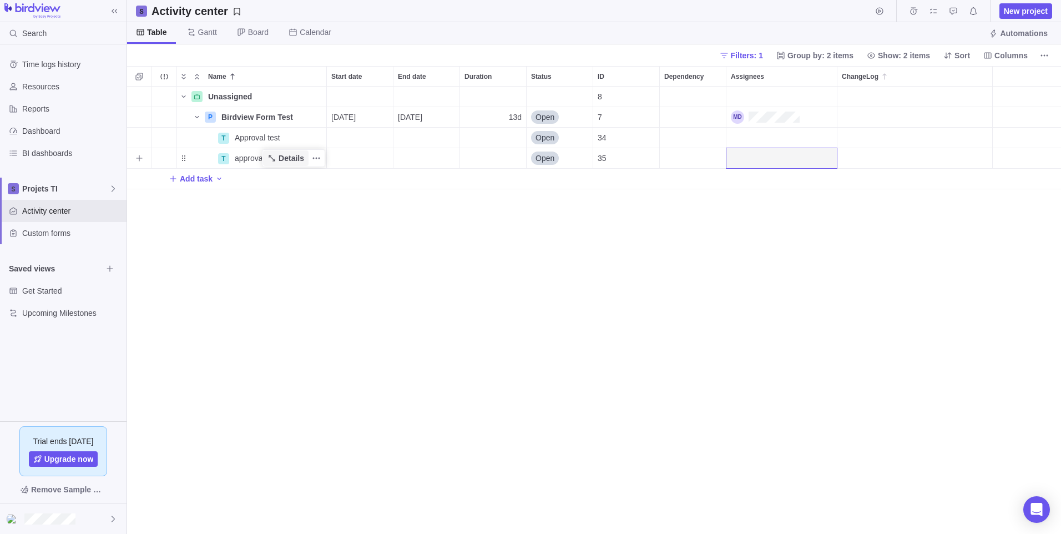
click at [276, 163] on span "Details" at bounding box center [285, 158] width 45 height 16
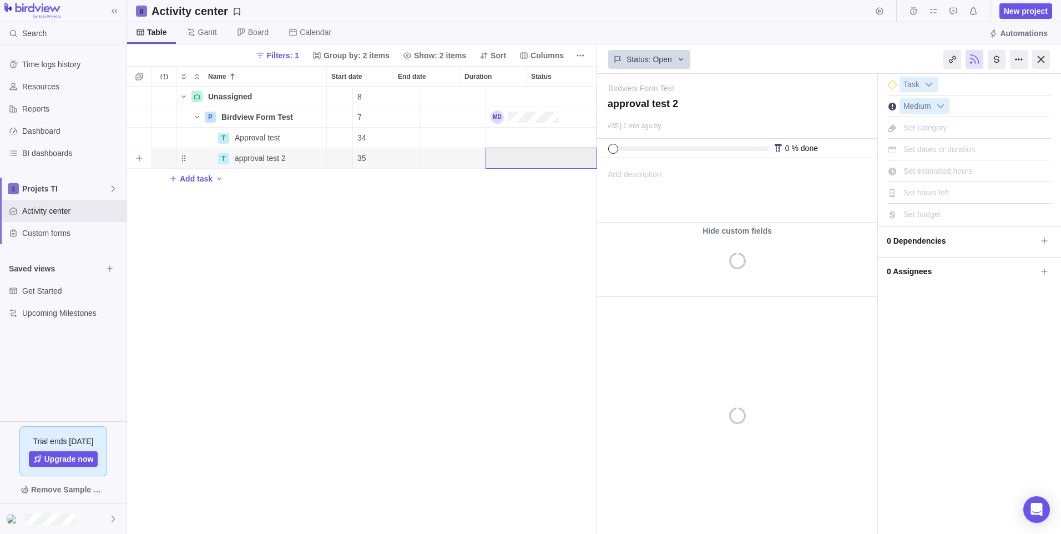
scroll to position [0, 240]
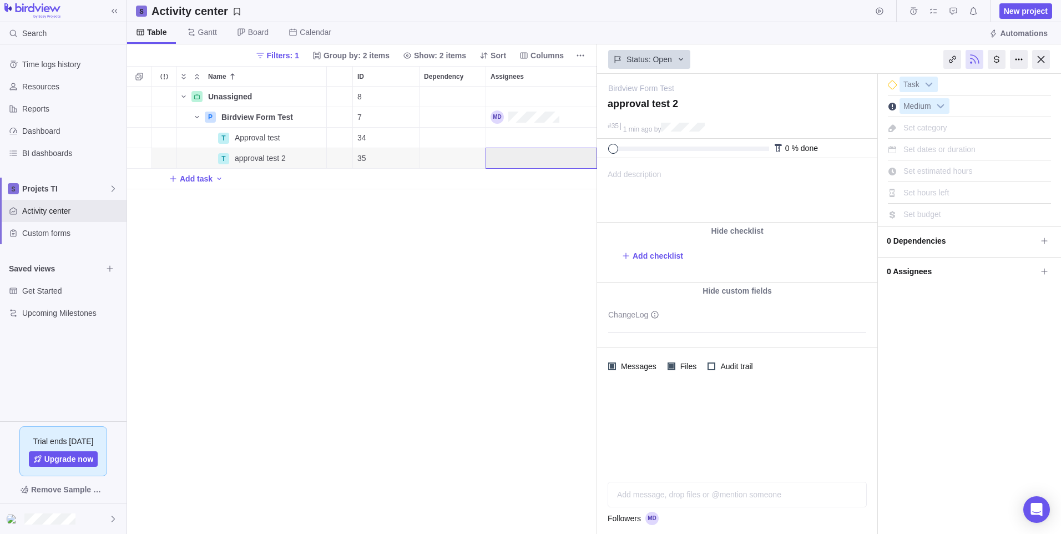
click at [661, 497] on div "Add message, drop files or @mention someone AI" at bounding box center [736, 494] width 259 height 26
click at [652, 499] on span "Request approval" at bounding box center [651, 494] width 16 height 16
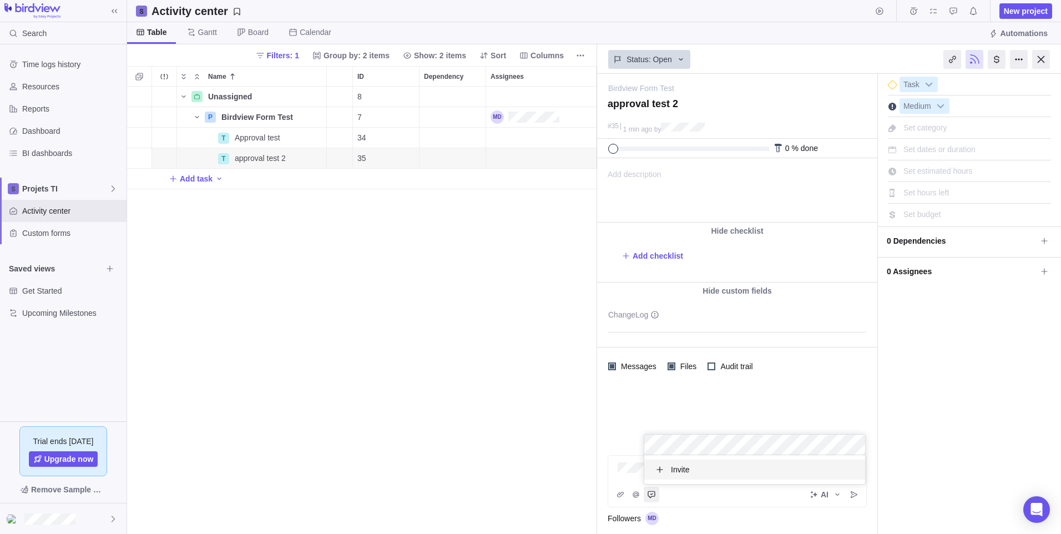
scroll to position [21, 212]
click at [648, 498] on icon "Request approval" at bounding box center [651, 494] width 9 height 9
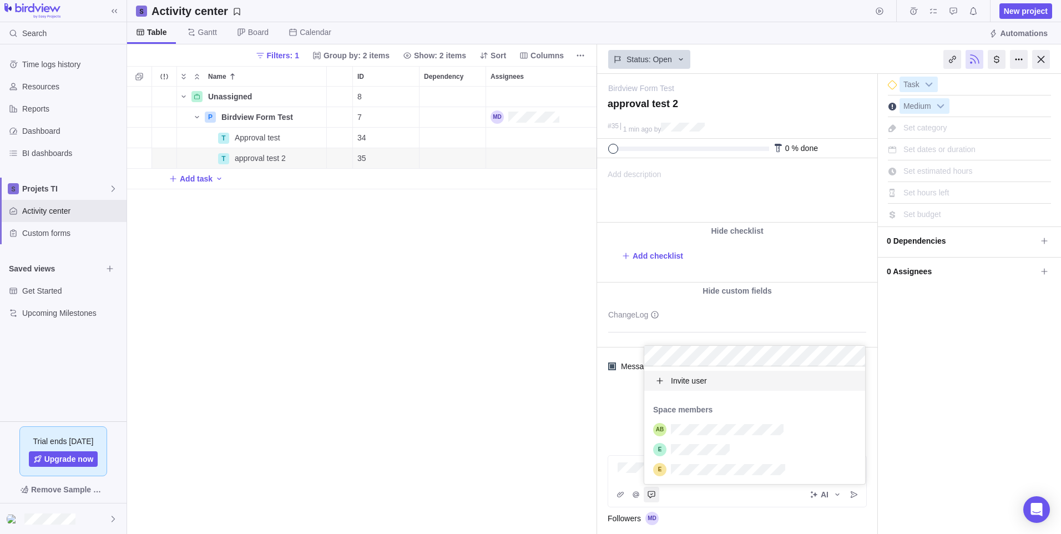
click at [690, 378] on span "Invite user" at bounding box center [689, 380] width 36 height 11
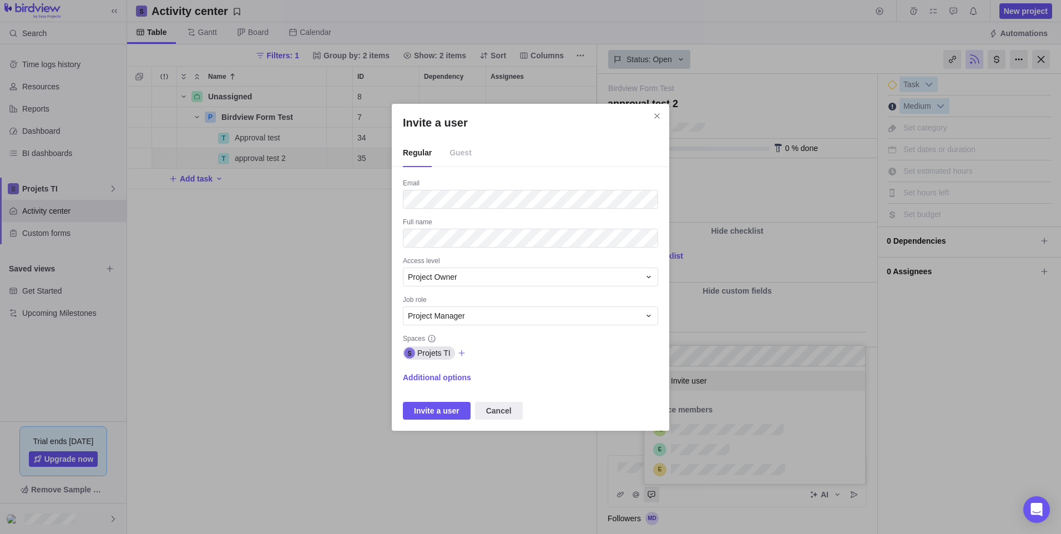
click at [463, 152] on span "Guest" at bounding box center [460, 153] width 22 height 28
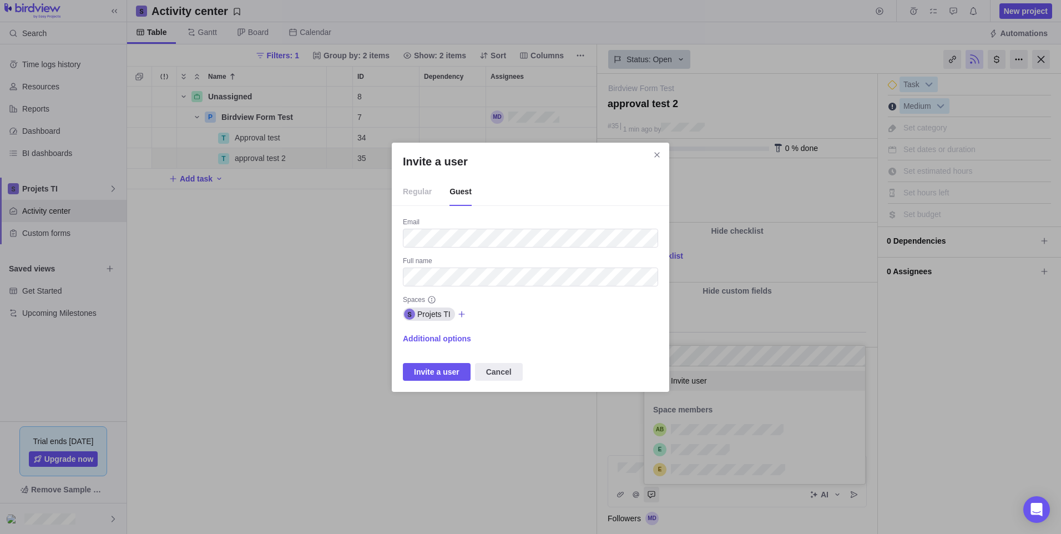
click at [458, 316] on icon "Invite a user" at bounding box center [461, 314] width 9 height 9
click at [459, 334] on span "Additional options" at bounding box center [437, 338] width 68 height 11
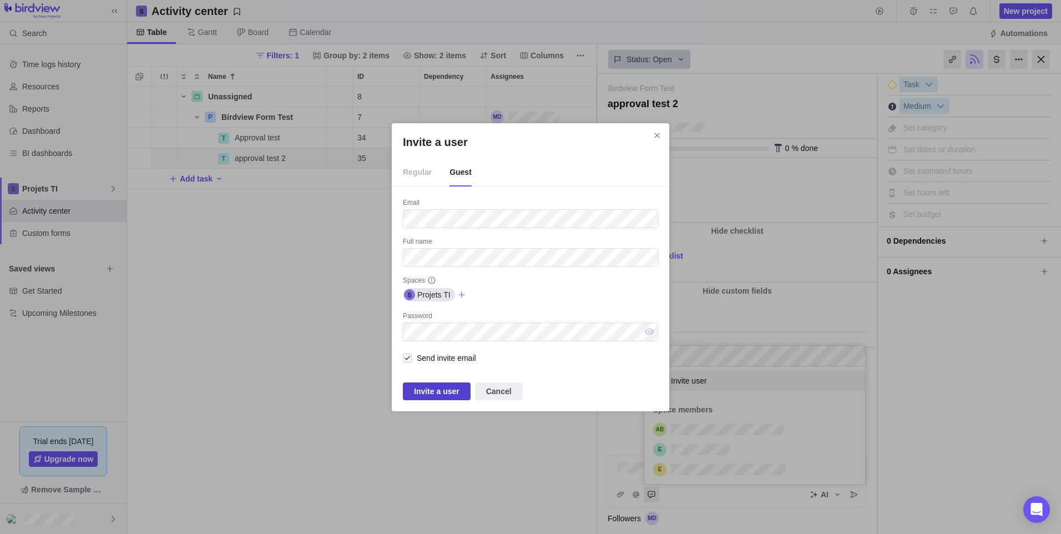
click at [454, 393] on span "Invite a user" at bounding box center [436, 390] width 45 height 13
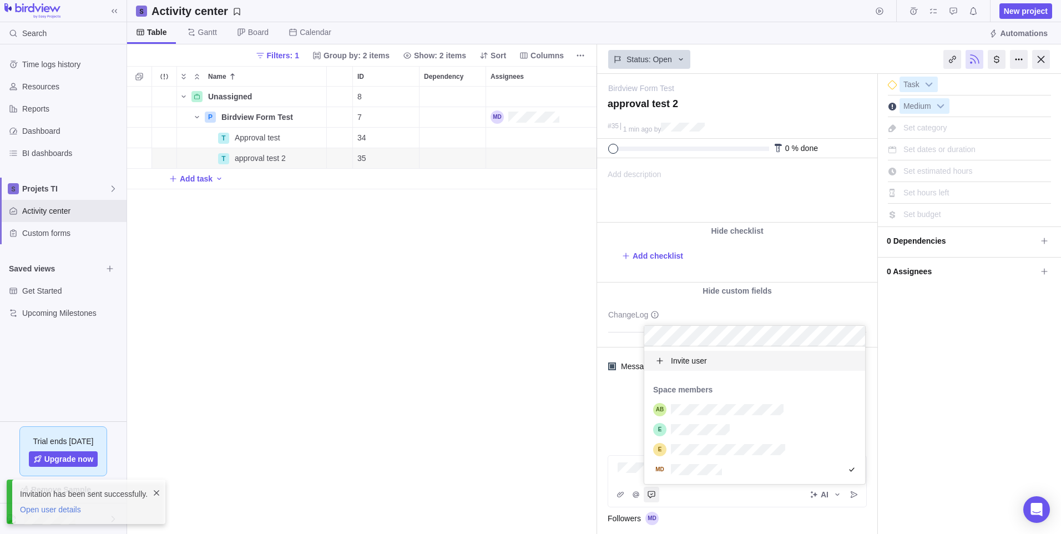
scroll to position [129, 212]
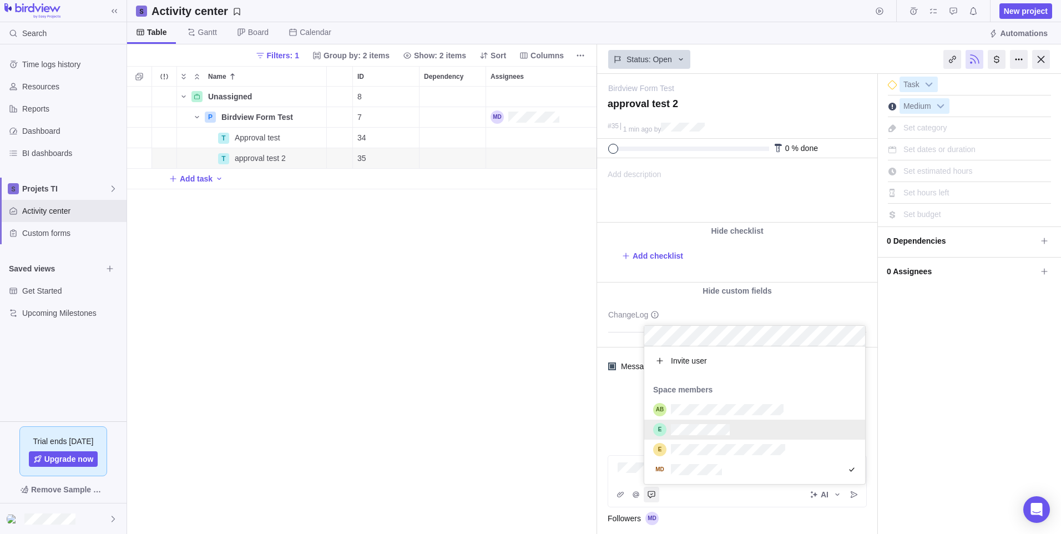
click at [547, 360] on body "Search Time logs history Resources Reports Dashboard BI dashboards Projets TI A…" at bounding box center [530, 267] width 1061 height 534
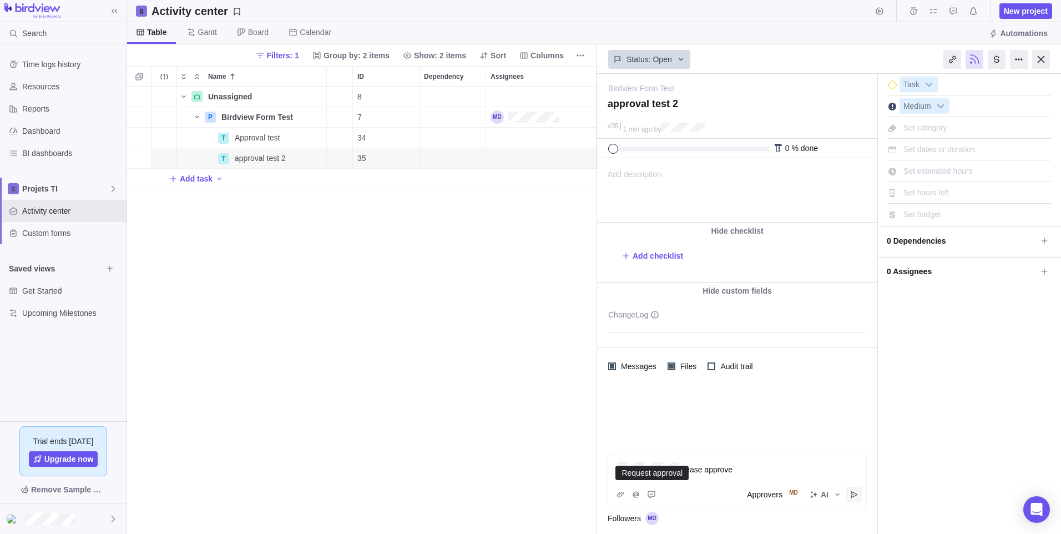
click at [855, 498] on icon "Post" at bounding box center [853, 494] width 9 height 9
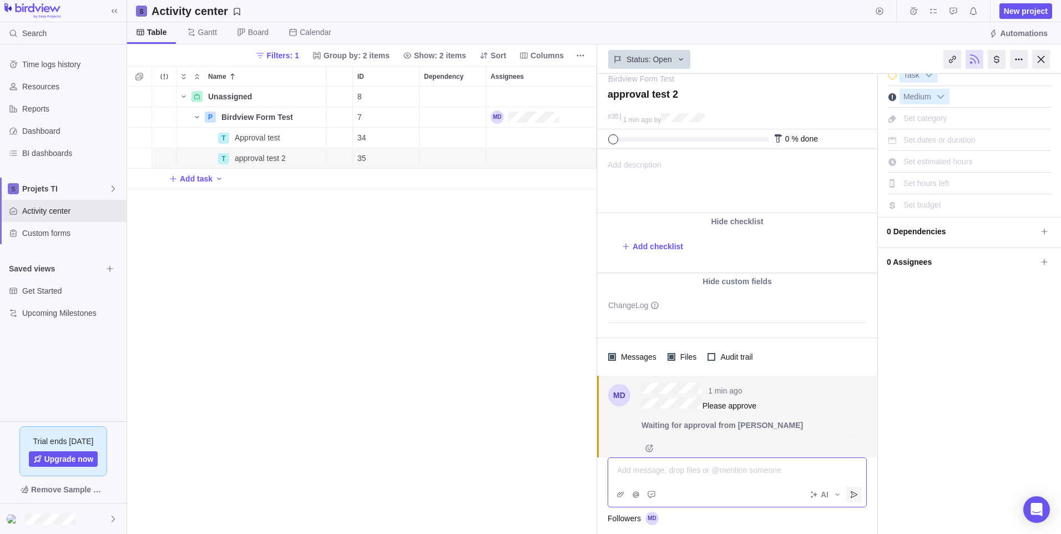
scroll to position [12, 0]
click at [490, 297] on div "Unassigned Details 8 P Birdview Form Test Details [DATE] [DATE] 13d Open 7 T Ap…" at bounding box center [362, 310] width 470 height 447
click at [266, 133] on span "Details" at bounding box center [285, 138] width 45 height 16
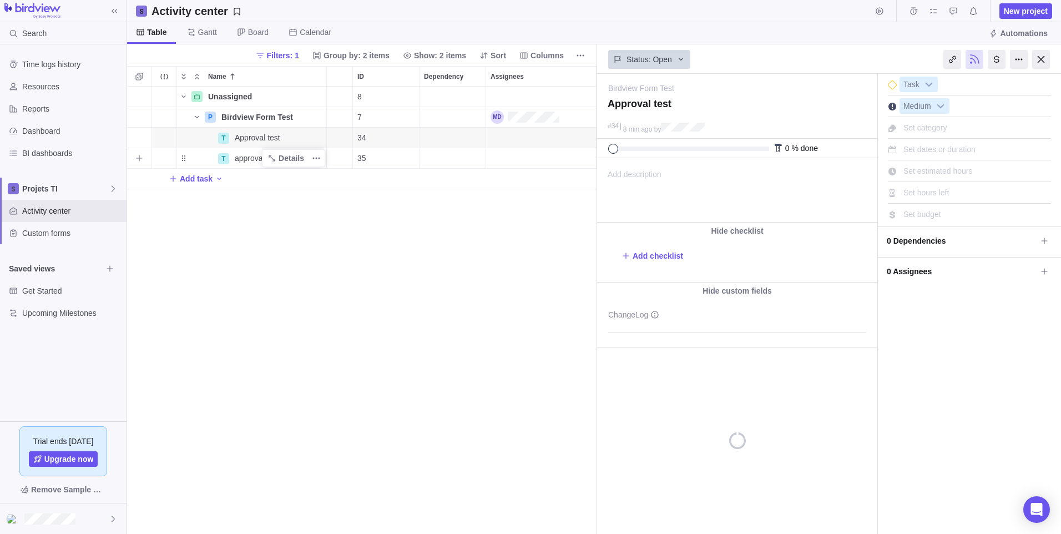
click at [262, 152] on div "approval test 2" at bounding box center [278, 158] width 96 height 20
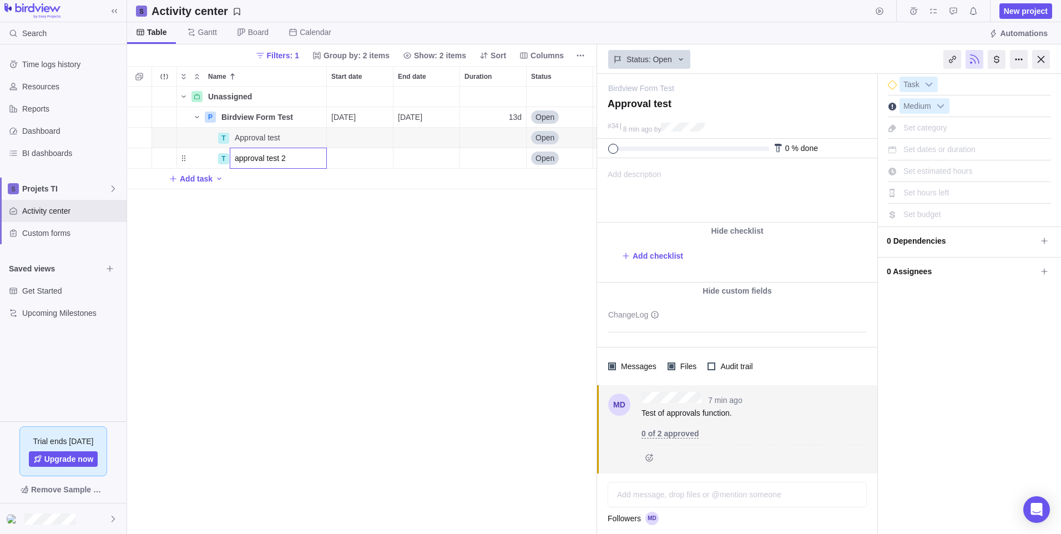
click at [346, 189] on div "Unassigned Details 8 P Birdview Form Test Details [DATE] [DATE] 13d Open 7 T Ap…" at bounding box center [362, 310] width 470 height 447
click at [359, 162] on div "Start date" at bounding box center [360, 158] width 66 height 20
click at [277, 221] on div "Unassigned Details 8 P Birdview Form Test Details [DATE] [DATE] 13d Open 7 T Ap…" at bounding box center [362, 310] width 470 height 447
click at [265, 159] on span "Details" at bounding box center [285, 158] width 45 height 16
click at [499, 389] on div "Unassigned Details 8 P Birdview Form Test Details [DATE] [DATE] 13d Open 7 T Ap…" at bounding box center [362, 310] width 470 height 447
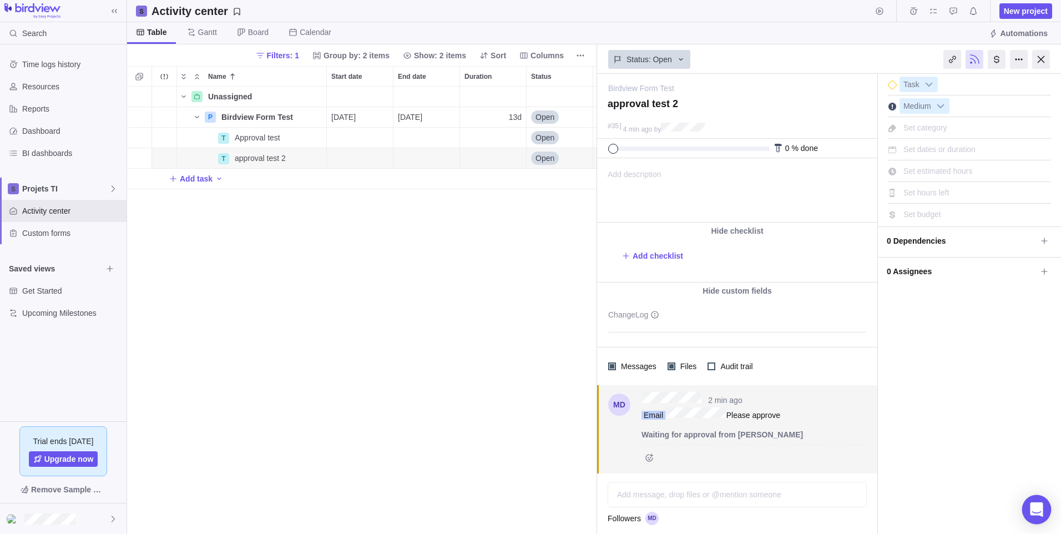
click at [1041, 516] on div "Open Intercom Messenger" at bounding box center [1036, 509] width 29 height 29
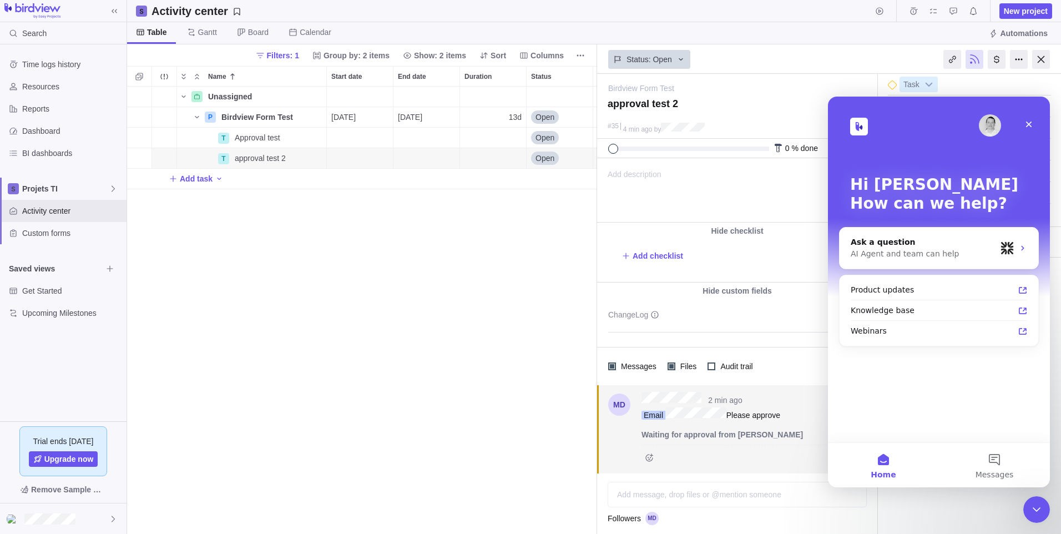
click at [1042, 517] on div "Close Intercom Messenger" at bounding box center [1036, 509] width 27 height 27
